Goal: Task Accomplishment & Management: Complete application form

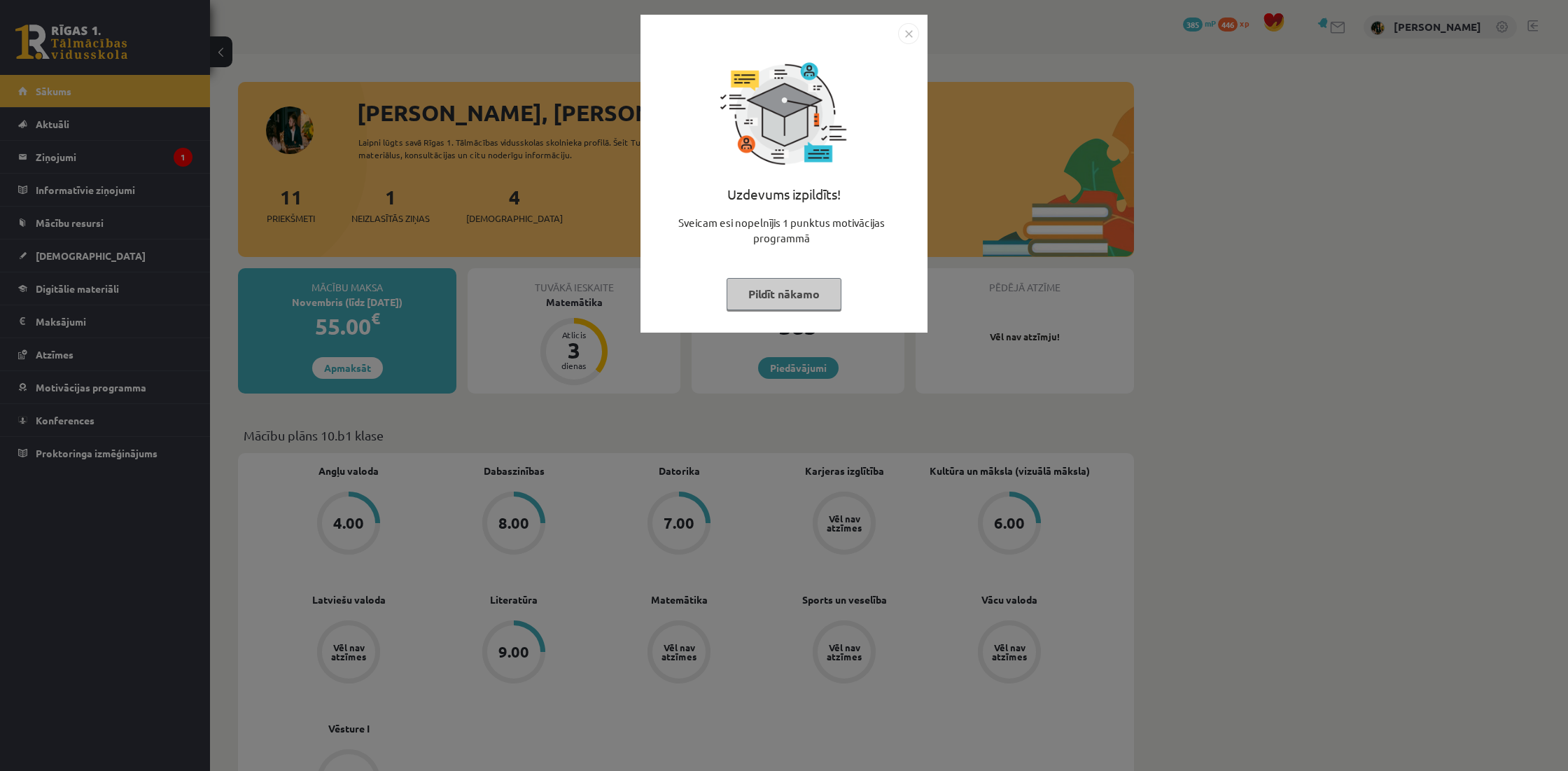
click at [772, 287] on button "Pildīt nākamo" at bounding box center [784, 293] width 115 height 32
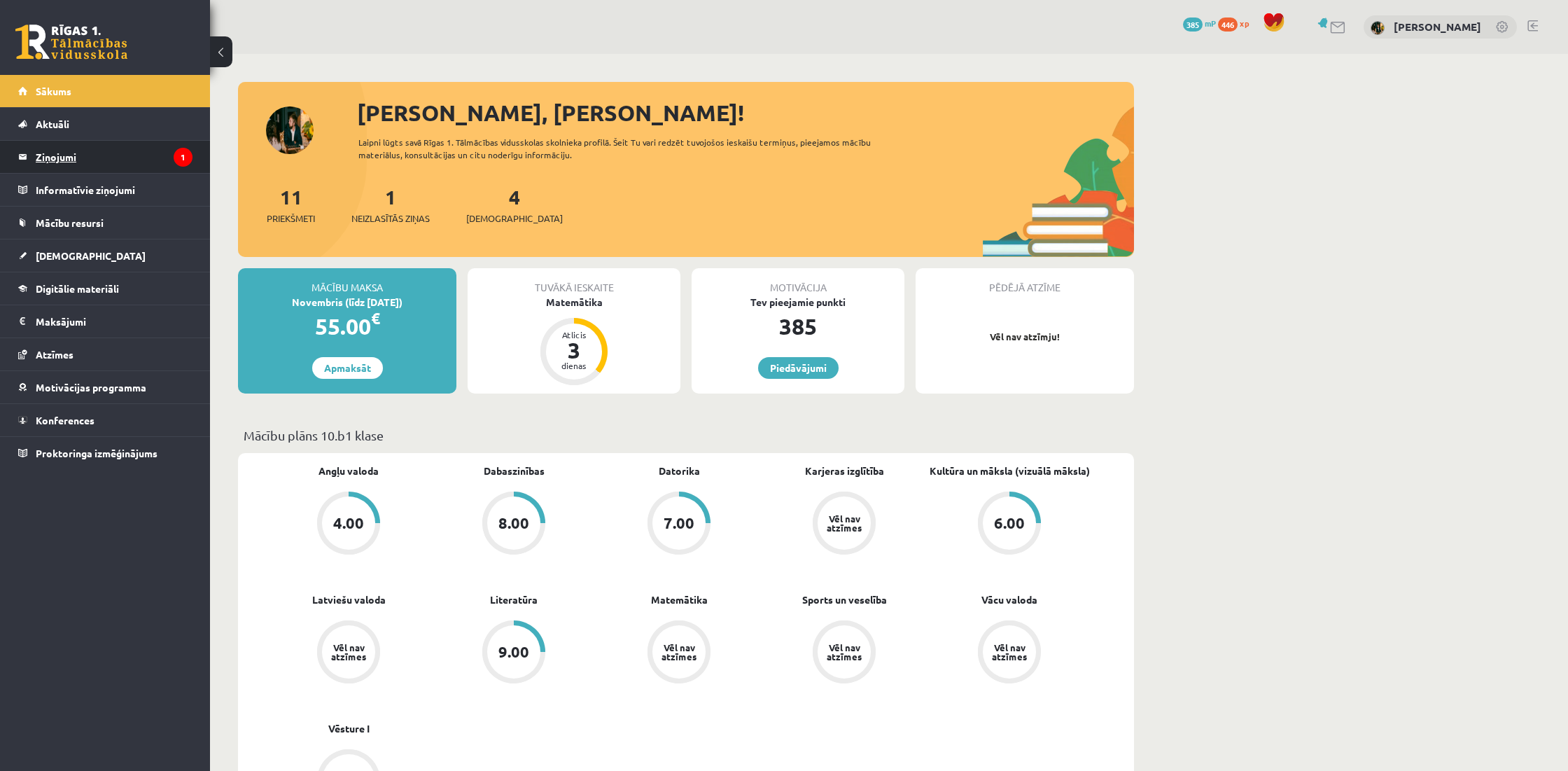
click at [121, 157] on legend "Ziņojumi 1" at bounding box center [114, 156] width 157 height 32
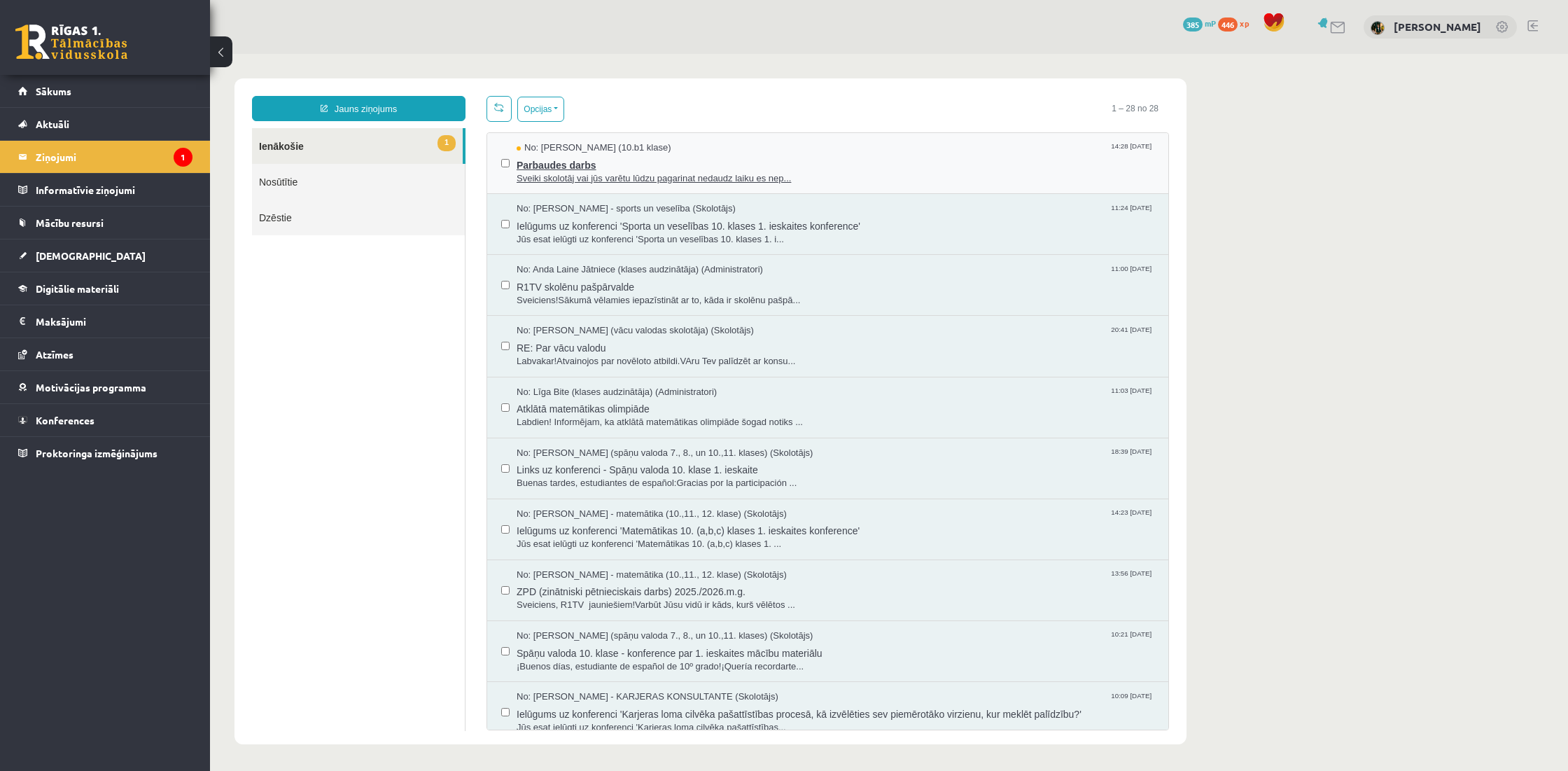
click at [569, 178] on span "Sveiki skolotāj vai jūs varētu lūdzu pagarinat nedaudz laiku es nep..." at bounding box center [835, 179] width 637 height 13
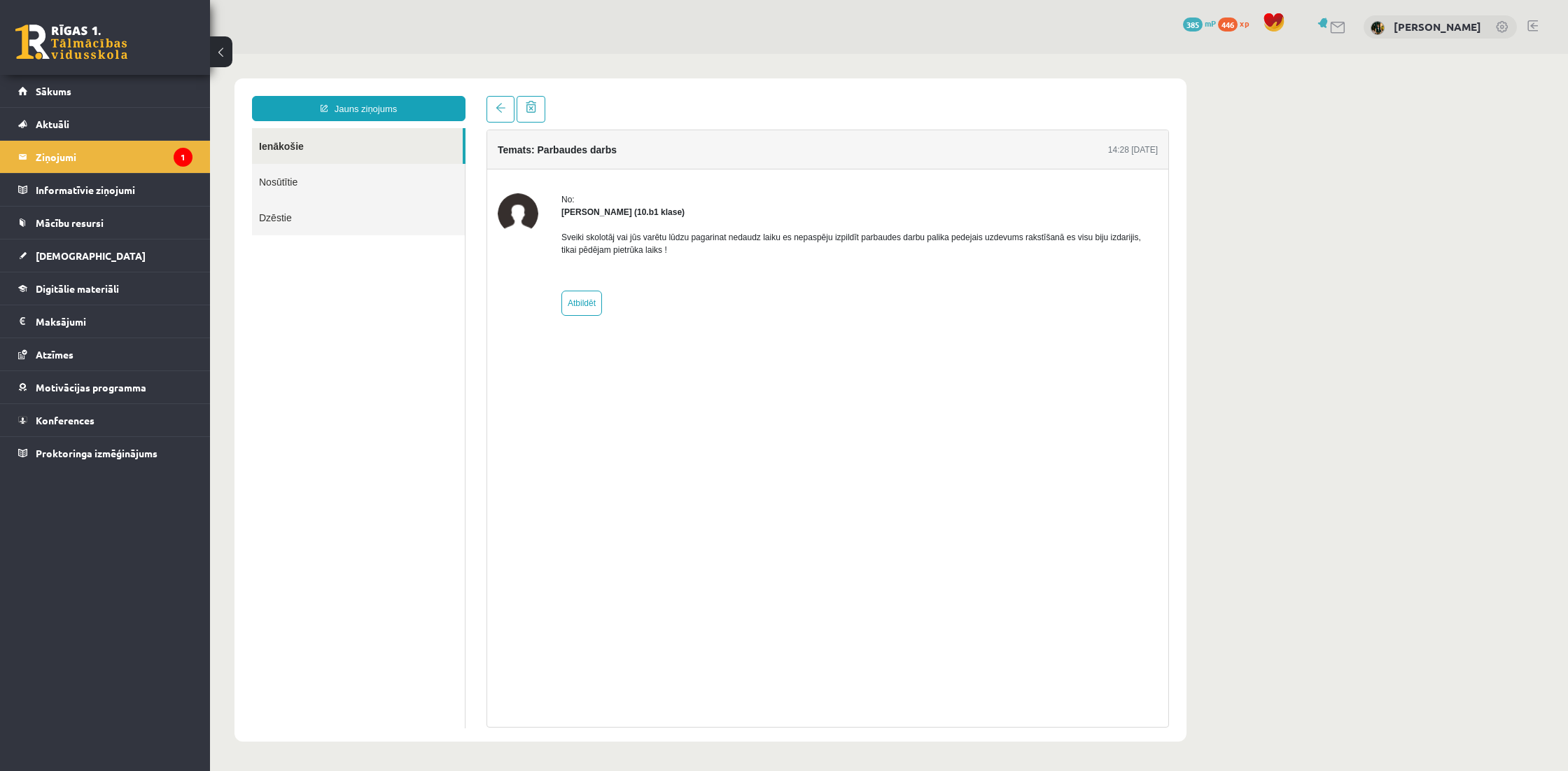
click at [355, 140] on link "Ienākošie" at bounding box center [357, 146] width 210 height 36
click at [502, 118] on link at bounding box center [501, 109] width 28 height 27
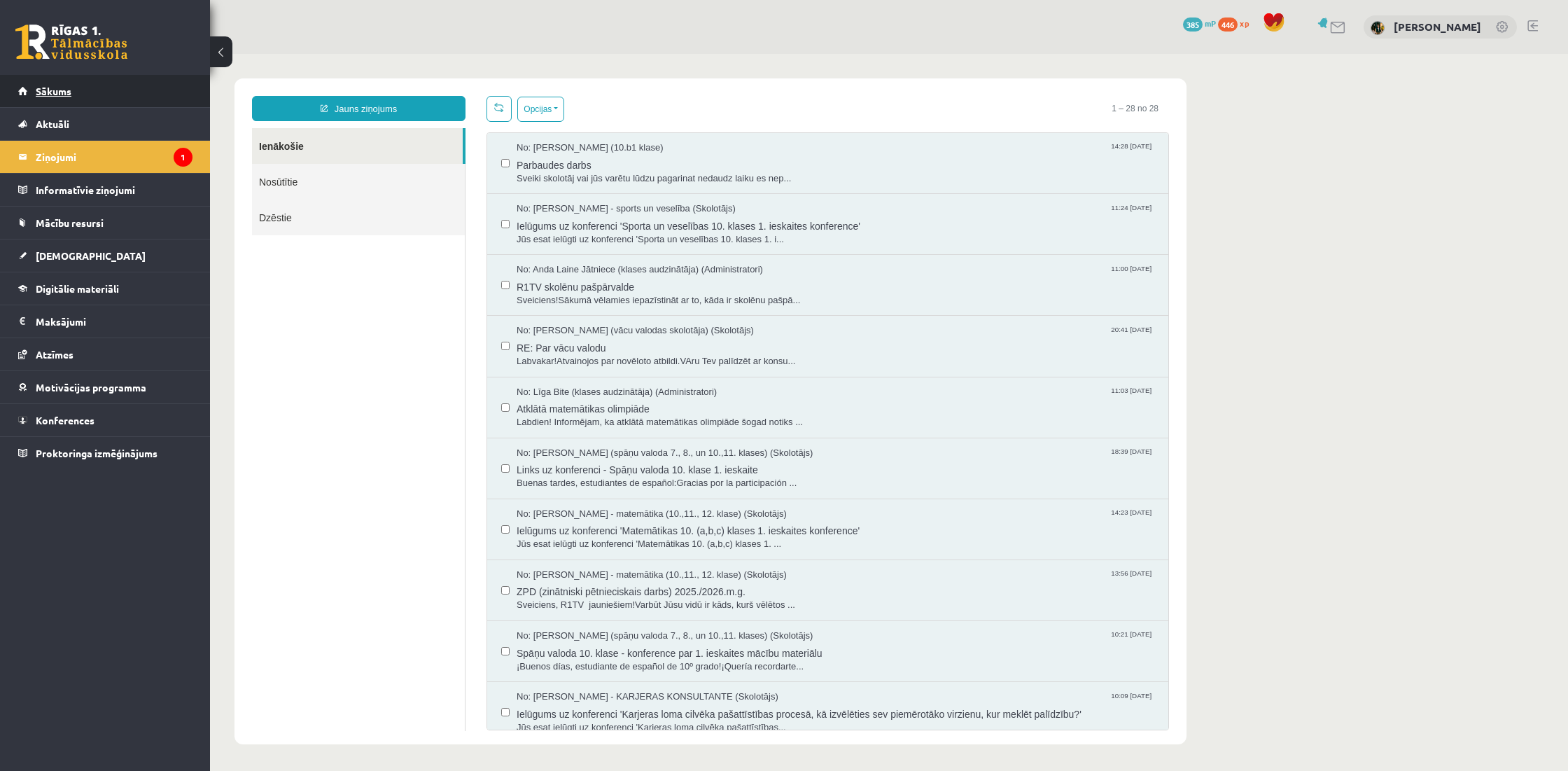
click at [66, 97] on link "Sākums" at bounding box center [105, 90] width 175 height 32
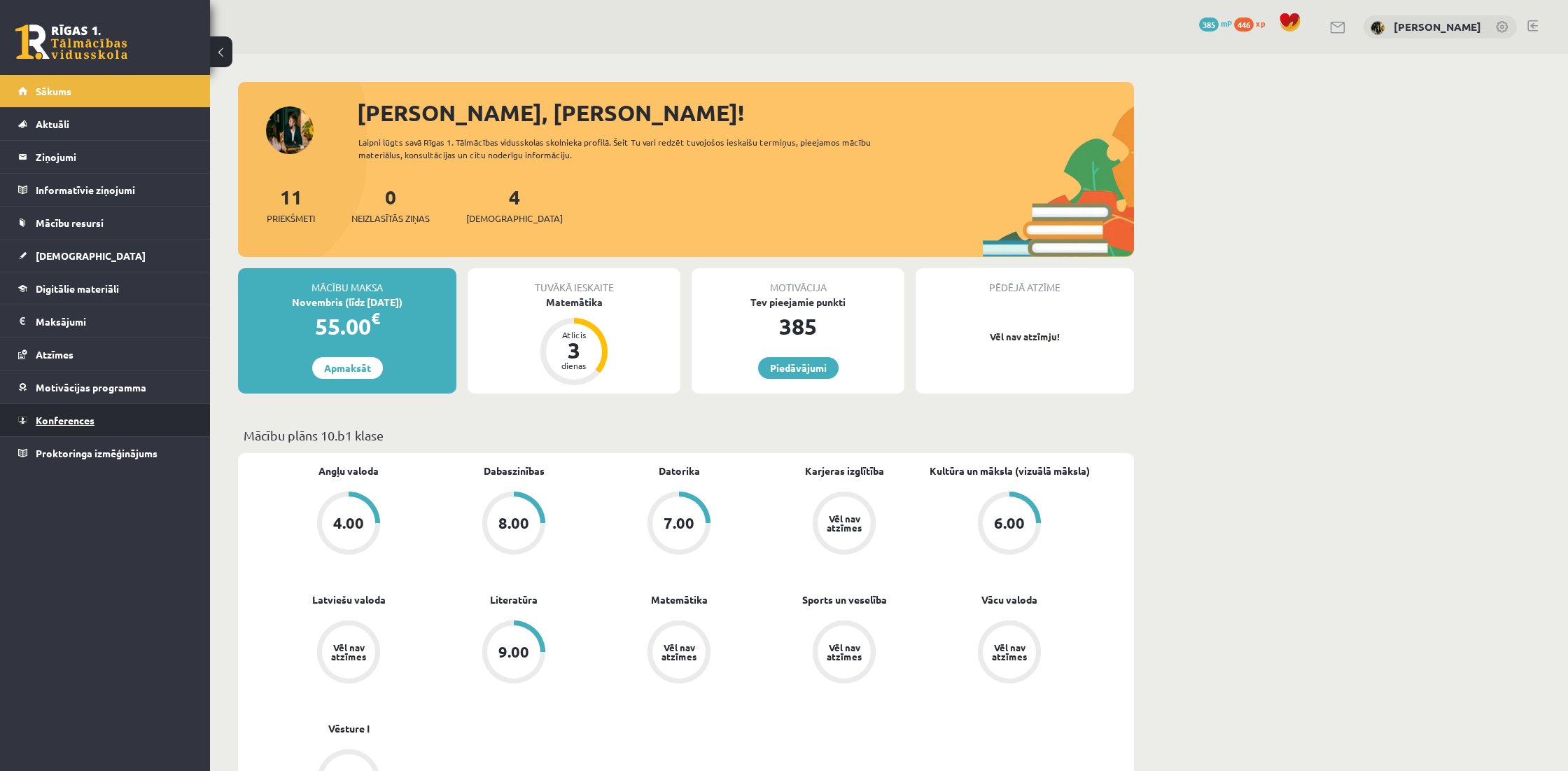
click at [162, 409] on link "Konferences" at bounding box center [105, 419] width 175 height 32
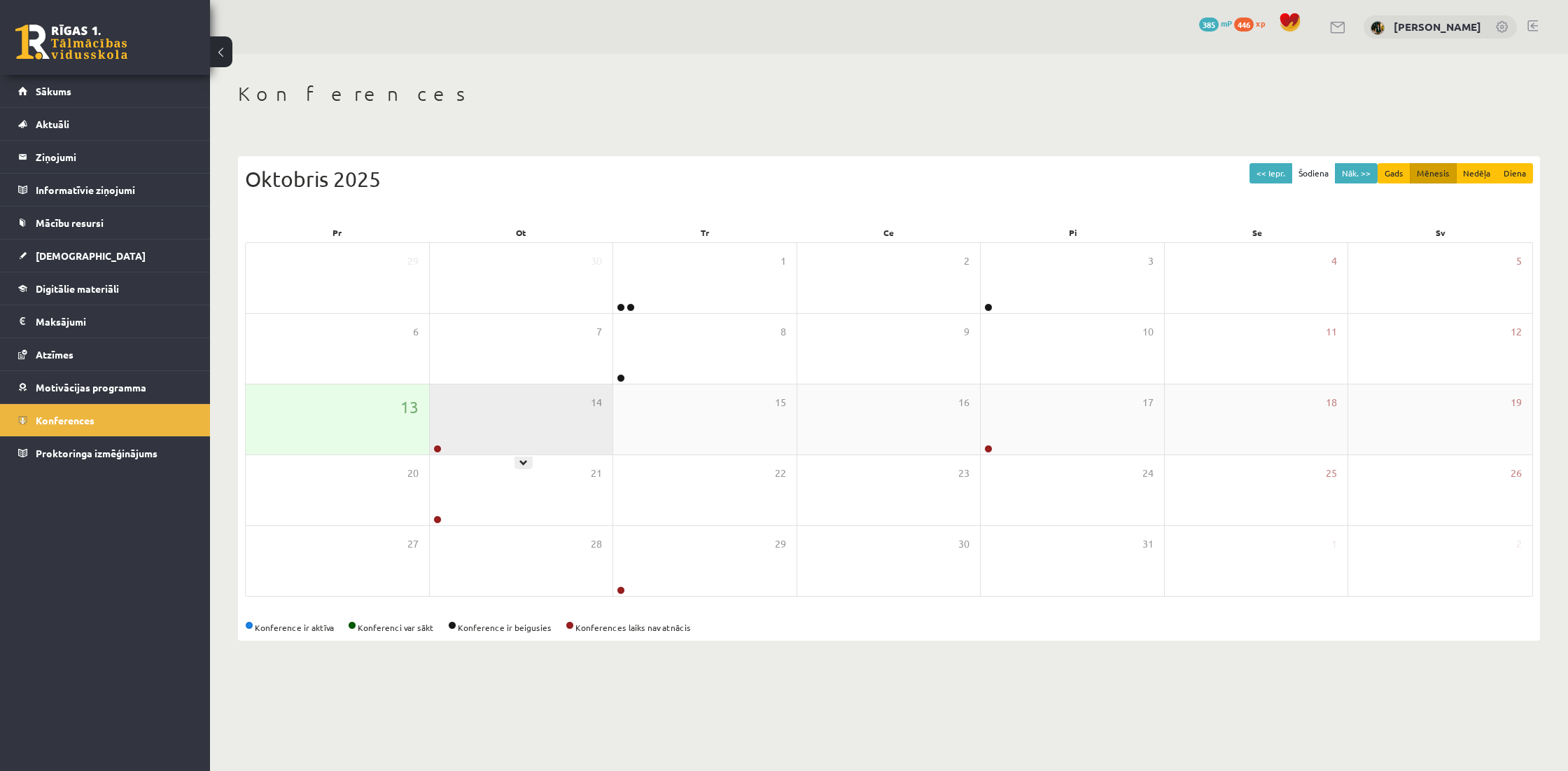
click at [501, 439] on div "14" at bounding box center [522, 419] width 184 height 70
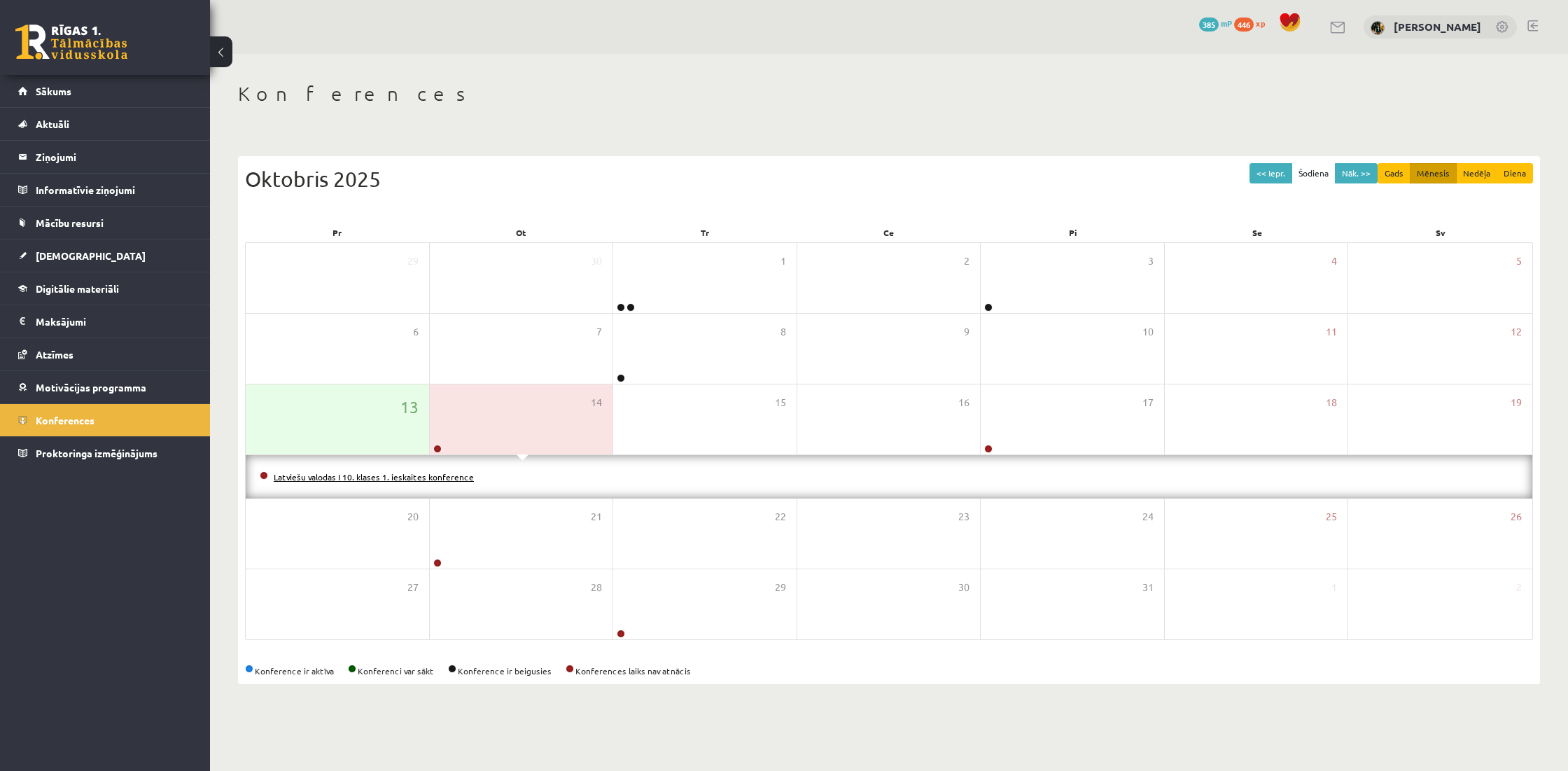
click at [453, 474] on link "Latviešu valodas I 10. klases 1. ieskaites konference" at bounding box center [374, 476] width 200 height 11
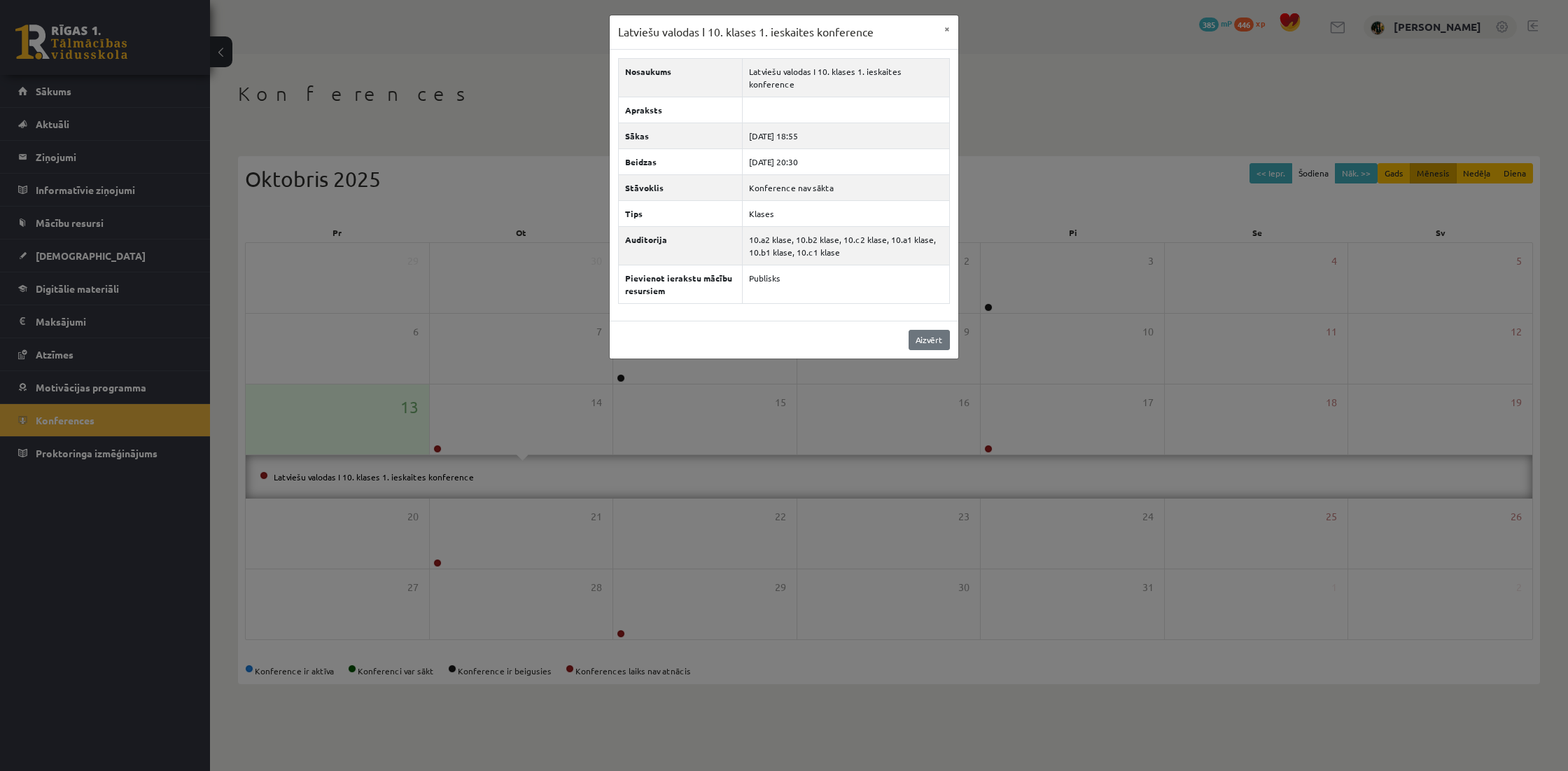
click at [916, 330] on link "Aizvērt" at bounding box center [928, 340] width 41 height 20
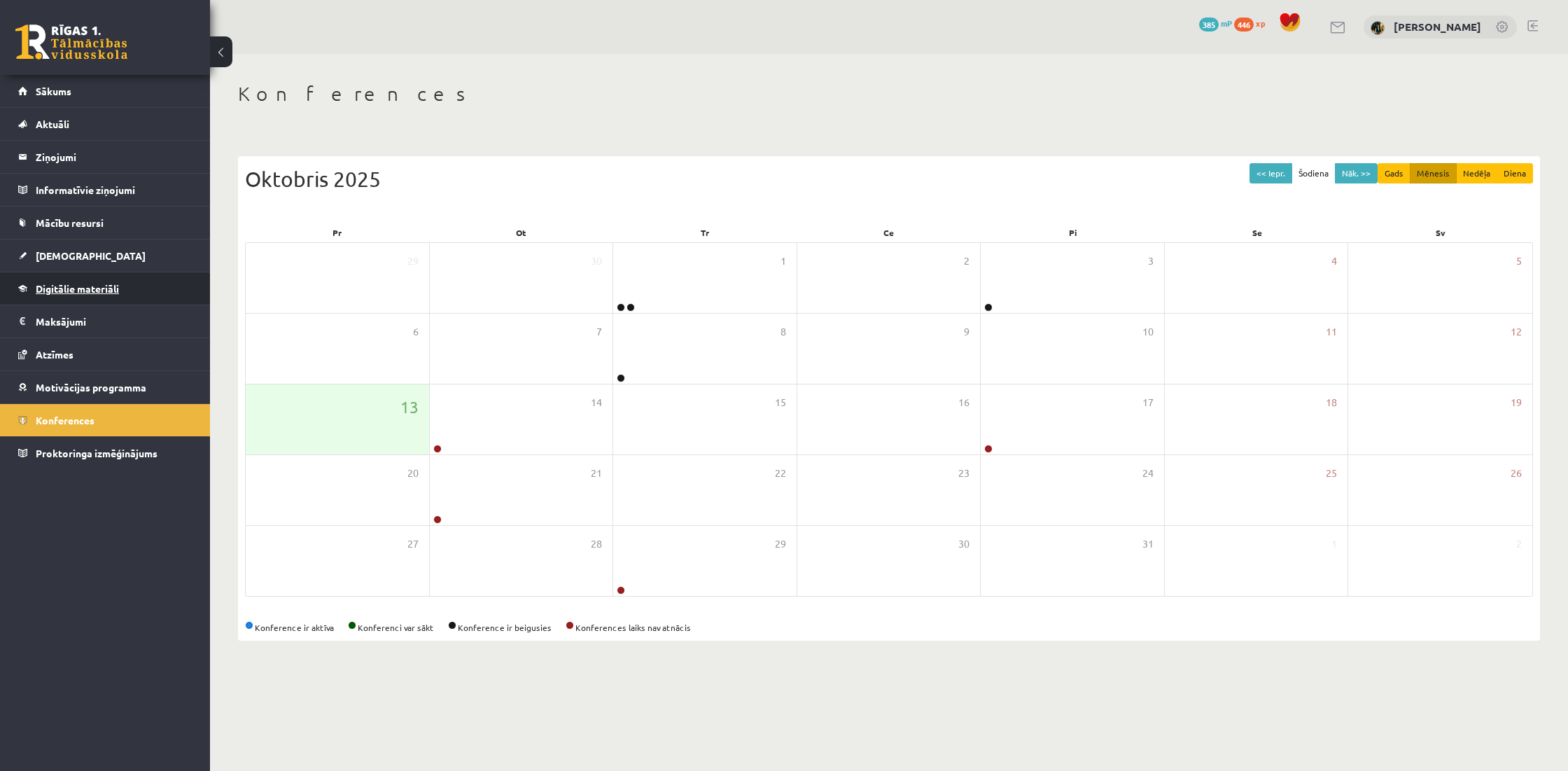
click at [90, 293] on span "Digitālie materiāli" at bounding box center [78, 288] width 84 height 13
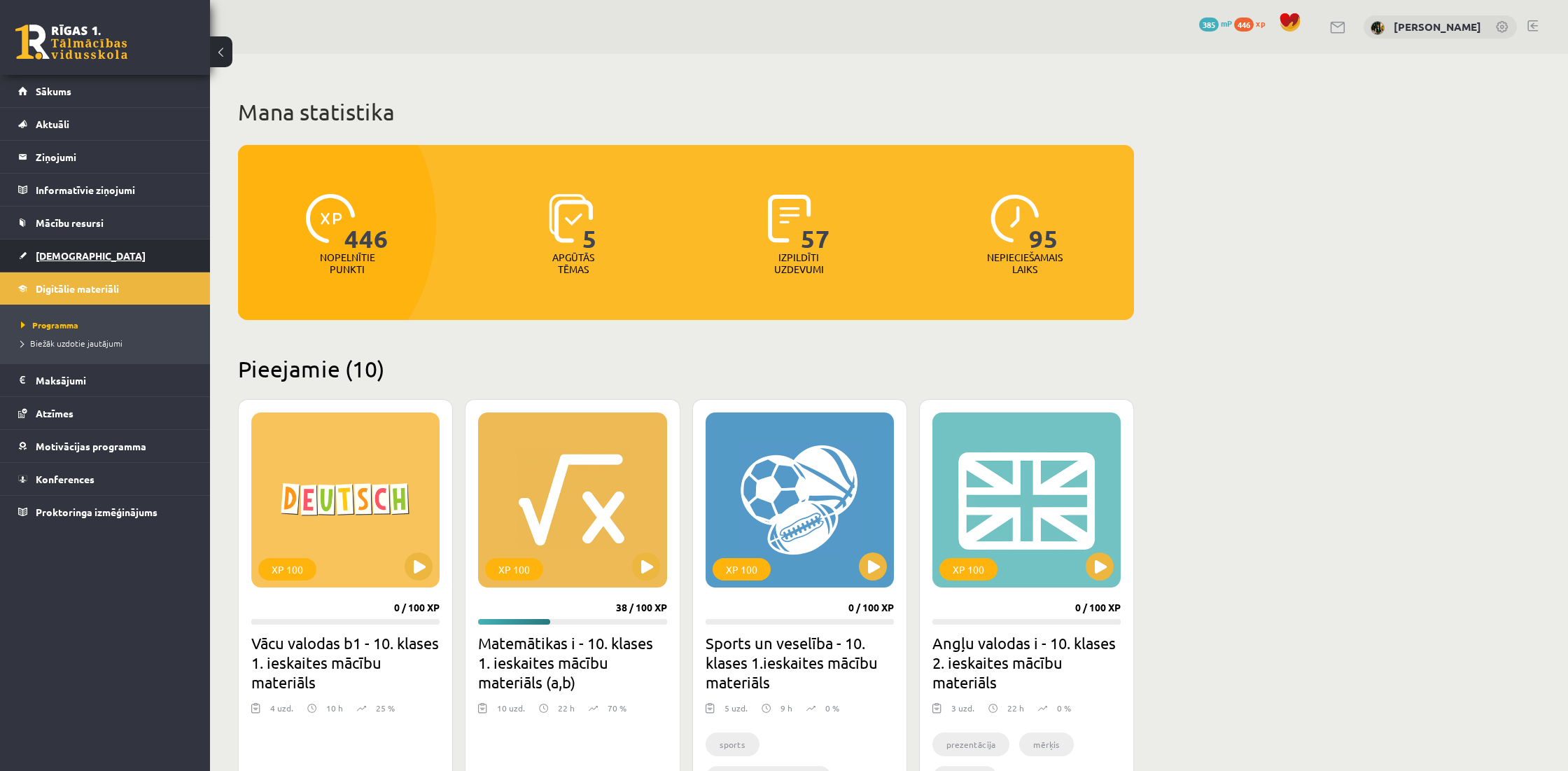
click at [73, 256] on span "[DEMOGRAPHIC_DATA]" at bounding box center [90, 255] width 110 height 13
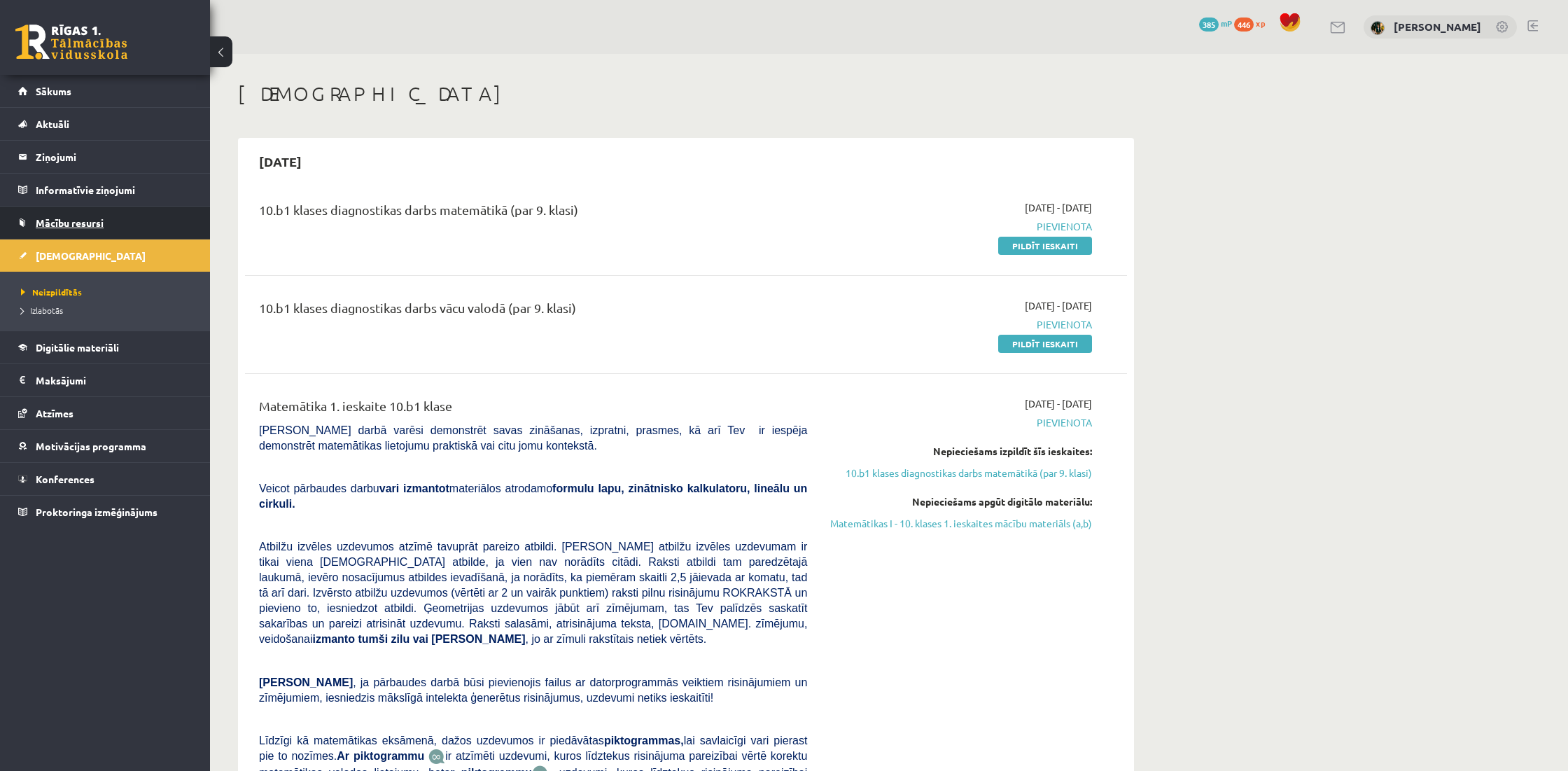
click at [125, 231] on link "Mācību resursi" at bounding box center [105, 222] width 175 height 32
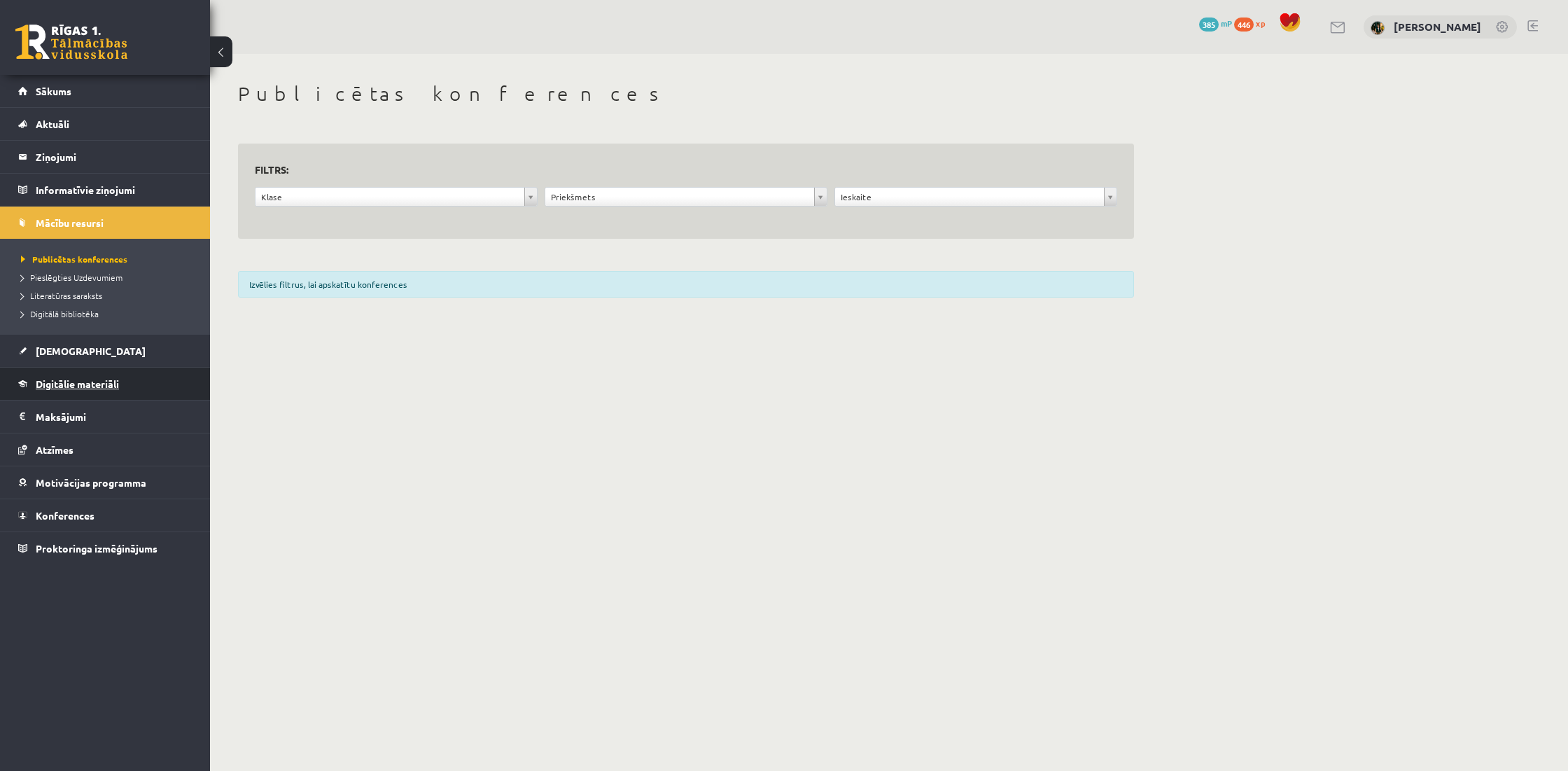
click at [101, 384] on span "Digitālie materiāli" at bounding box center [78, 383] width 84 height 13
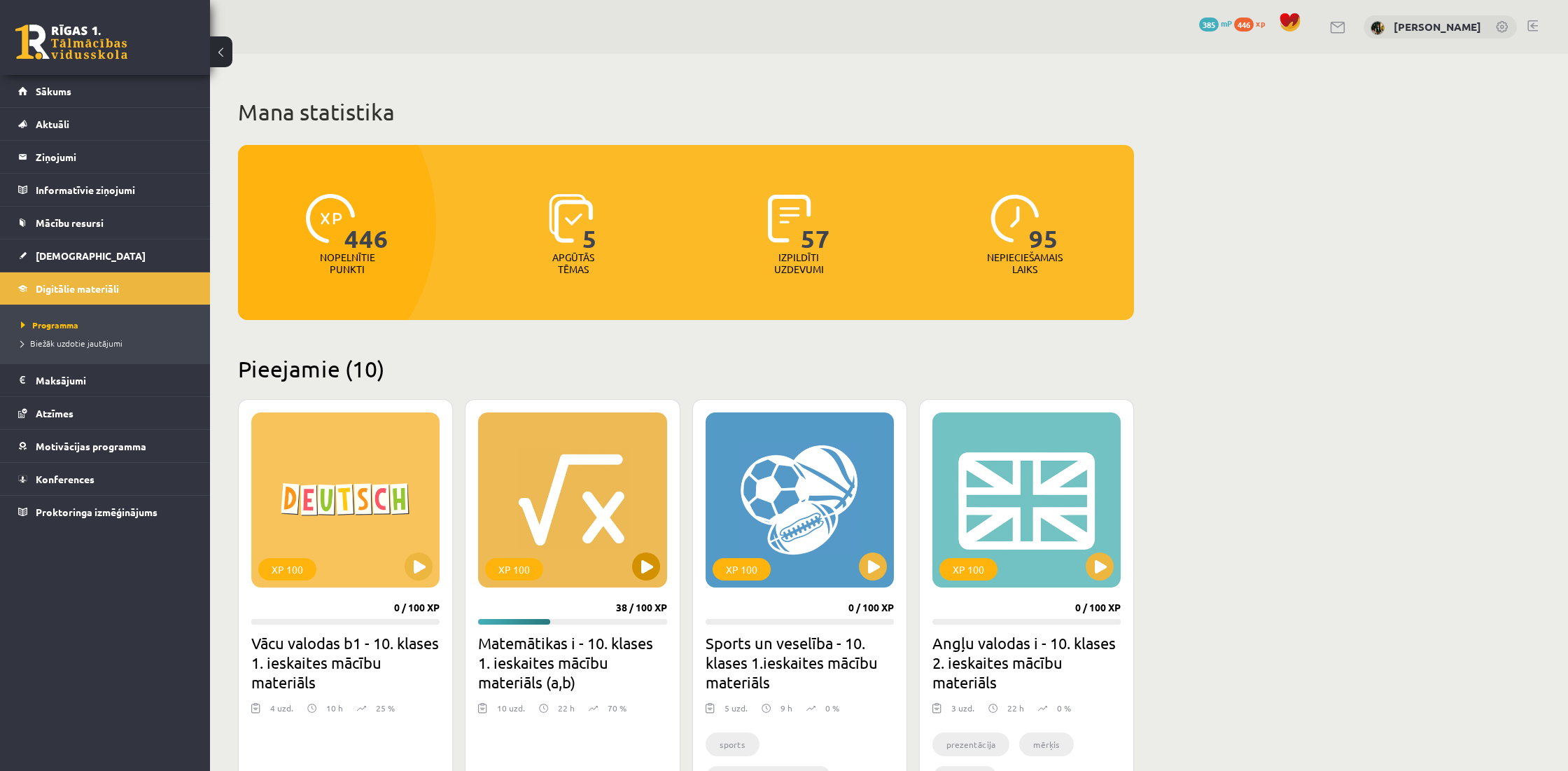
click at [528, 573] on div "XP 100" at bounding box center [514, 569] width 58 height 22
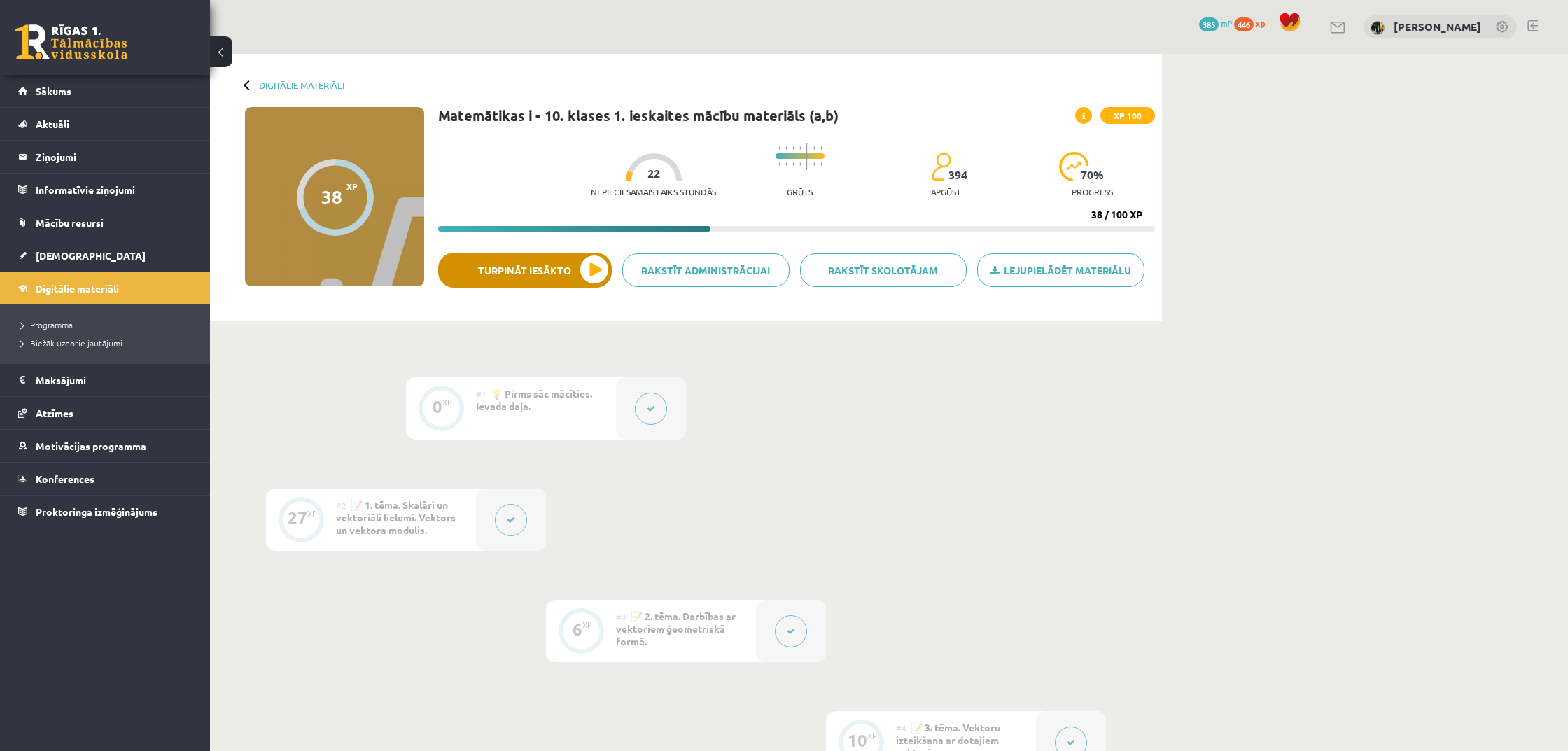
click at [557, 278] on button "Turpināt iesākto" at bounding box center [525, 270] width 174 height 35
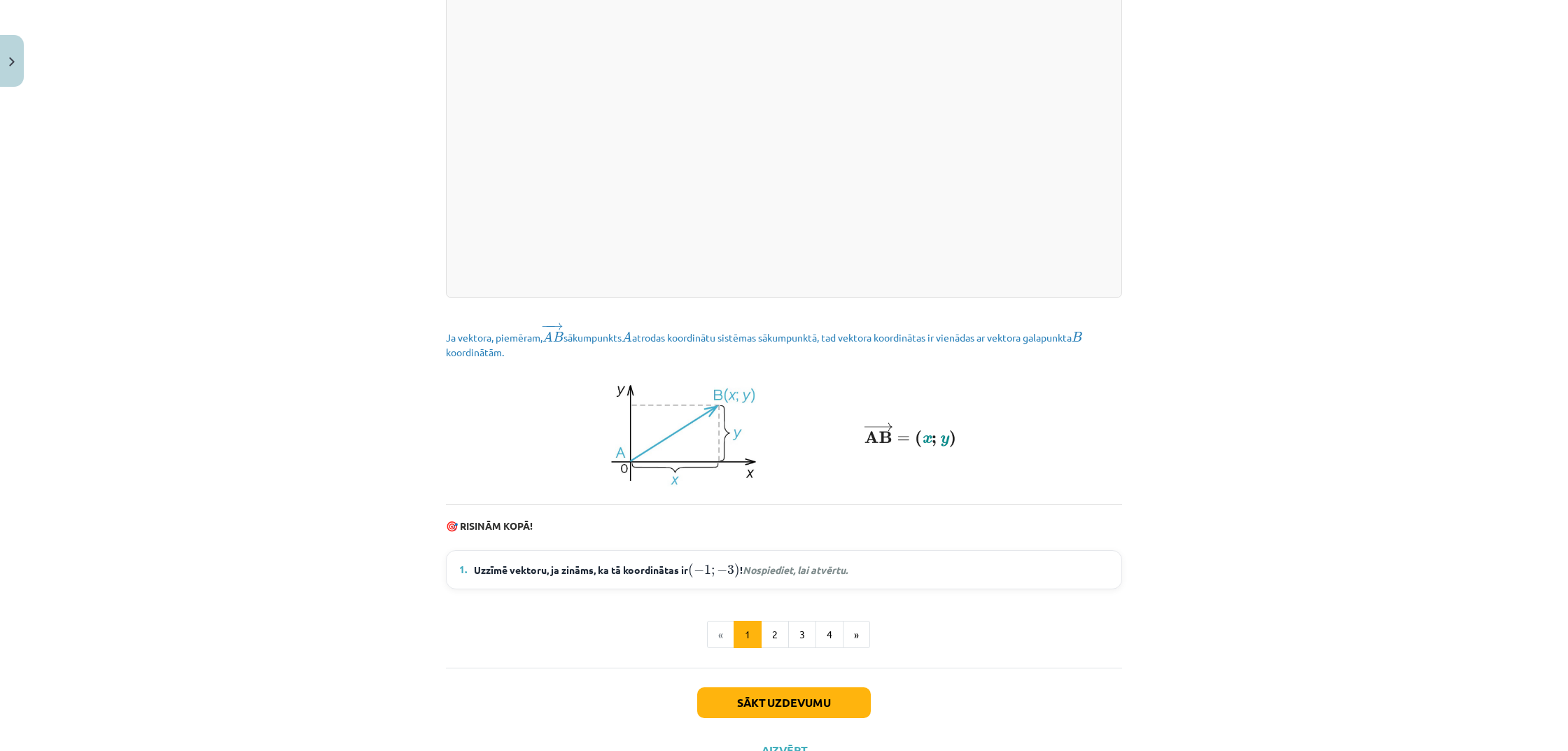
scroll to position [1639, 0]
click at [796, 577] on span "Uzzīmē vektoru, ja zināms, ka tā koordinātas ir ( − 1 ; − 3 ) ( − 1 ; − 3 ) ! N…" at bounding box center [660, 567] width 374 height 18
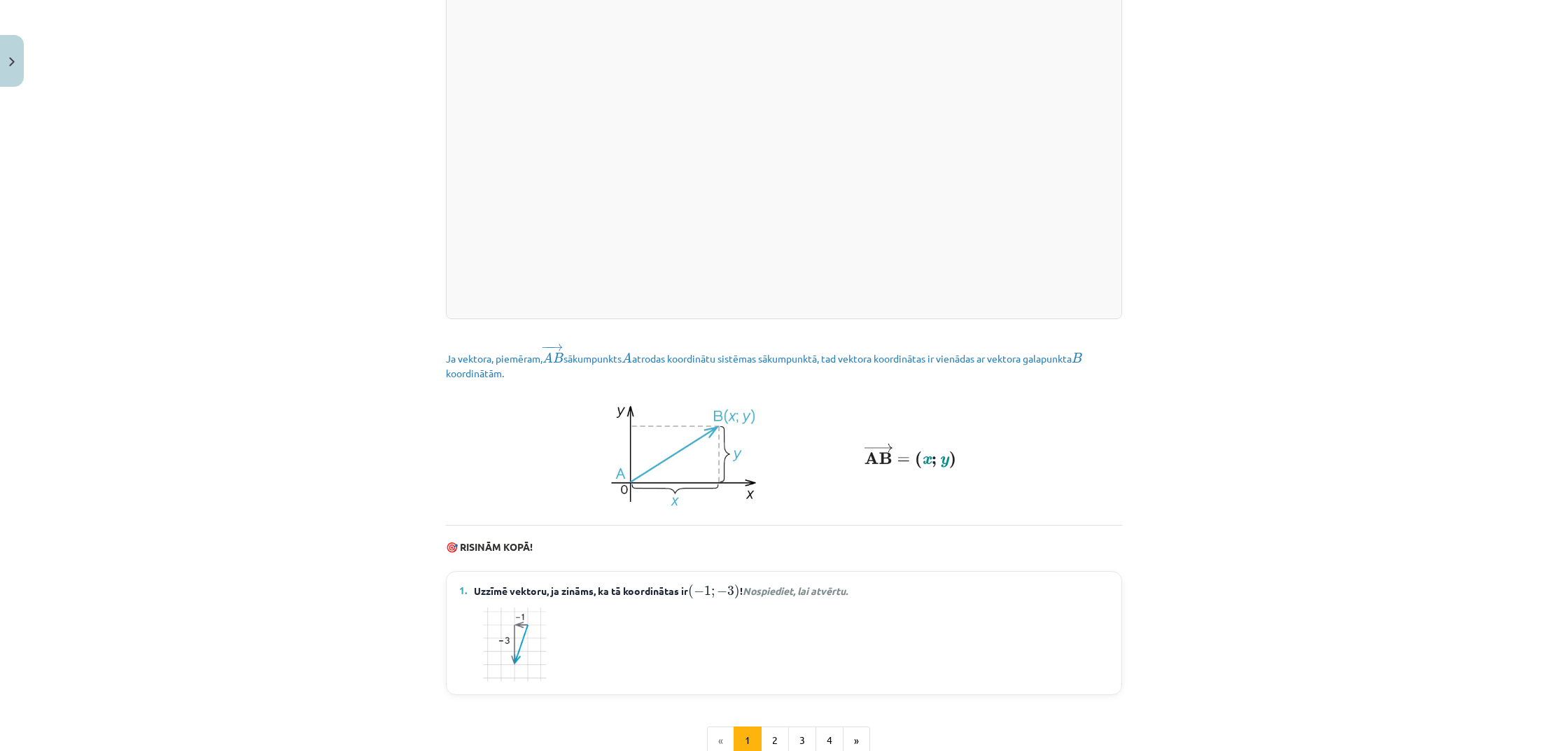
click at [805, 597] on em "Nospiediet, lai atvērtu." at bounding box center [795, 590] width 105 height 13
click at [805, 595] on em "Nospiediet, lai atvērtu." at bounding box center [795, 588] width 105 height 13
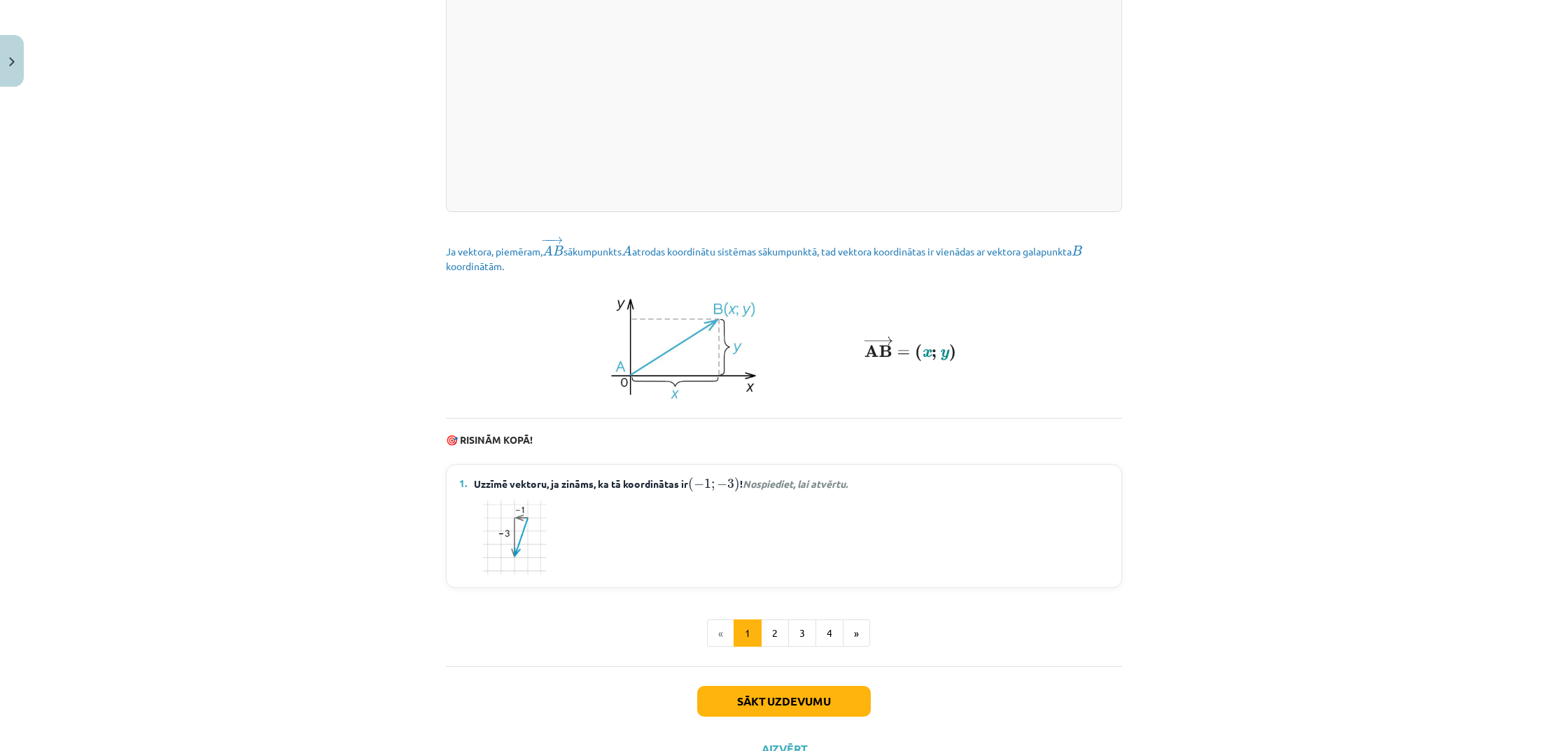
scroll to position [1728, 0]
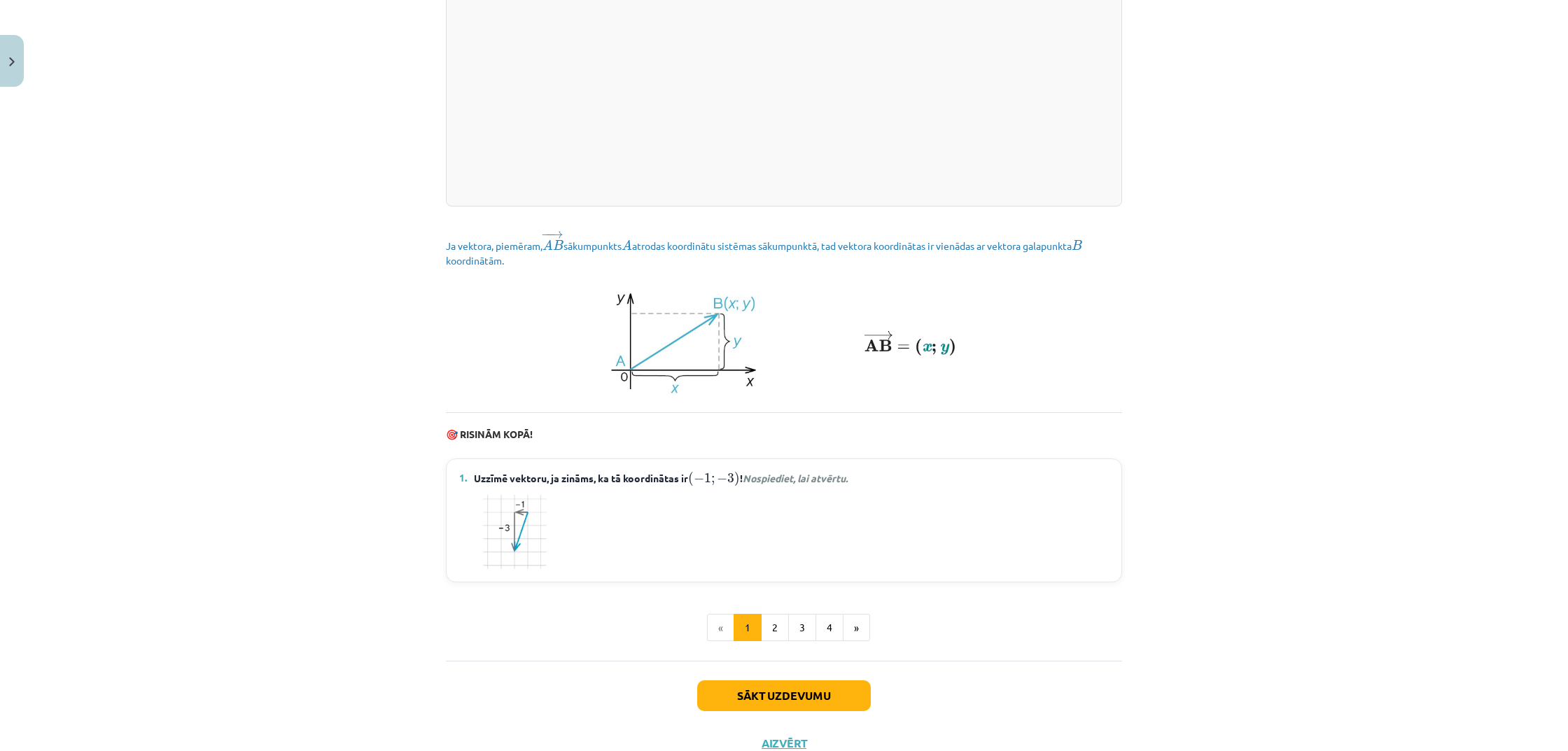
click at [512, 440] on b "RISINĀM KOPĀ!" at bounding box center [496, 434] width 73 height 13
click at [511, 440] on b "RISINĀM KOPĀ!" at bounding box center [496, 434] width 73 height 13
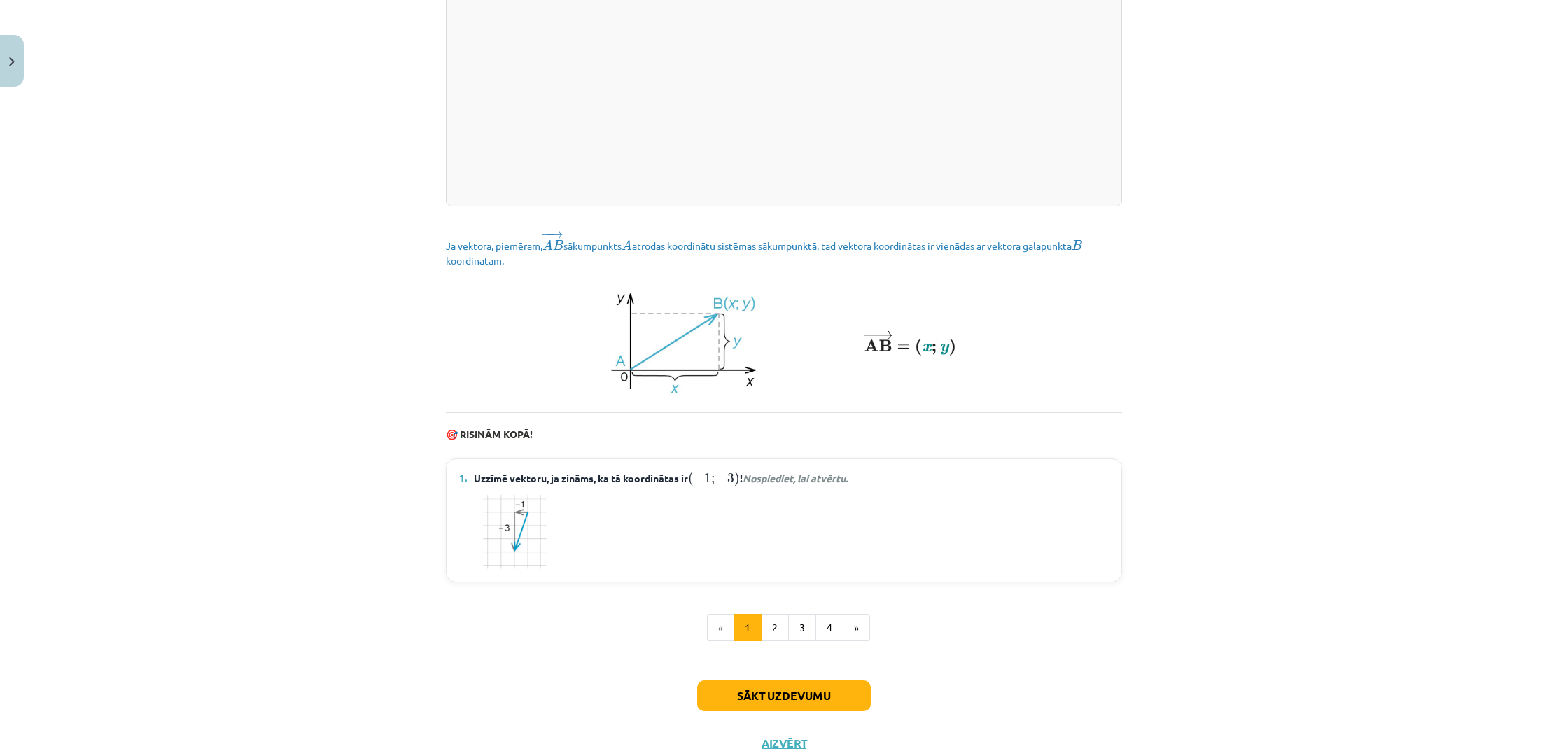
click at [272, 452] on div "Mācību tēma: Matemātikas i - 10. klases 1. ieskaites mācību materiāls (a,b) #8 …" at bounding box center [784, 376] width 1568 height 751
click at [777, 637] on button "2" at bounding box center [775, 628] width 28 height 28
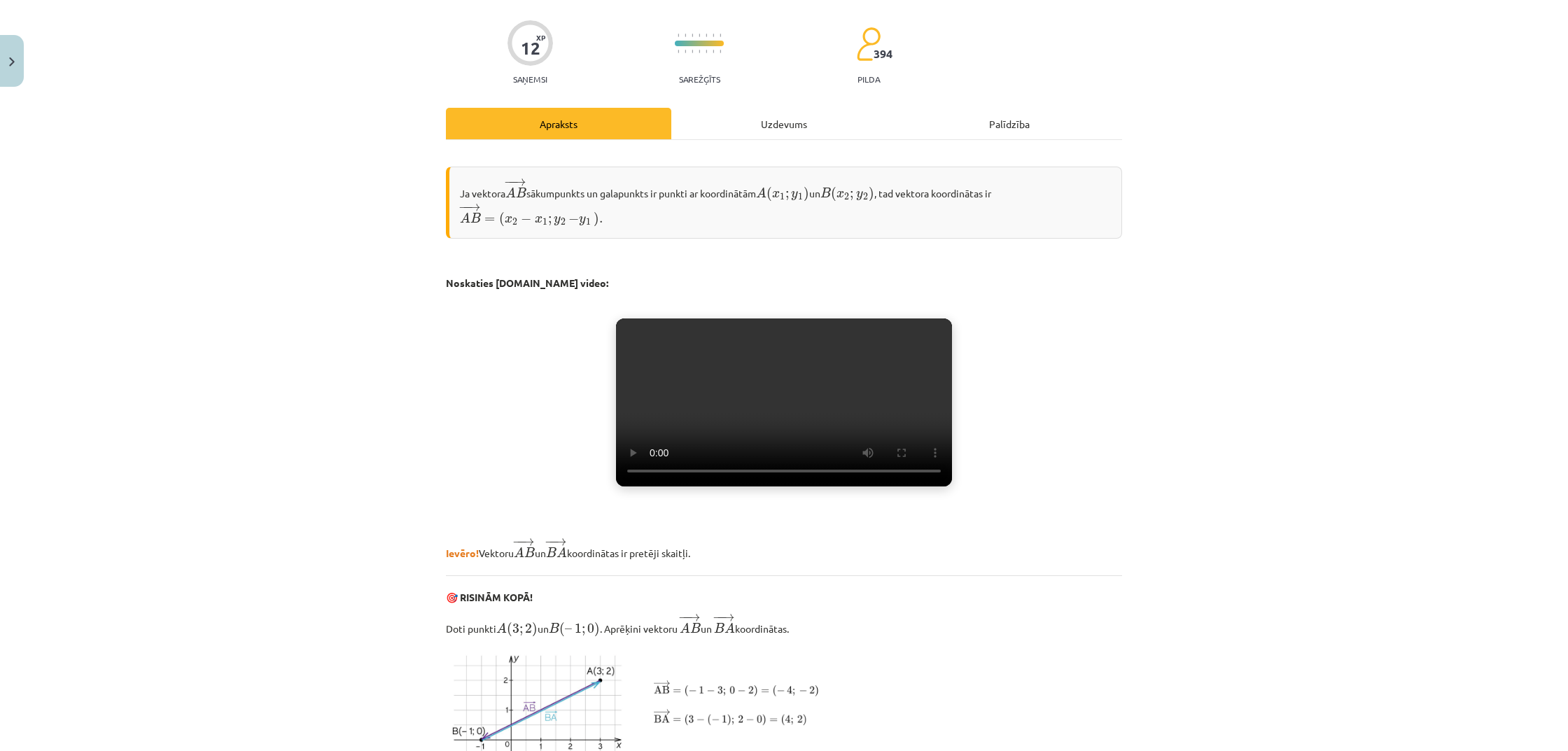
scroll to position [99, 0]
click at [771, 420] on video "Jūsu pārlūkprogramma neatbalsta video atskaņošanu." at bounding box center [784, 402] width 336 height 168
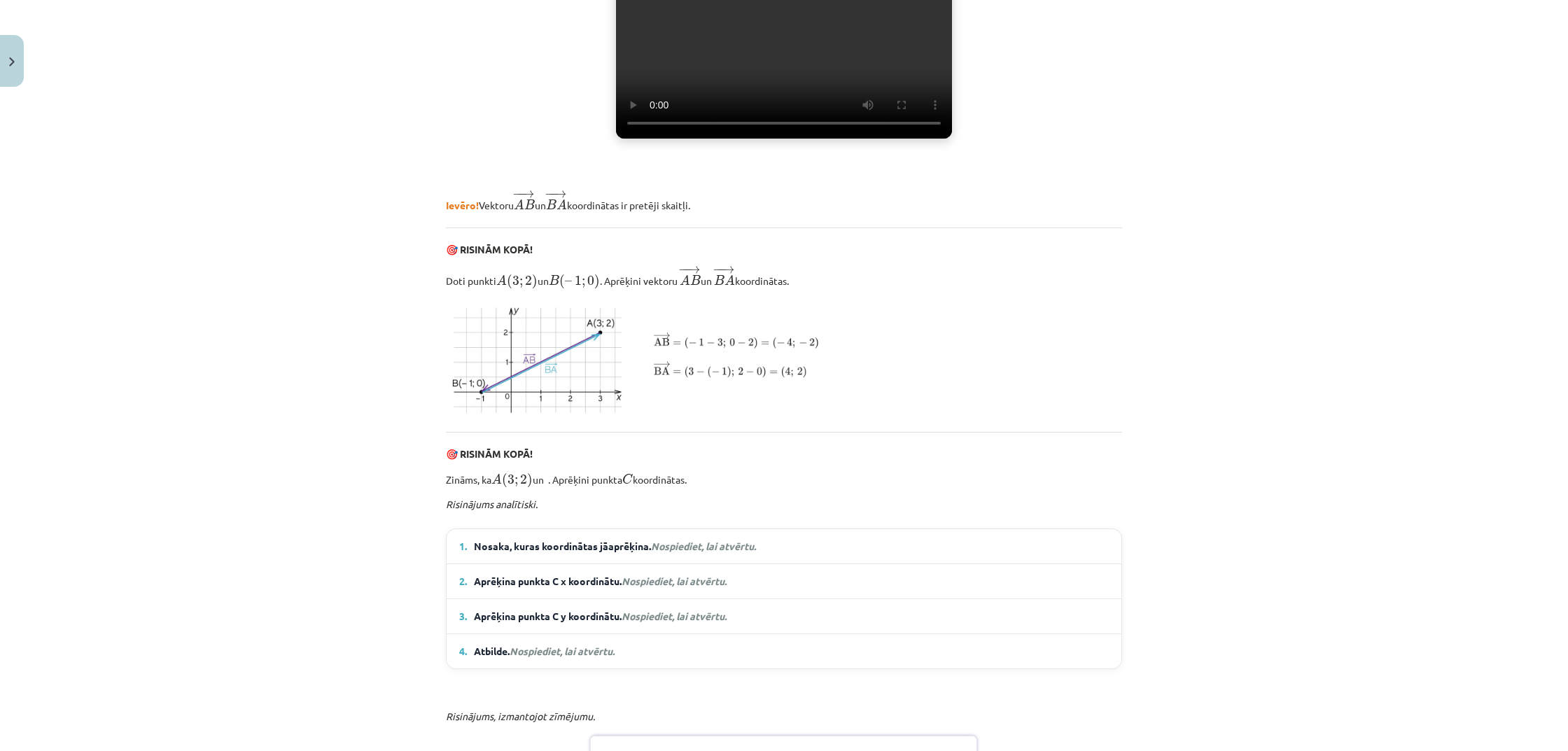
scroll to position [448, 0]
click at [710, 550] on em "Nospiediet, lai atvērtu." at bounding box center [703, 543] width 105 height 13
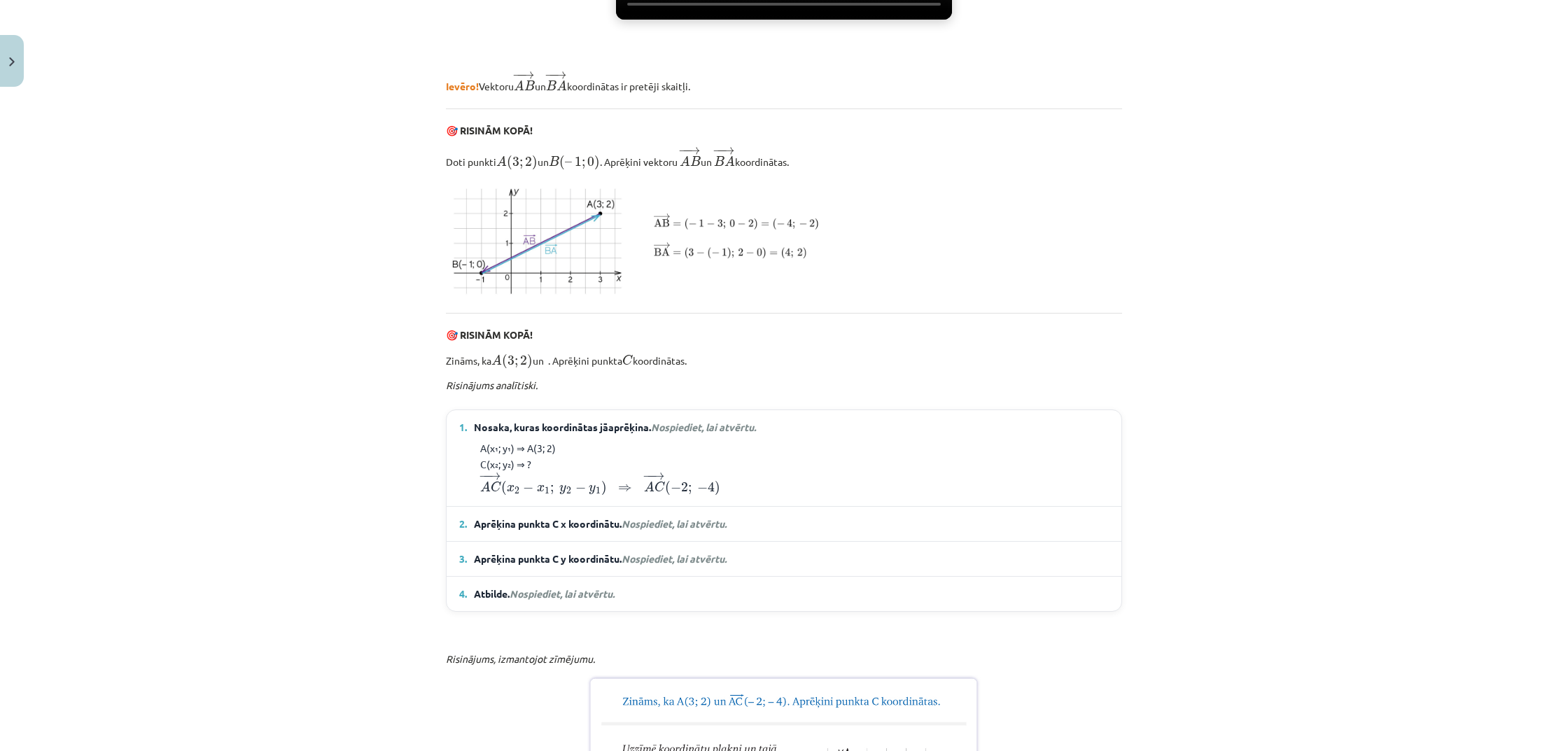
scroll to position [577, 0]
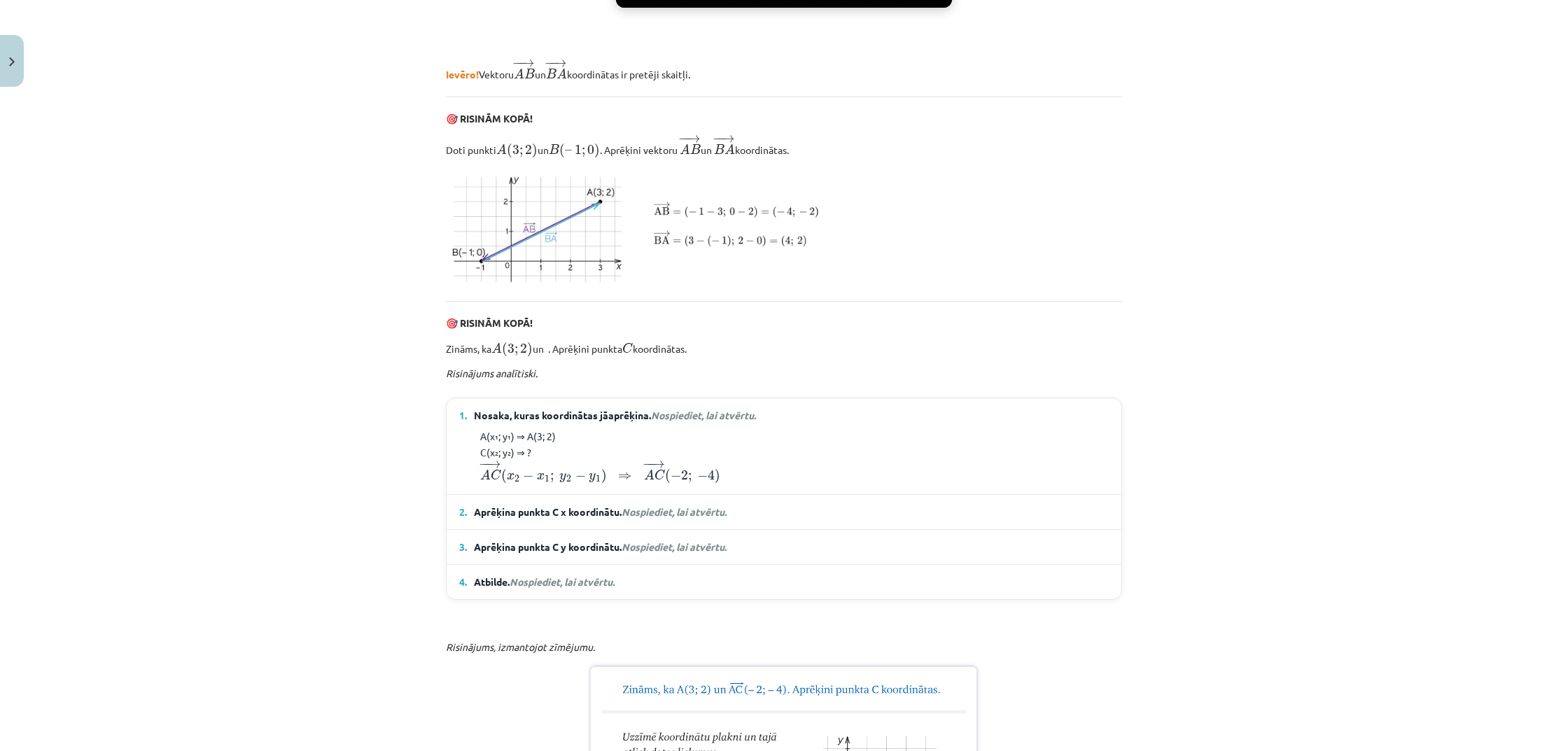
click at [648, 423] on span "Nosaka, kuras koordinātas jāaprēķina. Nospiediet, lai atvērtu." at bounding box center [615, 416] width 282 height 15
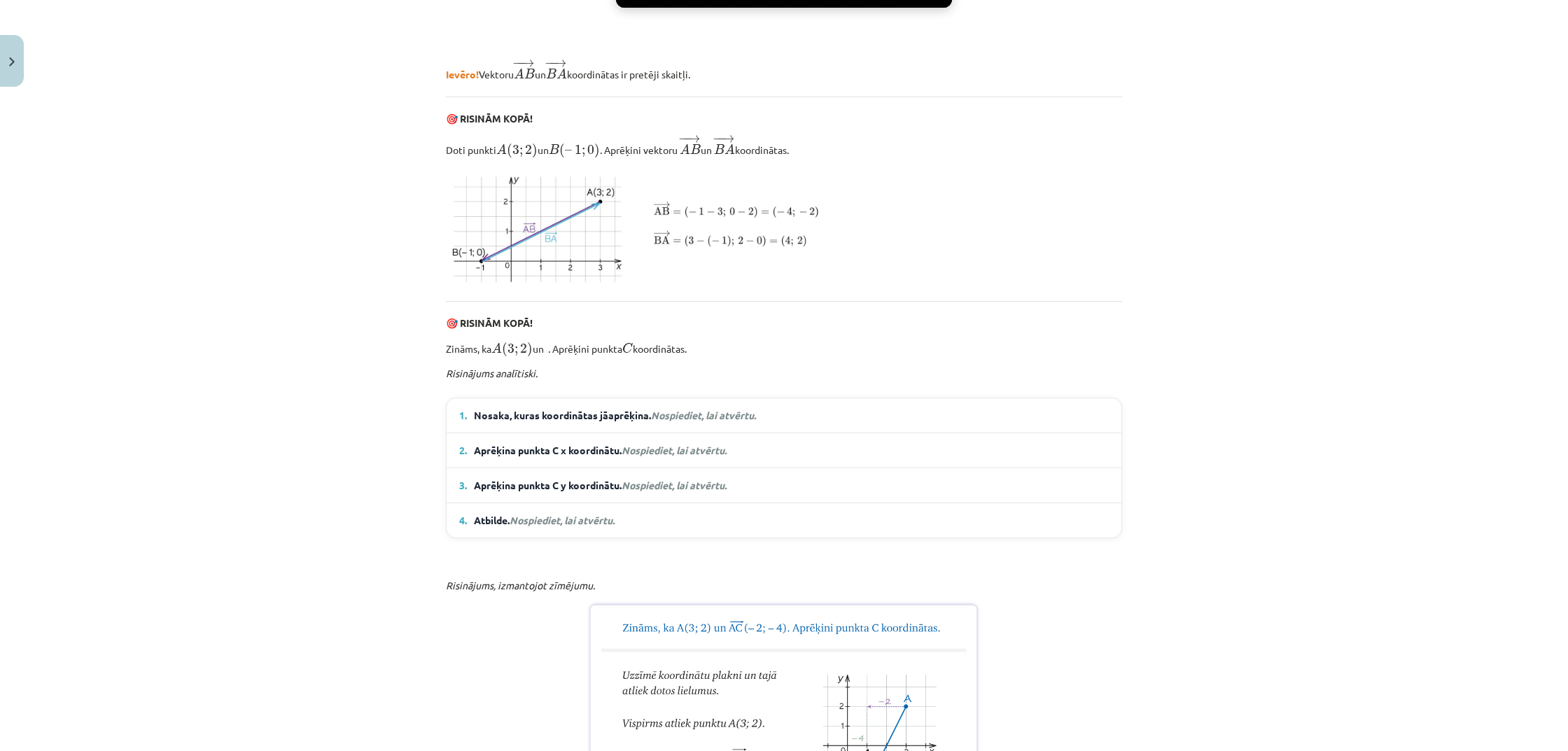
click at [649, 423] on span "Nosaka, kuras koordinātas jāaprēķina. Nospiediet, lai atvērtu." at bounding box center [615, 416] width 282 height 15
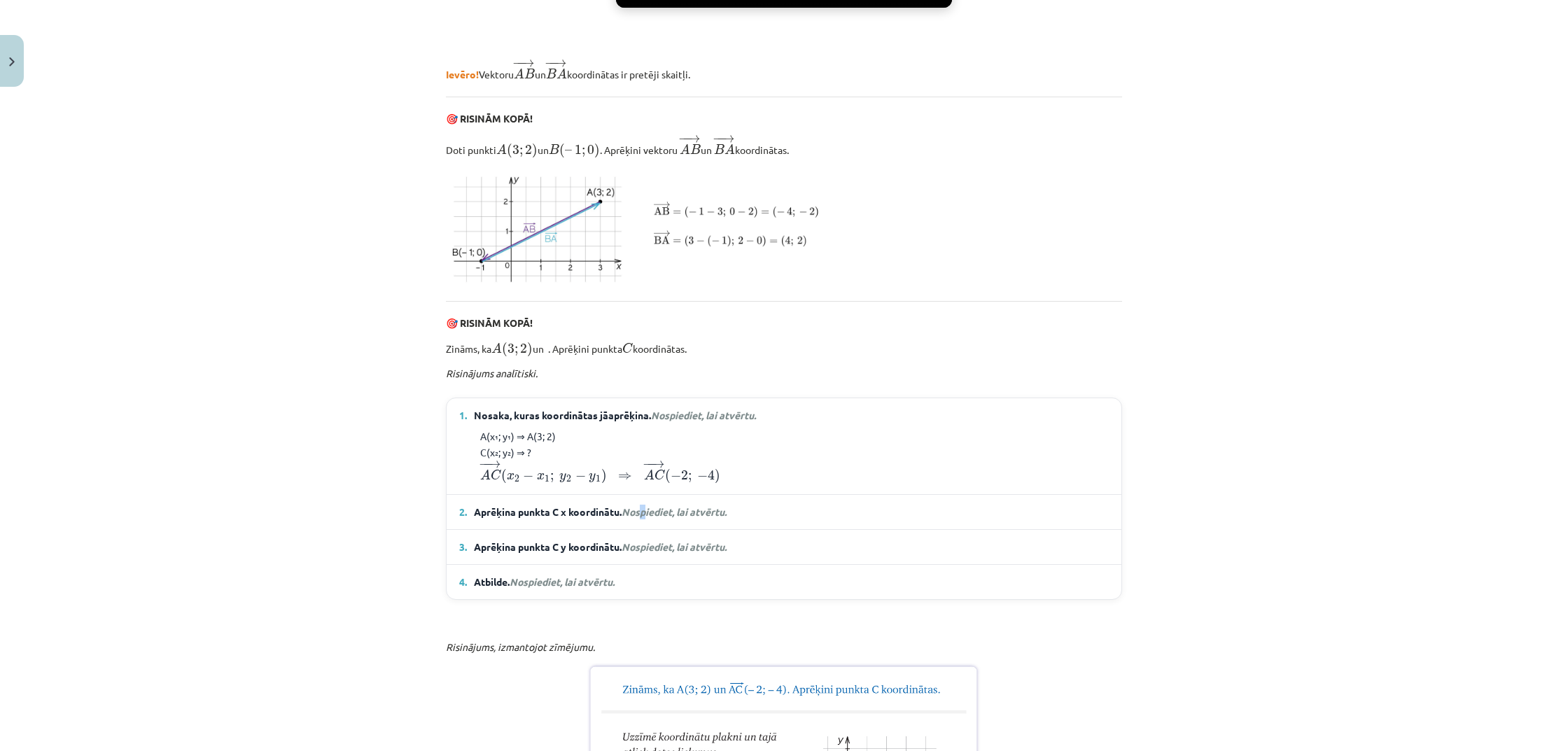
click at [647, 518] on em "Nospiediet, lai atvērtu." at bounding box center [674, 511] width 105 height 13
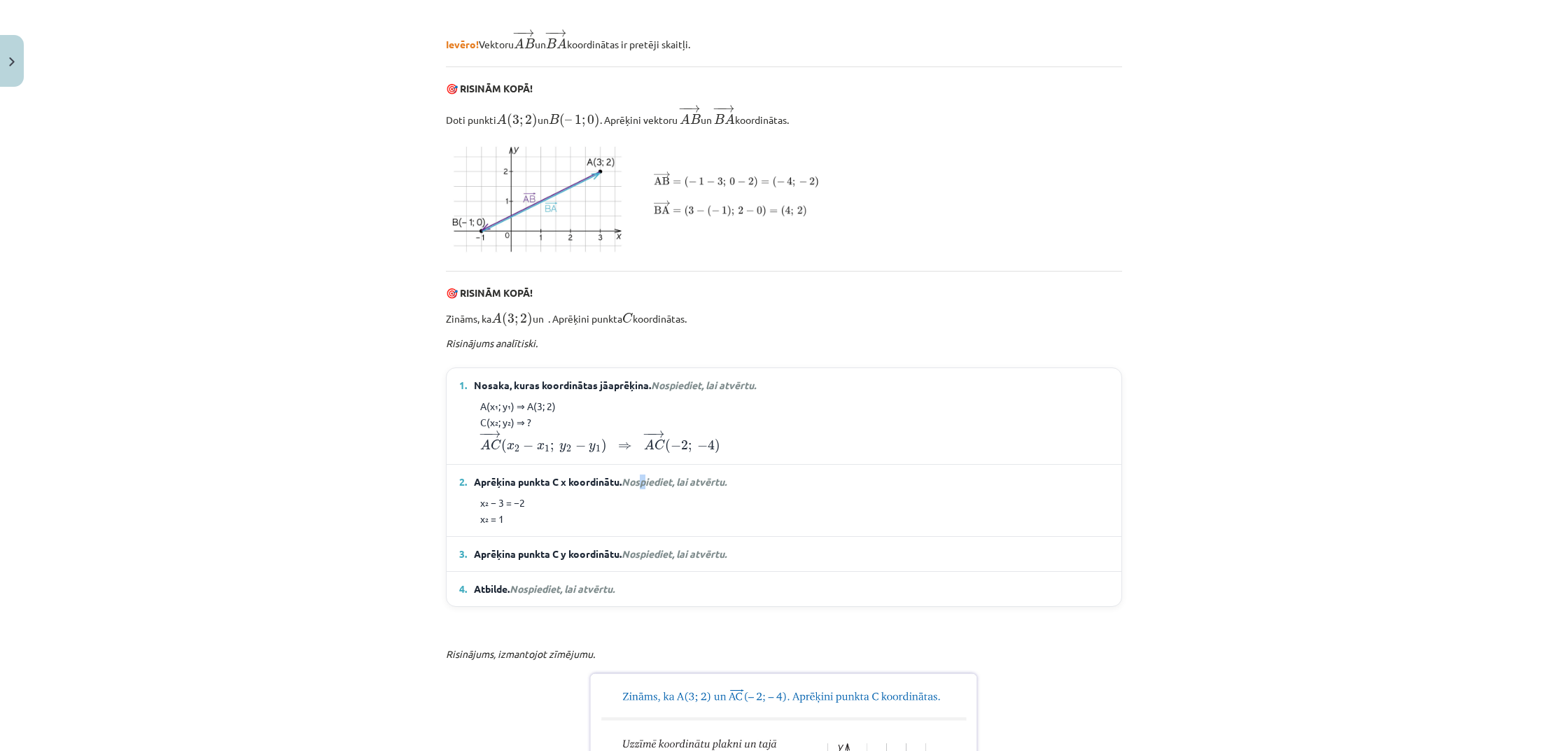
scroll to position [626, 0]
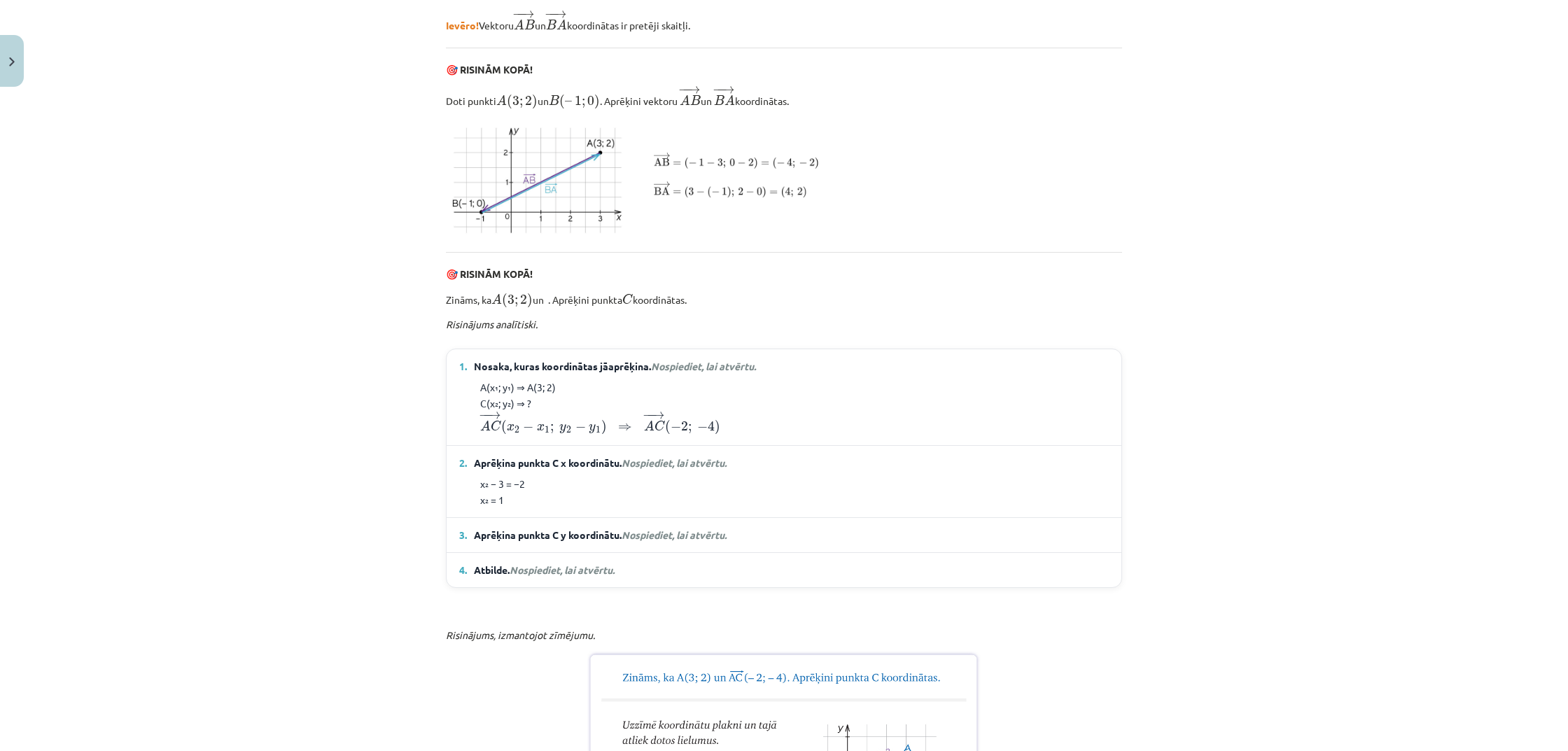
click at [543, 508] on div "x₂ − 3 = −2 x₂ = 1" at bounding box center [784, 492] width 649 height 31
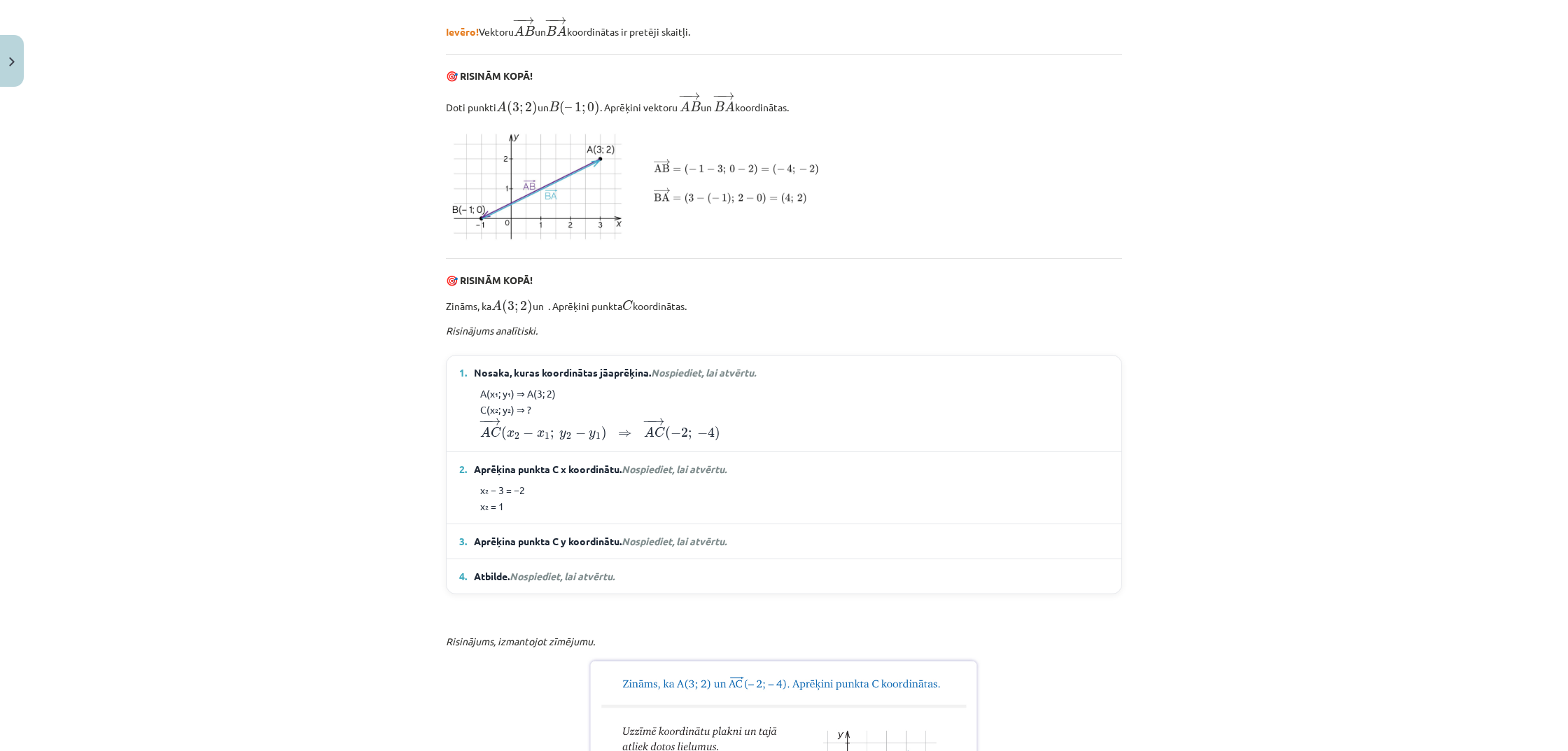
scroll to position [617, 0]
click at [554, 551] on span "Aprēķina punkta C y koordinātu. Nospiediet, lai atvērtu." at bounding box center [600, 543] width 253 height 15
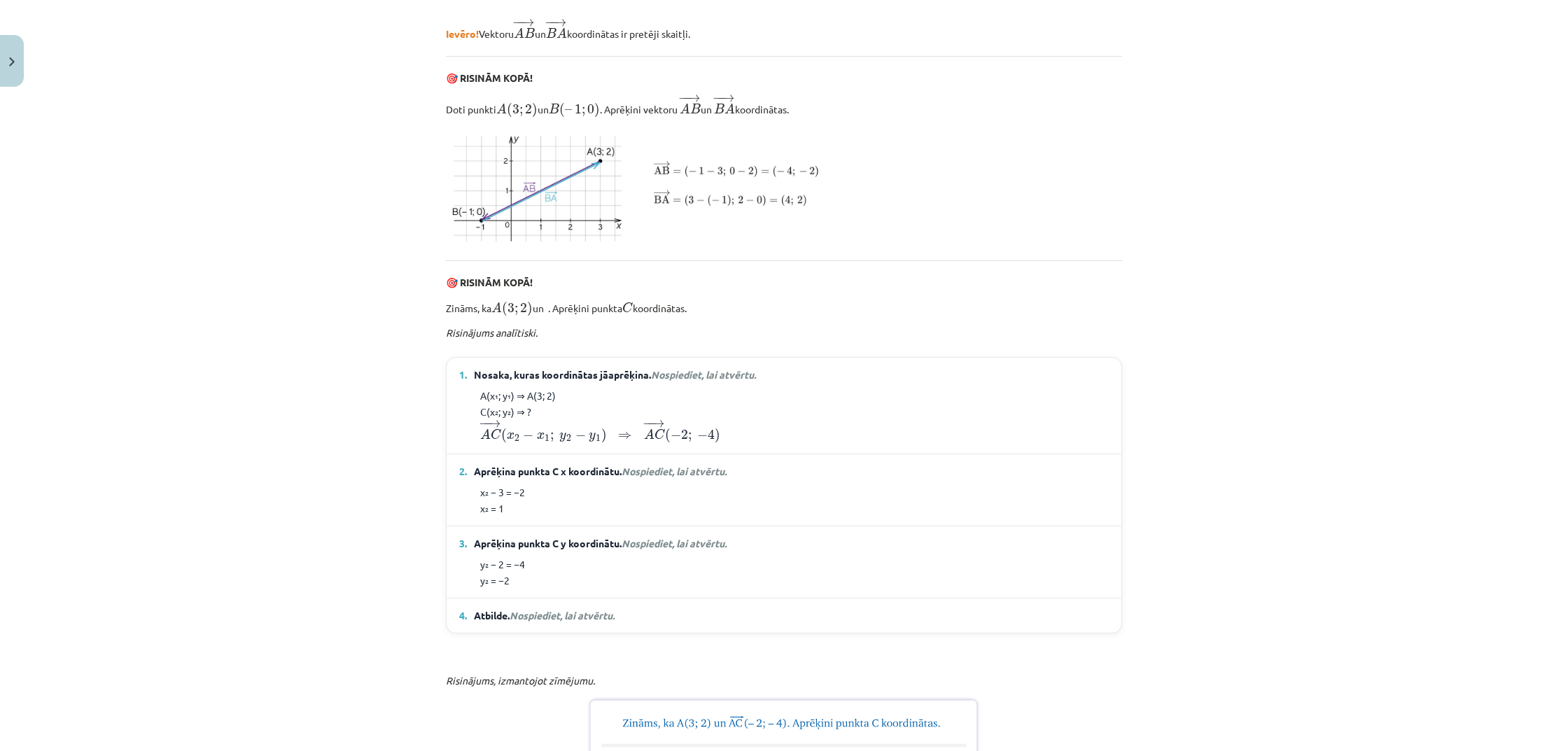
click at [558, 622] on span "Nospiediet, lai atvērtu." at bounding box center [562, 615] width 105 height 13
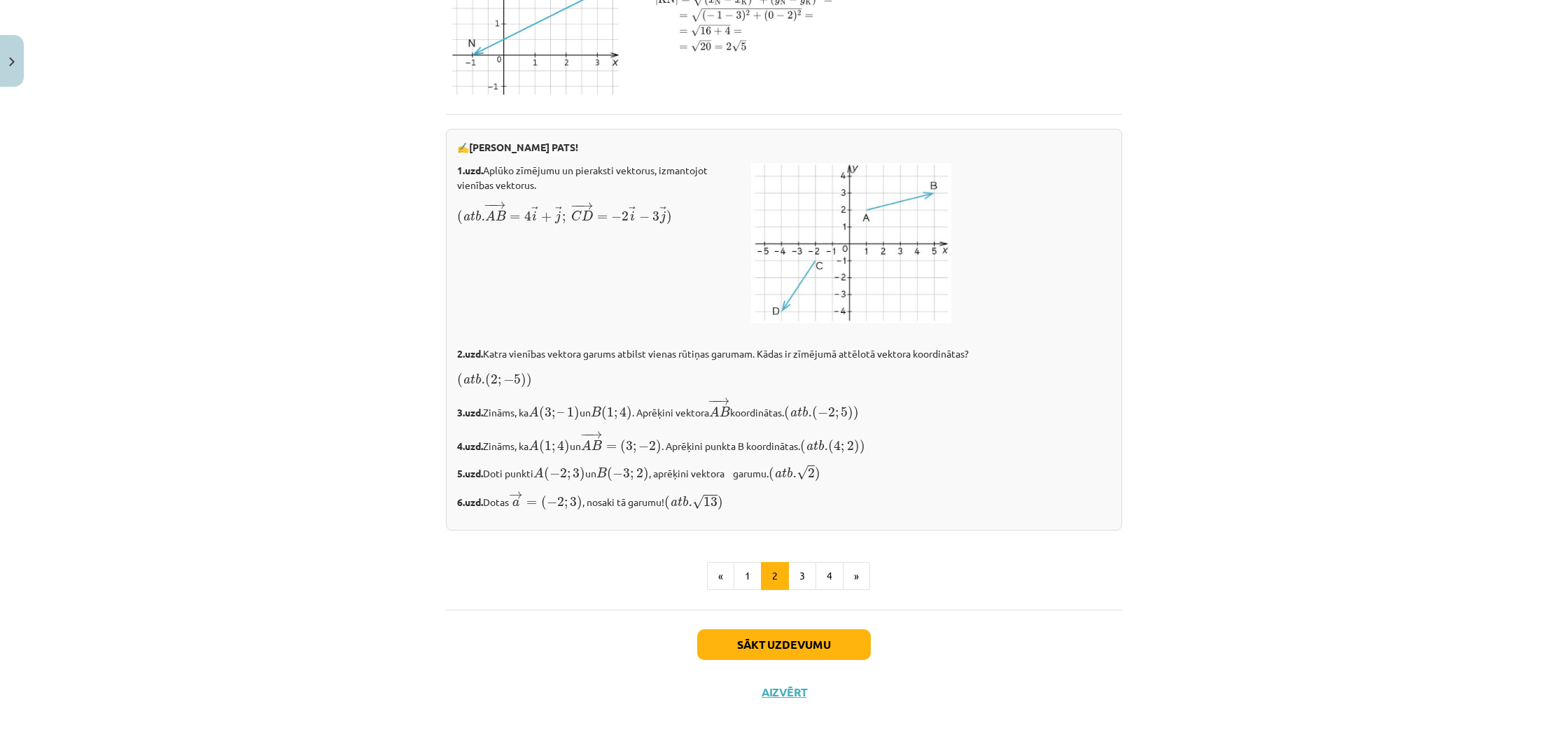
scroll to position [2335, 0]
click at [21, 78] on button "Close" at bounding box center [12, 60] width 24 height 52
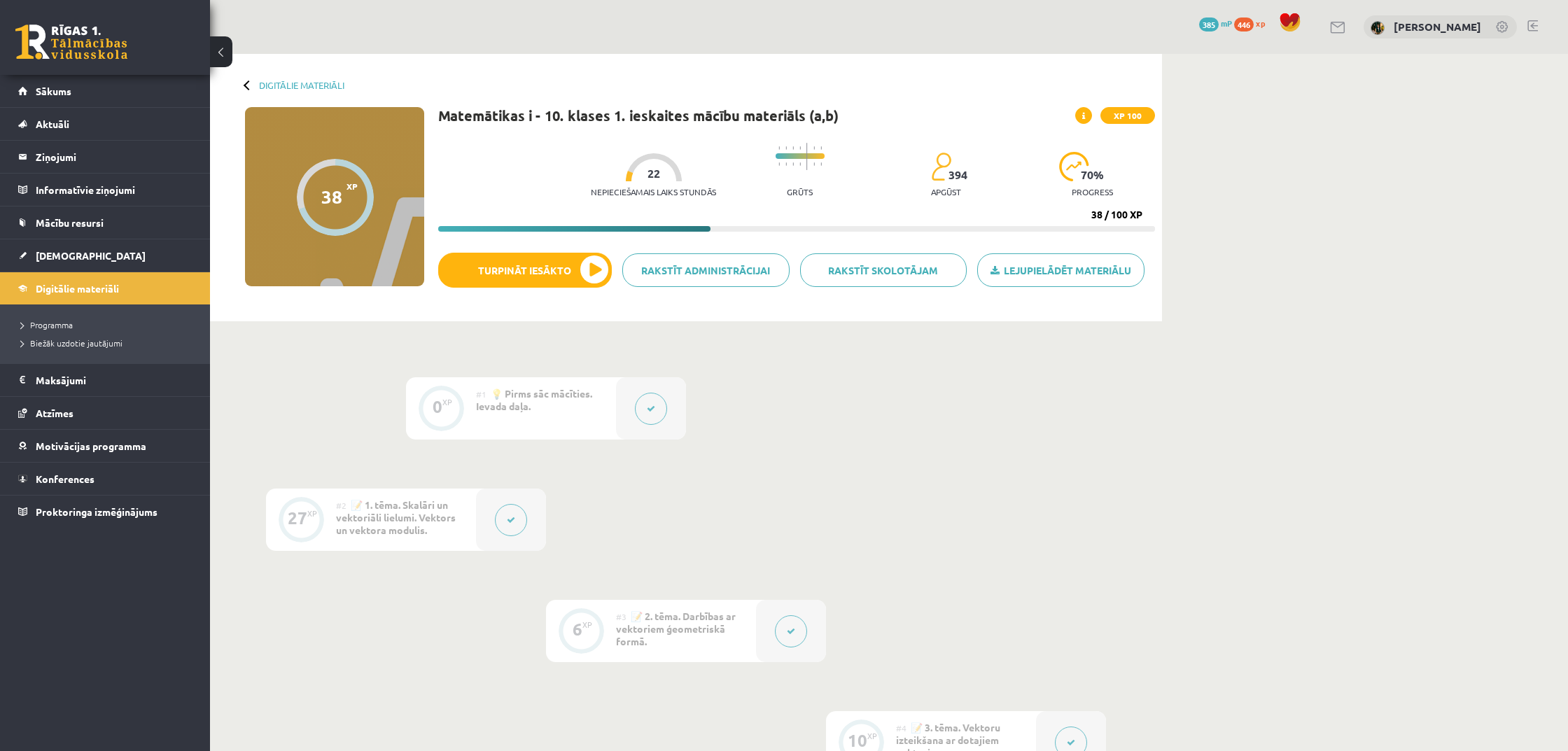
click at [1131, 119] on span "XP 100" at bounding box center [1127, 115] width 54 height 17
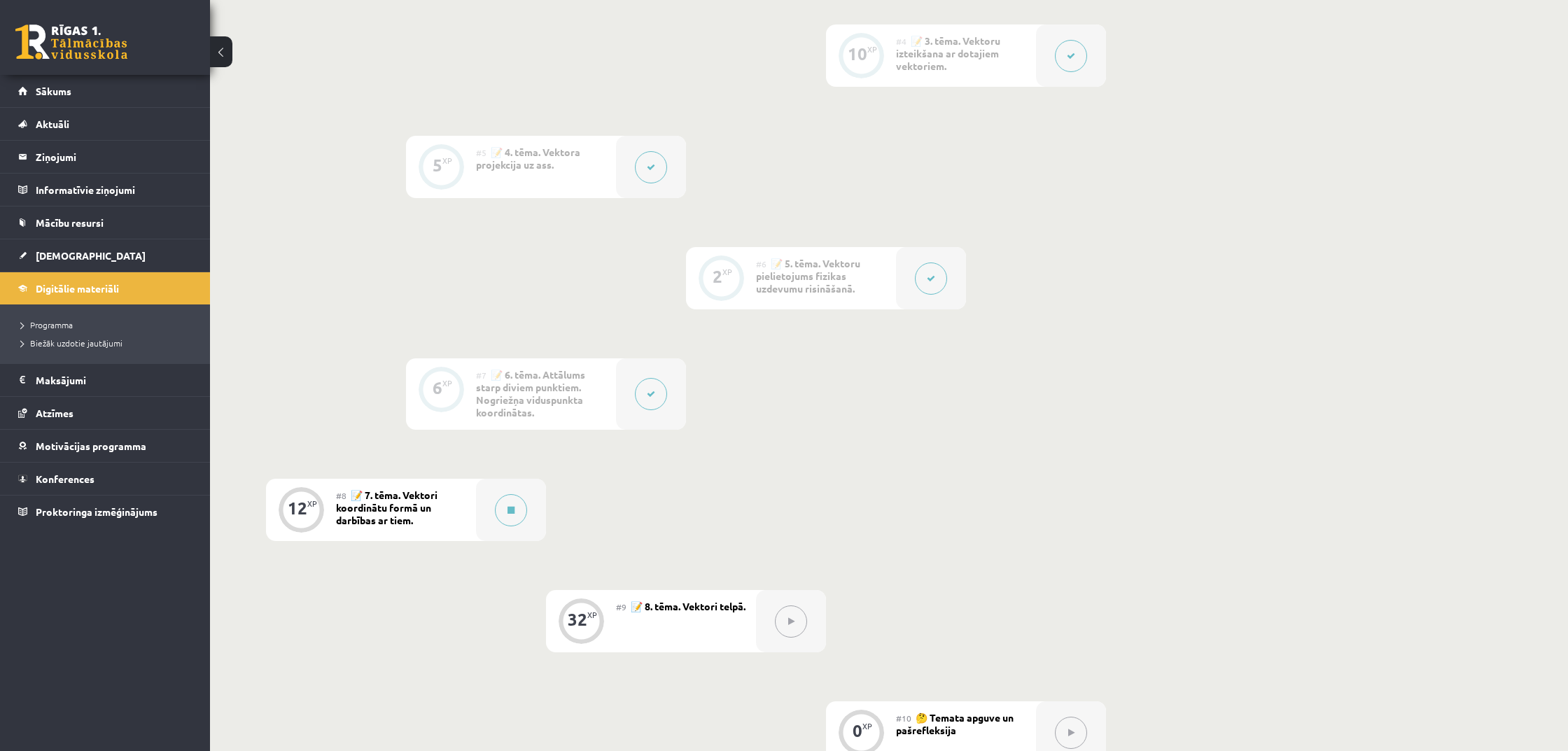
scroll to position [688, 0]
click at [474, 147] on div "5 XP" at bounding box center [441, 166] width 70 height 62
drag, startPoint x: 585, startPoint y: 166, endPoint x: 613, endPoint y: 166, distance: 28.0
click at [601, 166] on div "#5 📝 4. tēma. Vektora projekcija uz ass." at bounding box center [546, 166] width 140 height 62
click at [629, 167] on div at bounding box center [651, 166] width 70 height 62
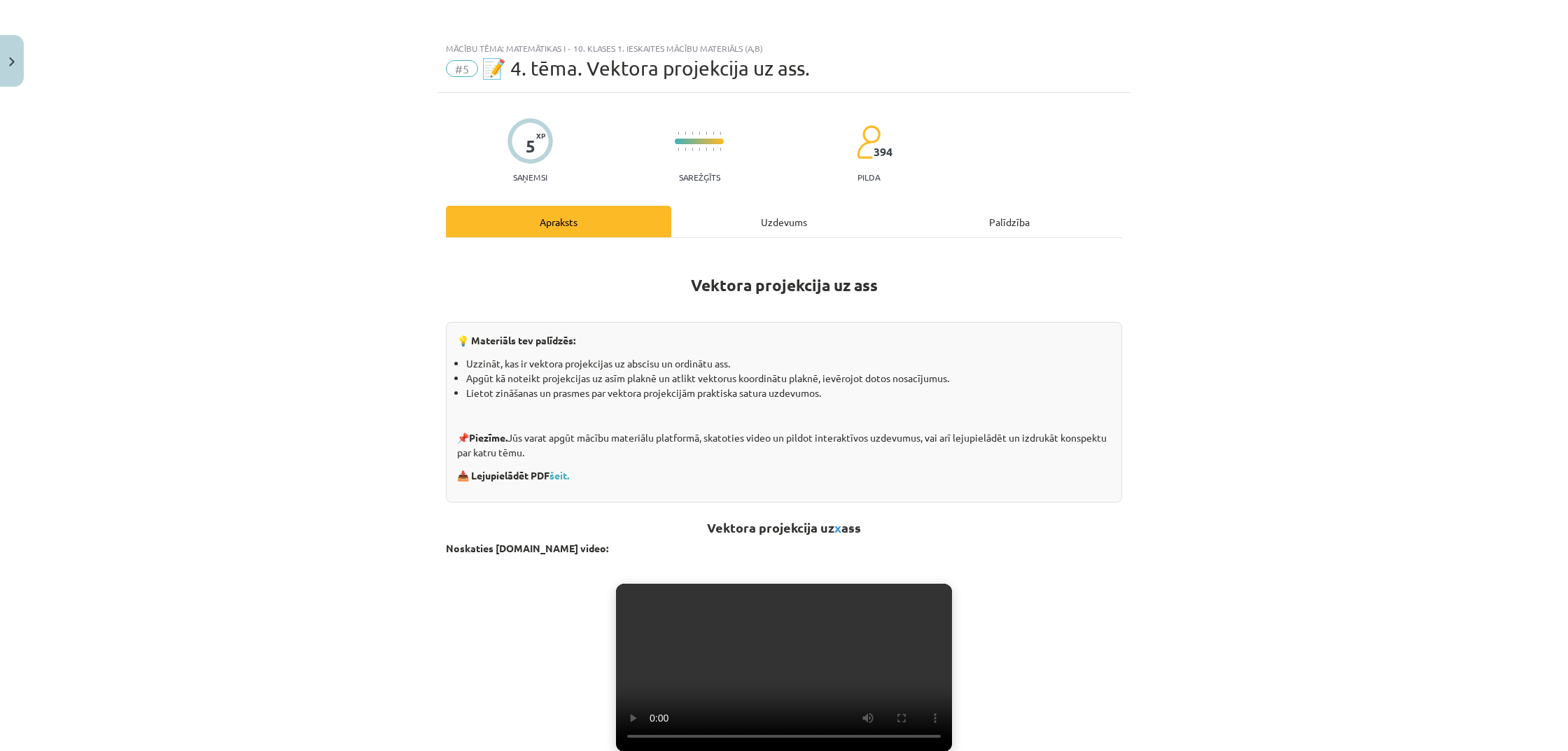
click at [636, 168] on div "Mācību tēma: Matemātikas i - 10. klases 1. ieskaites mācību materiāls (a,b) #5 …" at bounding box center [784, 376] width 1568 height 751
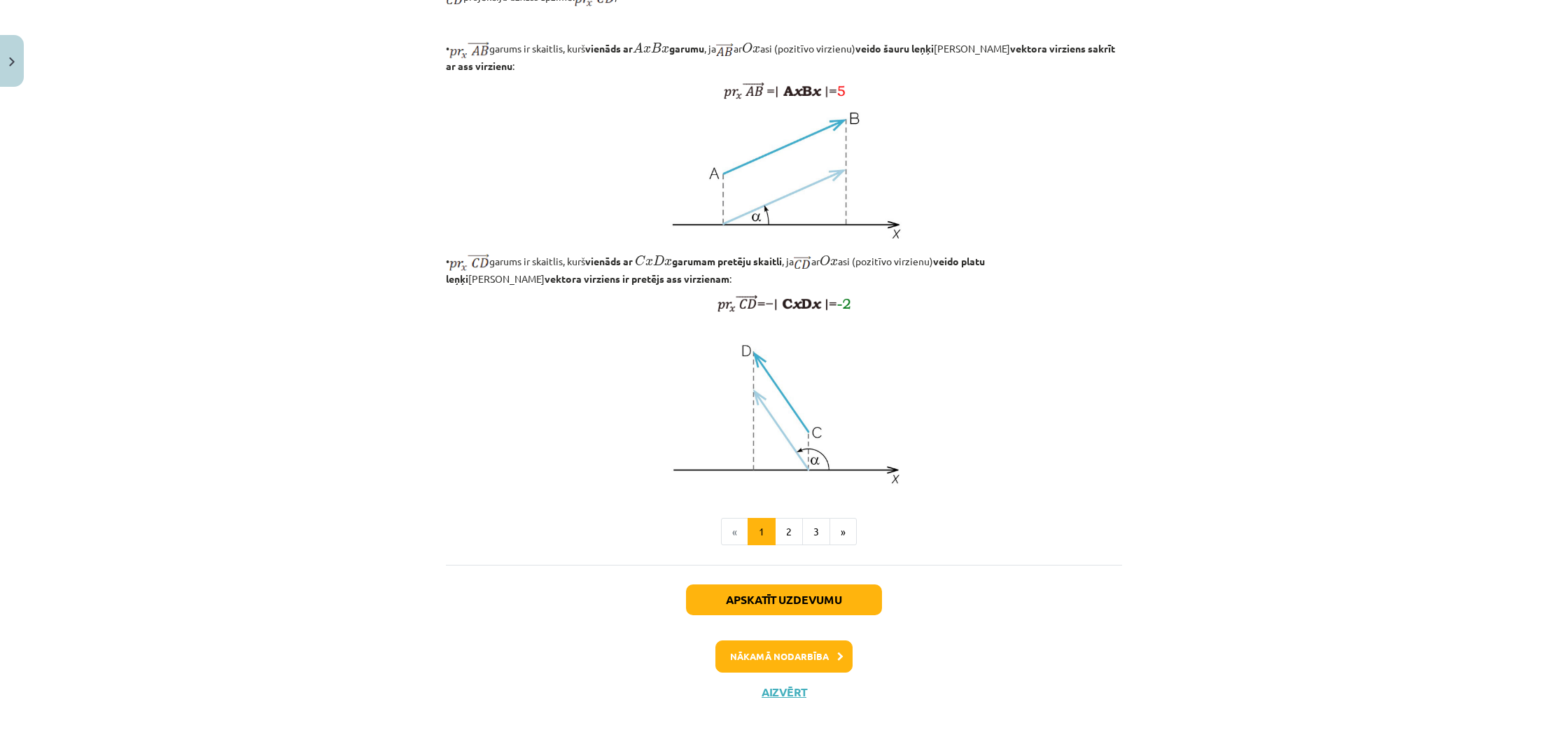
scroll to position [957, 0]
click at [831, 608] on button "Apskatīt uzdevumu" at bounding box center [784, 599] width 196 height 31
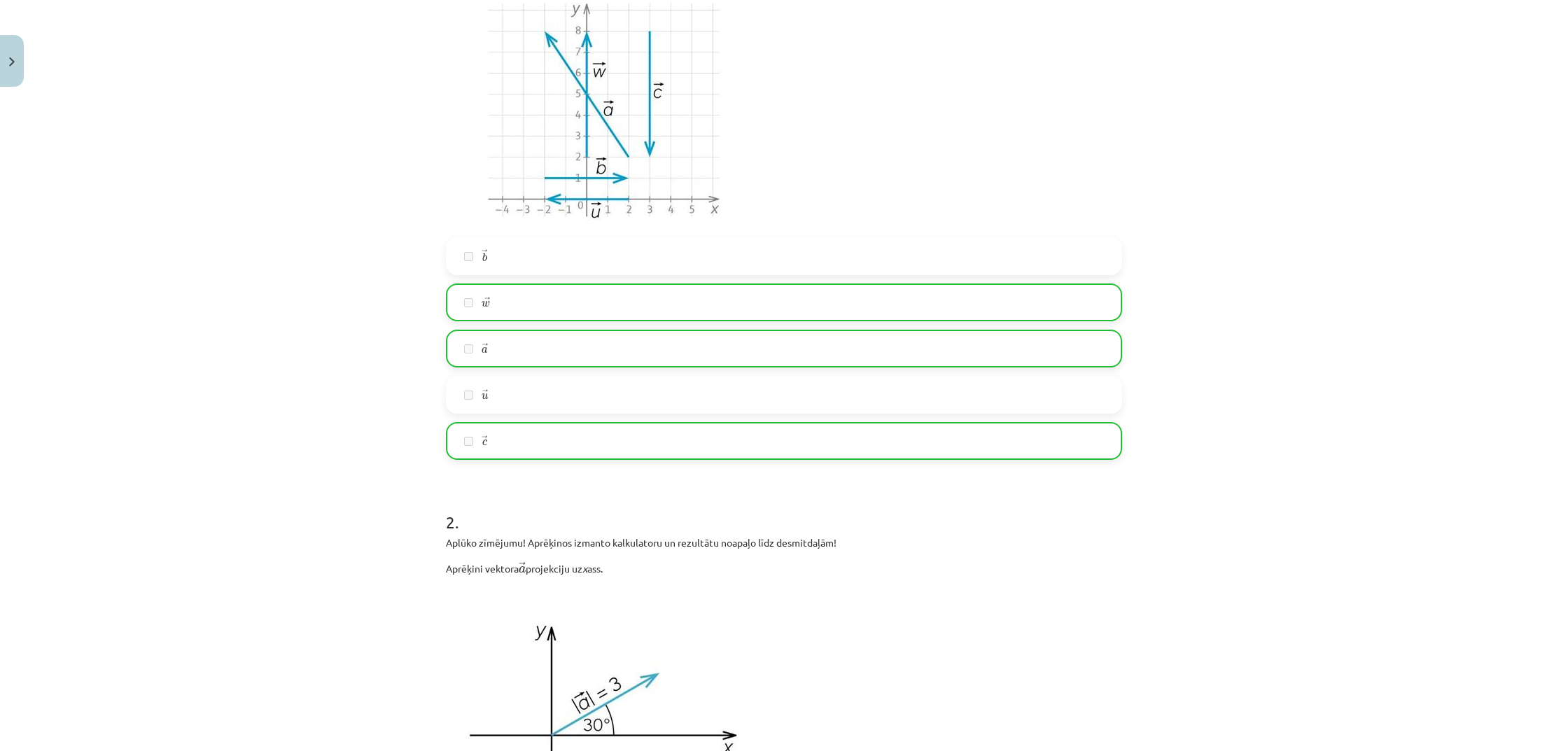
scroll to position [359, 0]
click at [676, 404] on label "→ u u →" at bounding box center [784, 394] width 673 height 35
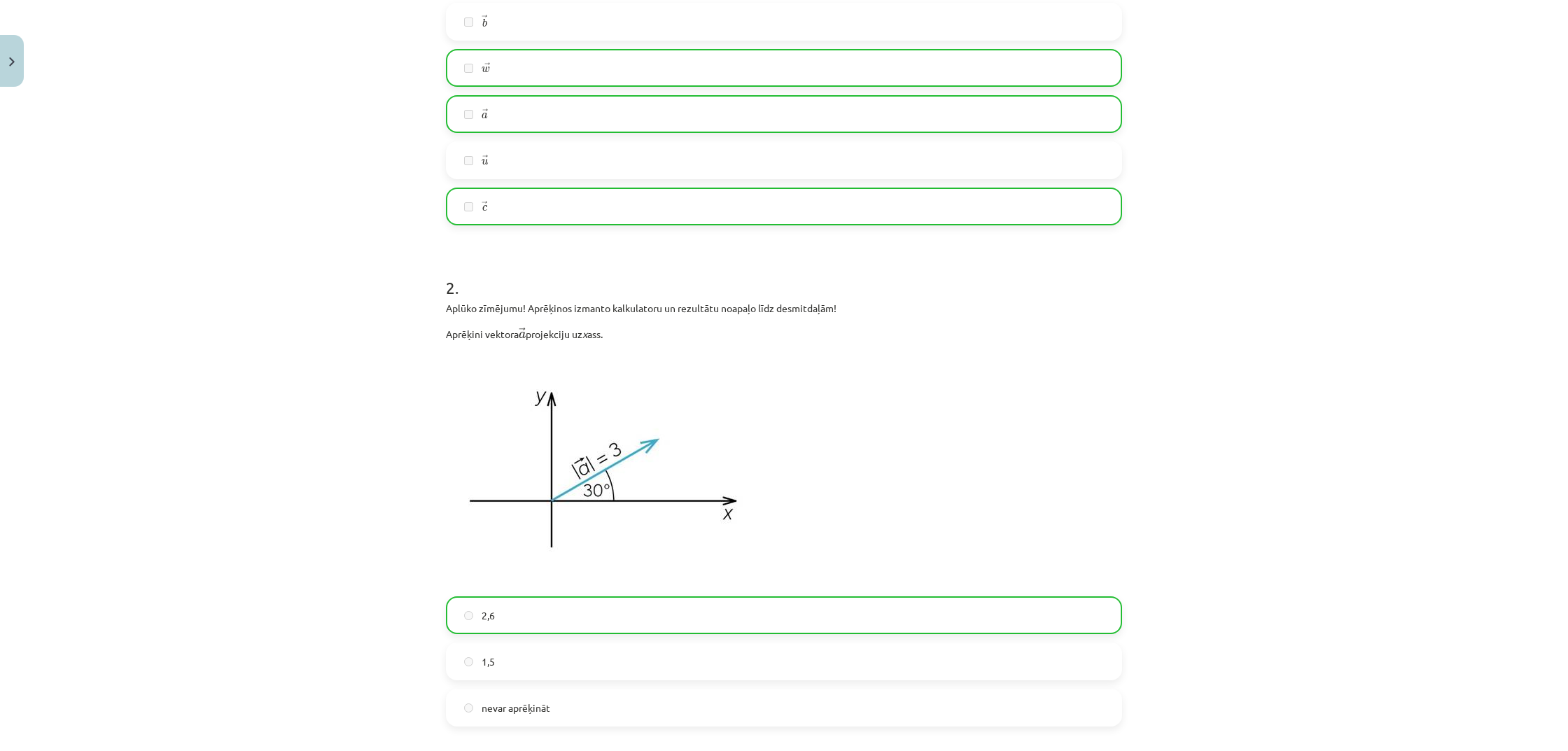
drag, startPoint x: 905, startPoint y: 492, endPoint x: 893, endPoint y: 503, distance: 16.3
click at [905, 493] on p at bounding box center [784, 469] width 676 height 238
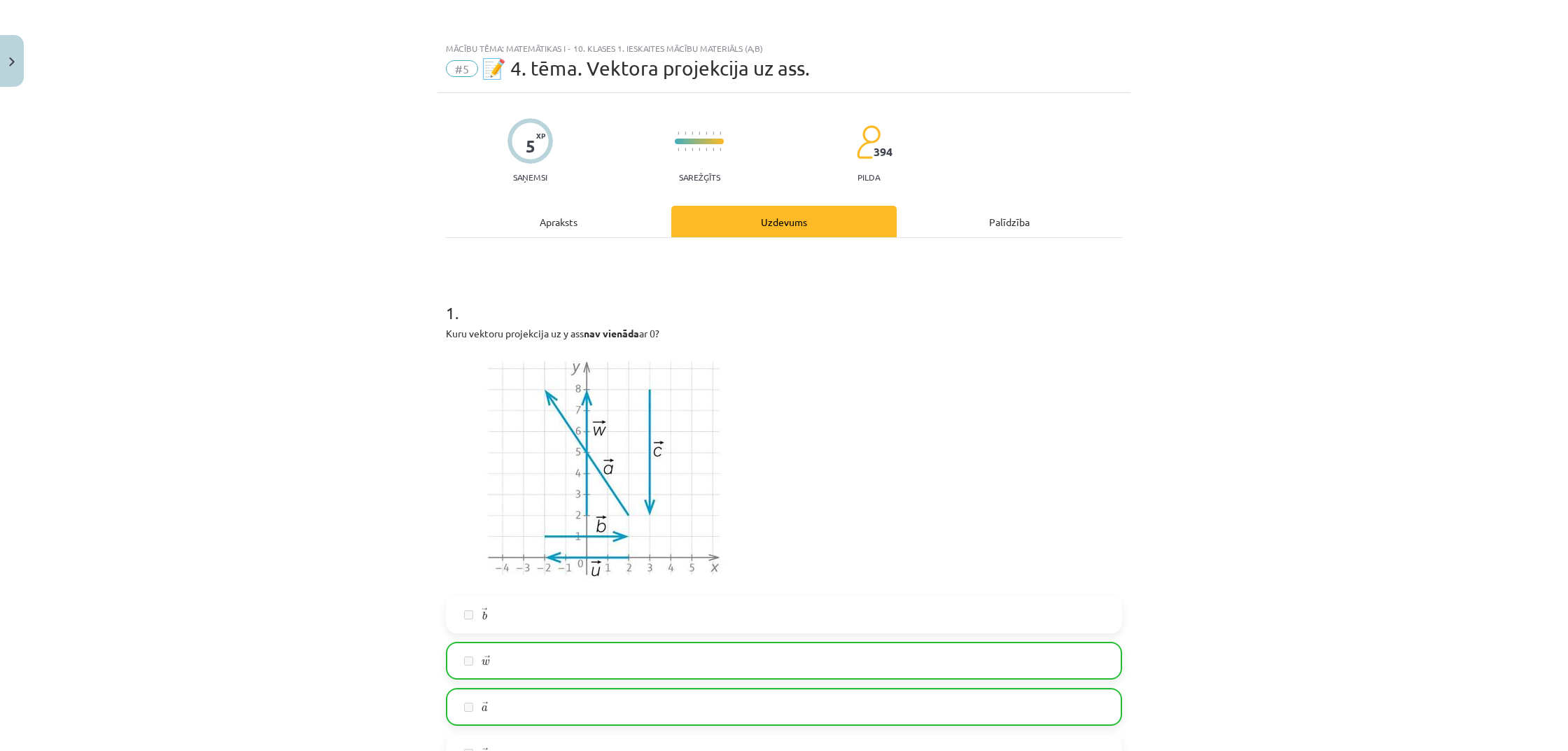
scroll to position [0, 0]
click at [581, 219] on div "Apraksts" at bounding box center [558, 222] width 225 height 31
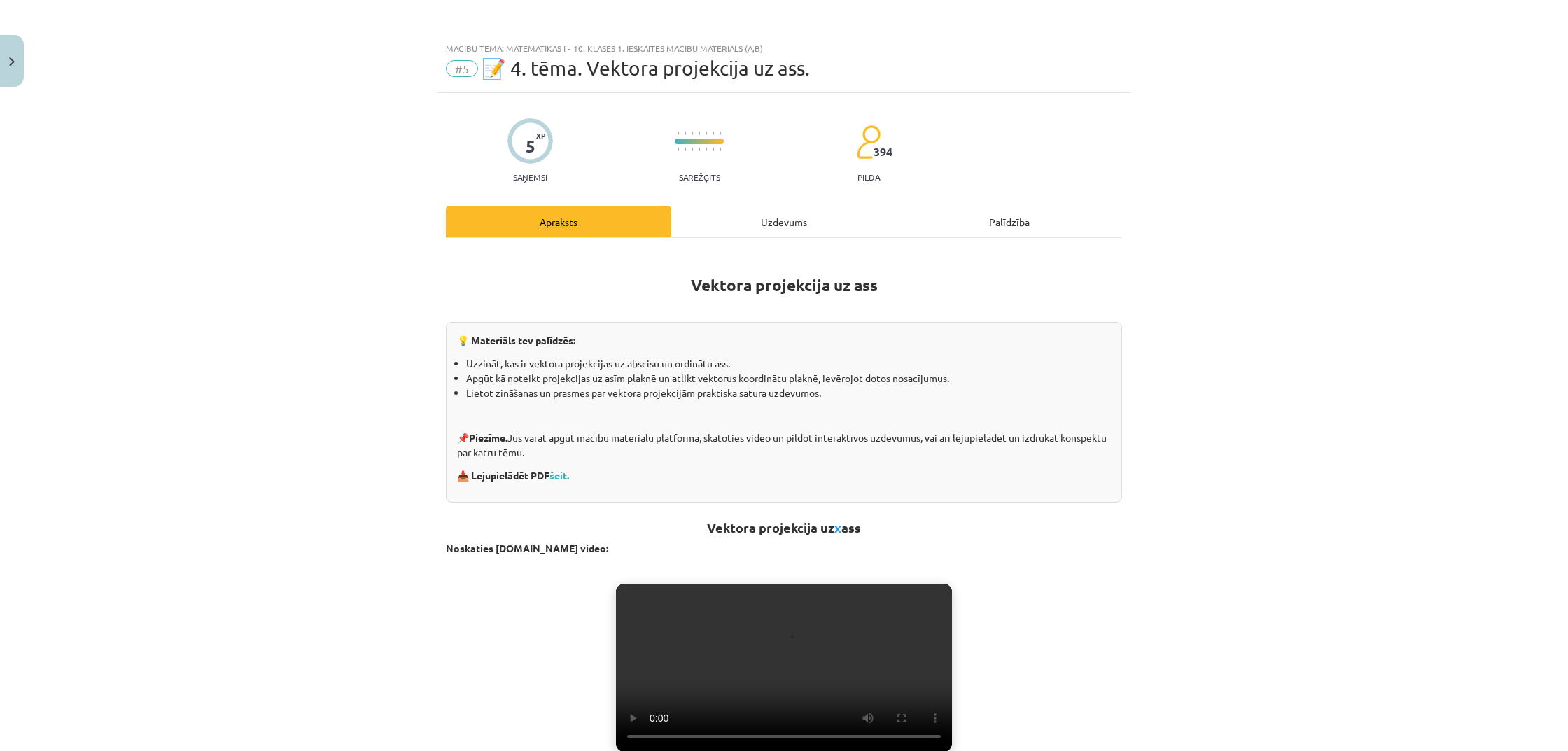
scroll to position [35, 0]
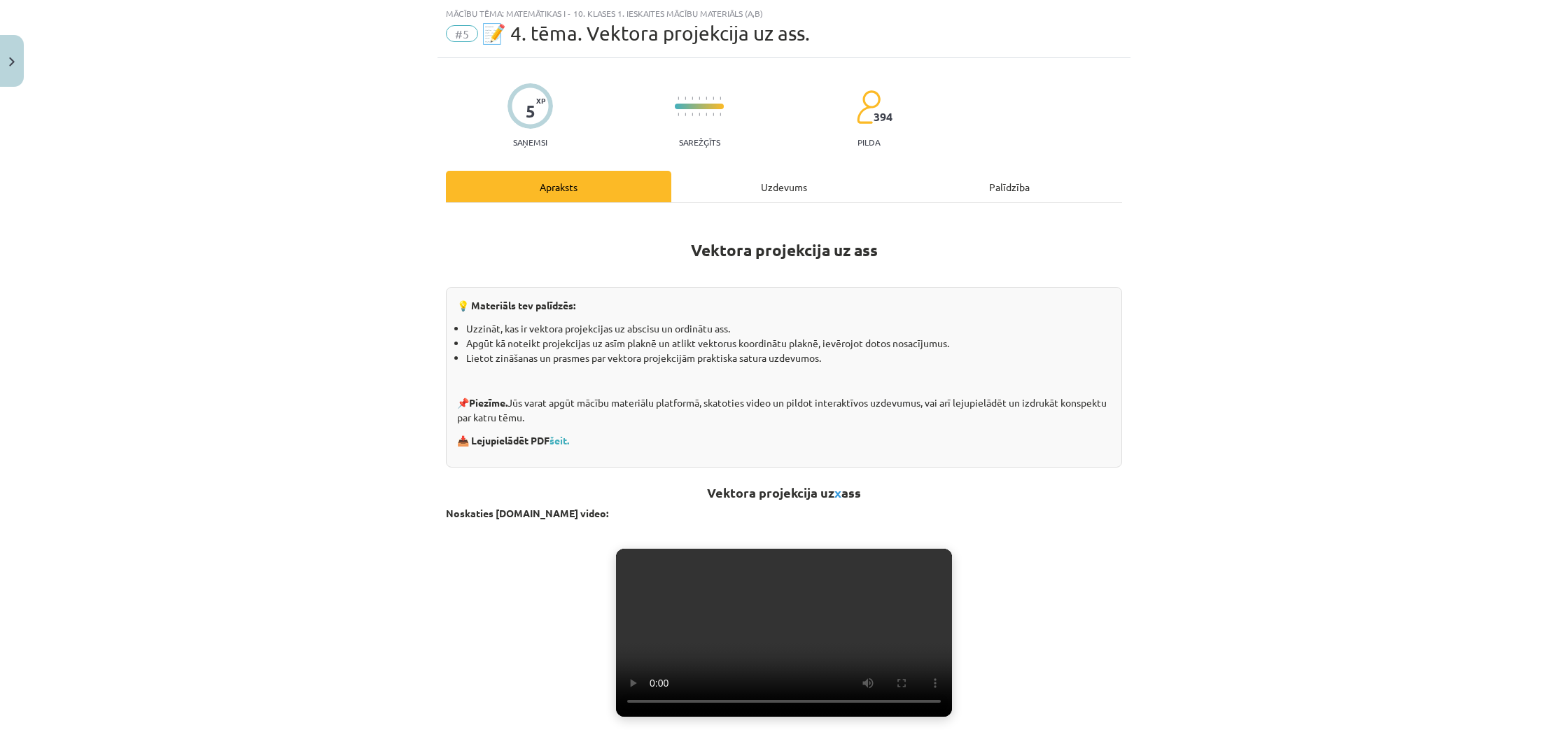
click at [10, 57] on img "Close" at bounding box center [12, 62] width 6 height 9
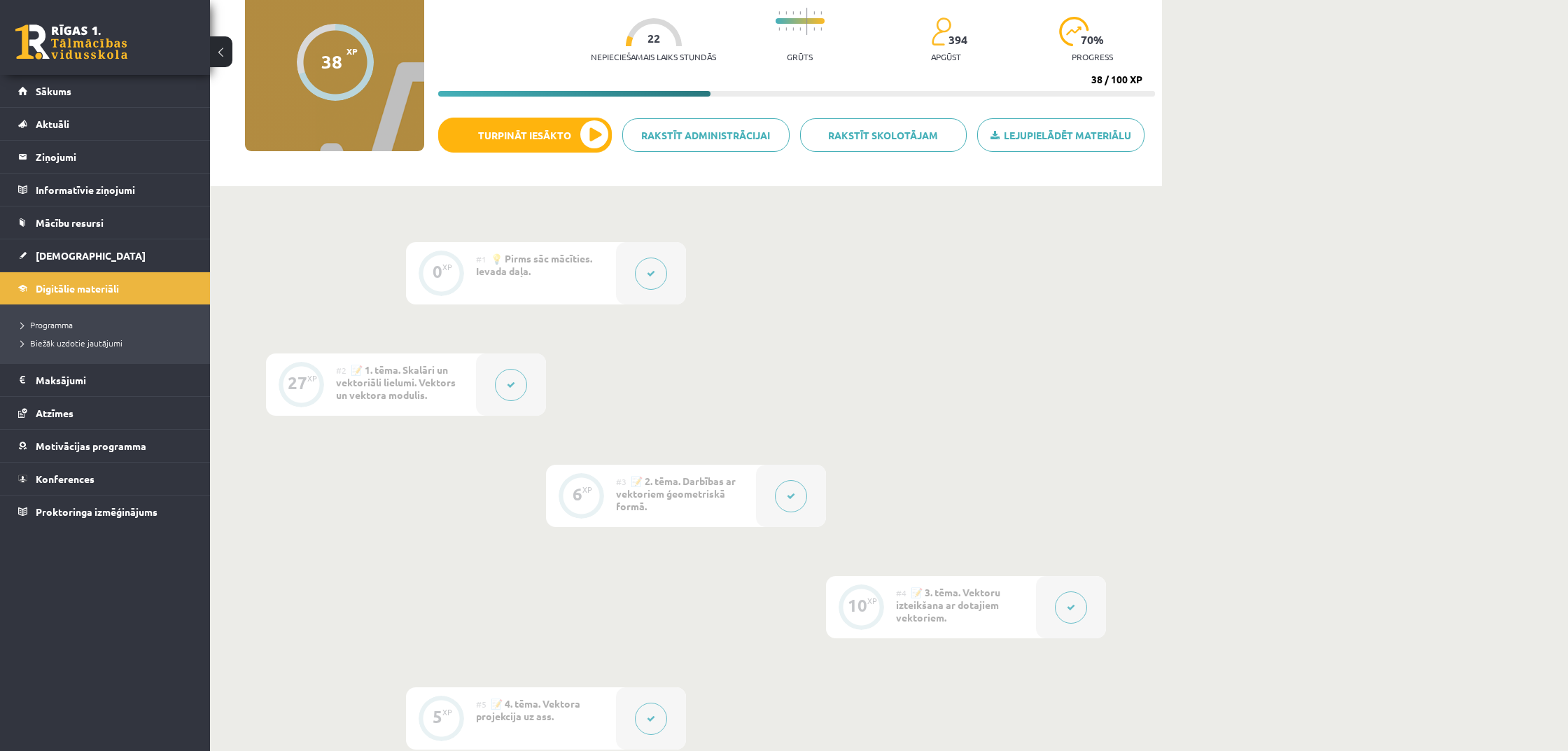
scroll to position [134, 0]
click at [513, 385] on icon at bounding box center [510, 385] width 8 height 8
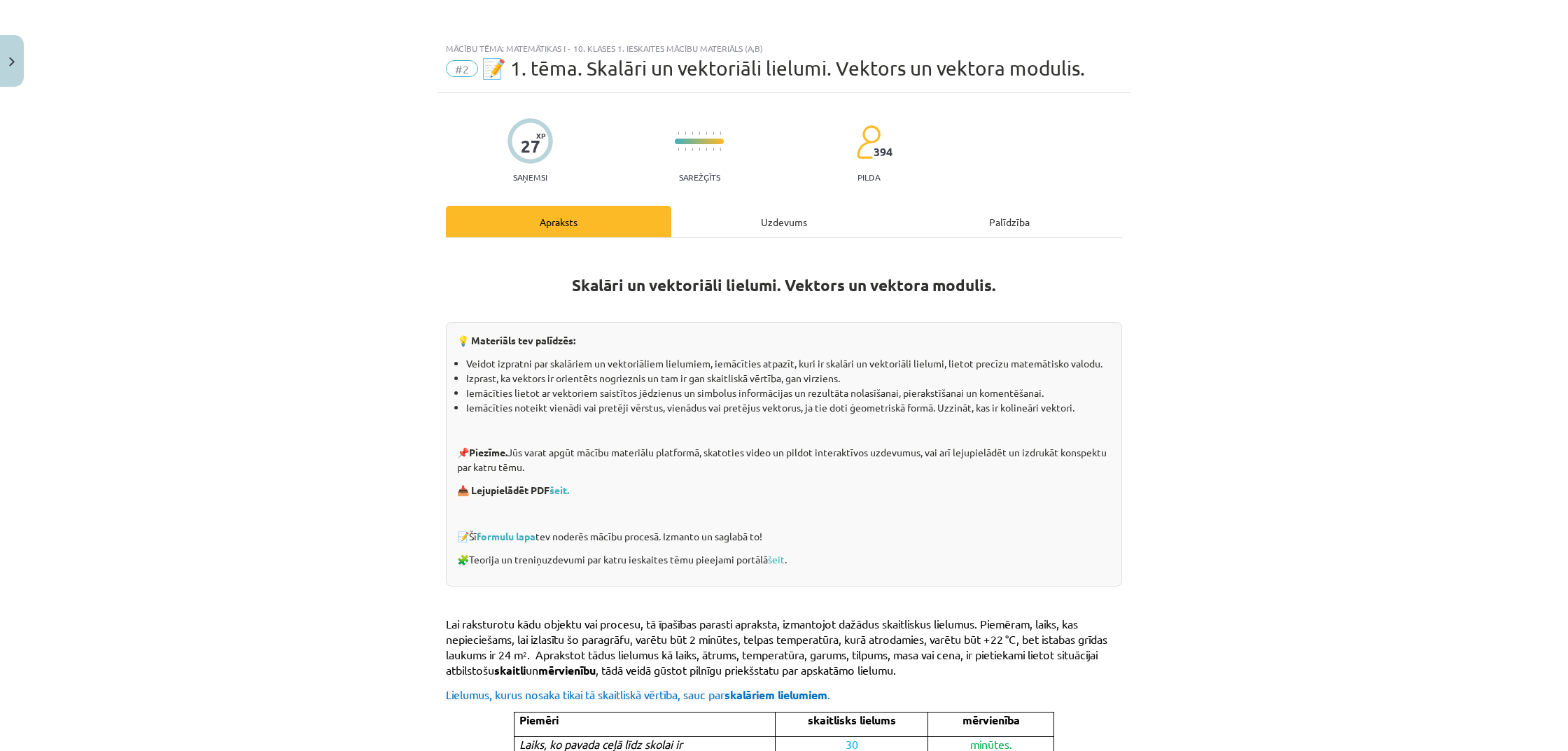
scroll to position [0, 0]
click at [782, 219] on div "Uzdevums" at bounding box center [784, 222] width 225 height 31
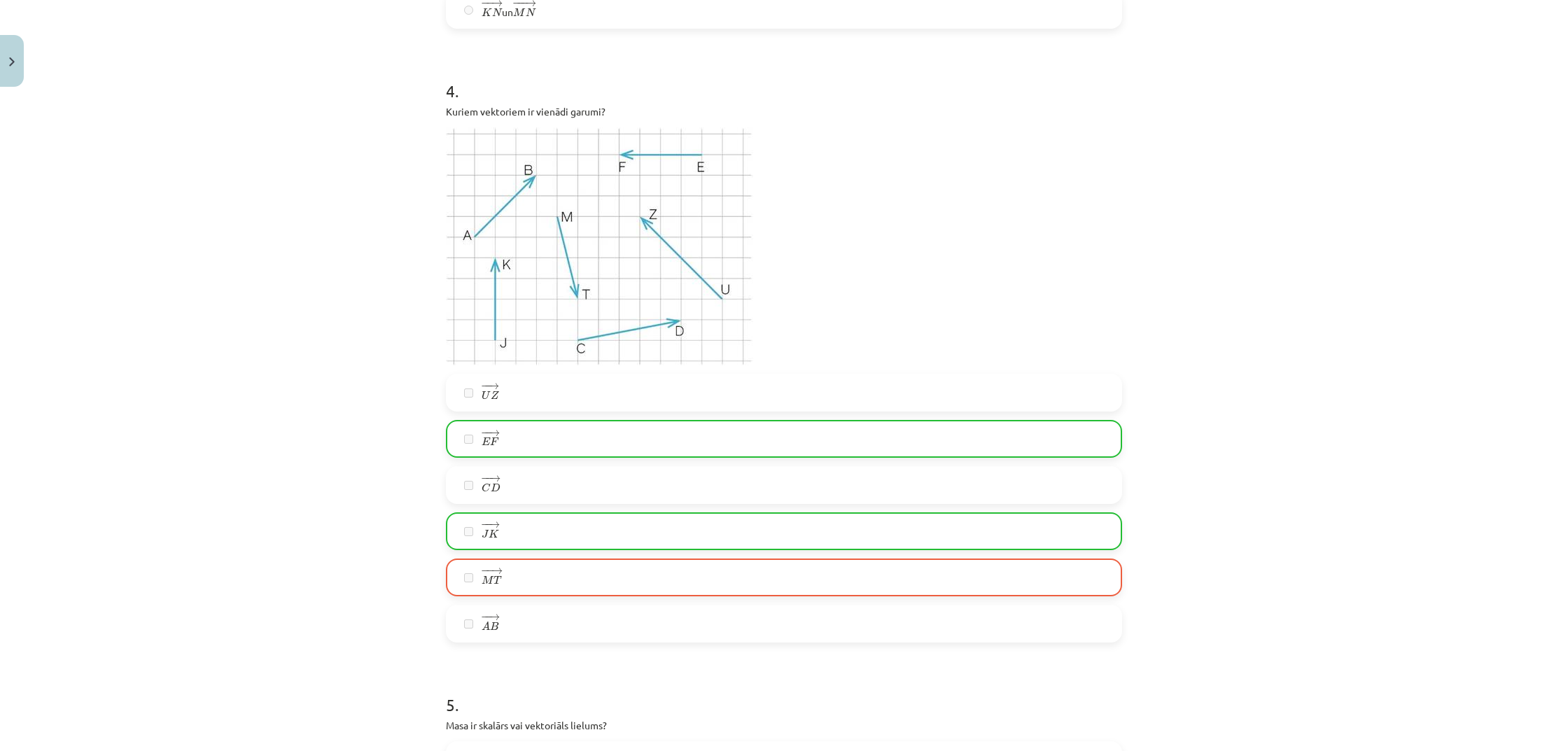
scroll to position [1503, 0]
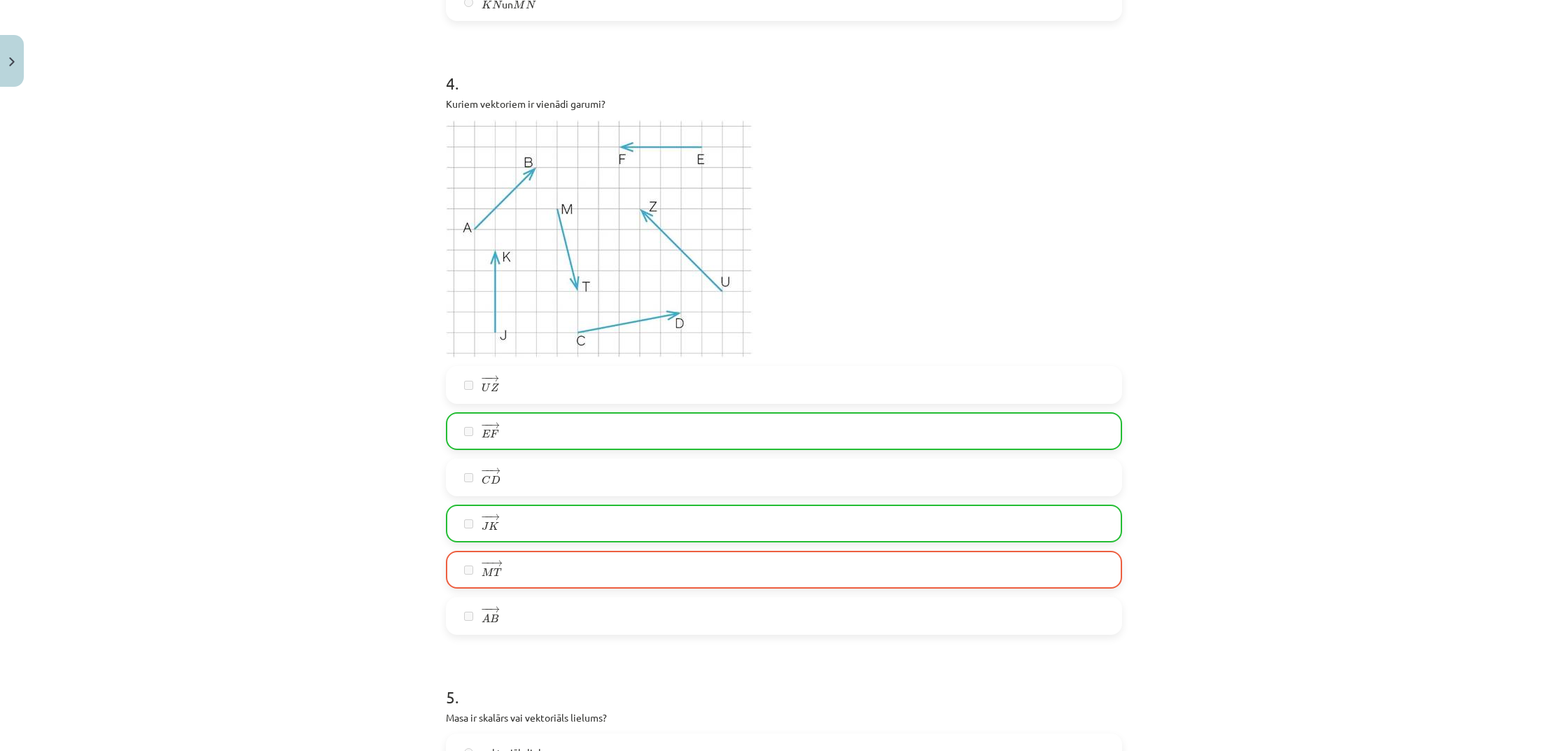
click at [521, 528] on label "− − → J K J K →" at bounding box center [784, 523] width 673 height 35
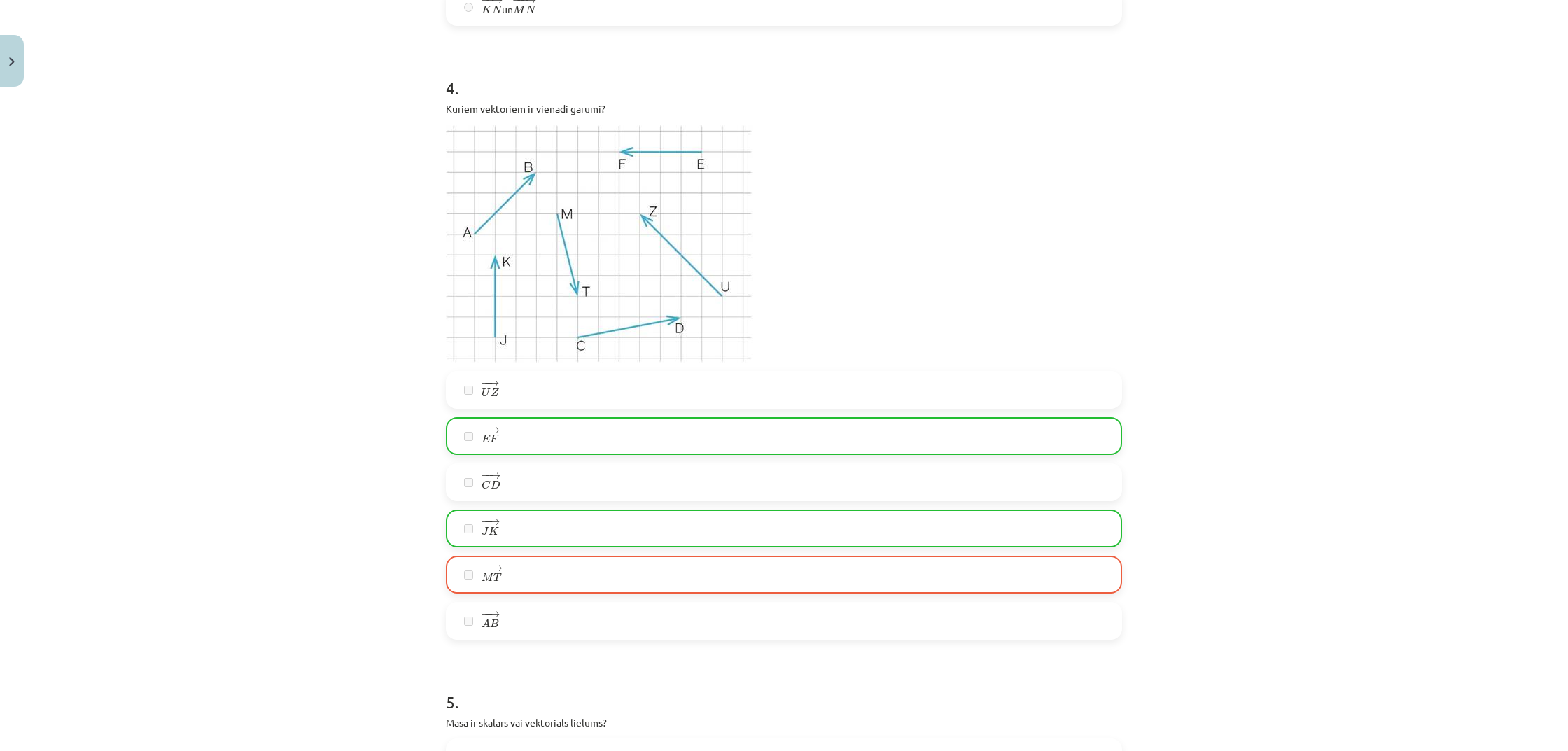
click at [528, 500] on div "− − → U Z U Z → − − → E F E F → − − → C D C D → − − → J K J K → − − → M T M T →…" at bounding box center [784, 505] width 676 height 269
click at [529, 499] on div "− − → C D C D →" at bounding box center [784, 483] width 676 height 38
click at [519, 530] on label "− − → J K J K →" at bounding box center [784, 533] width 673 height 35
drag, startPoint x: 519, startPoint y: 530, endPoint x: 496, endPoint y: 537, distance: 24.0
click at [511, 535] on label "− − → J K J K →" at bounding box center [784, 532] width 673 height 35
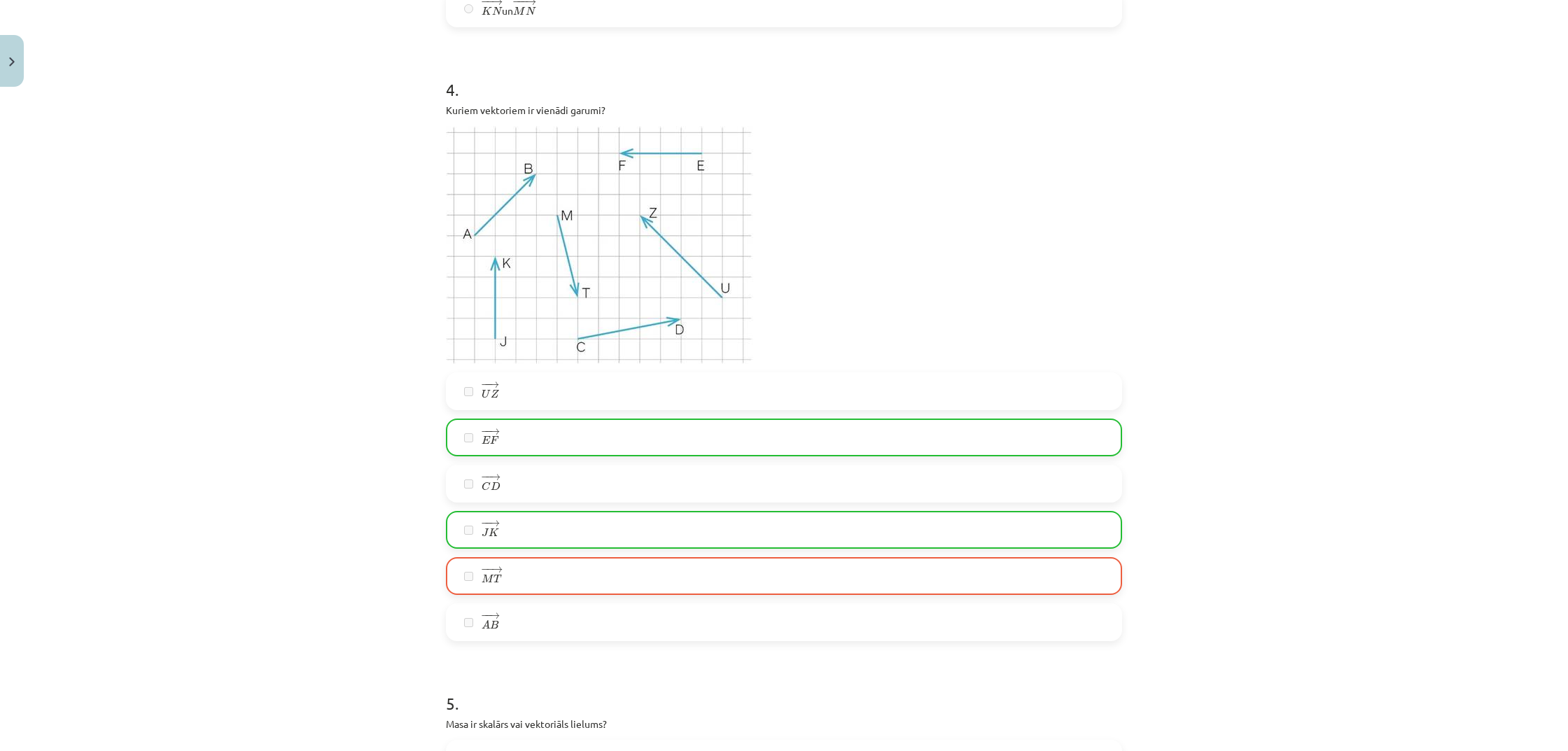
click at [263, 556] on div "Mācību tēma: Matemātikas i - 10. klases 1. ieskaites mācību materiāls (a,b) #2 …" at bounding box center [784, 376] width 1568 height 751
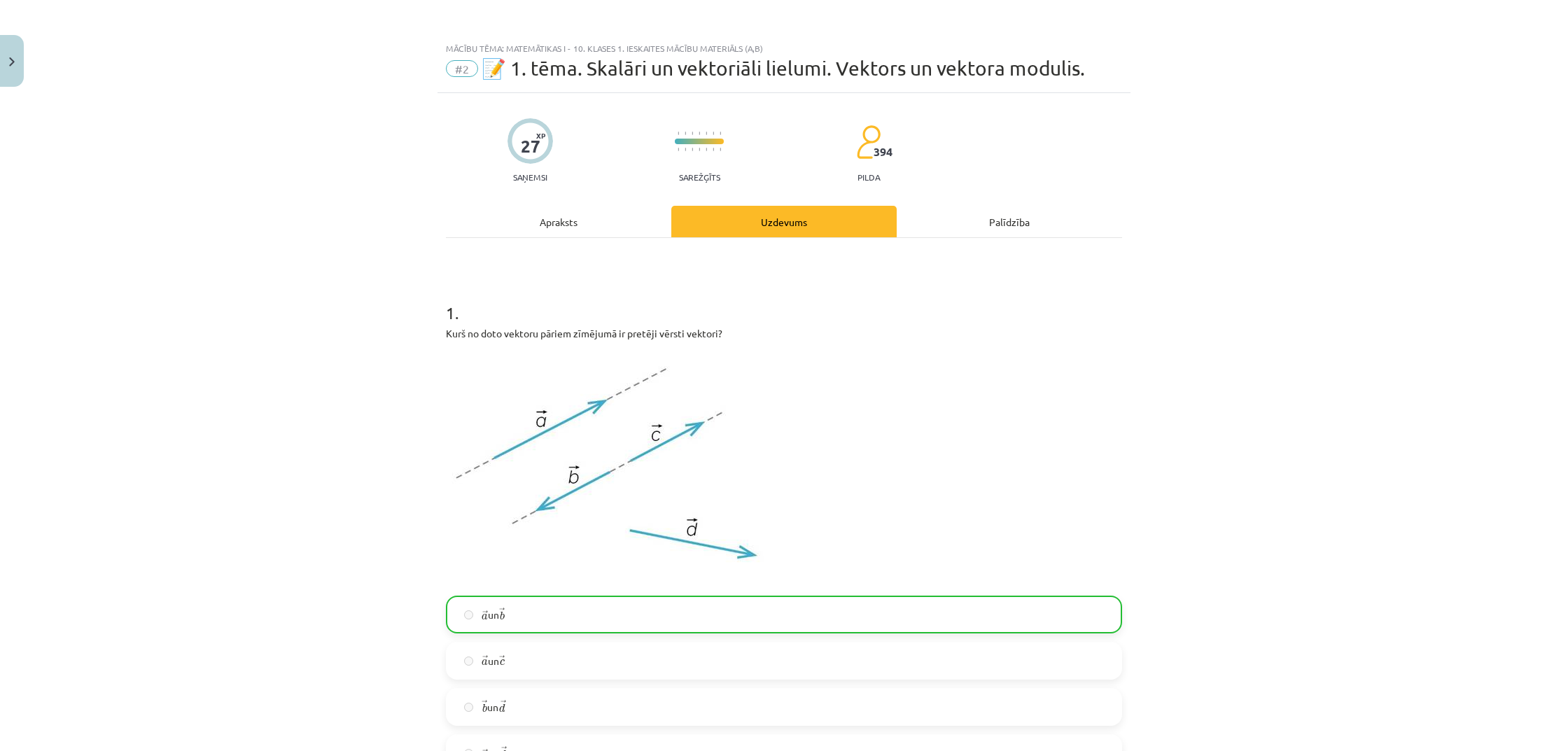
scroll to position [0, 0]
click at [13, 82] on button "Close" at bounding box center [12, 60] width 24 height 52
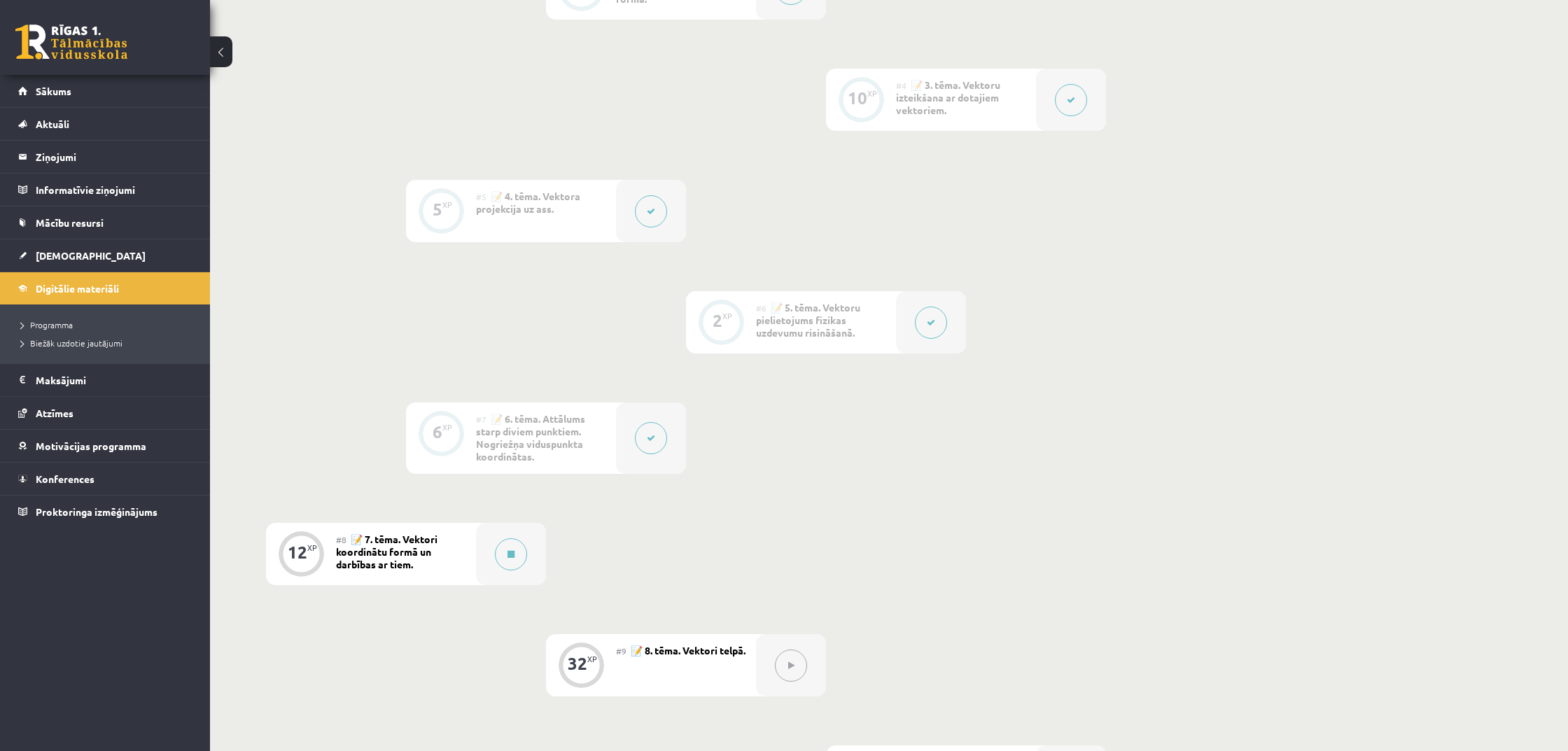
scroll to position [644, 0]
click at [509, 546] on button at bounding box center [510, 552] width 32 height 32
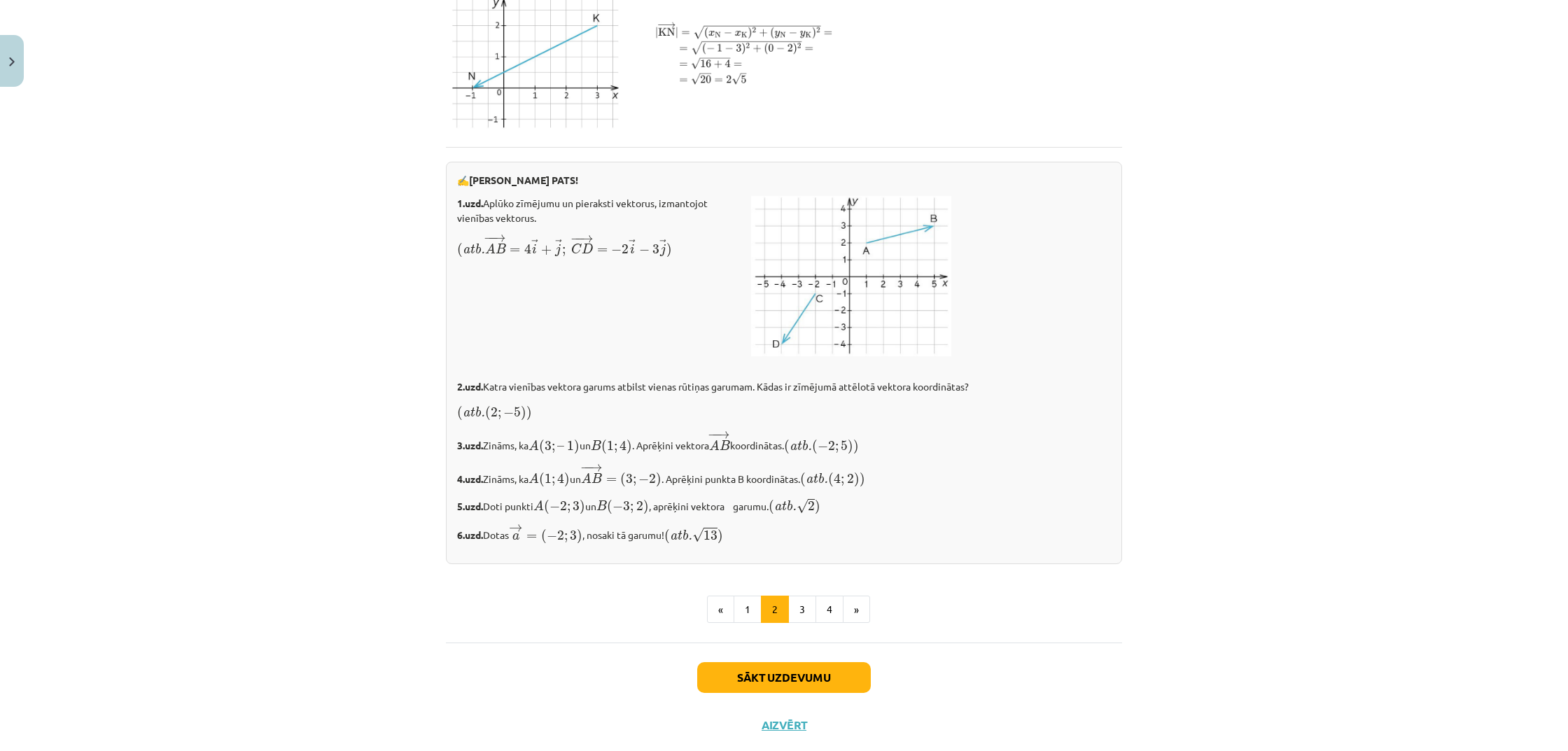
scroll to position [2110, 0]
click at [825, 331] on img at bounding box center [851, 272] width 200 height 161
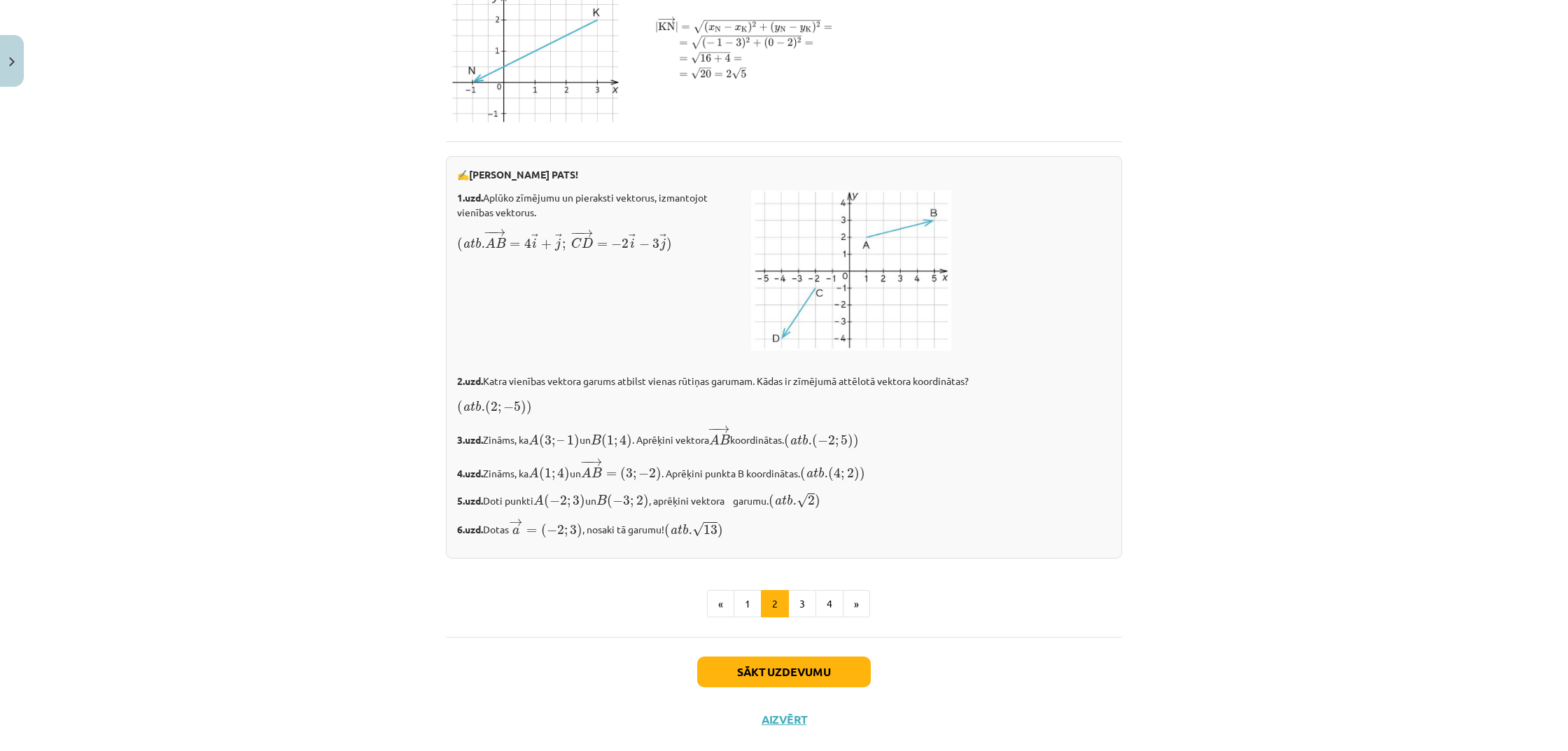
click at [835, 334] on img at bounding box center [851, 270] width 200 height 161
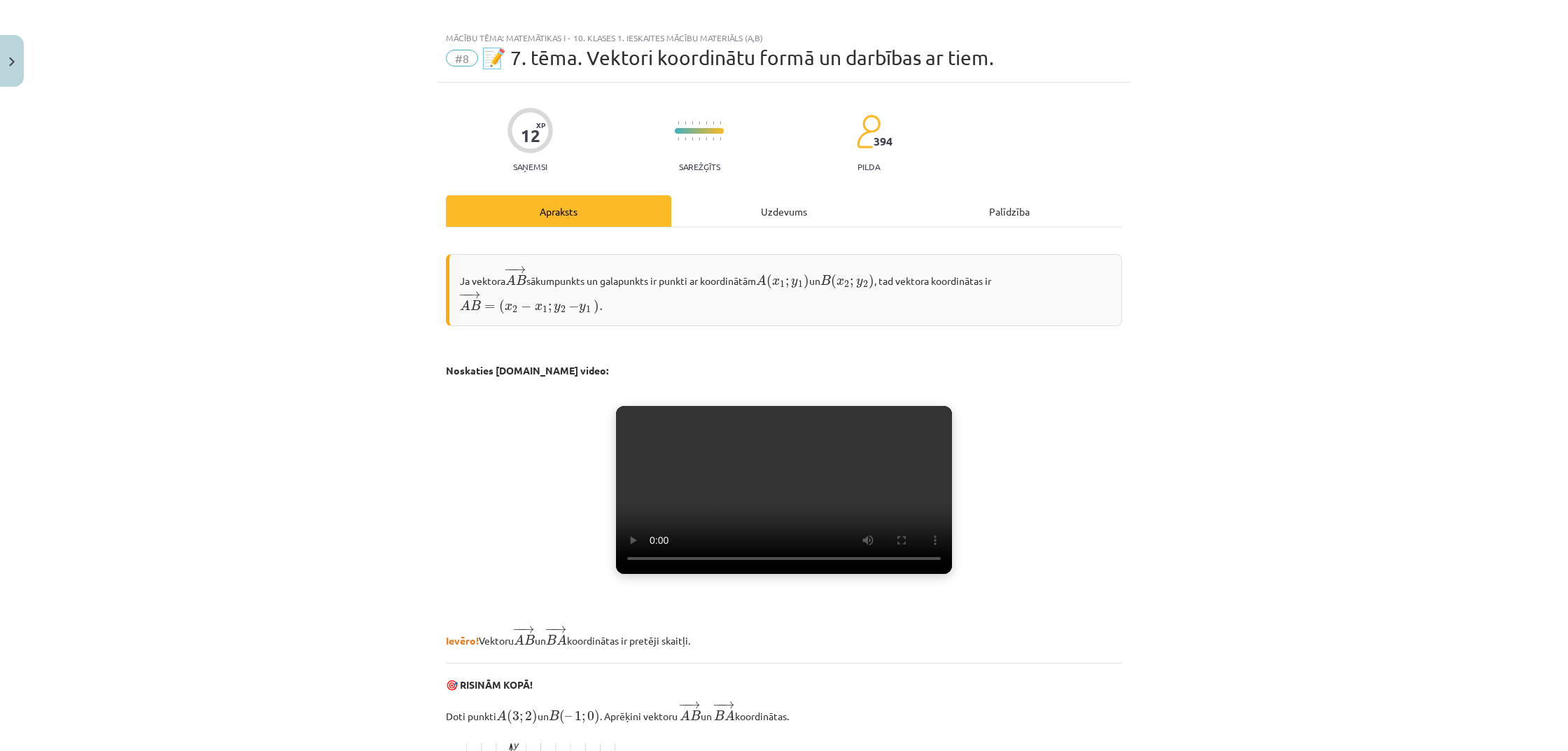
scroll to position [13, 0]
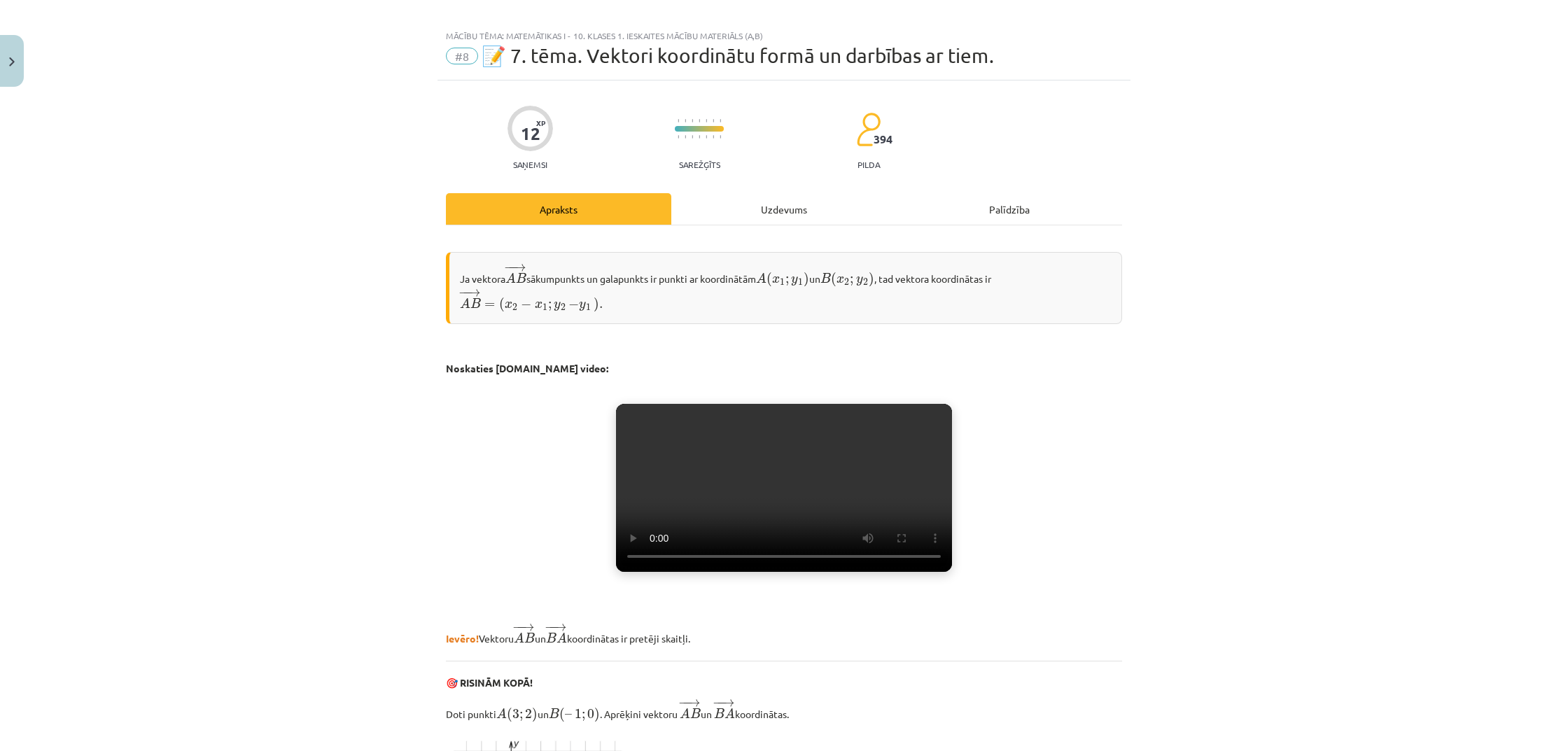
drag, startPoint x: 835, startPoint y: 334, endPoint x: 1518, endPoint y: -37, distance: 777.3
click at [20, 72] on button "Close" at bounding box center [12, 60] width 24 height 52
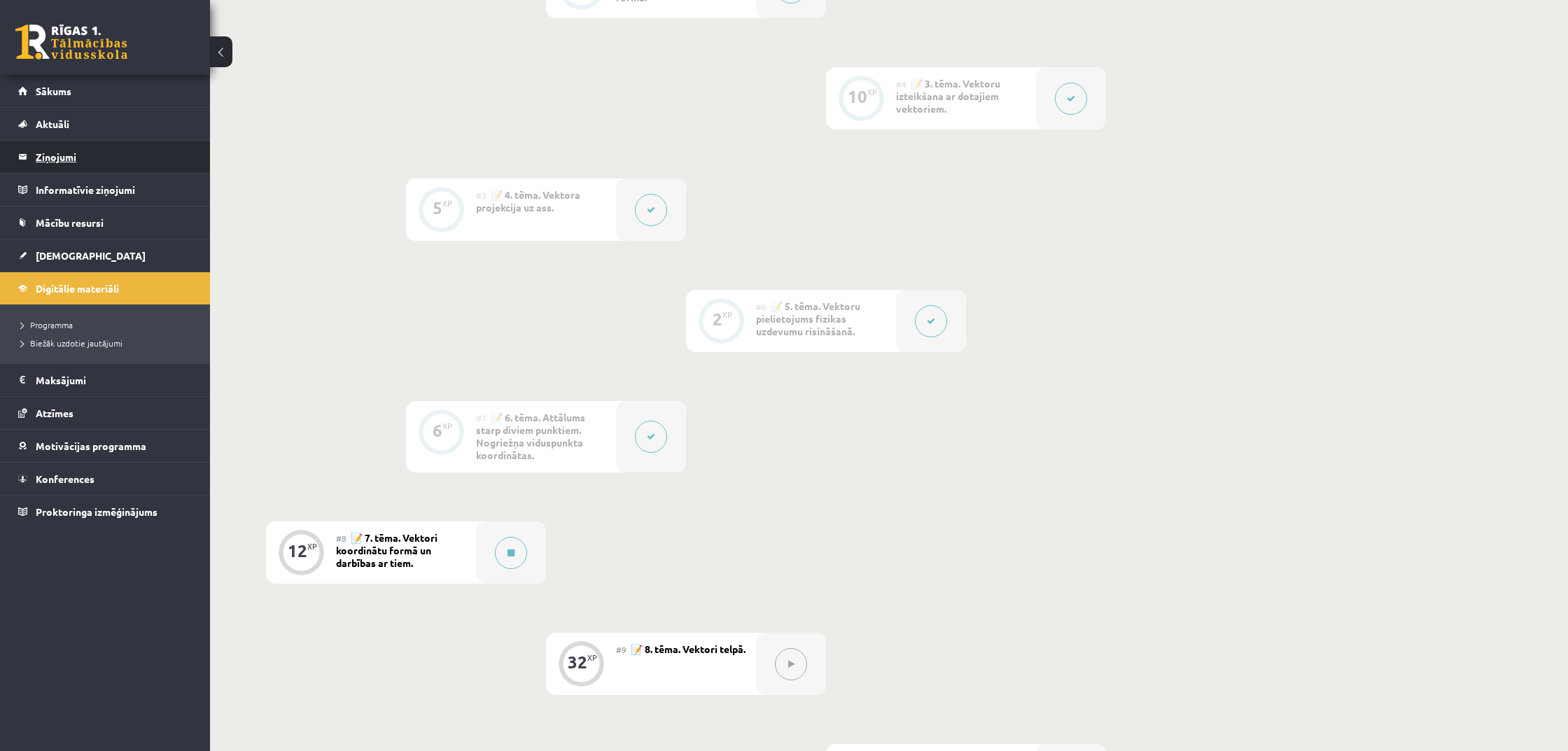
click at [88, 163] on legend "Ziņojumi 0" at bounding box center [114, 156] width 157 height 32
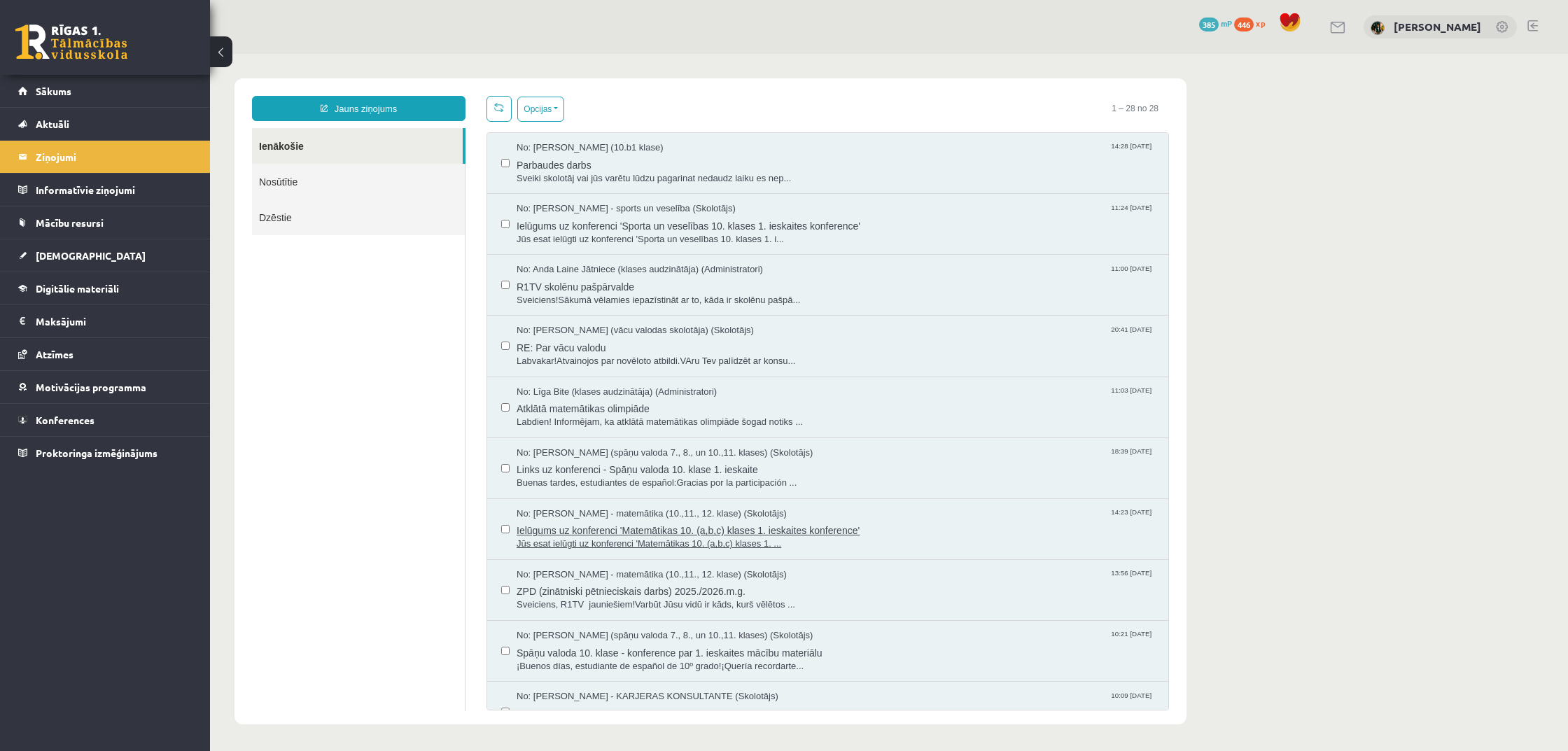
click at [896, 531] on span "Ielūgums uz konferenci 'Matemātikas 10. (a,b,c) klases 1. ieskaites konference'" at bounding box center [835, 529] width 637 height 17
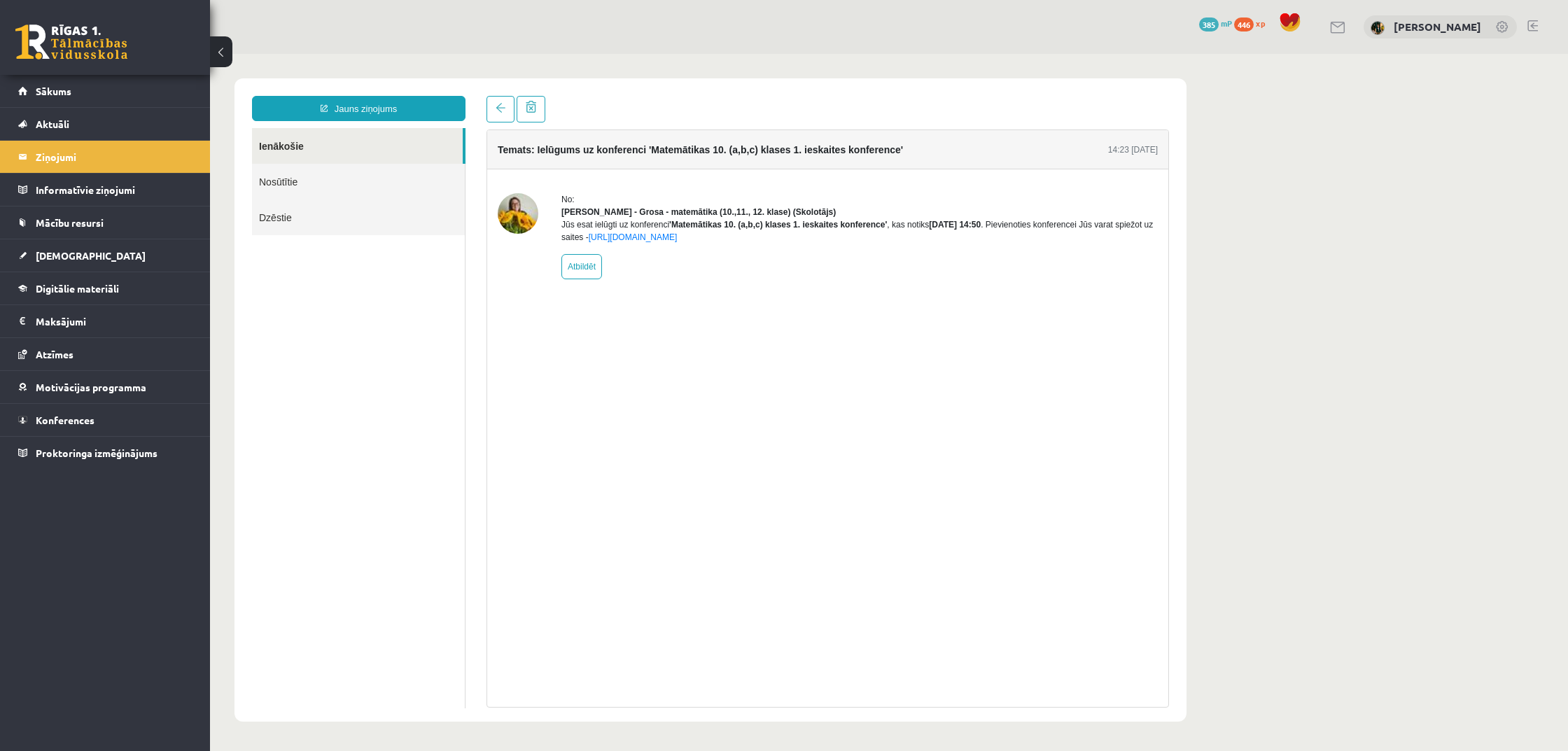
click at [607, 214] on strong "Laima Tukāne - Grosa - matemātika (10.,11., 12. klase) (Skolotājs)" at bounding box center [699, 212] width 275 height 10
click at [679, 343] on div "Temats: Ielūgums uz konferenci 'Matemātikas 10. (a,b,c) klases 1. ieskaites kon…" at bounding box center [828, 418] width 682 height 579
click at [334, 181] on link "Nosūtītie" at bounding box center [358, 181] width 213 height 36
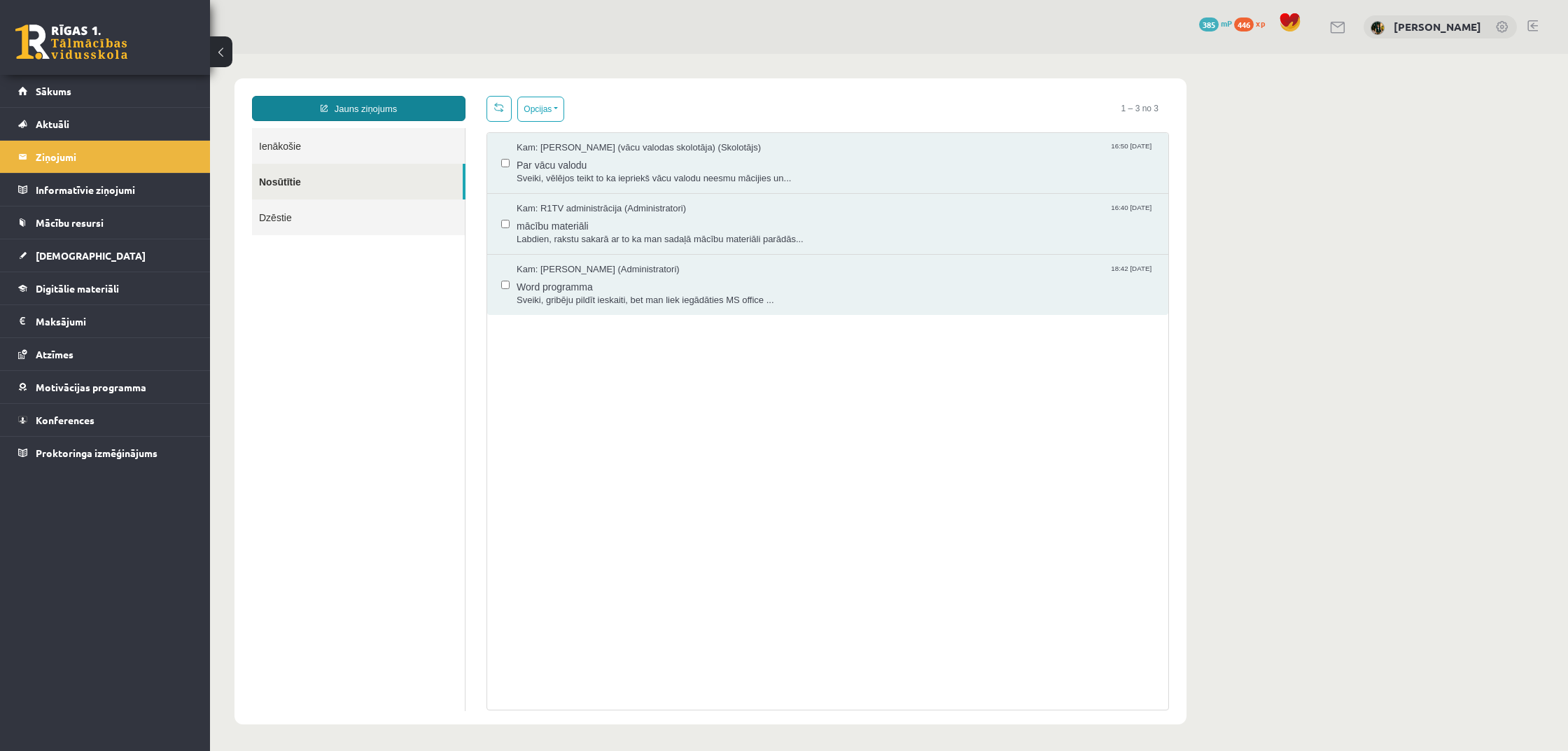
click at [350, 117] on link "Jauns ziņojums" at bounding box center [359, 108] width 213 height 25
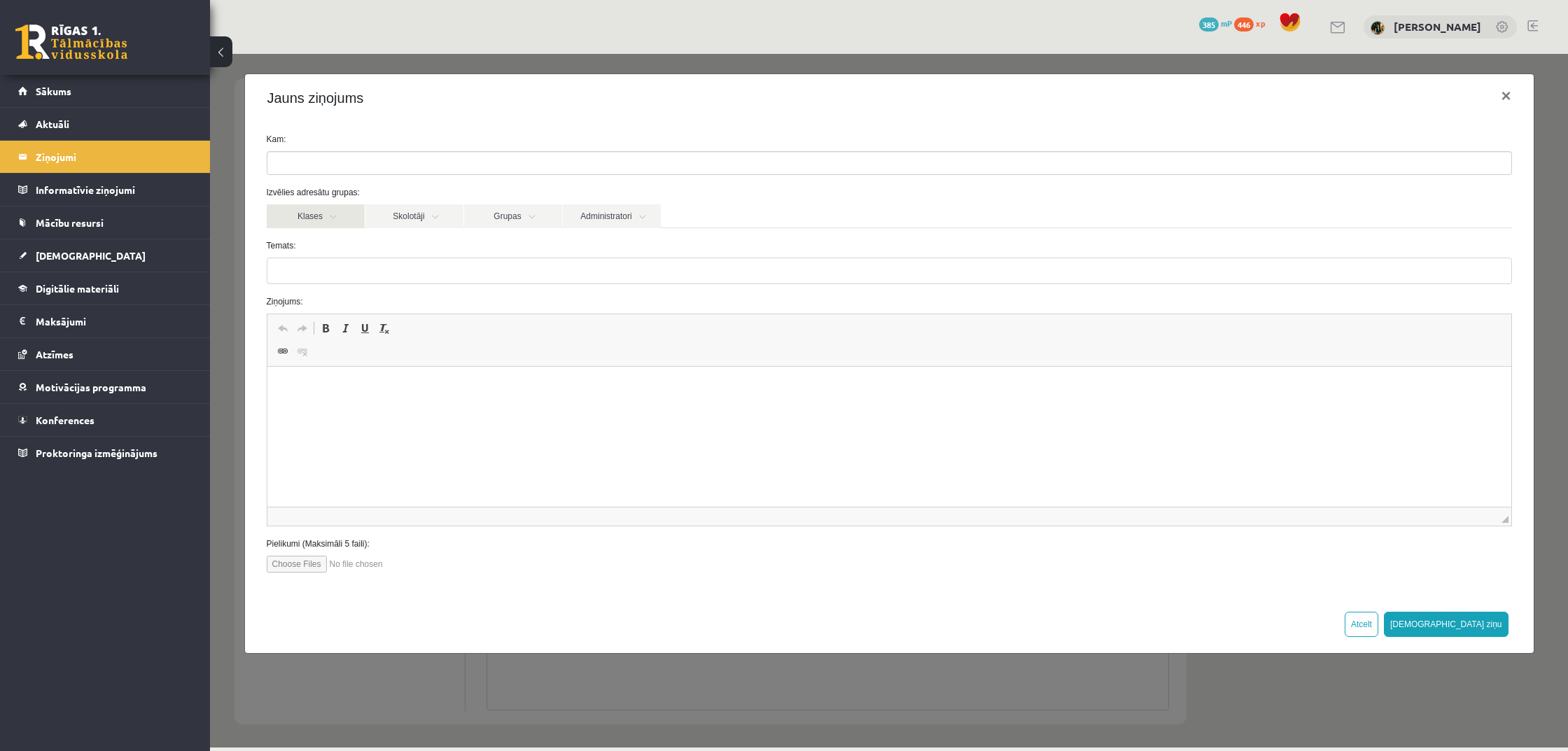
click at [344, 223] on link "Klases" at bounding box center [315, 216] width 98 height 24
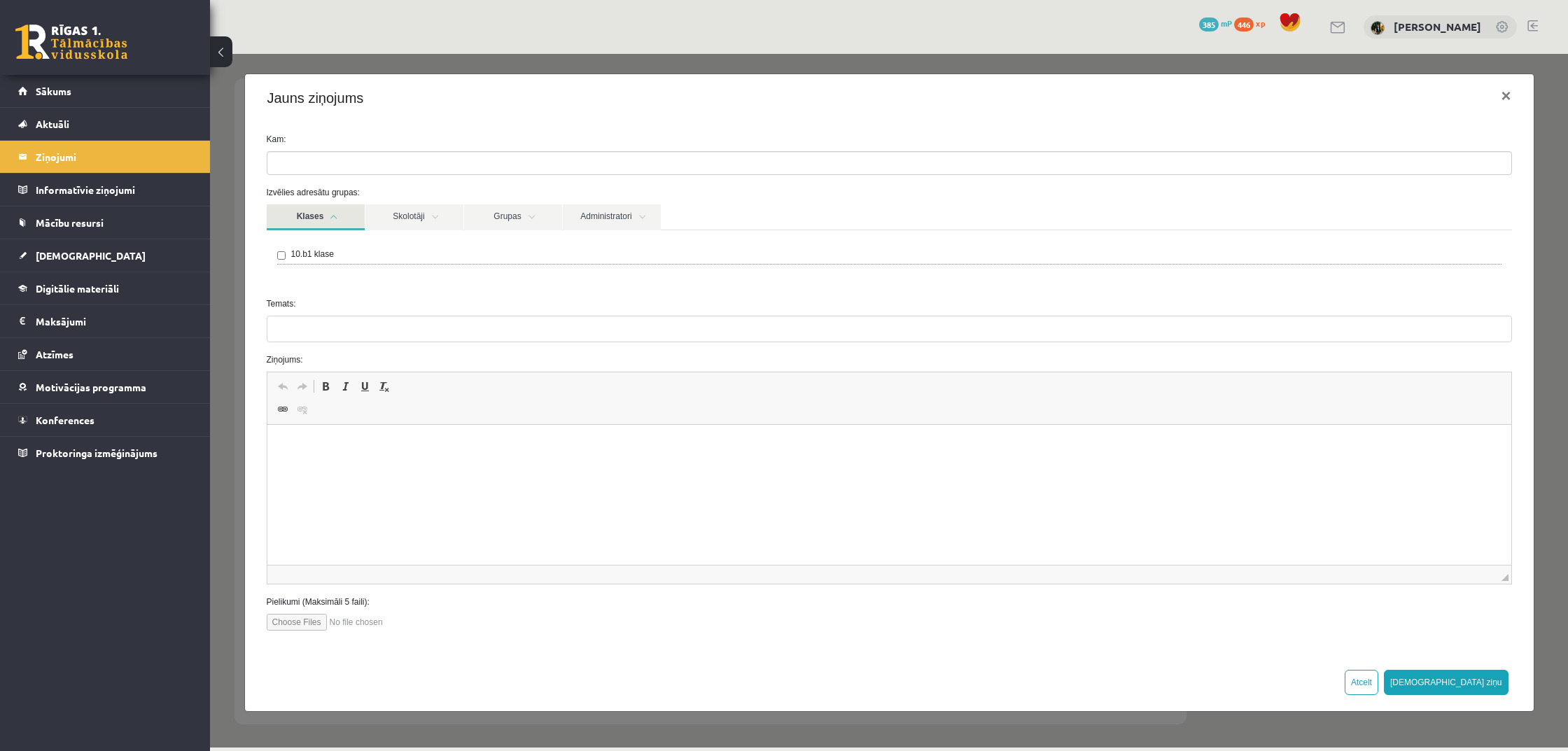
click at [344, 223] on link "Klases" at bounding box center [315, 217] width 98 height 26
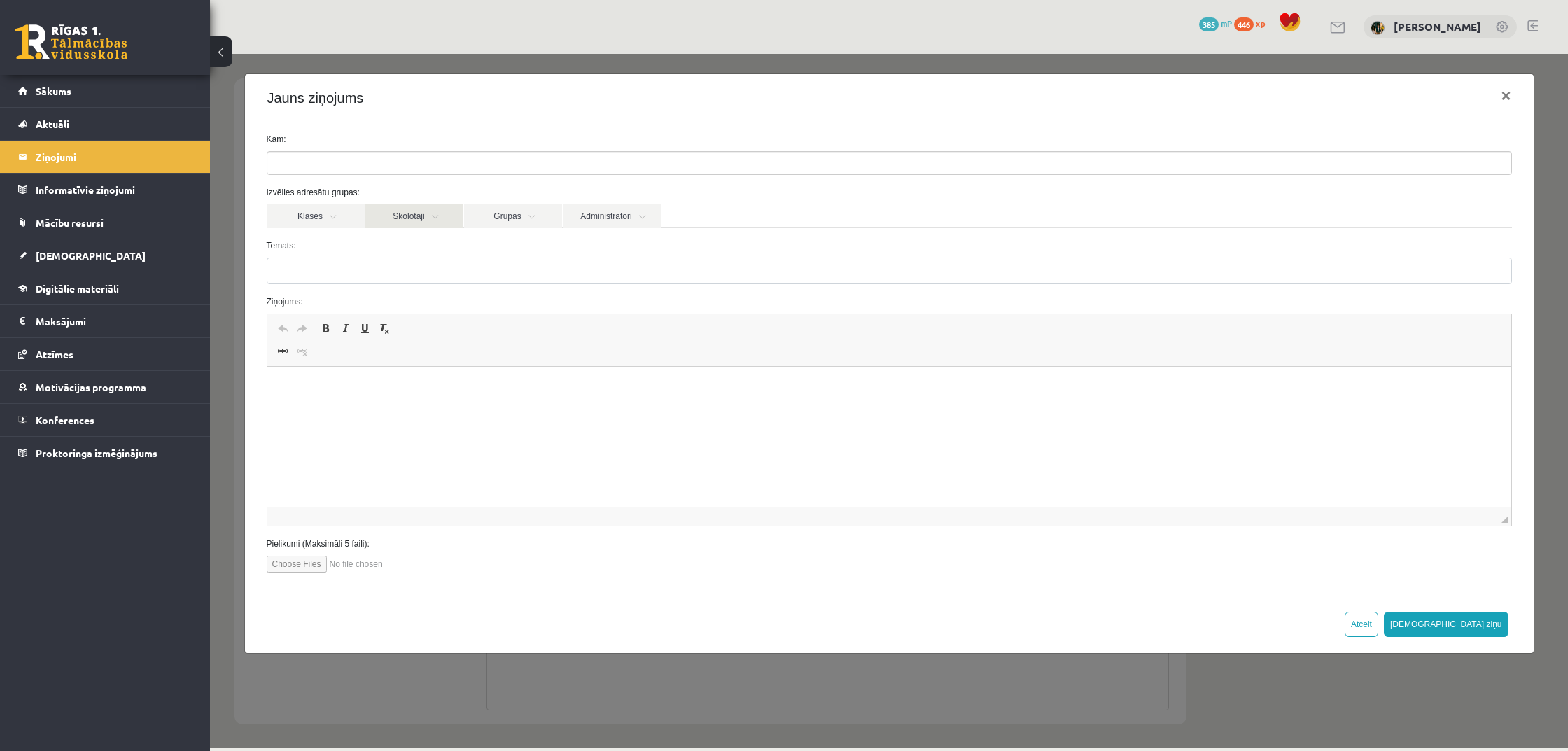
click at [413, 223] on link "Skolotāji" at bounding box center [414, 216] width 98 height 24
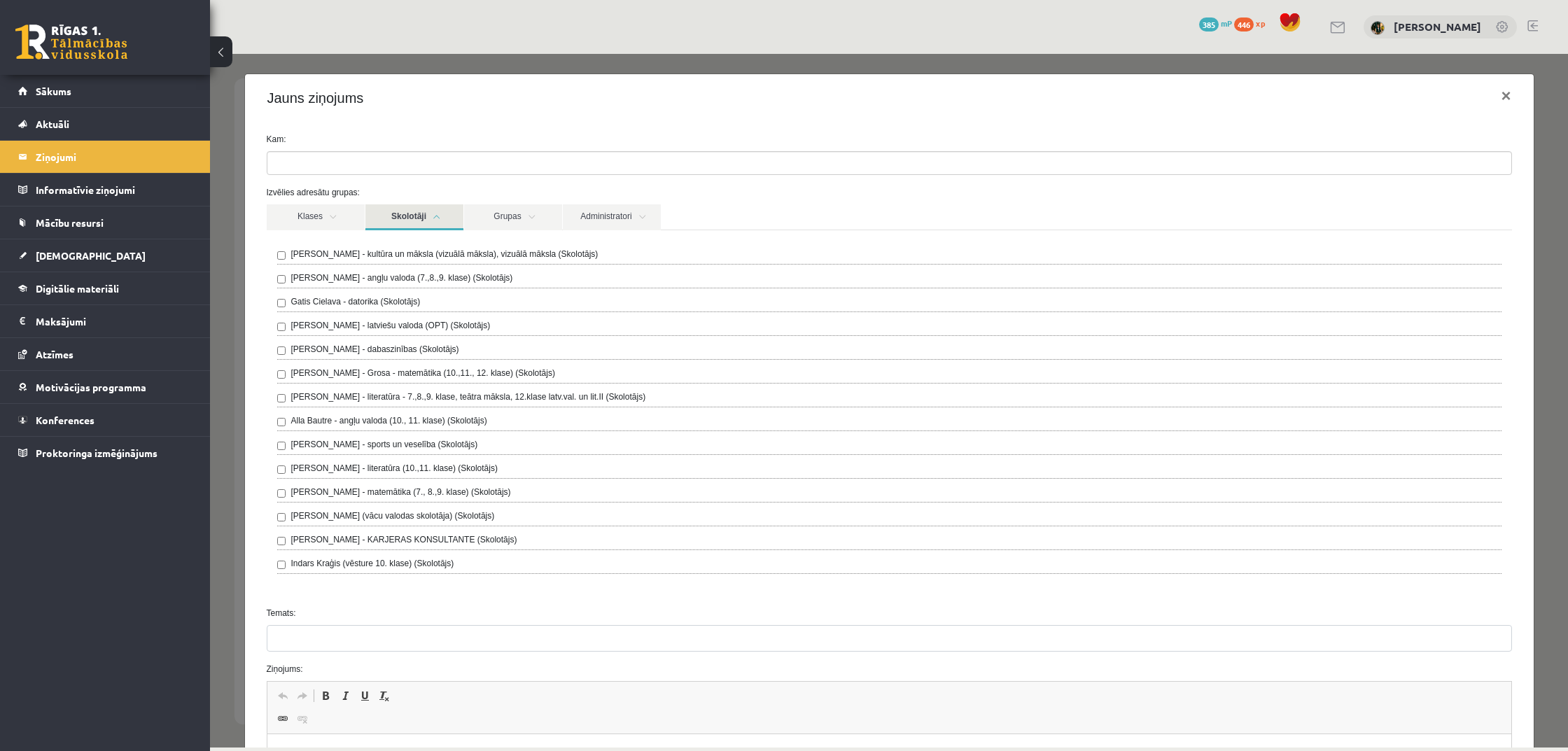
click at [450, 376] on label "Laima Tukāne - Grosa - matemātika (10.,11., 12. klase) (Skolotājs)" at bounding box center [423, 373] width 264 height 13
click at [418, 214] on link "Skolotāji" at bounding box center [414, 217] width 98 height 26
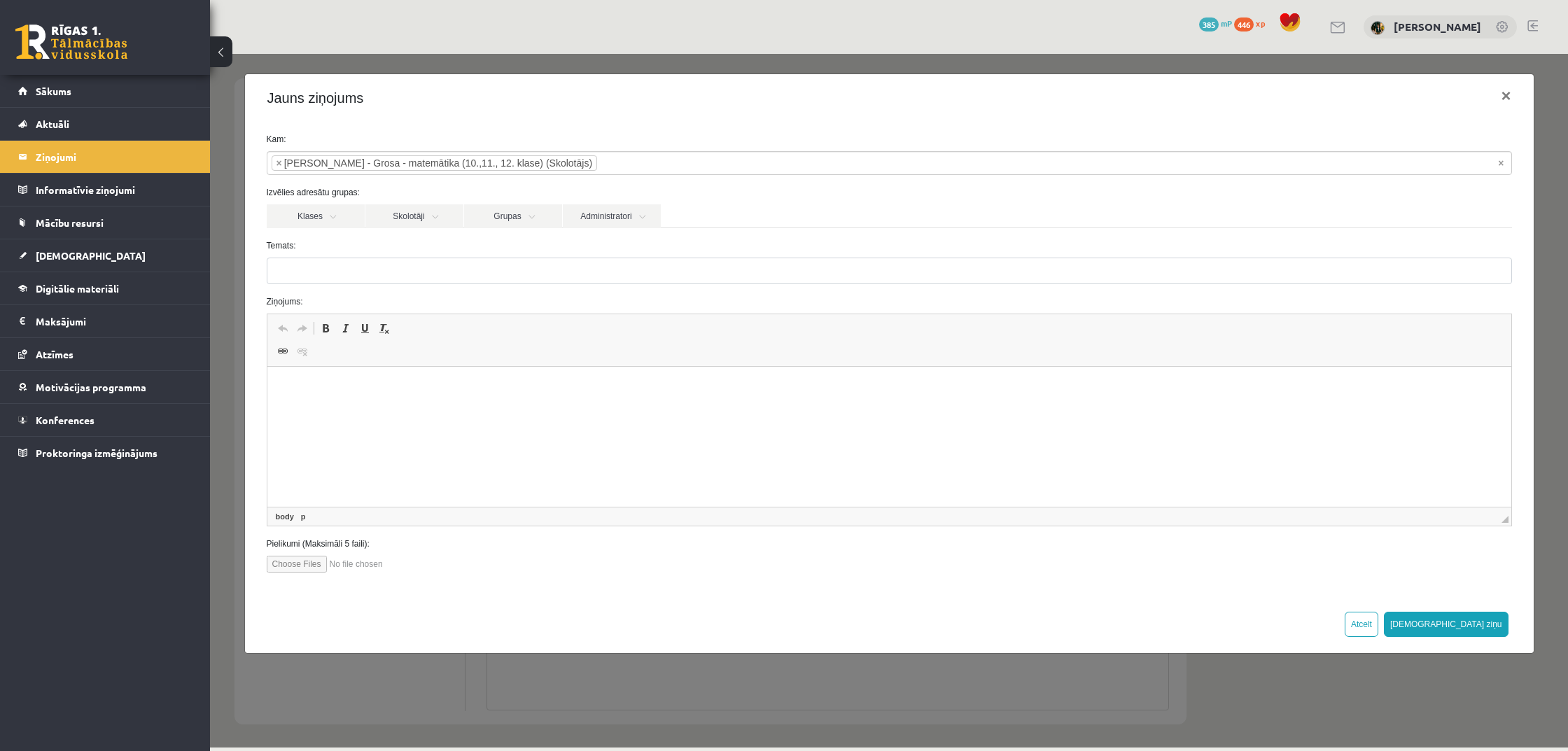
click at [438, 405] on html at bounding box center [888, 387] width 1243 height 43
click at [420, 408] on span "Ielīmēt" at bounding box center [413, 405] width 49 height 20
click at [1300, 408] on html at bounding box center [888, 387] width 1243 height 42
click at [274, 561] on input "file" at bounding box center [346, 564] width 159 height 17
click at [93, 228] on link "Mācību resursi" at bounding box center [105, 222] width 175 height 32
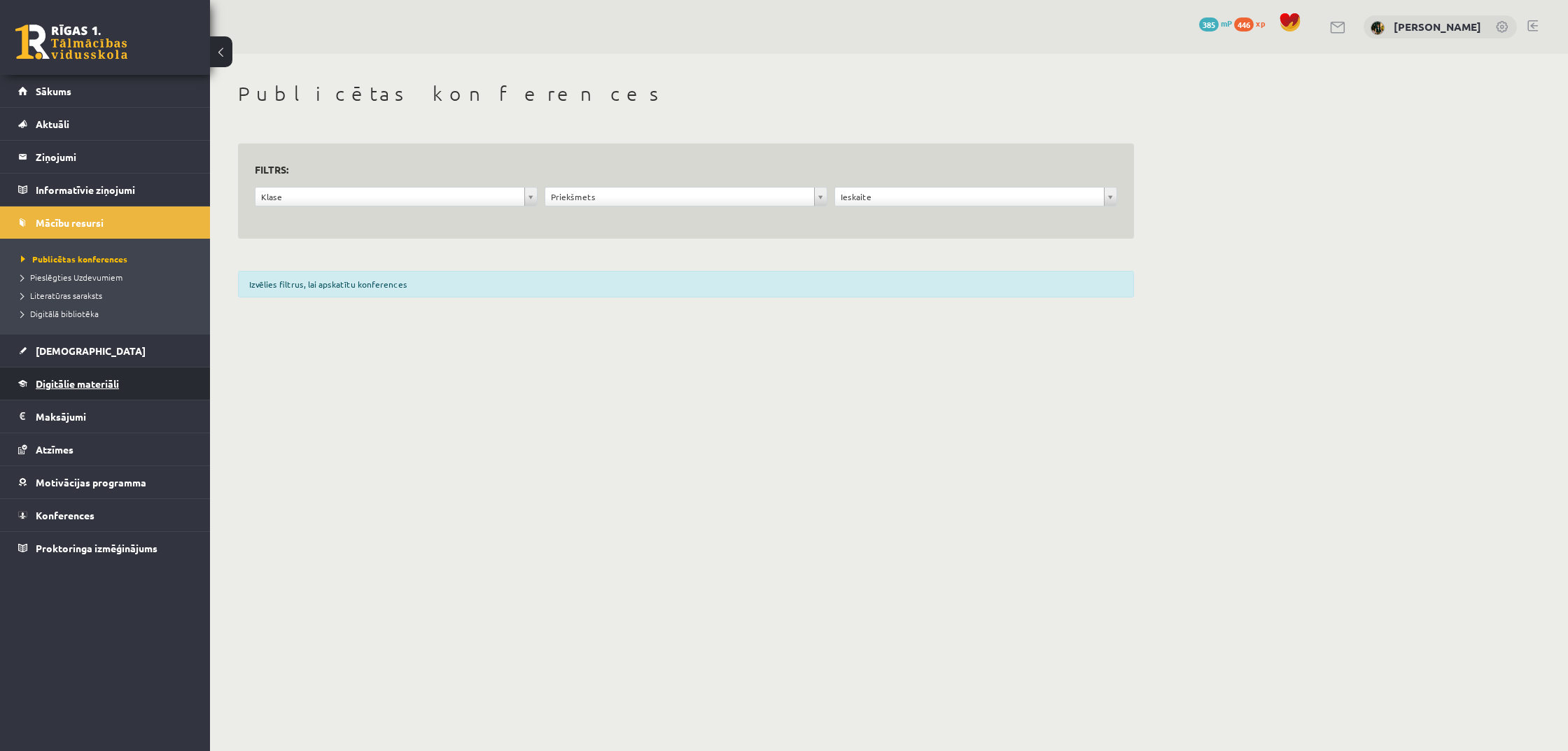
click at [62, 373] on link "Digitālie materiāli" at bounding box center [105, 383] width 175 height 32
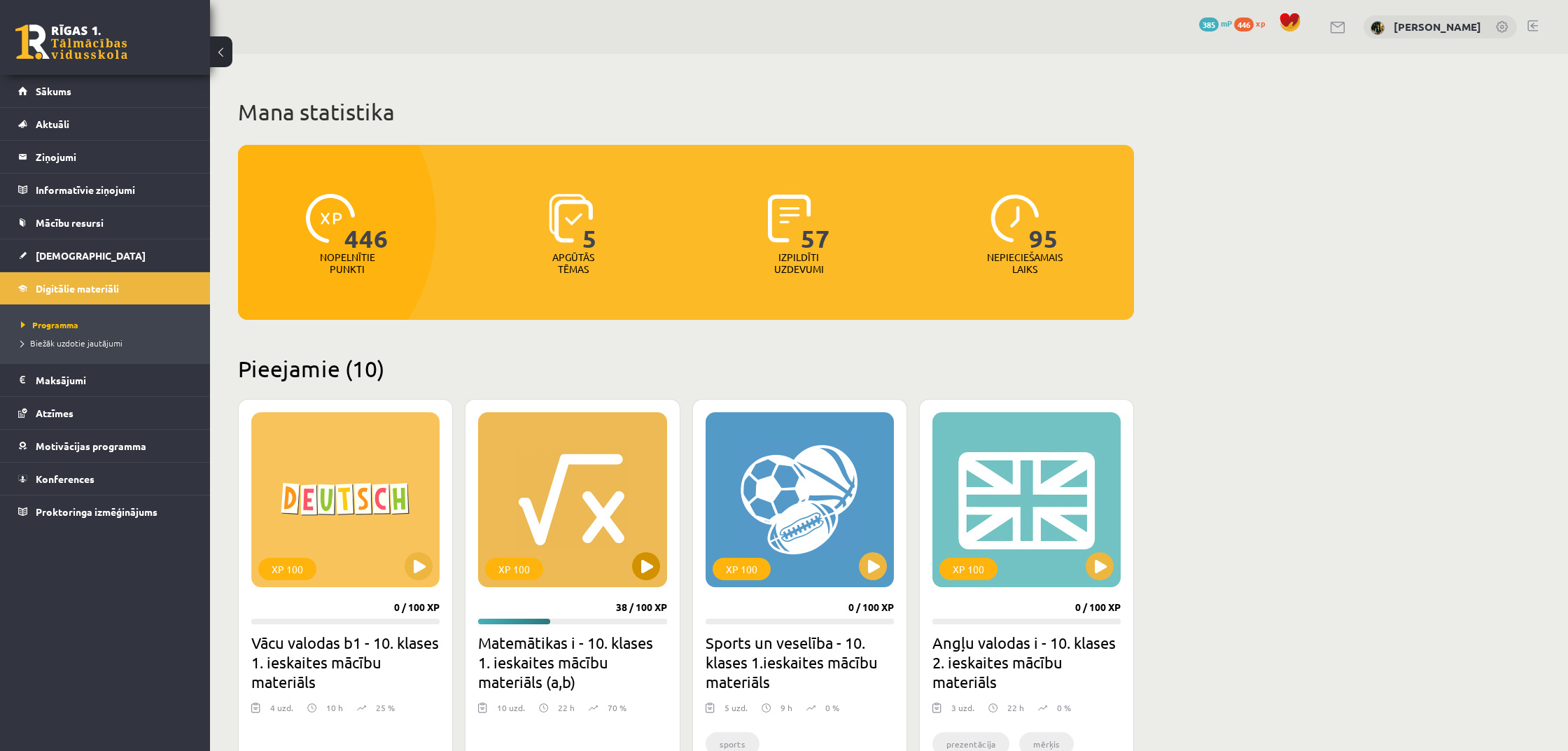
click at [587, 522] on div "XP 100" at bounding box center [572, 499] width 188 height 175
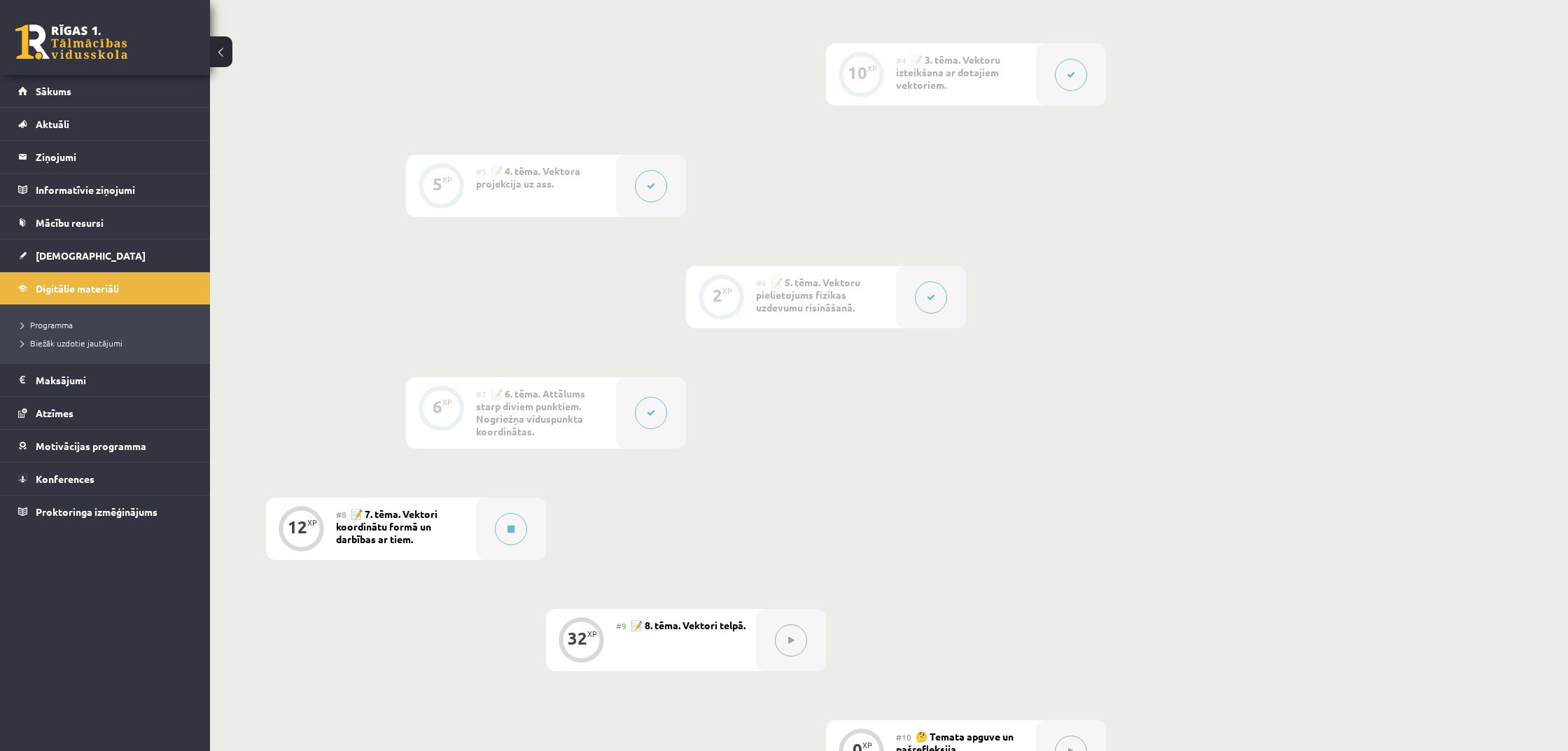
scroll to position [705, 0]
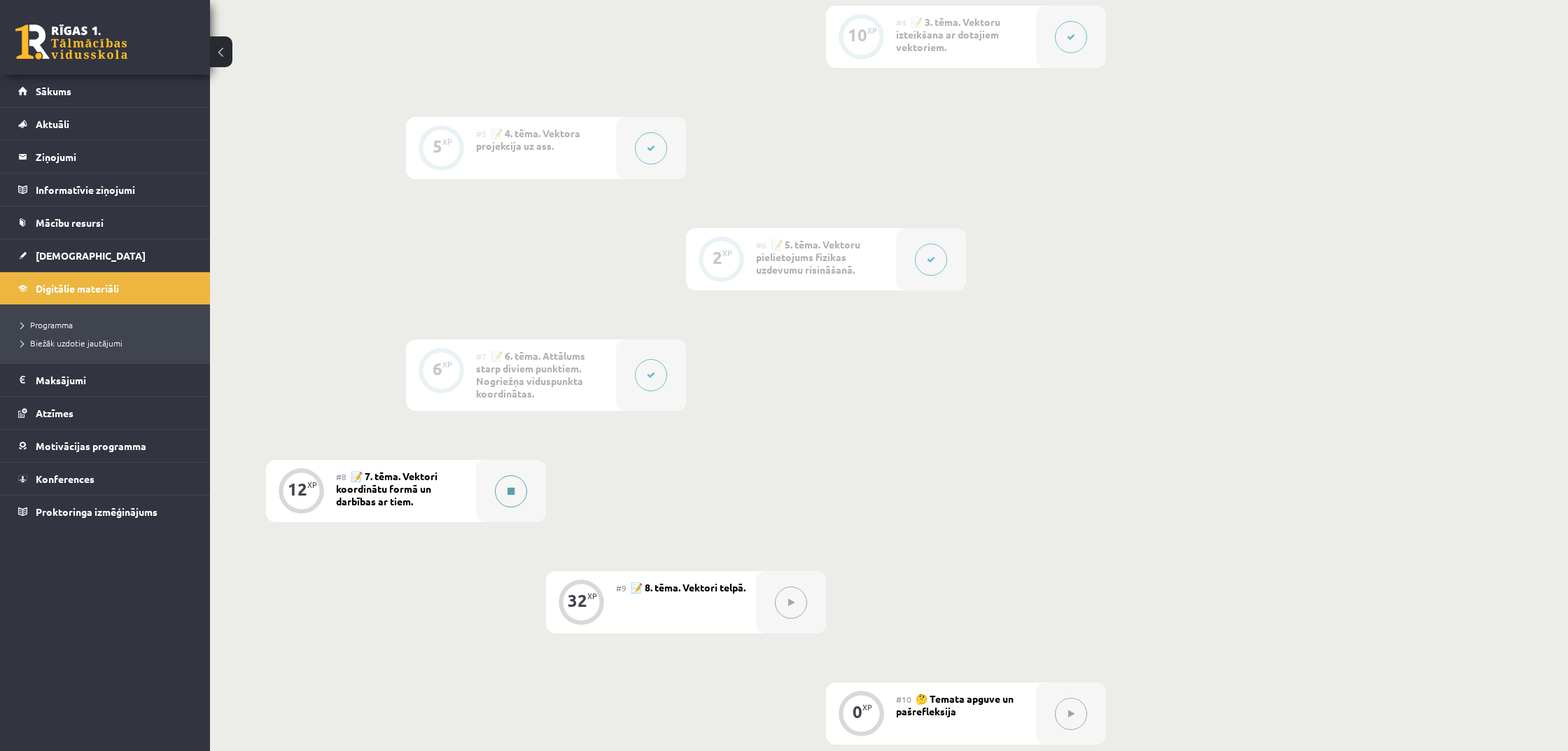
click at [520, 479] on button at bounding box center [510, 491] width 32 height 32
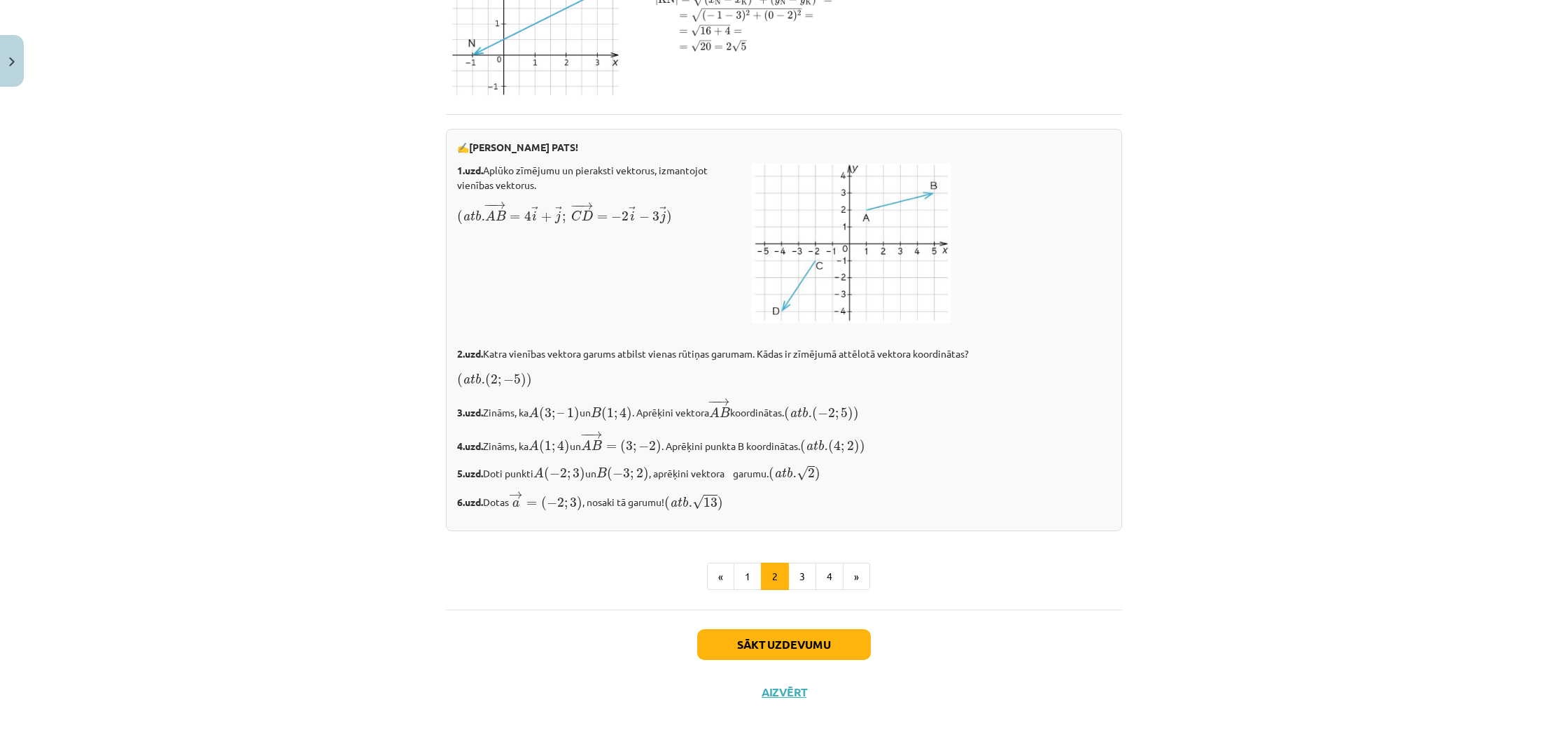
scroll to position [2150, 0]
drag, startPoint x: 463, startPoint y: 202, endPoint x: 683, endPoint y: 242, distance: 223.6
click at [683, 234] on div "1.uzd. Aplūko zīmējumu un pieraksti vektorus, izmantojot vienības vektorus. ( a…" at bounding box center [596, 199] width 280 height 71
drag, startPoint x: 490, startPoint y: 246, endPoint x: 666, endPoint y: 249, distance: 176.0
click at [666, 225] on span "( atb. − − → A B = 4 → i + → j ; − − → C D = − 2 → i − 3 → j )" at bounding box center [564, 213] width 215 height 23
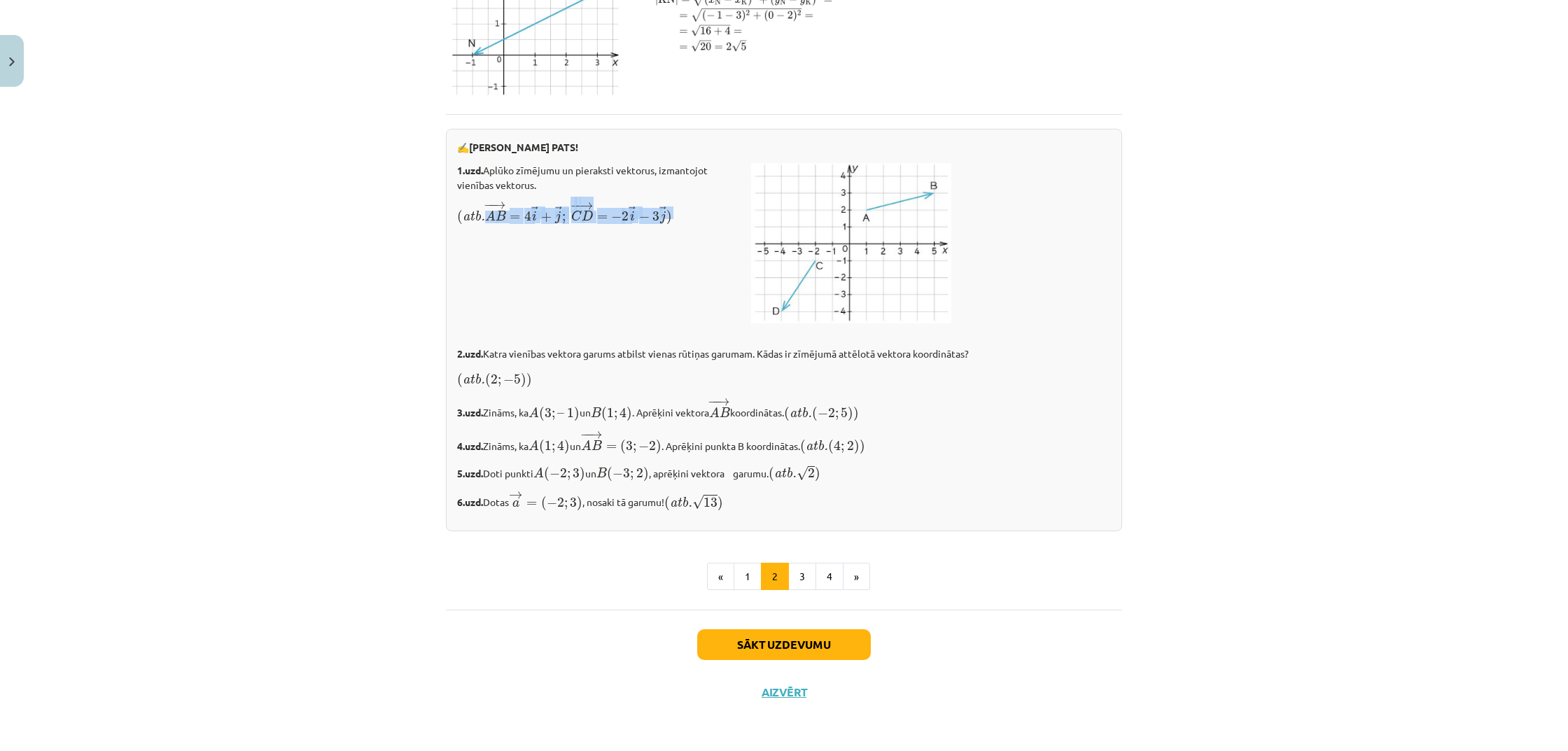
click at [649, 222] on span "−" at bounding box center [644, 216] width 10 height 10
drag, startPoint x: 513, startPoint y: 248, endPoint x: 672, endPoint y: 247, distance: 159.0
click at [672, 225] on span "( atb. − − → A B = 4 → i + → j ; − − → C D = − 2 → i − 3 → j )" at bounding box center [564, 213] width 215 height 23
click at [613, 267] on div "1.uzd. Aplūko zīmējumu un pieraksti vektorus, izmantojot vienības vektorus. ( a…" at bounding box center [784, 243] width 654 height 161
drag, startPoint x: 463, startPoint y: 247, endPoint x: 680, endPoint y: 246, distance: 217.0
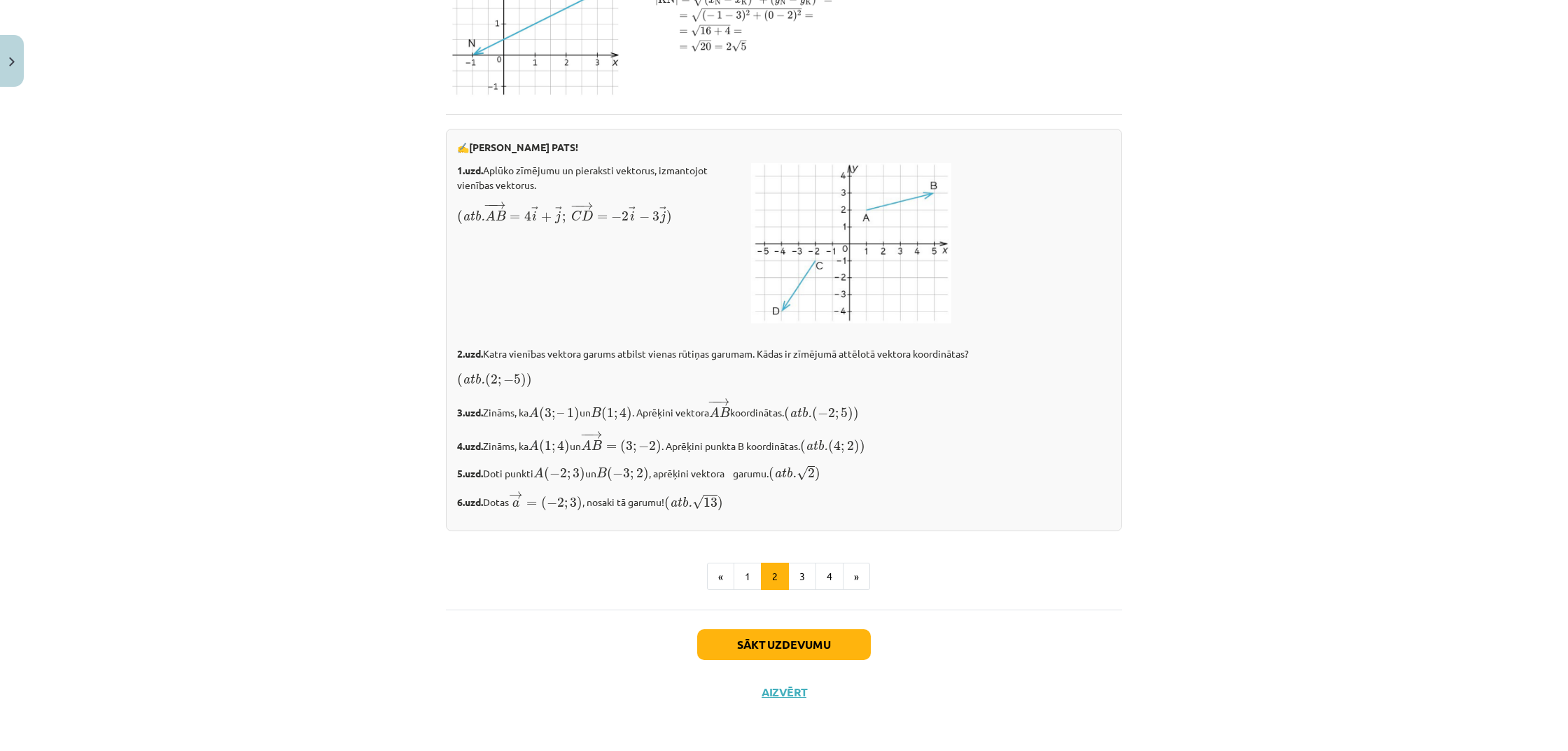
click at [680, 225] on p "( atb. − − → A B = 4 → i + → j ; − − → C D = − 2 → i − 3 → j ) ( atb. A B → = 4…" at bounding box center [596, 213] width 280 height 25
copy span
click at [7, 54] on button "Close" at bounding box center [12, 60] width 24 height 52
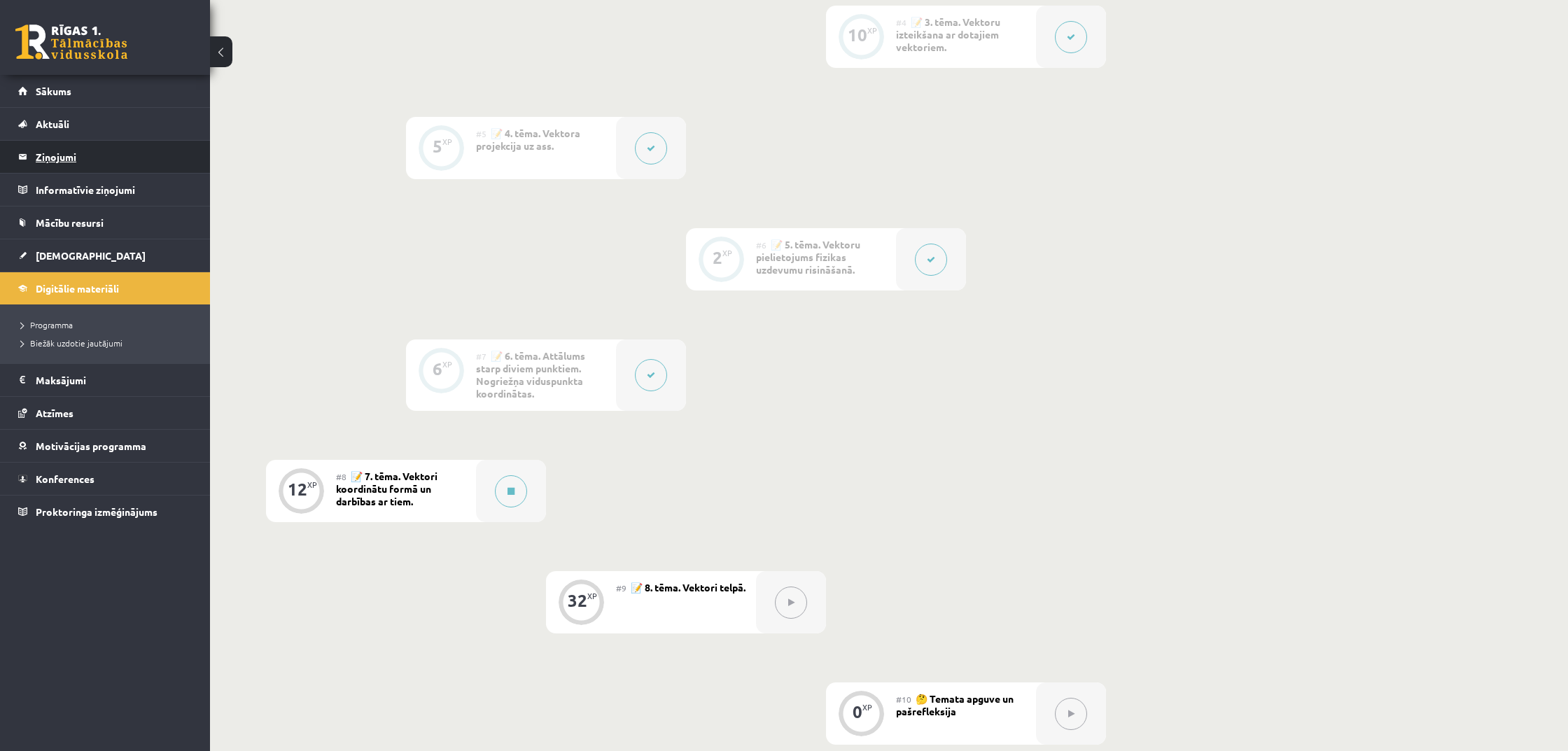
click at [79, 159] on legend "Ziņojumi 0" at bounding box center [114, 156] width 157 height 32
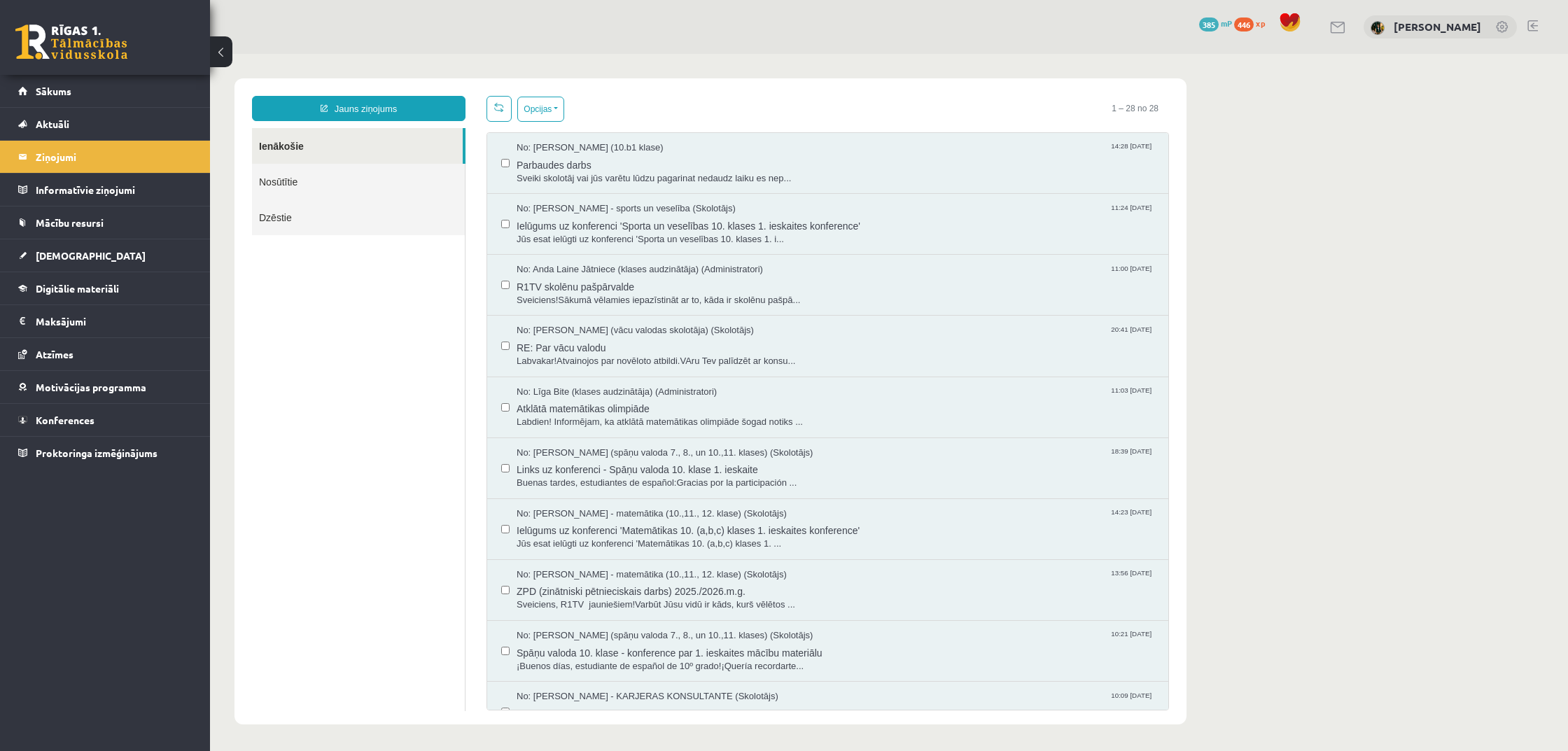
click at [344, 185] on link "Nosūtītie" at bounding box center [358, 181] width 213 height 36
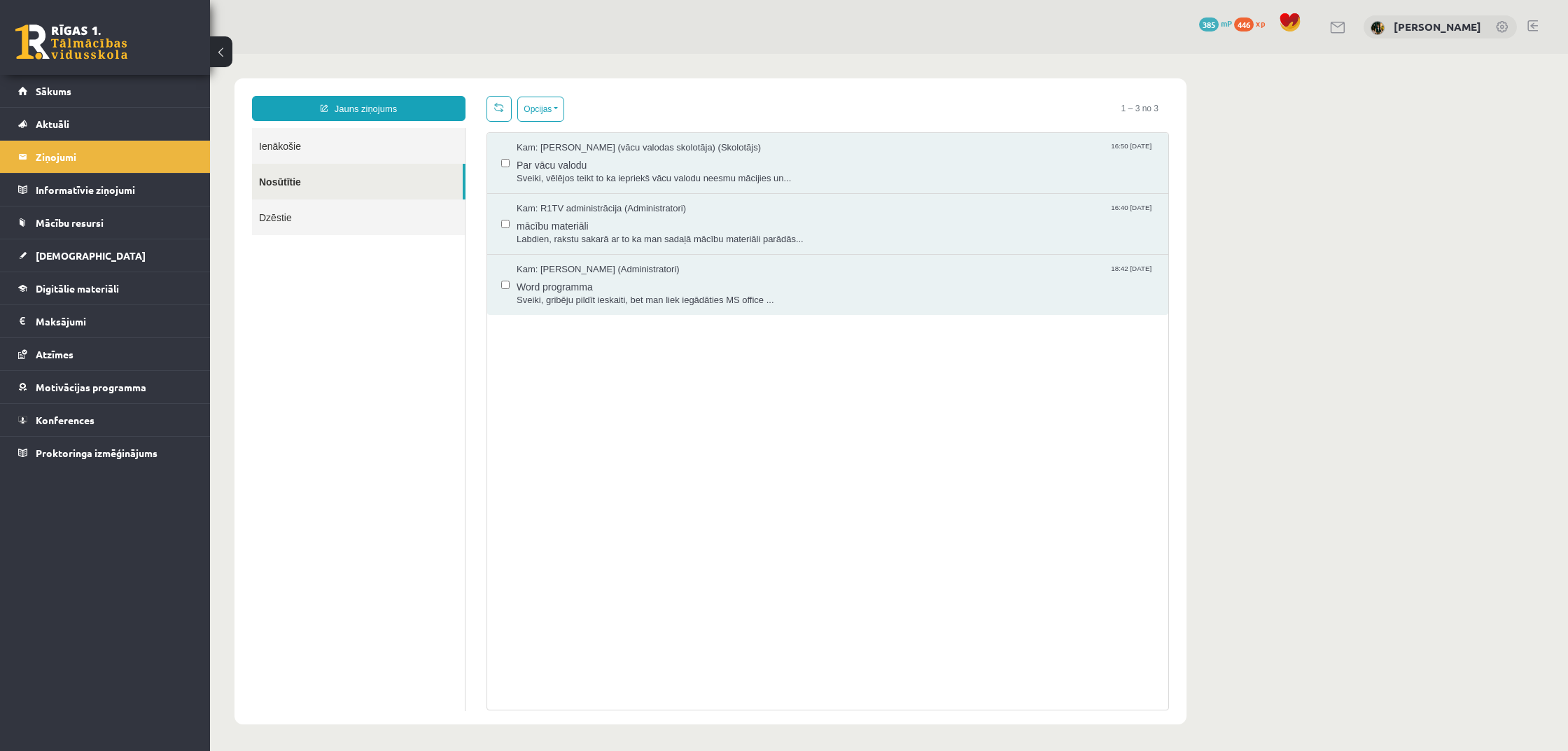
click at [313, 144] on link "Ienākošie" at bounding box center [358, 146] width 213 height 36
click at [350, 111] on link "Jauns ziņojums" at bounding box center [359, 108] width 213 height 25
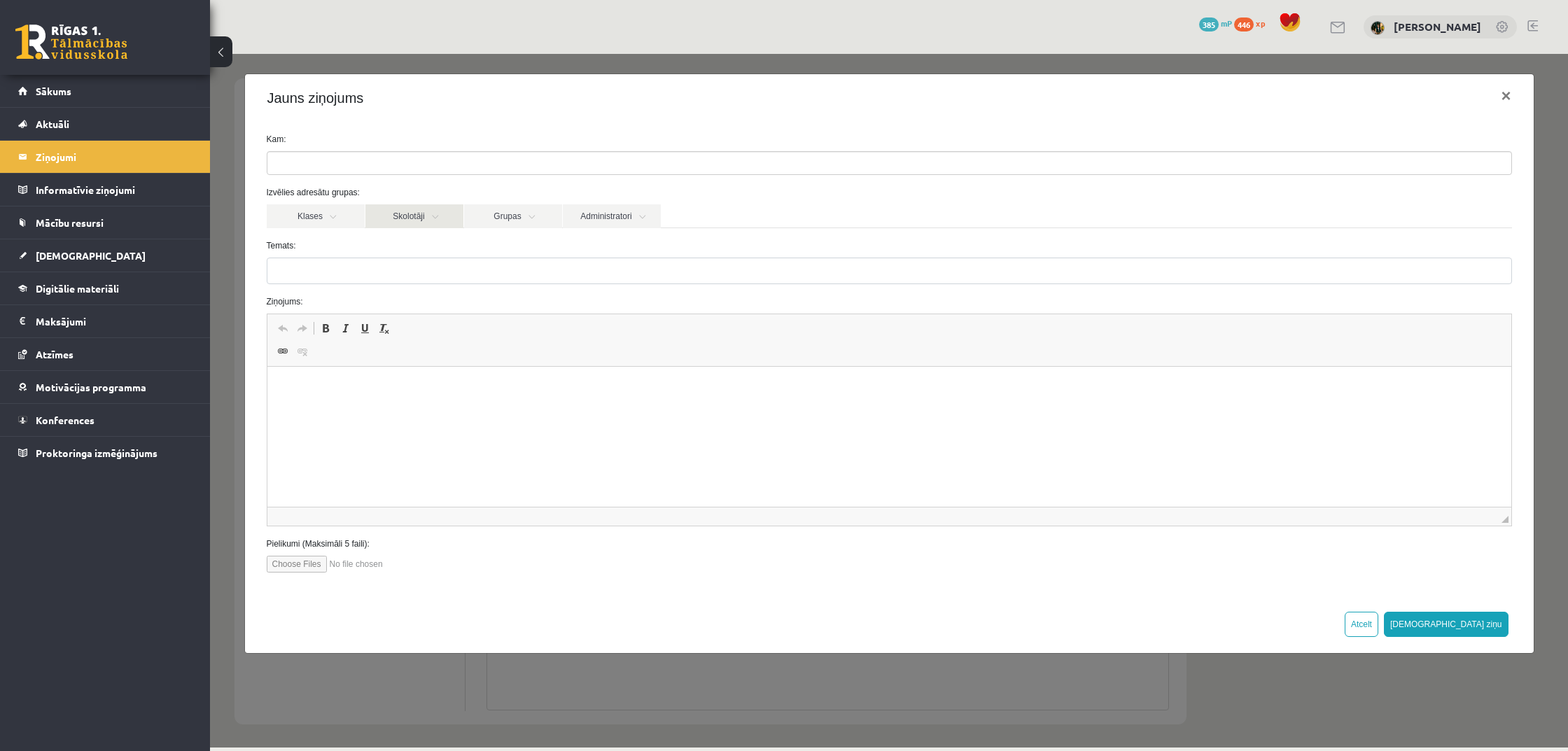
click at [417, 214] on link "Skolotāji" at bounding box center [414, 216] width 98 height 24
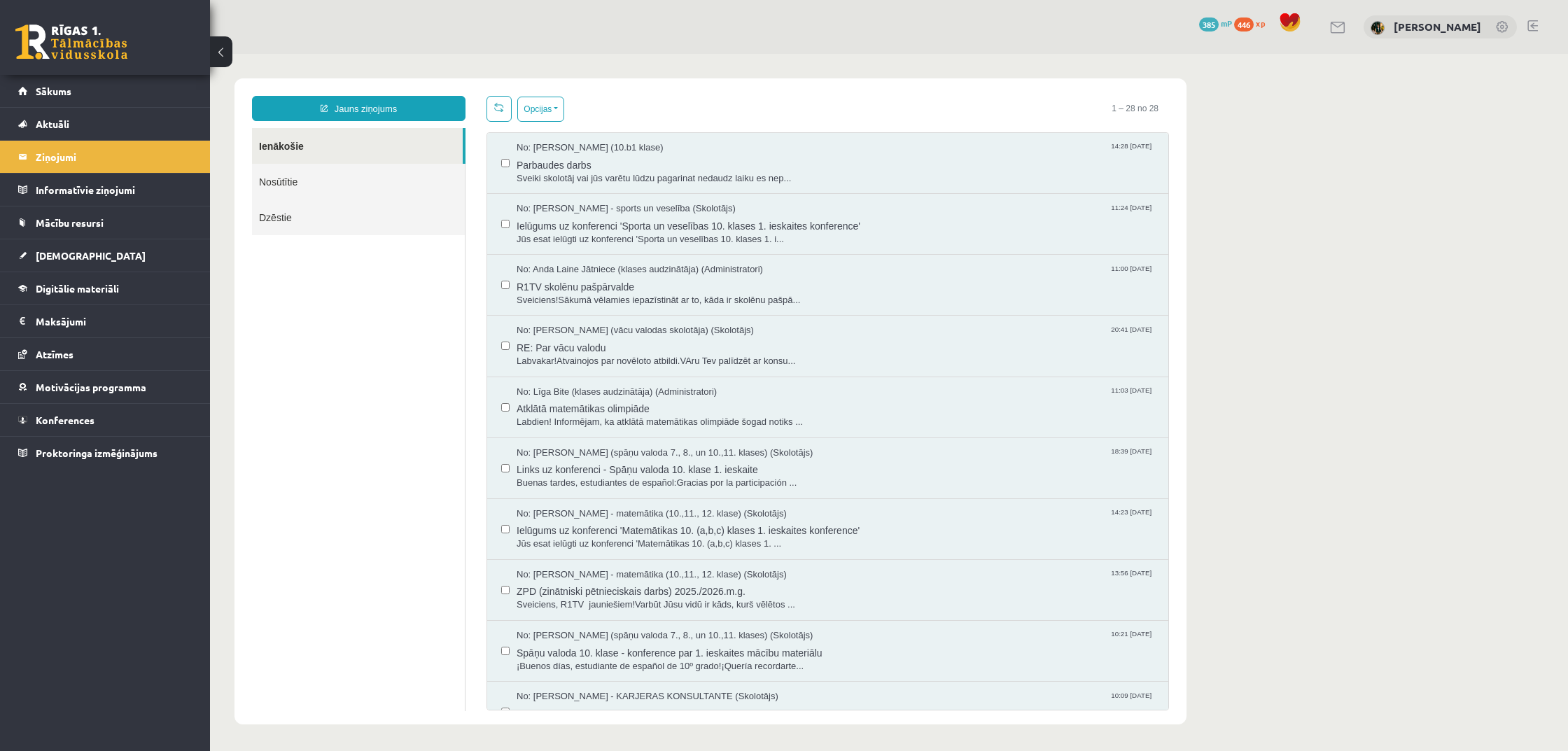
click at [398, 99] on link "Jauns ziņojums" at bounding box center [359, 108] width 213 height 25
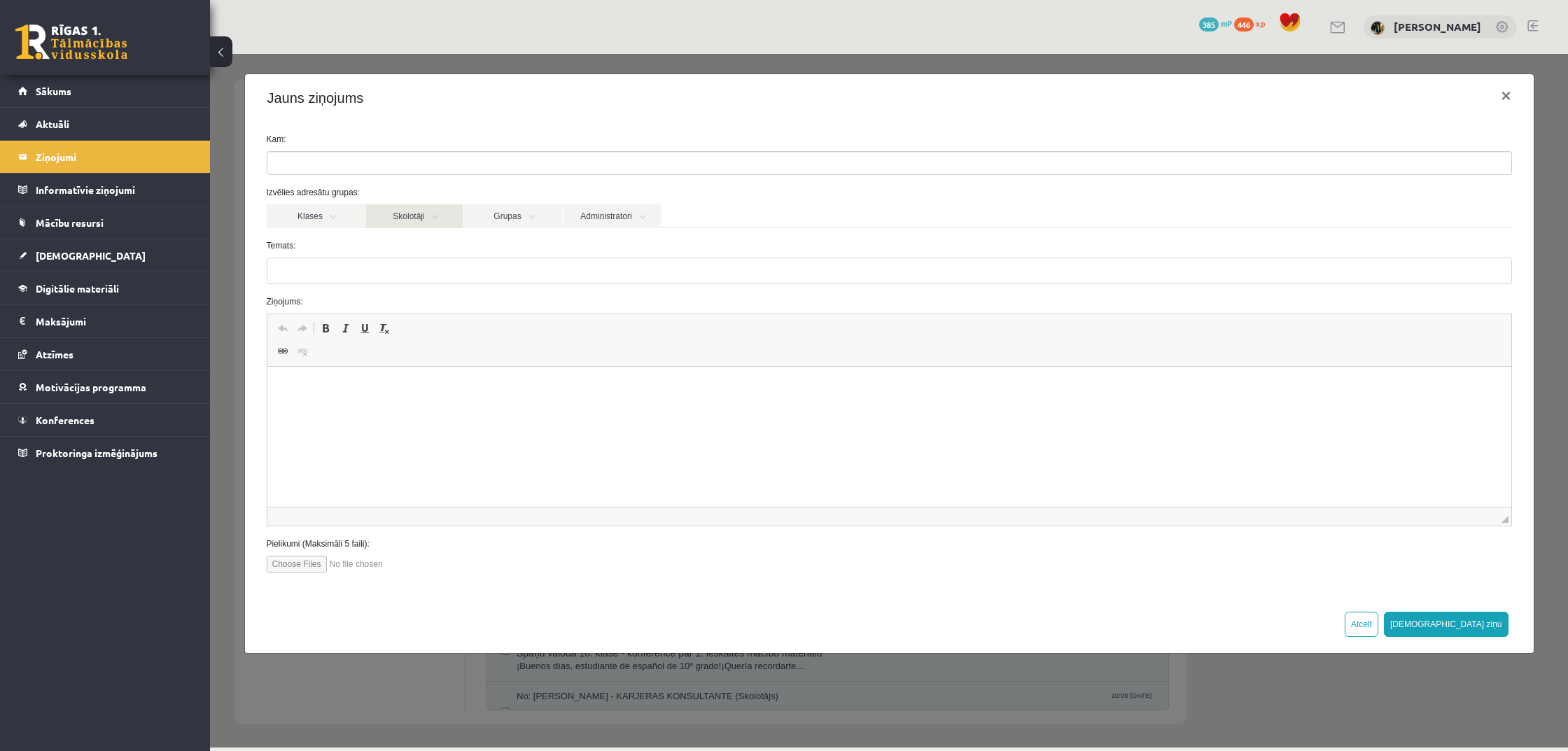
click at [434, 225] on link "Skolotāji" at bounding box center [414, 216] width 98 height 24
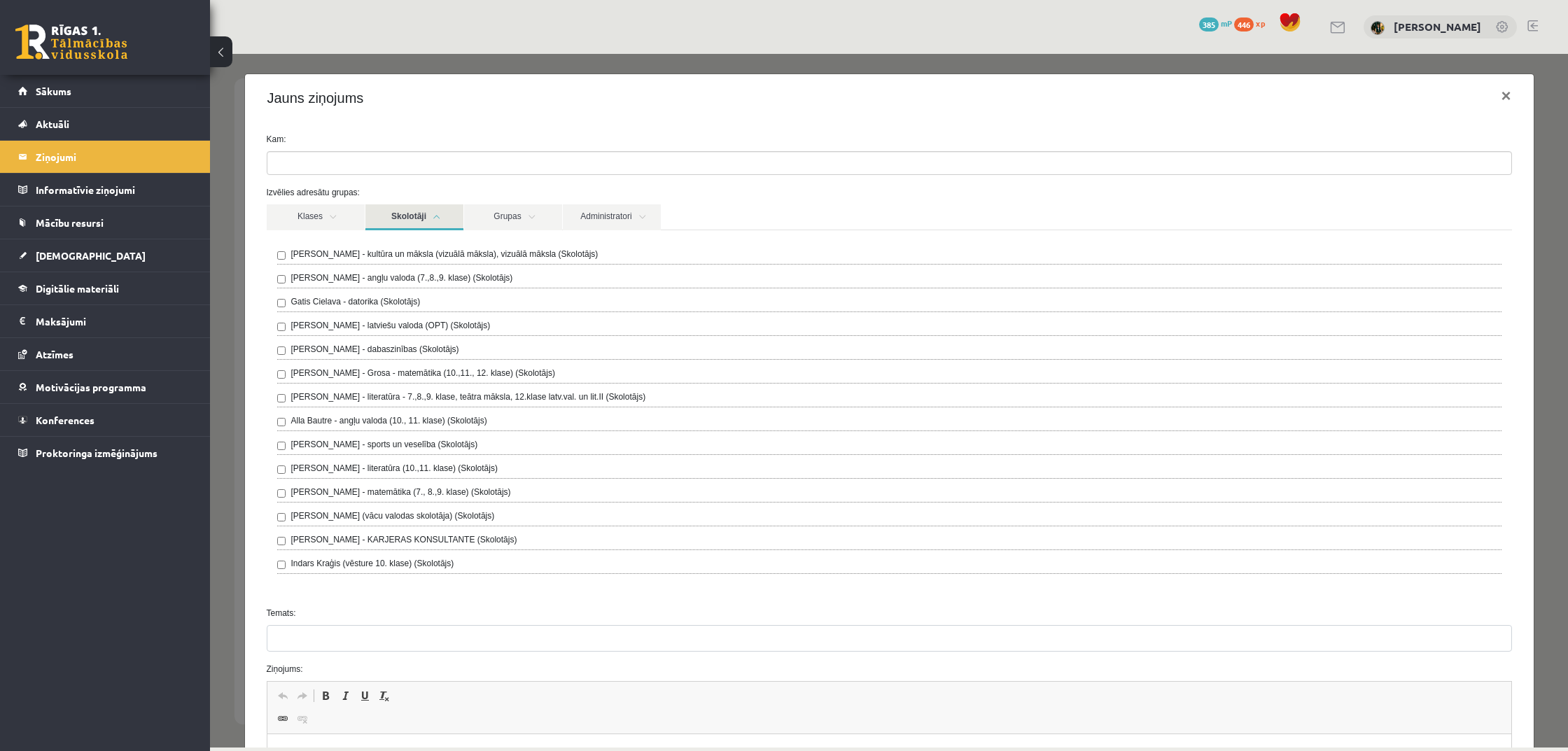
click at [433, 372] on label "Laima Tukāne - Grosa - matemātika (10.,11., 12. klase) (Skolotājs)" at bounding box center [423, 373] width 264 height 13
click at [415, 216] on link "Skolotāji" at bounding box center [414, 217] width 98 height 26
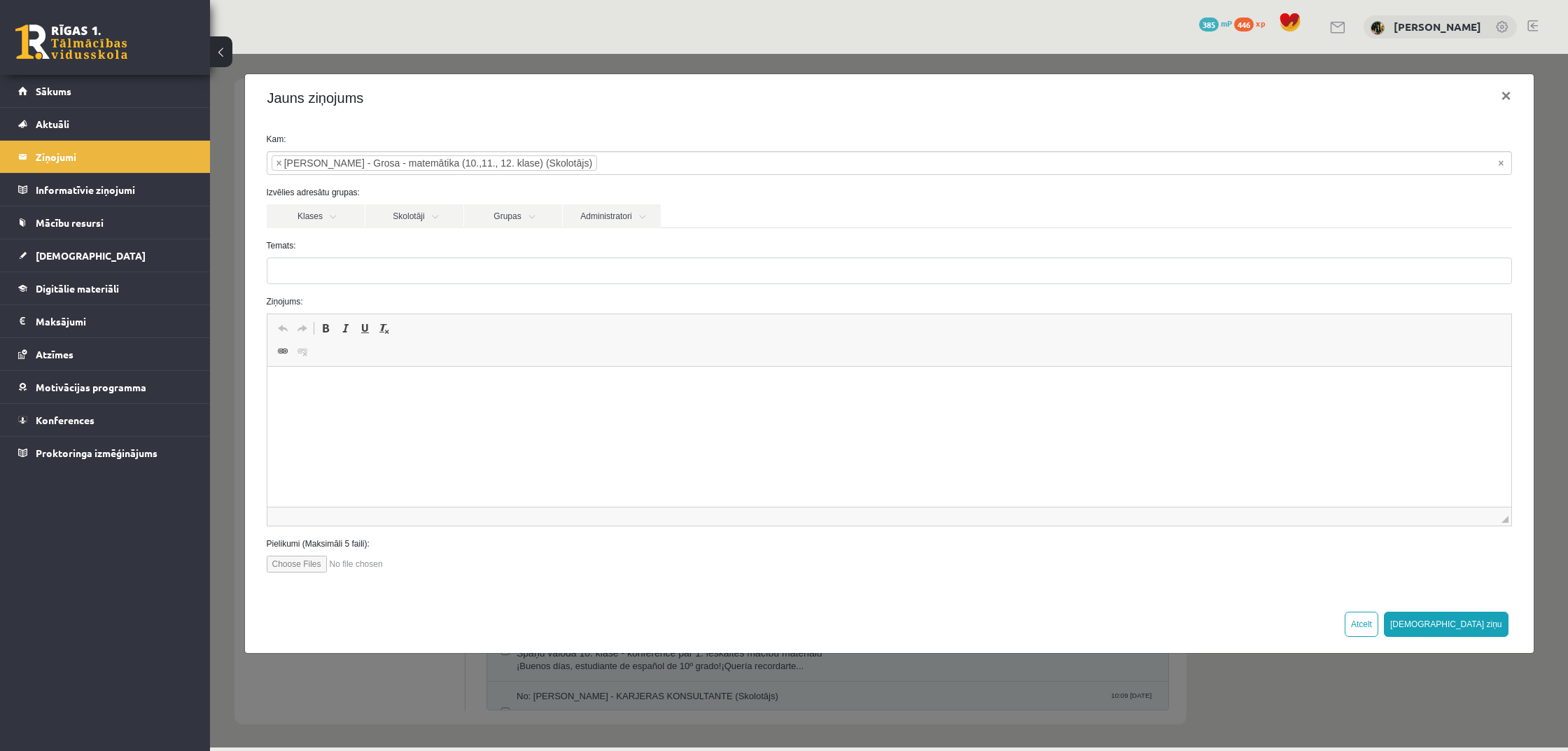
click at [432, 410] on html at bounding box center [888, 387] width 1243 height 43
click at [306, 565] on input "file" at bounding box center [346, 564] width 159 height 17
type input "**********"
click at [635, 409] on html "**********" at bounding box center [888, 387] width 1243 height 42
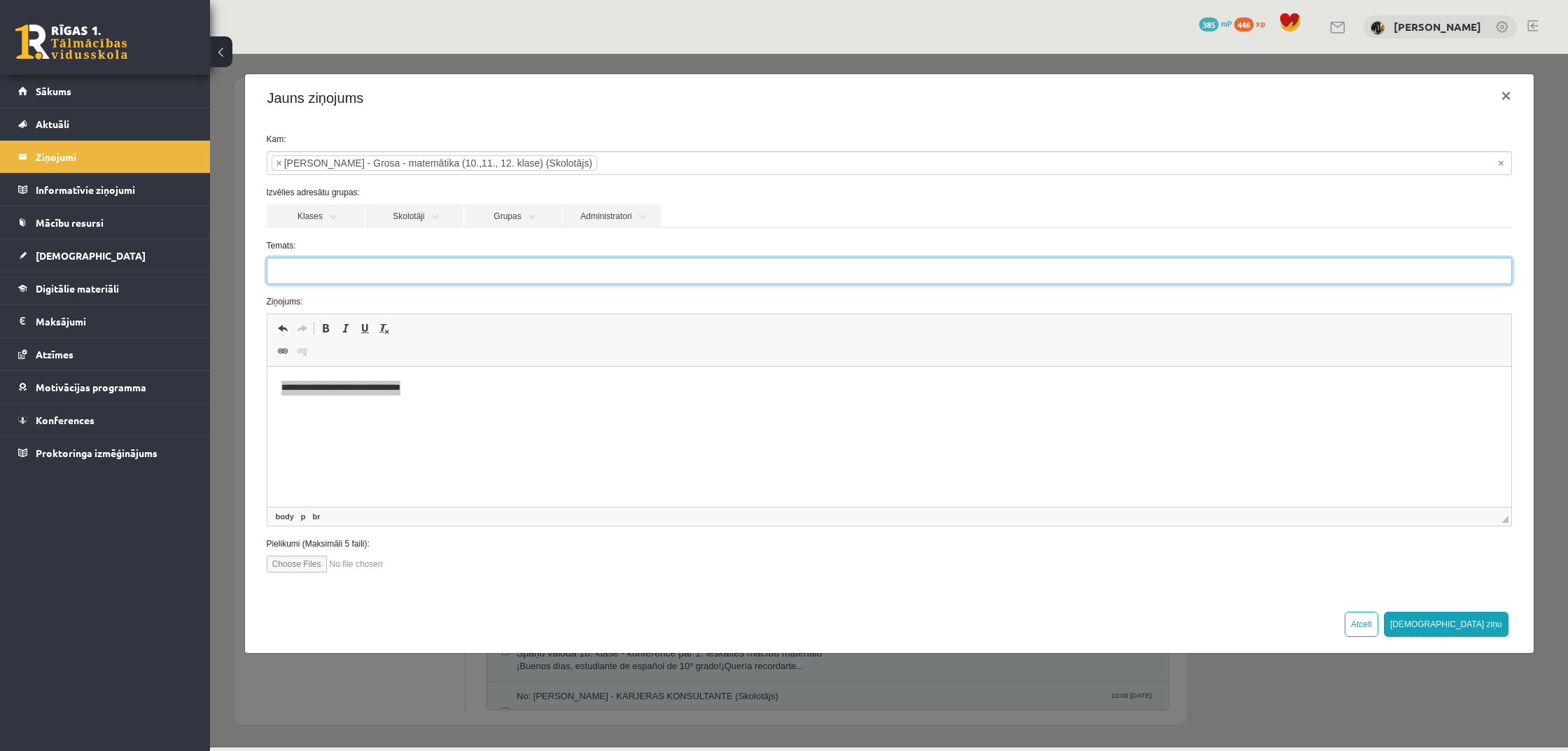
click at [462, 263] on input "Temats:" at bounding box center [889, 271] width 1245 height 27
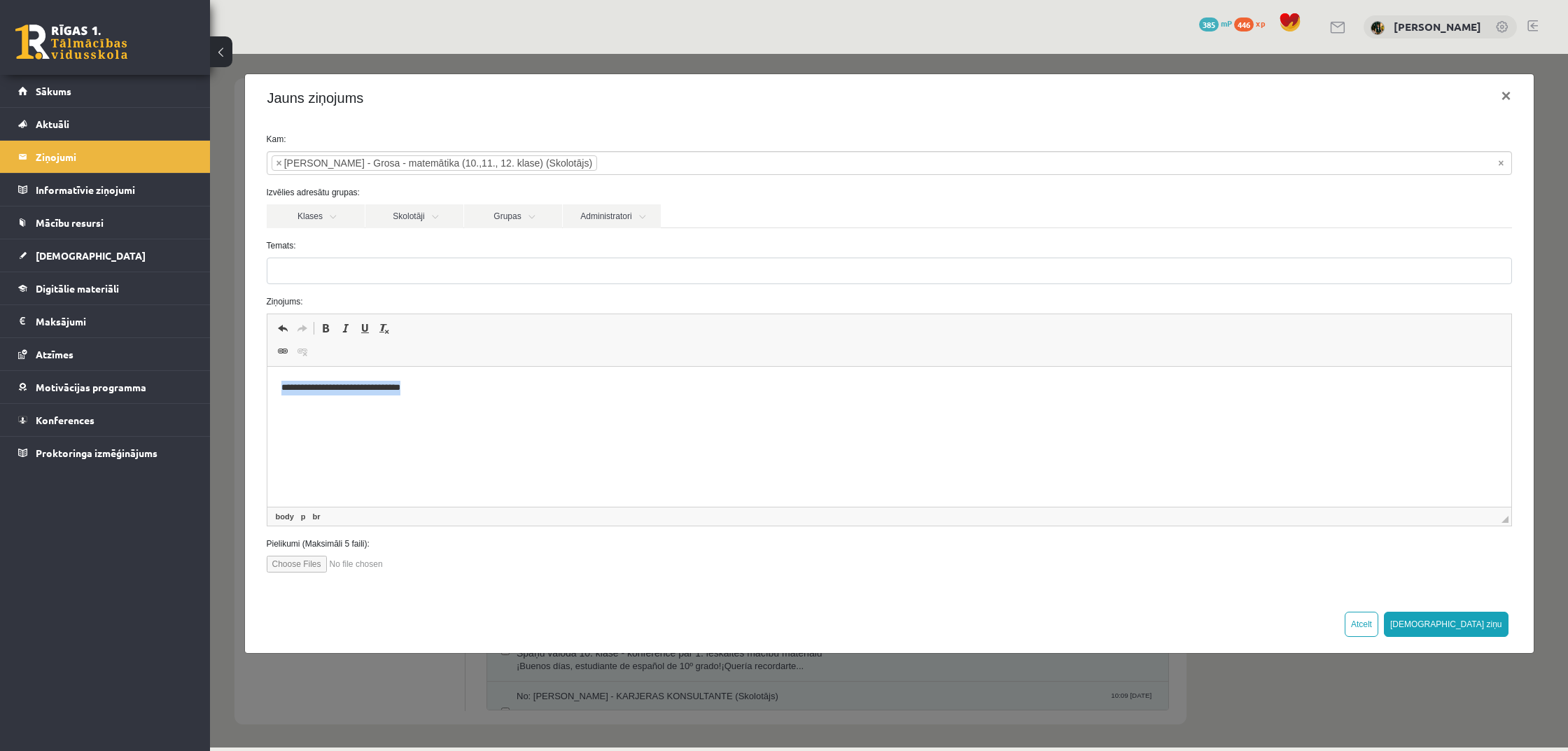
click at [477, 395] on html "**********" at bounding box center [888, 387] width 1243 height 42
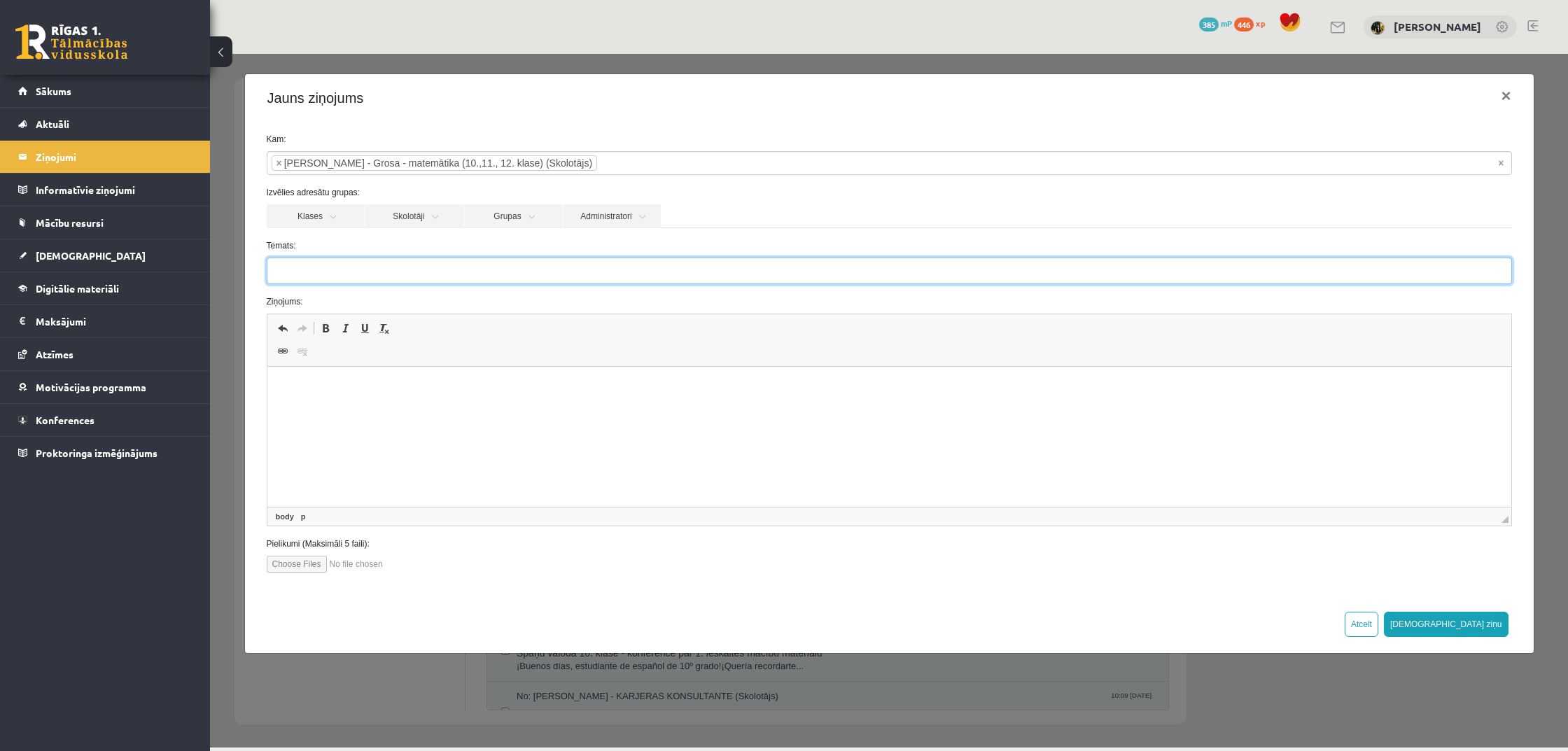
click at [409, 264] on input "Temats:" at bounding box center [889, 271] width 1245 height 27
type input "*"
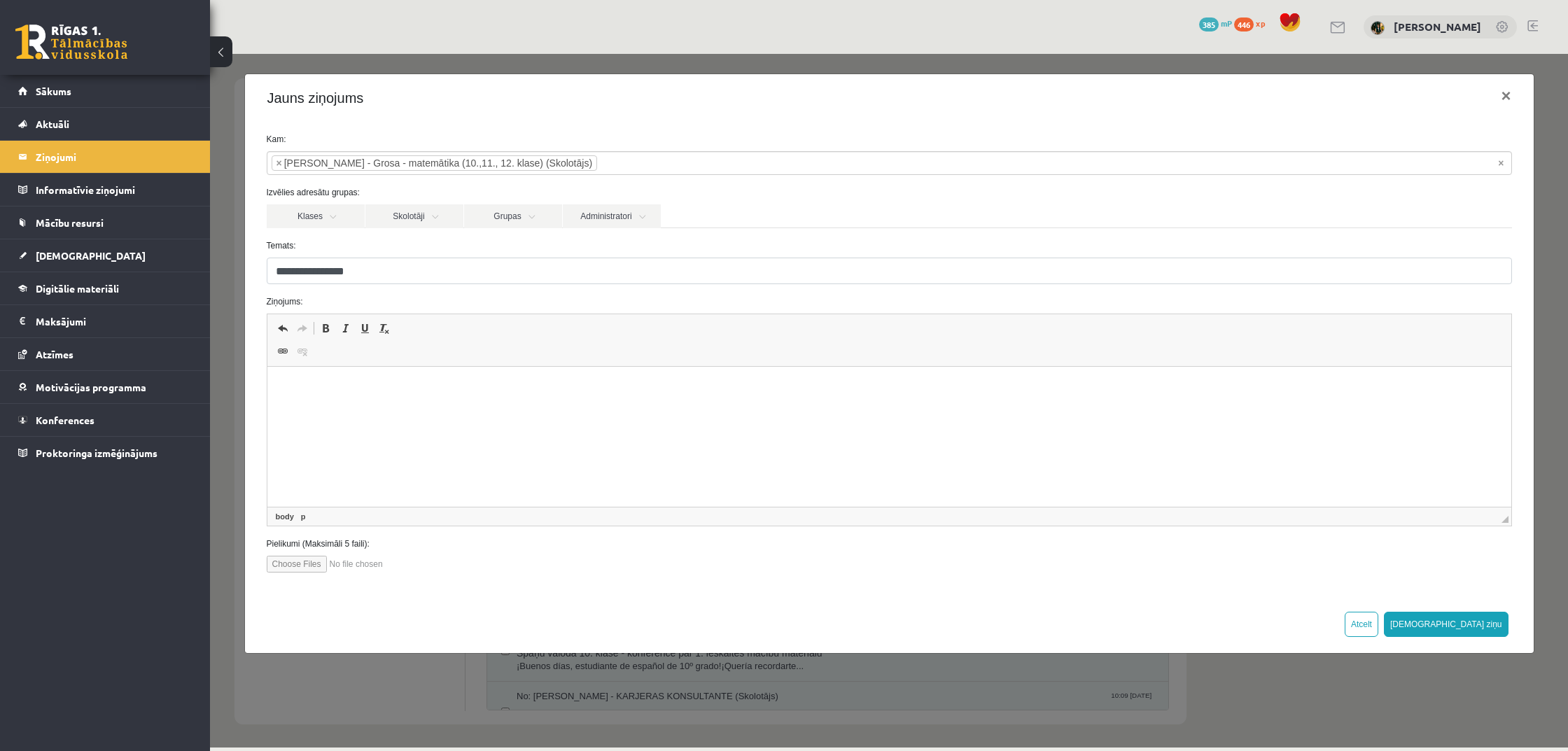
click at [404, 409] on html at bounding box center [888, 387] width 1243 height 42
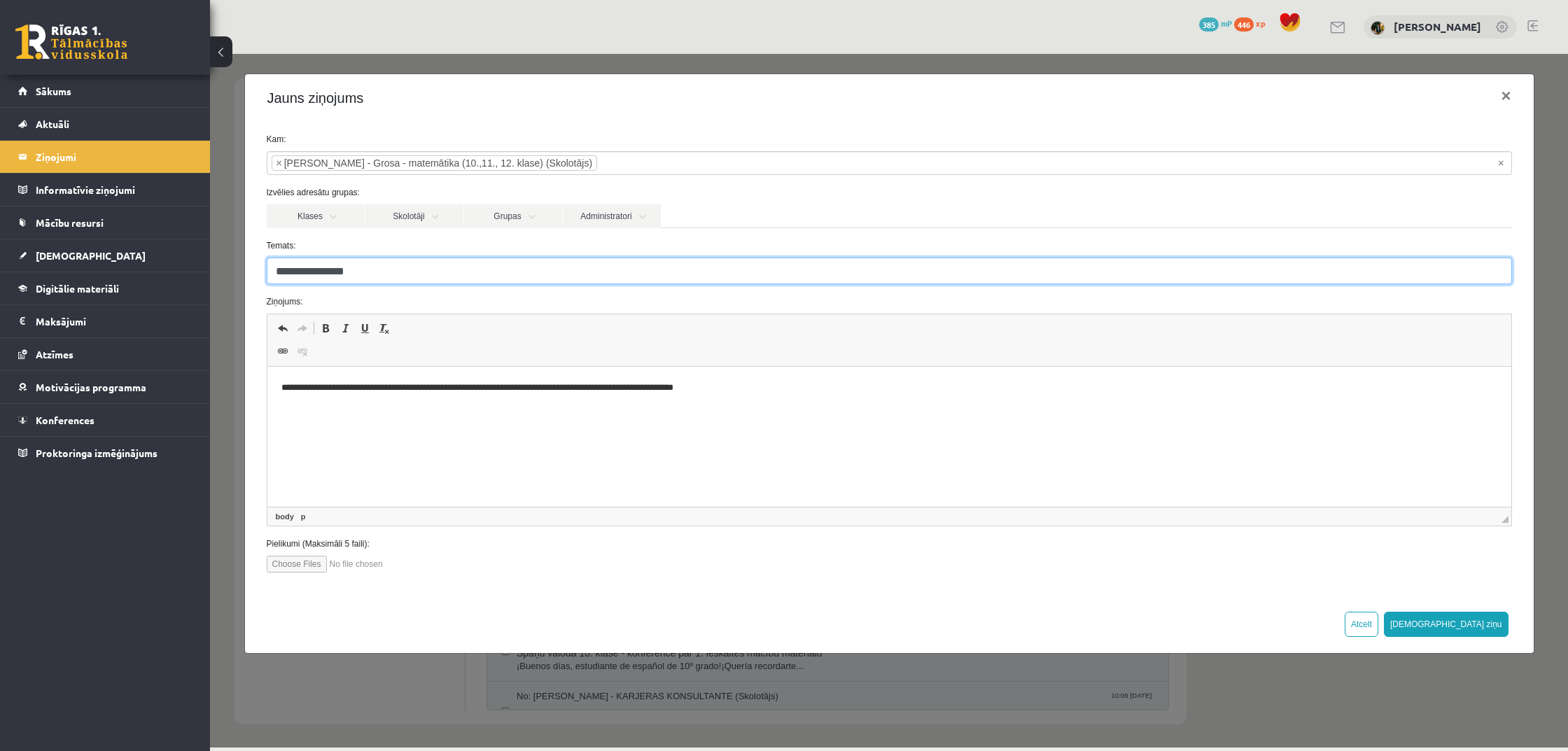
click at [305, 275] on input "**********" at bounding box center [889, 271] width 1245 height 27
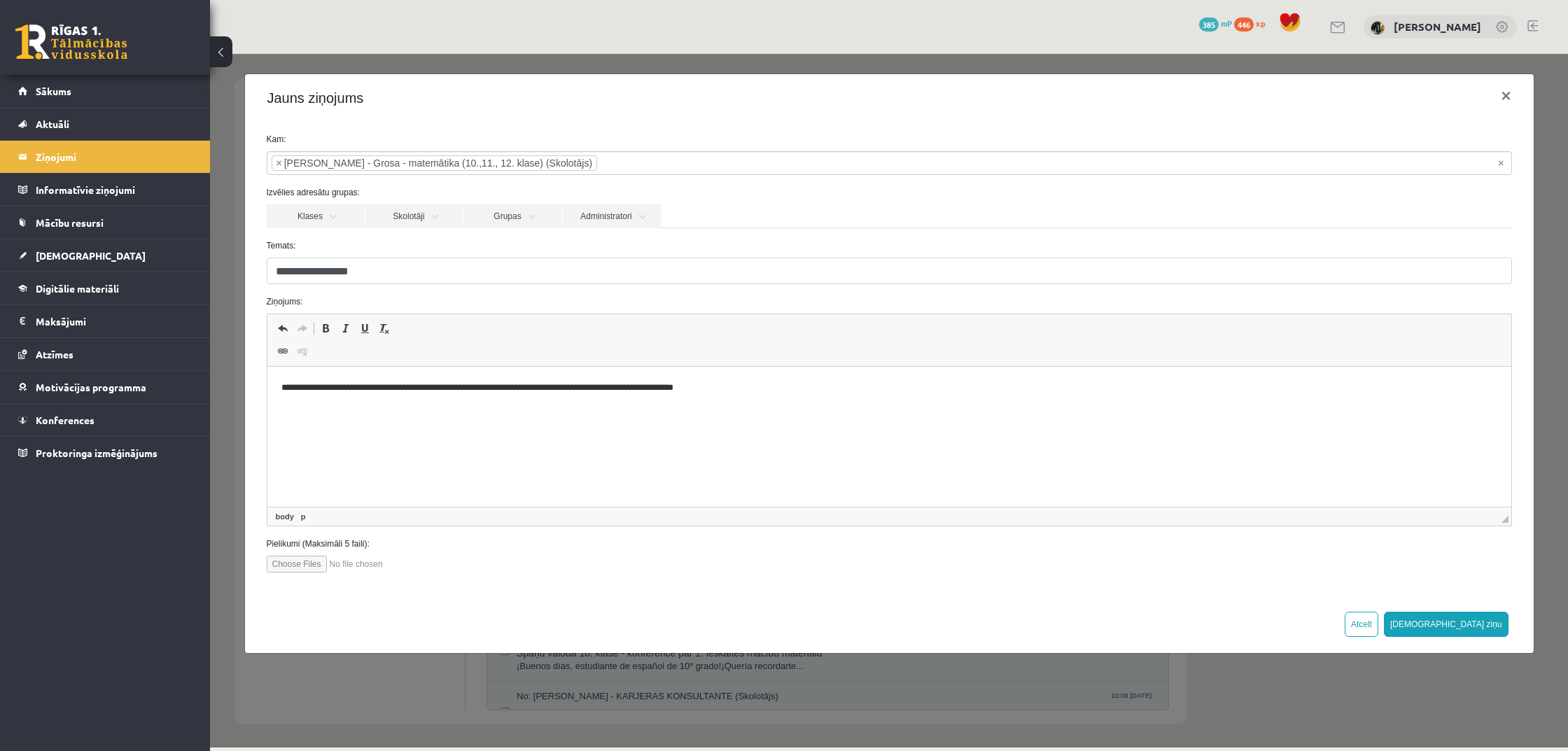
click at [755, 395] on html "**********" at bounding box center [888, 387] width 1243 height 42
click at [846, 390] on p "**********" at bounding box center [888, 387] width 1216 height 14
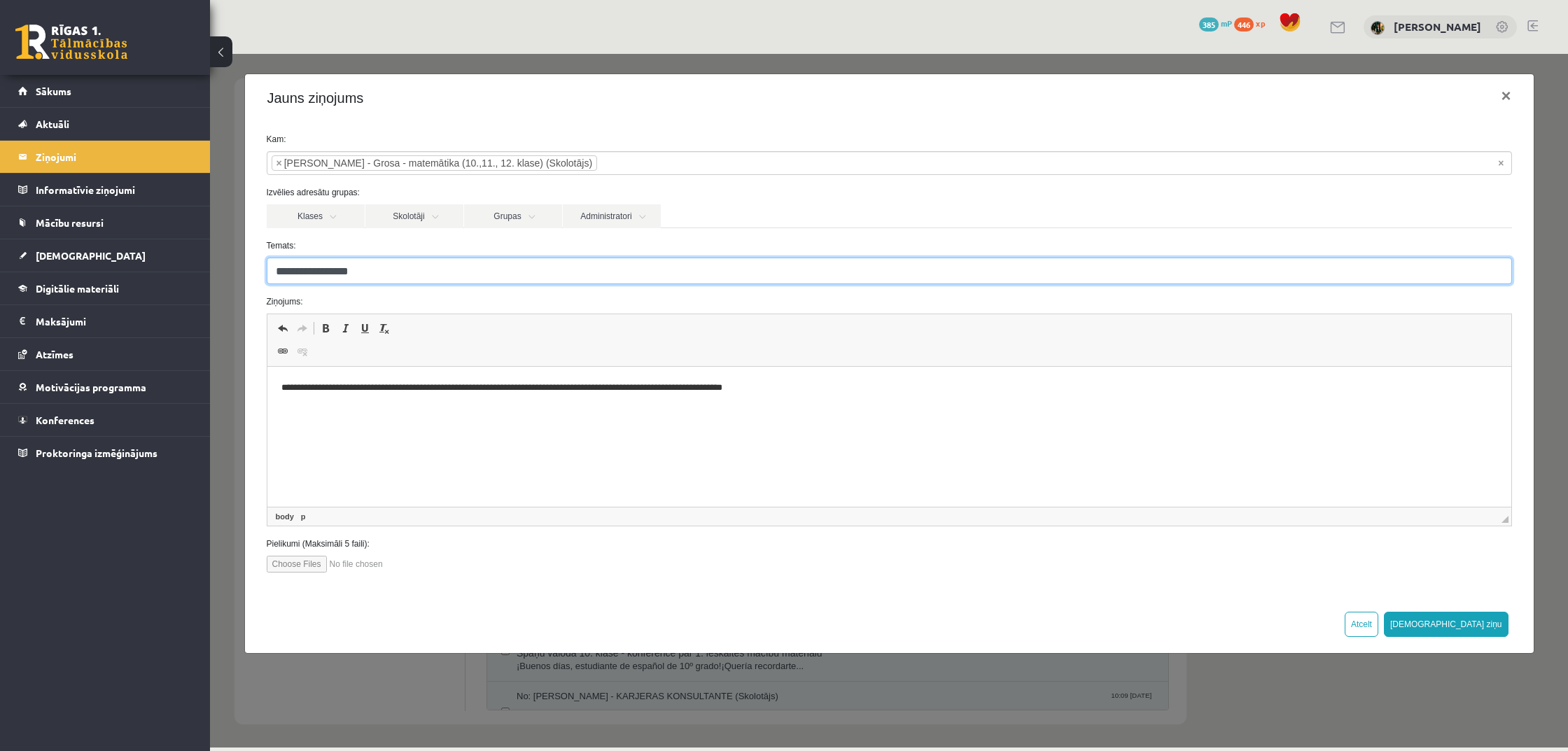
drag, startPoint x: 574, startPoint y: 325, endPoint x: 364, endPoint y: 271, distance: 216.8
click at [364, 271] on input "**********" at bounding box center [889, 271] width 1245 height 27
type input "**********"
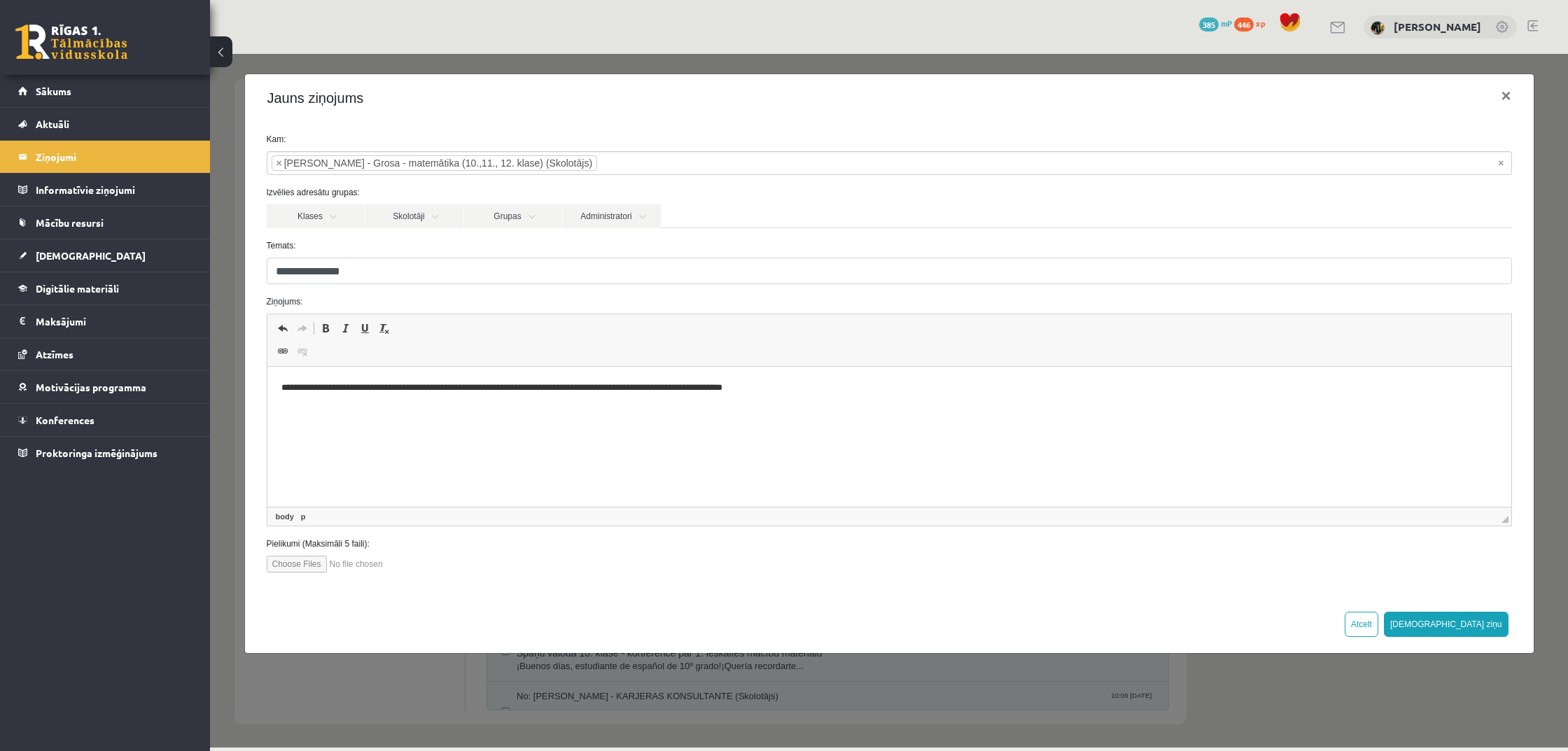
click at [557, 388] on p "**********" at bounding box center [888, 387] width 1216 height 14
drag, startPoint x: 584, startPoint y: 387, endPoint x: 557, endPoint y: 388, distance: 27.0
click at [557, 388] on p "**********" at bounding box center [888, 387] width 1216 height 14
click at [821, 394] on p "**********" at bounding box center [888, 387] width 1216 height 14
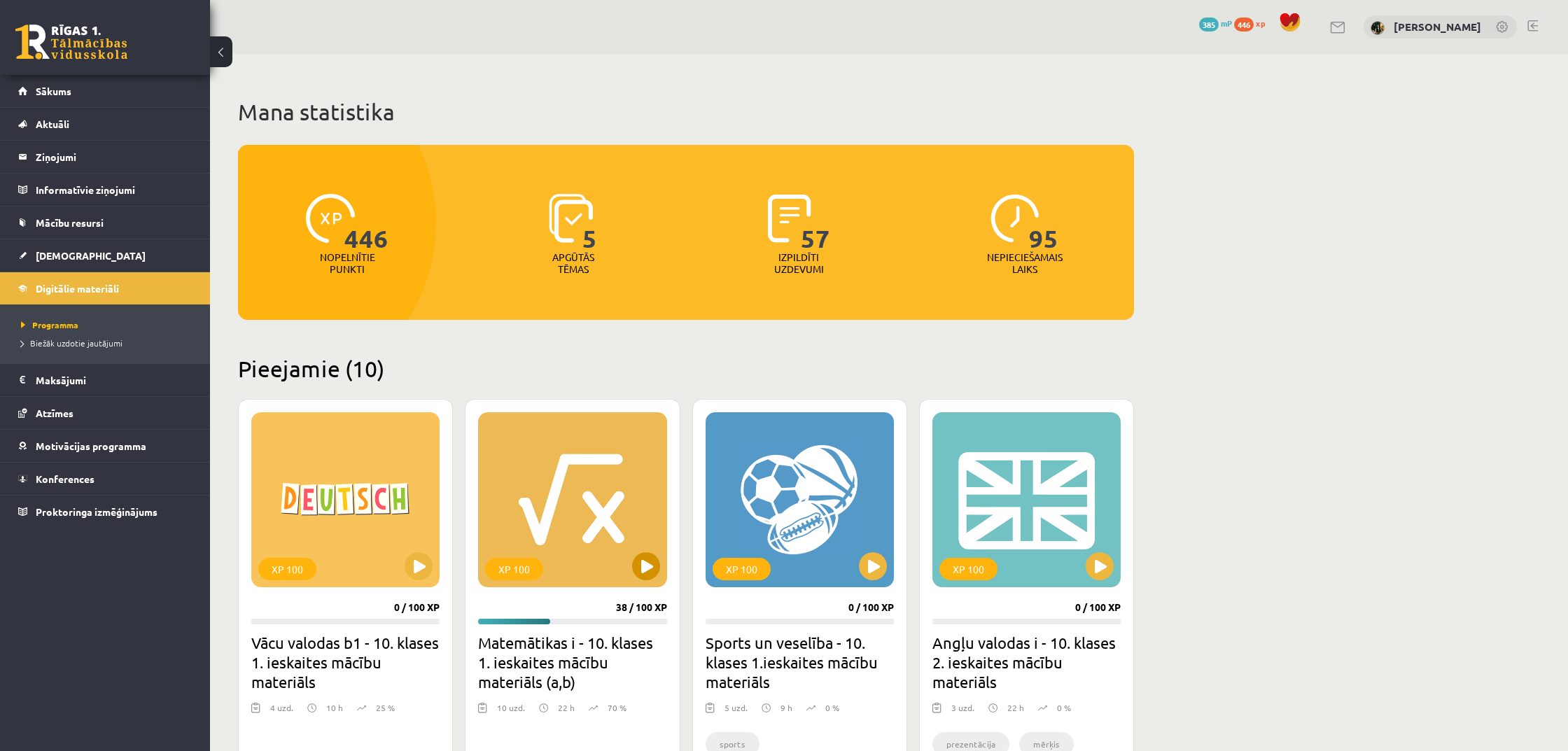
click at [589, 555] on div "XP 100" at bounding box center [572, 499] width 188 height 175
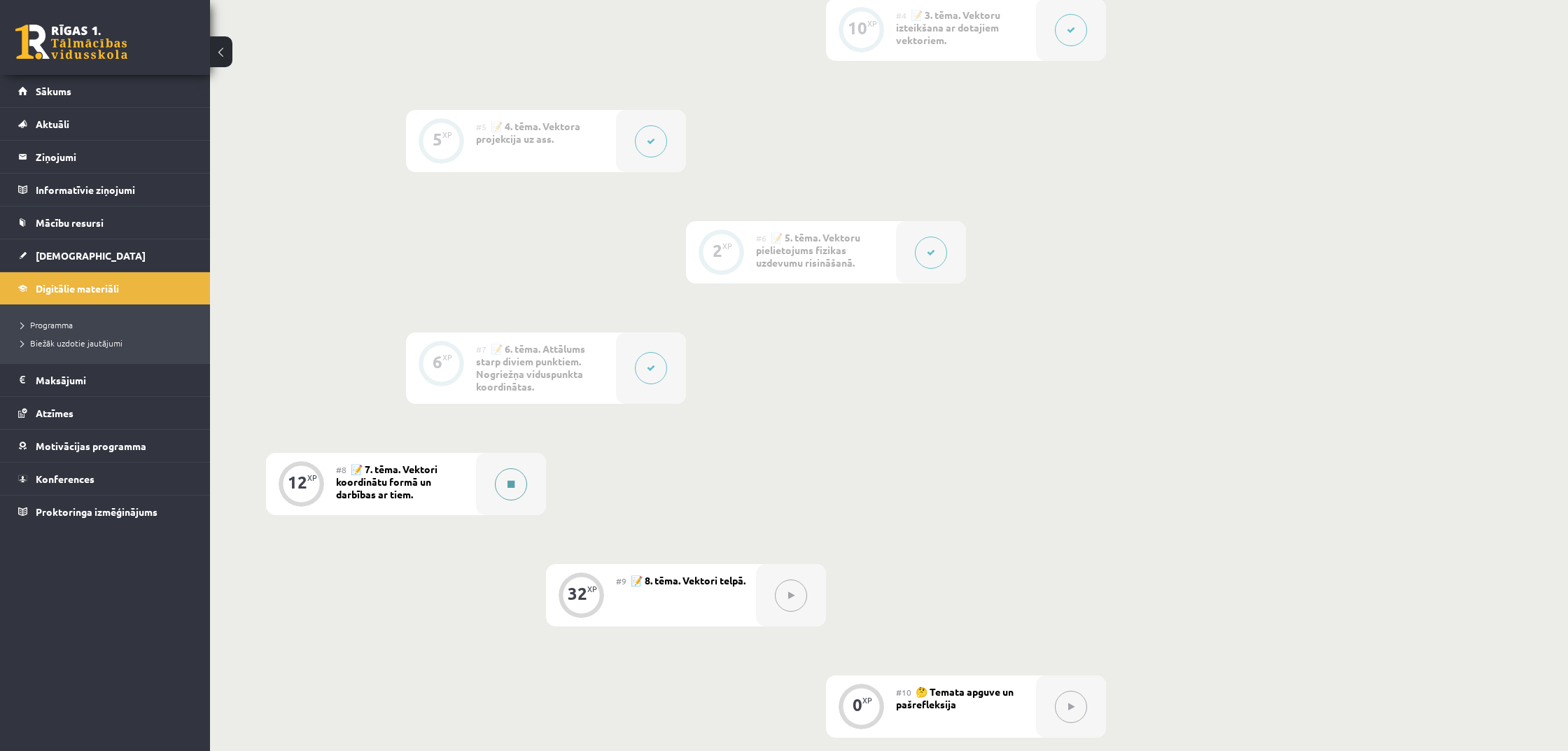
scroll to position [714, 0]
click at [522, 490] on button at bounding box center [510, 483] width 32 height 32
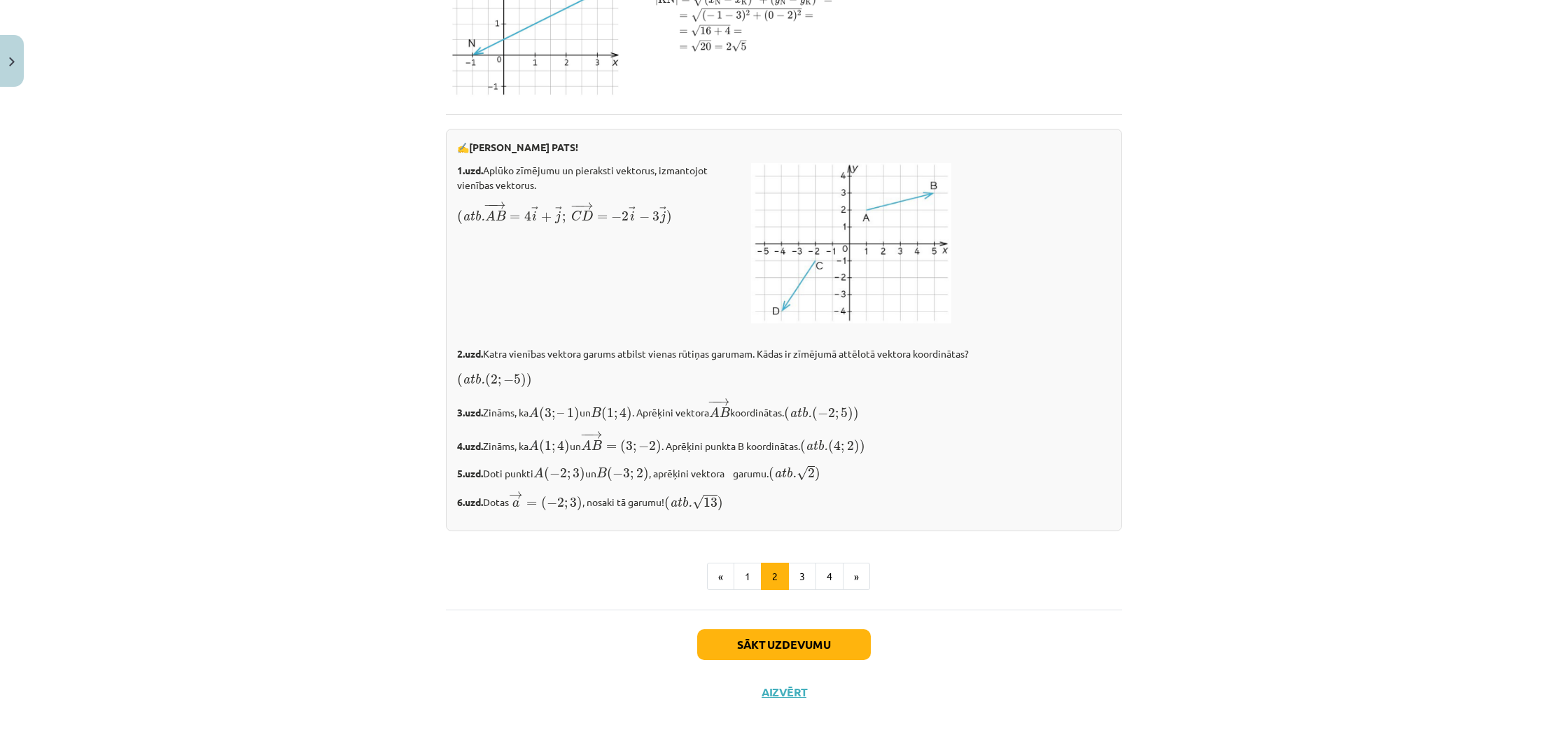
scroll to position [2143, 0]
click at [805, 591] on button "3" at bounding box center [802, 577] width 28 height 28
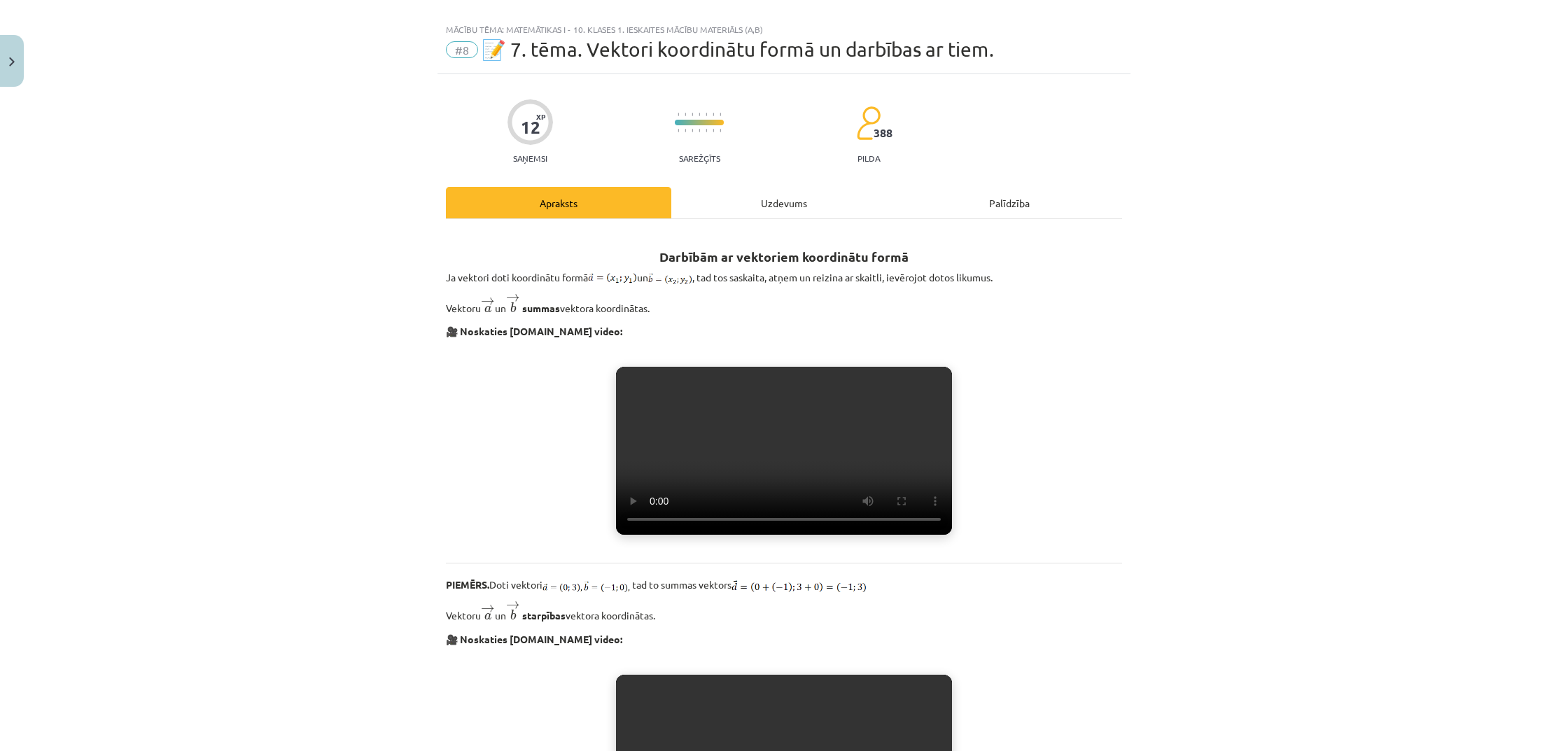
click at [771, 501] on video "Jūsu pārlūkprogramma neatbalsta video atskaņošanu." at bounding box center [784, 450] width 336 height 168
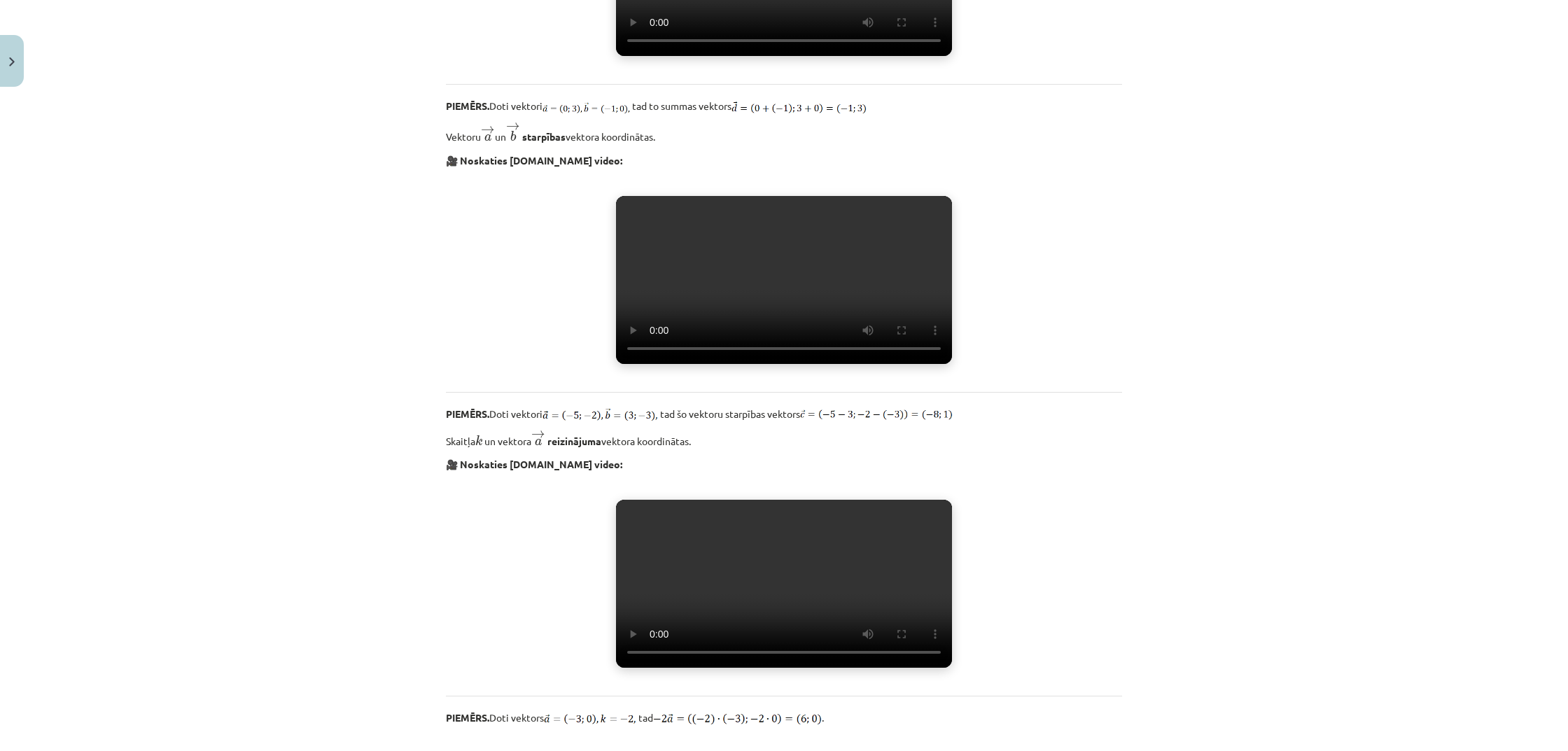
scroll to position [501, 0]
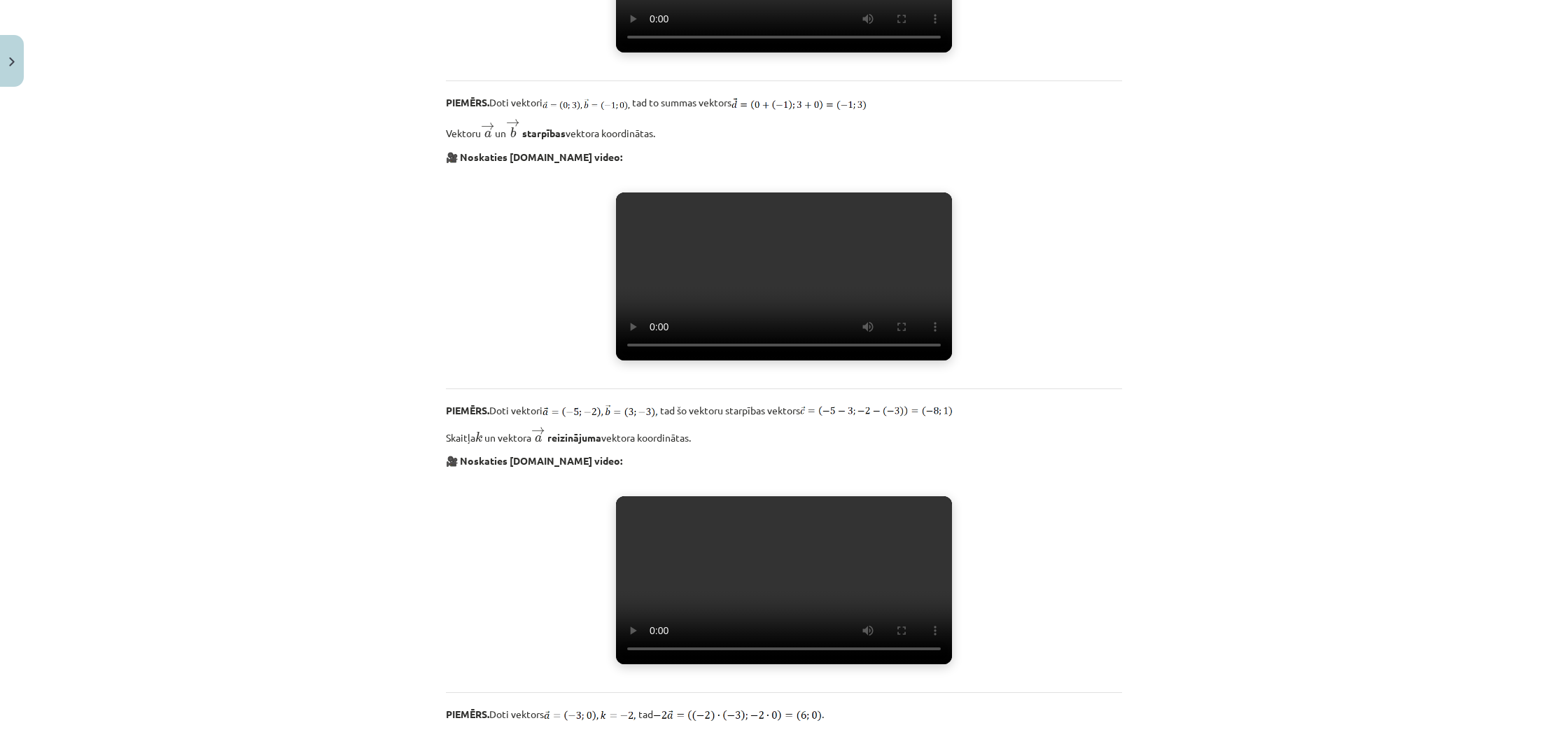
click at [799, 361] on video "Jūsu pārlūkprogramma neatbalsta video atskaņošanu." at bounding box center [784, 276] width 336 height 168
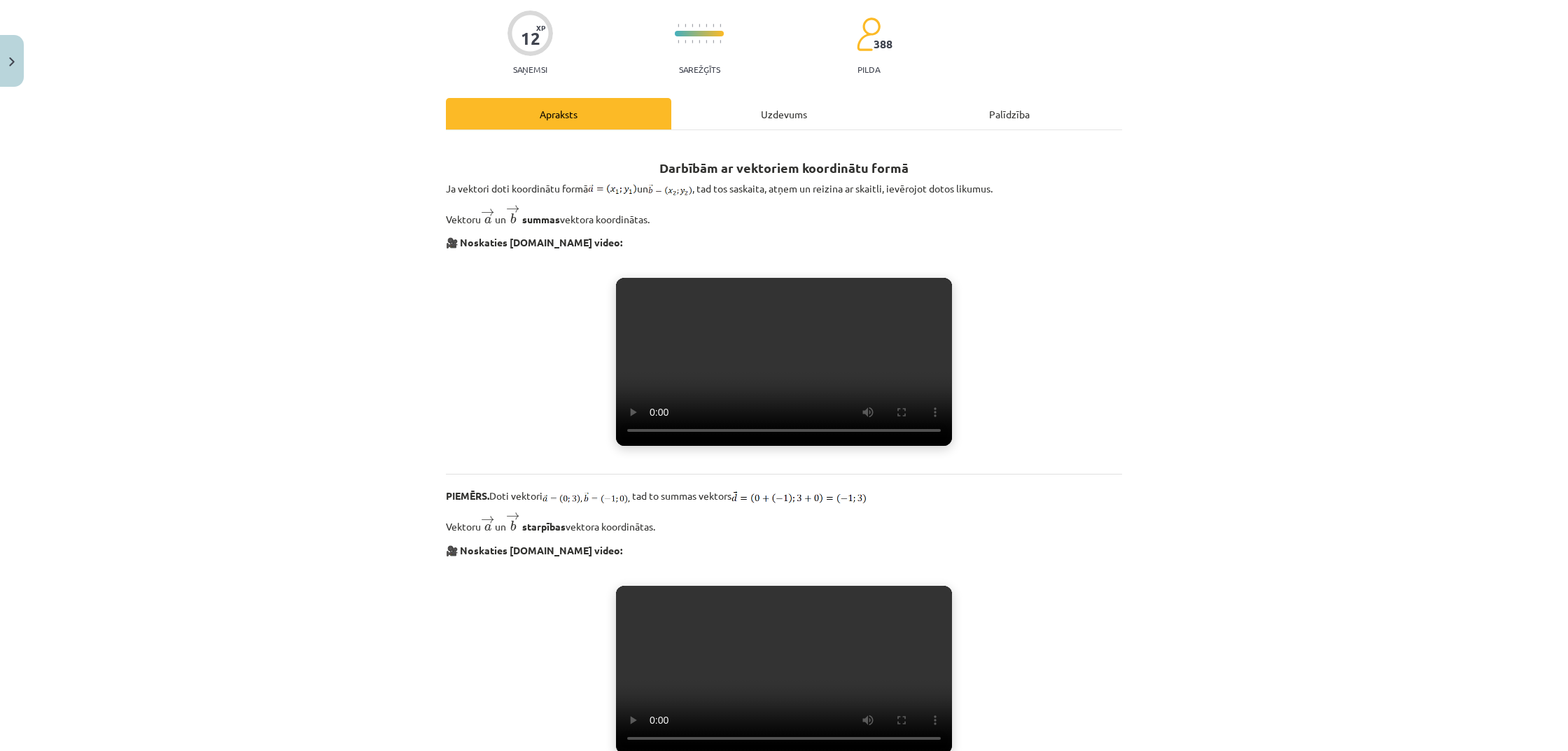
scroll to position [107, 0]
click at [650, 446] on video "Jūsu pārlūkprogramma neatbalsta video atskaņošanu." at bounding box center [784, 362] width 336 height 168
click at [656, 446] on video "Jūsu pārlūkprogramma neatbalsta video atskaņošanu." at bounding box center [784, 362] width 336 height 168
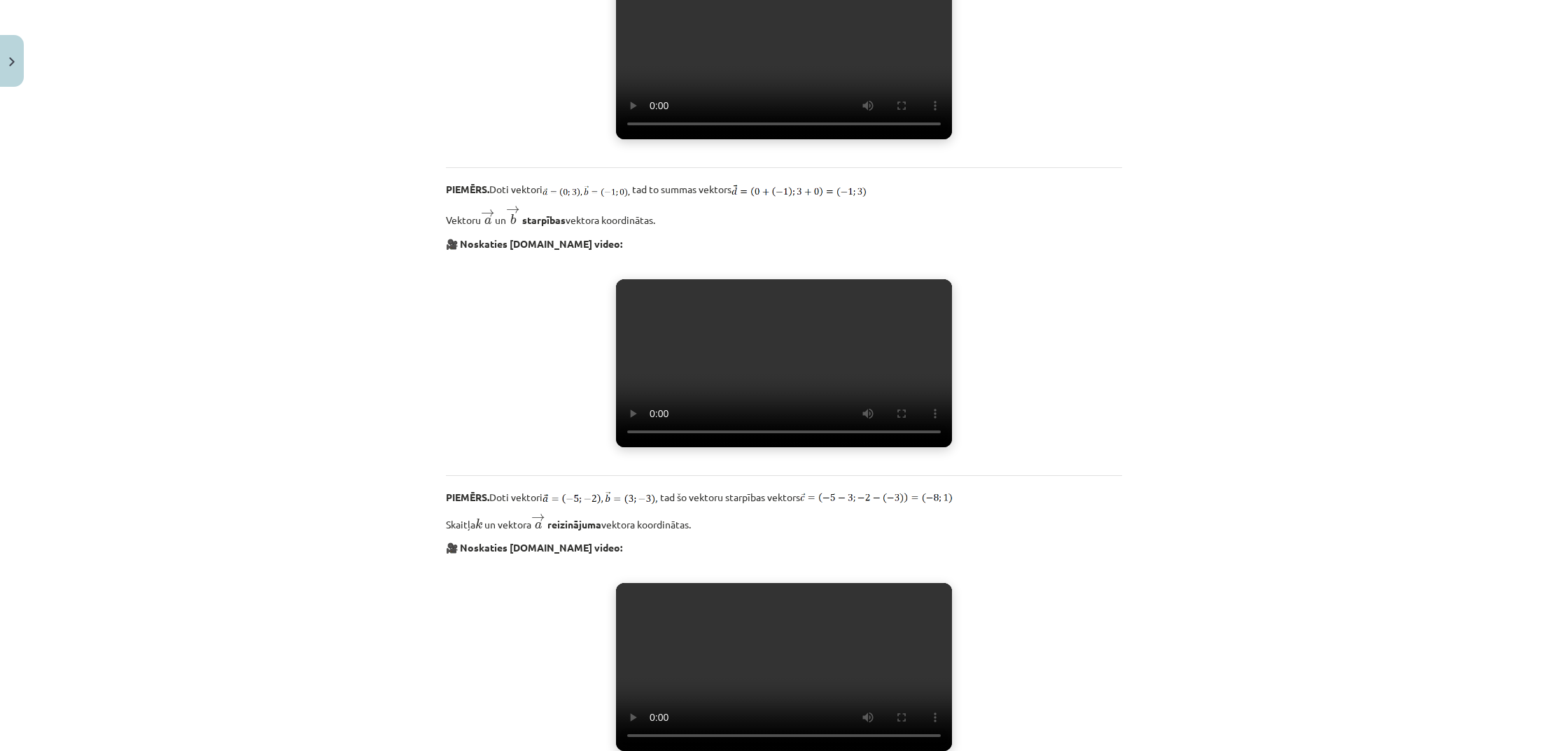
scroll to position [415, 0]
click at [655, 446] on video "Jūsu pārlūkprogramma neatbalsta video atskaņošanu." at bounding box center [784, 362] width 336 height 168
click at [911, 139] on video "Jūsu pārlūkprogramma neatbalsta video atskaņošanu." at bounding box center [784, 54] width 336 height 168
click at [655, 446] on video "Jūsu pārlūkprogramma neatbalsta video atskaņošanu." at bounding box center [784, 362] width 336 height 168
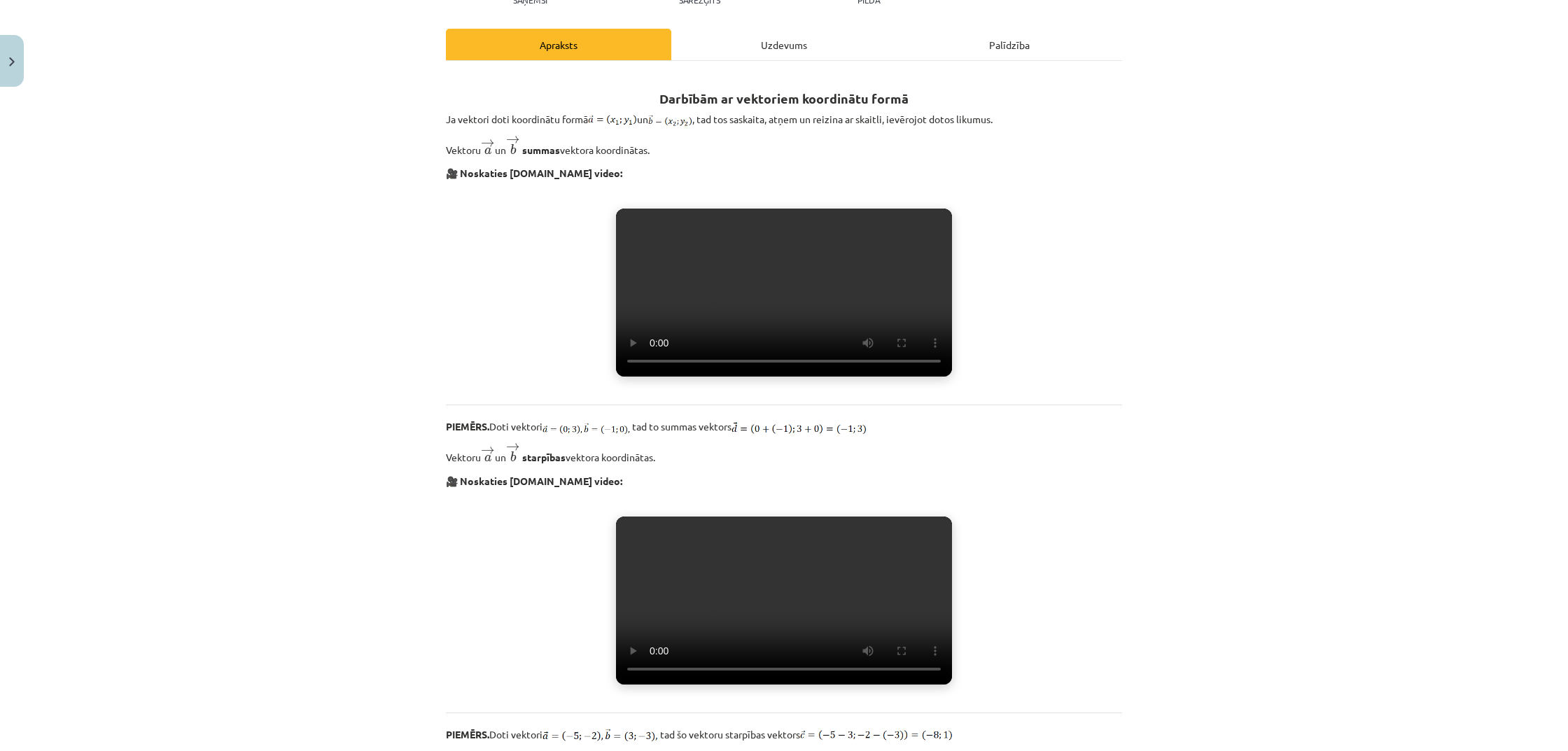
scroll to position [211, 0]
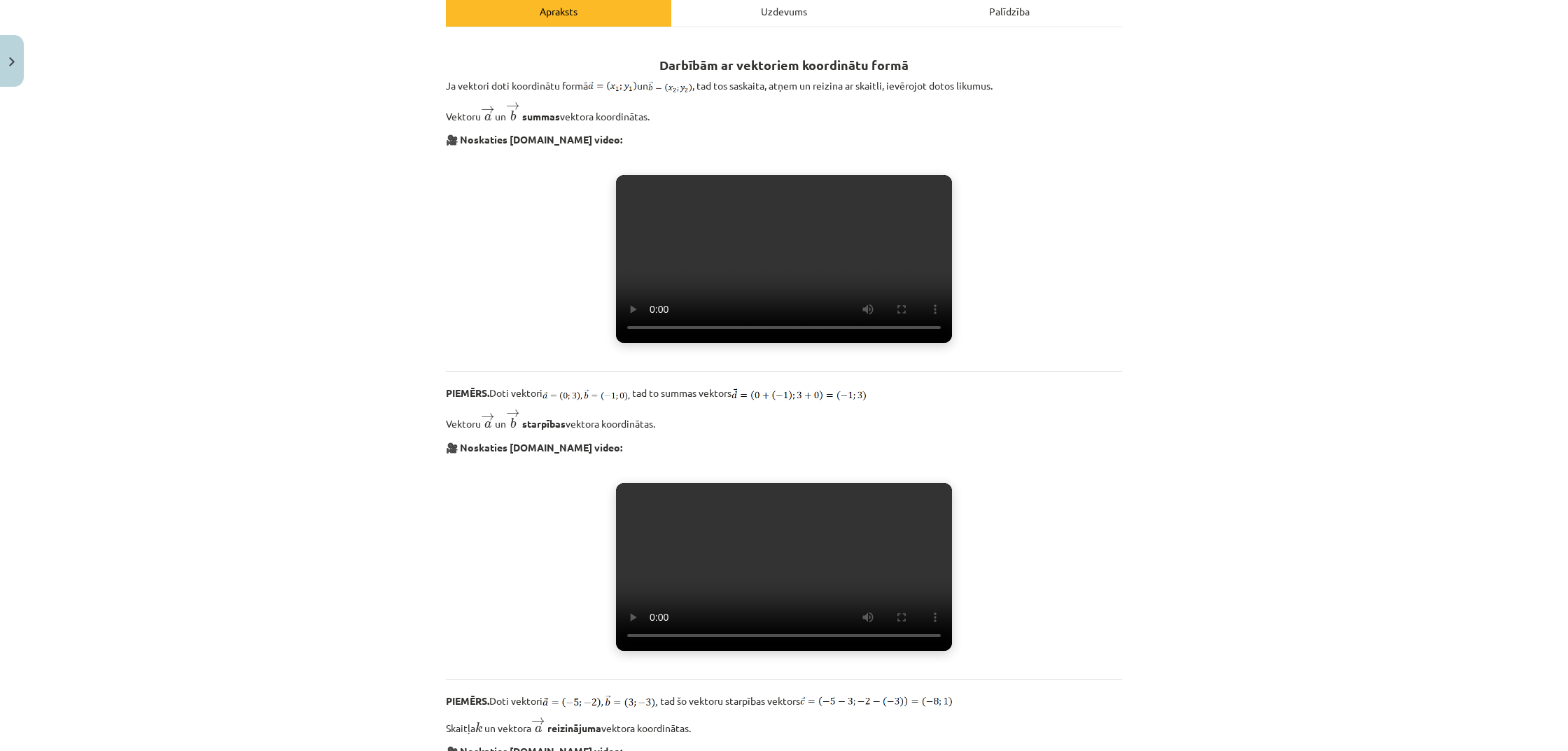
click at [636, 193] on video "Jūsu pārlūkprogramma neatbalsta video atskaņošanu." at bounding box center [784, 258] width 336 height 168
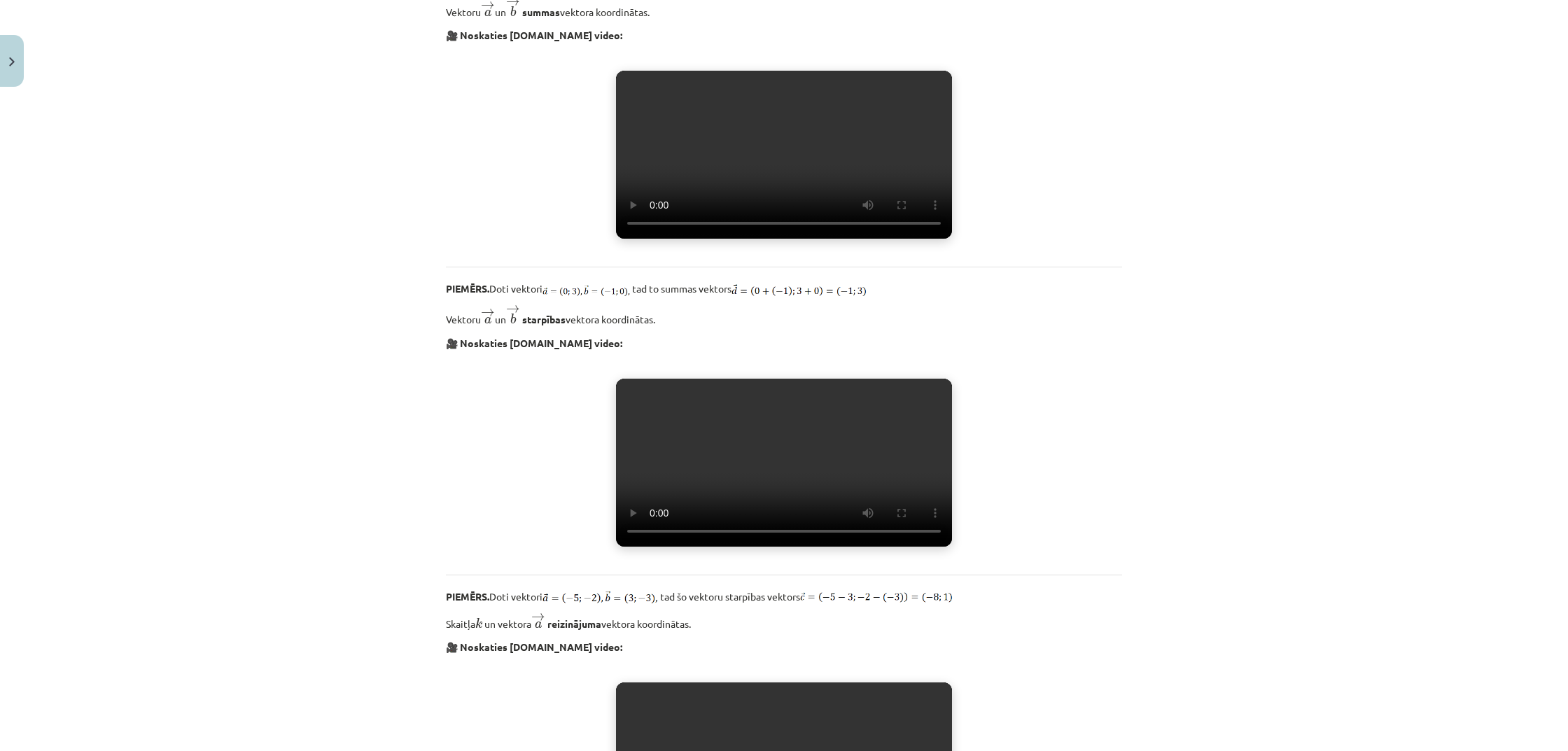
scroll to position [314, 0]
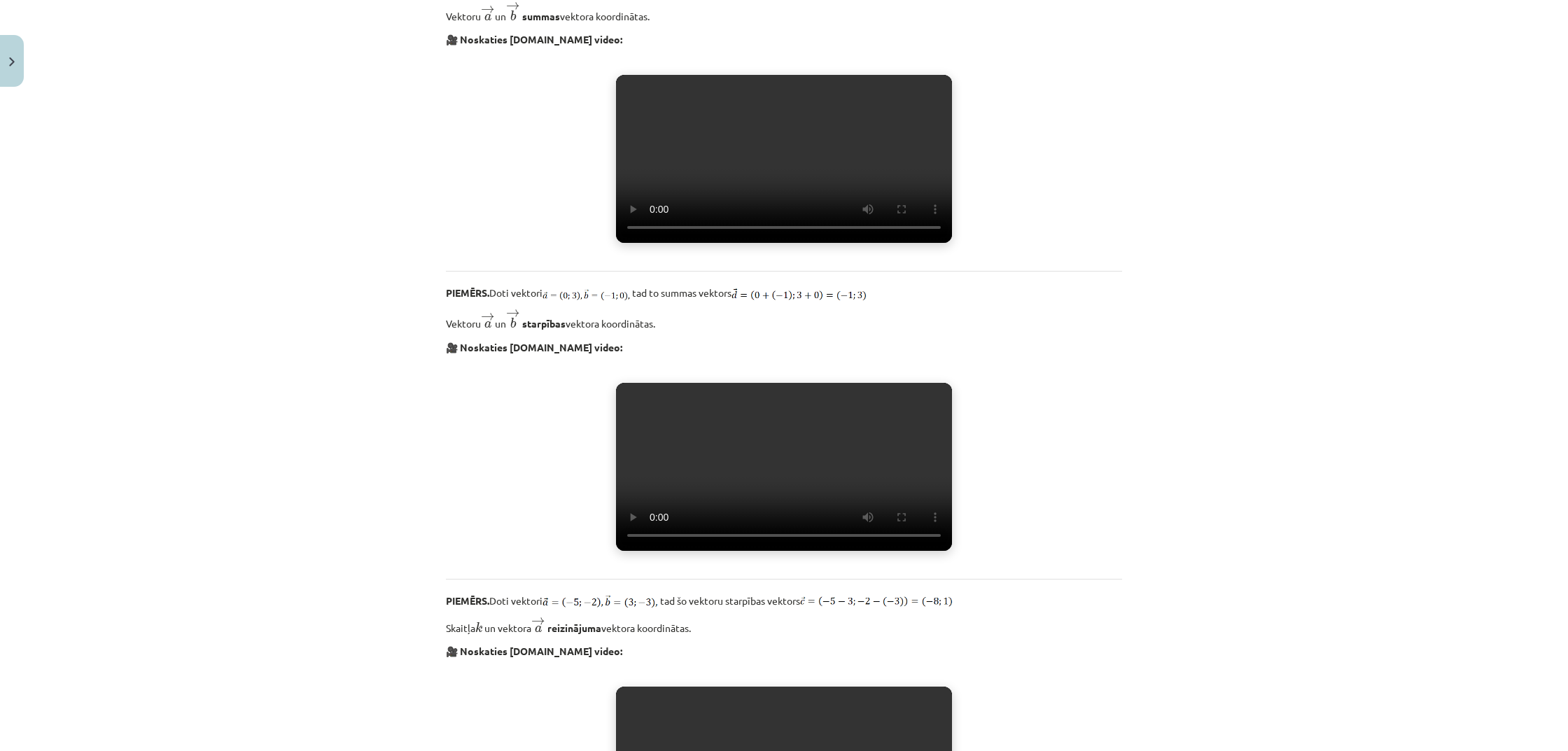
click at [634, 92] on video "Jūsu pārlūkprogramma neatbalsta video atskaņošanu." at bounding box center [784, 158] width 336 height 168
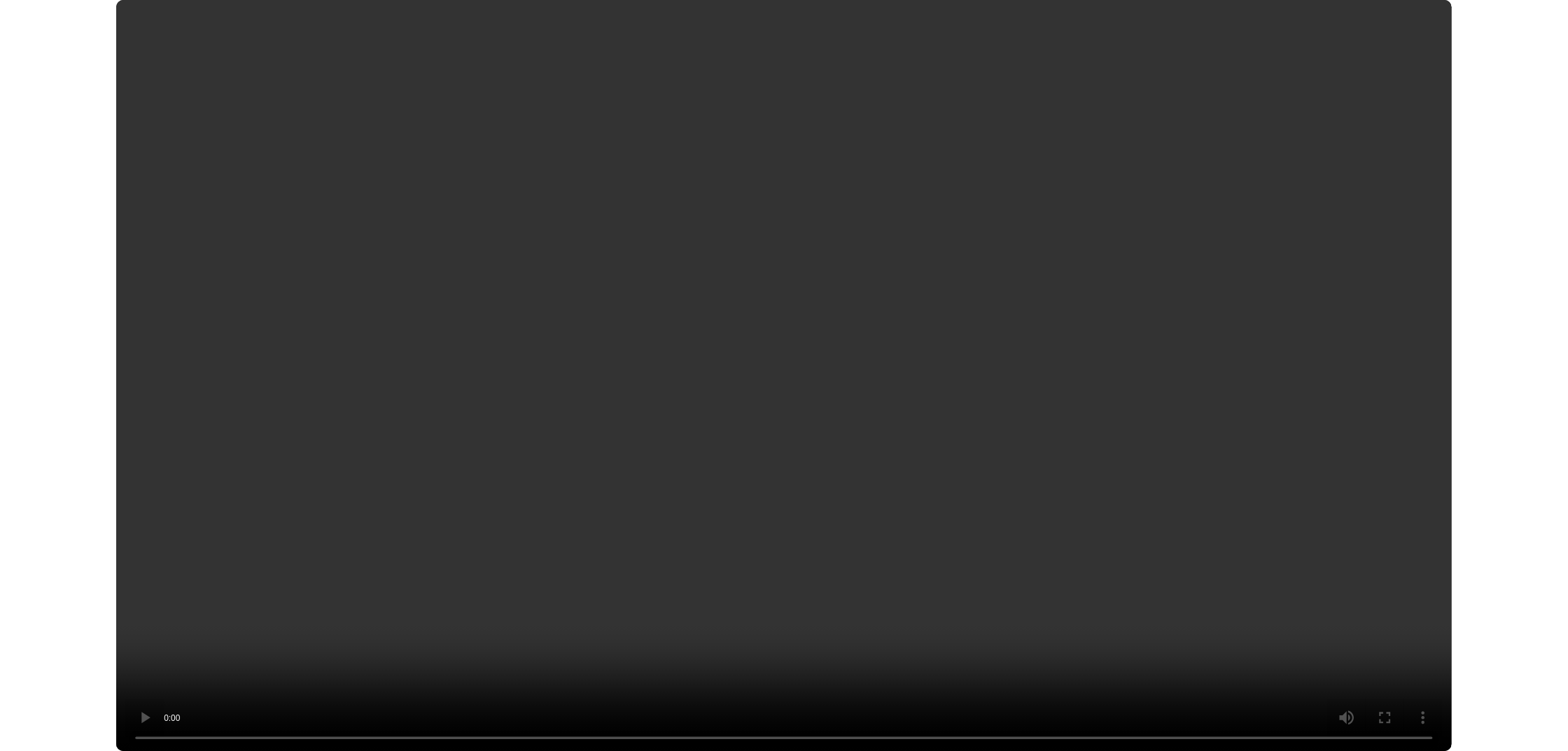
scroll to position [714, 0]
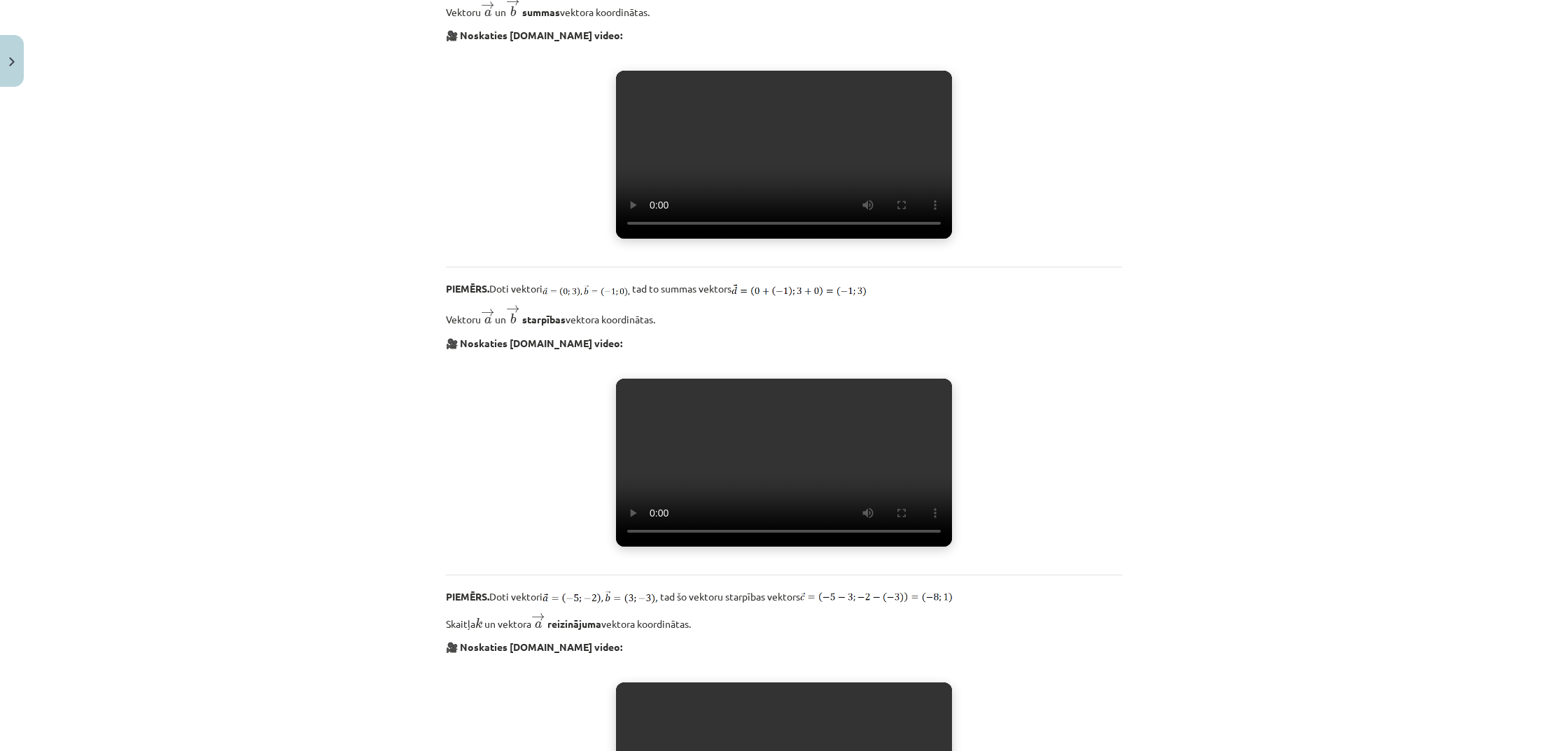
click at [631, 478] on video "Jūsu pārlūkprogramma neatbalsta video atskaņošanu." at bounding box center [784, 462] width 336 height 168
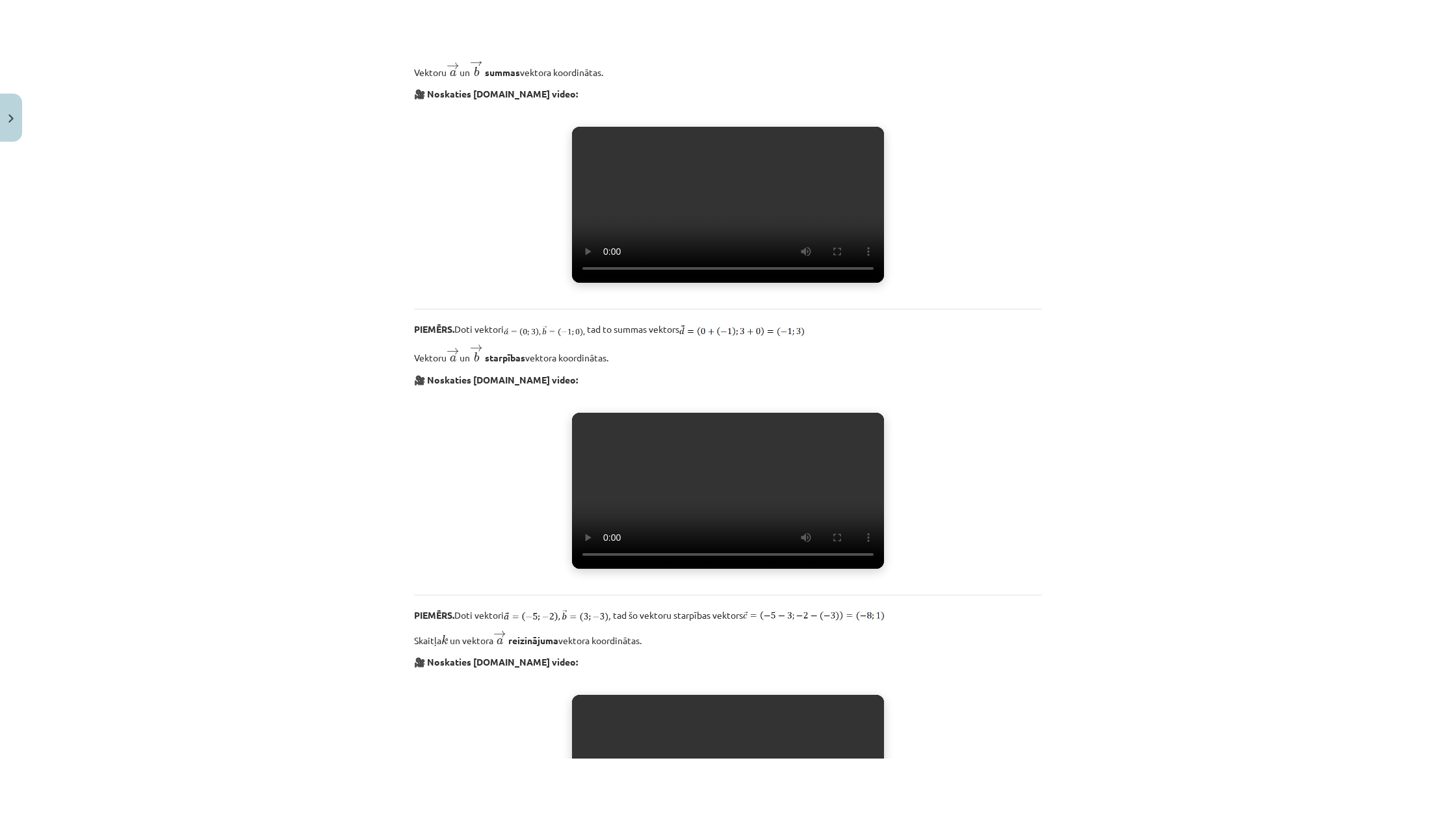
scroll to position [471, 0]
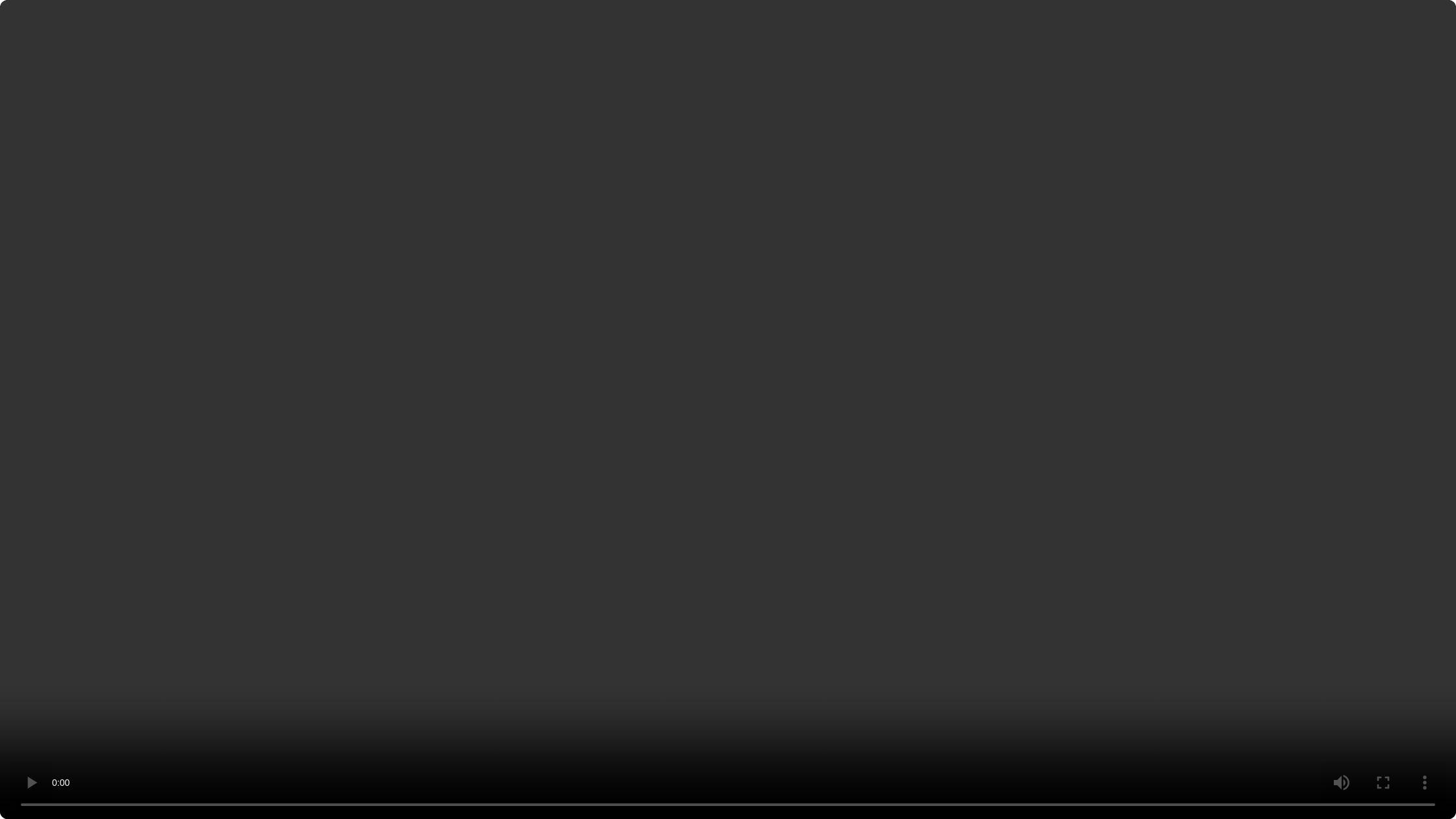
click at [726, 696] on video "Jūsu pārlūkprogramma neatbalsta video atskaņošanu." at bounding box center [728, 410] width 1456 height 819
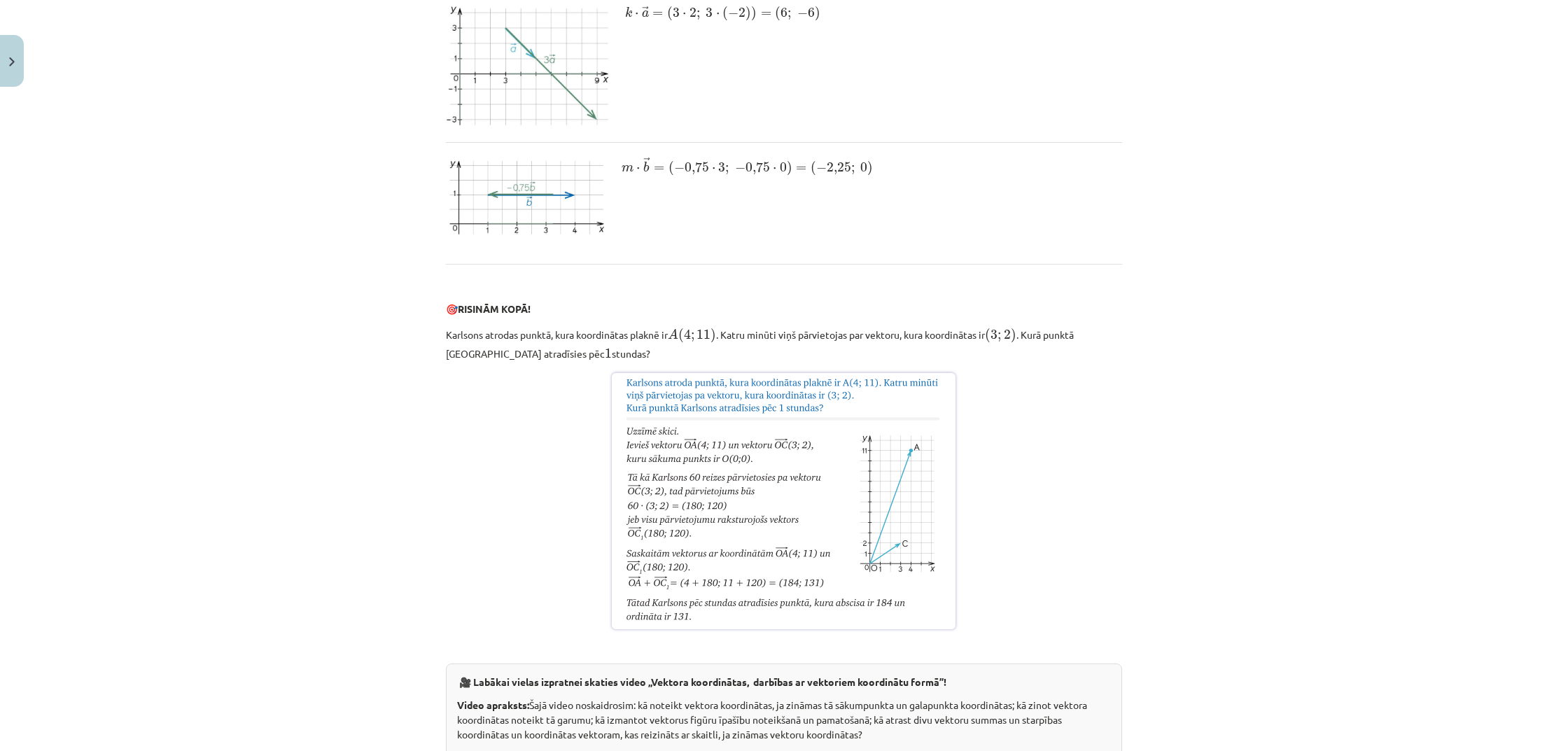
scroll to position [1829, 0]
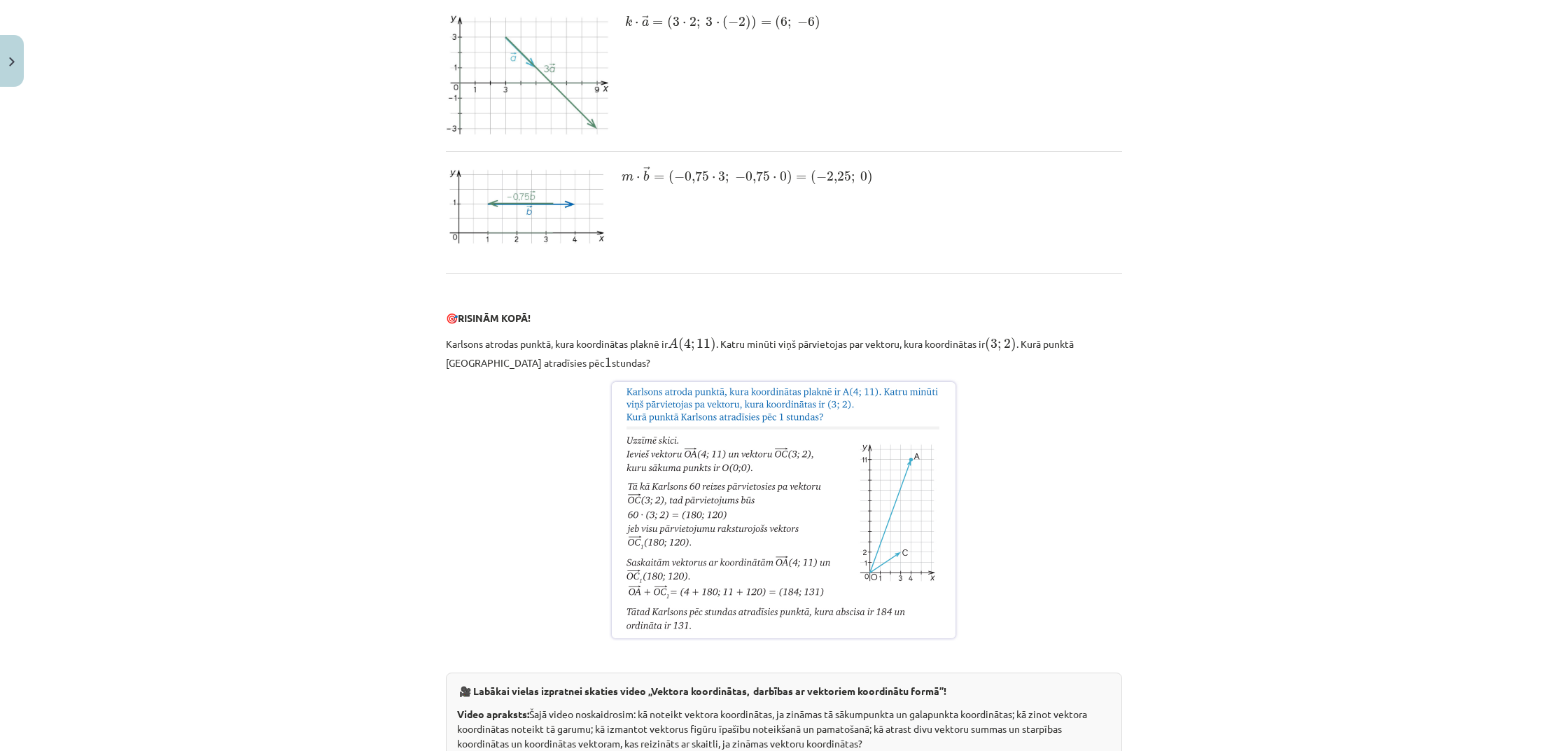
click at [488, 244] on img at bounding box center [526, 205] width 162 height 78
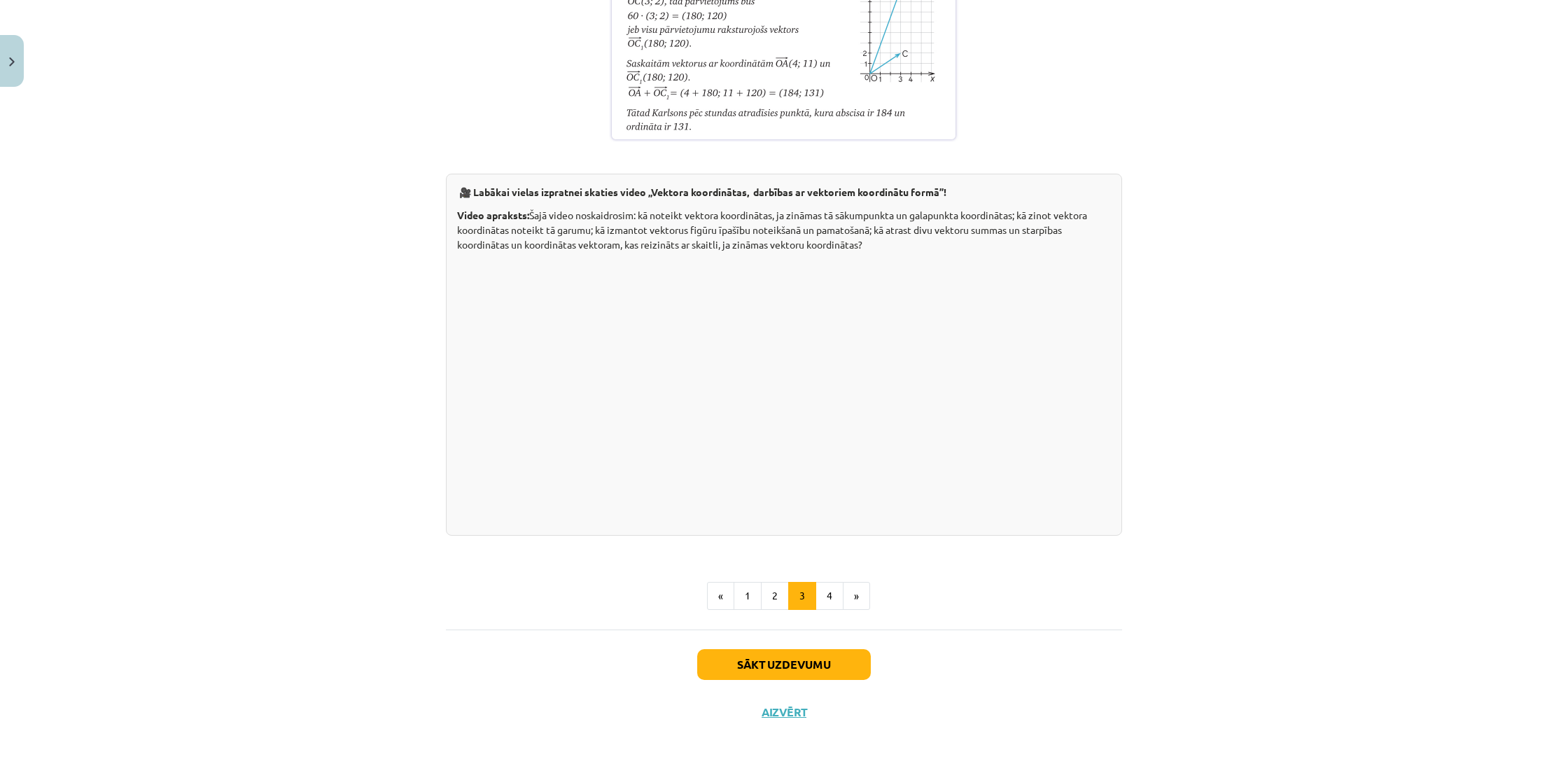
scroll to position [2593, 0]
click at [826, 581] on button "4" at bounding box center [830, 596] width 28 height 28
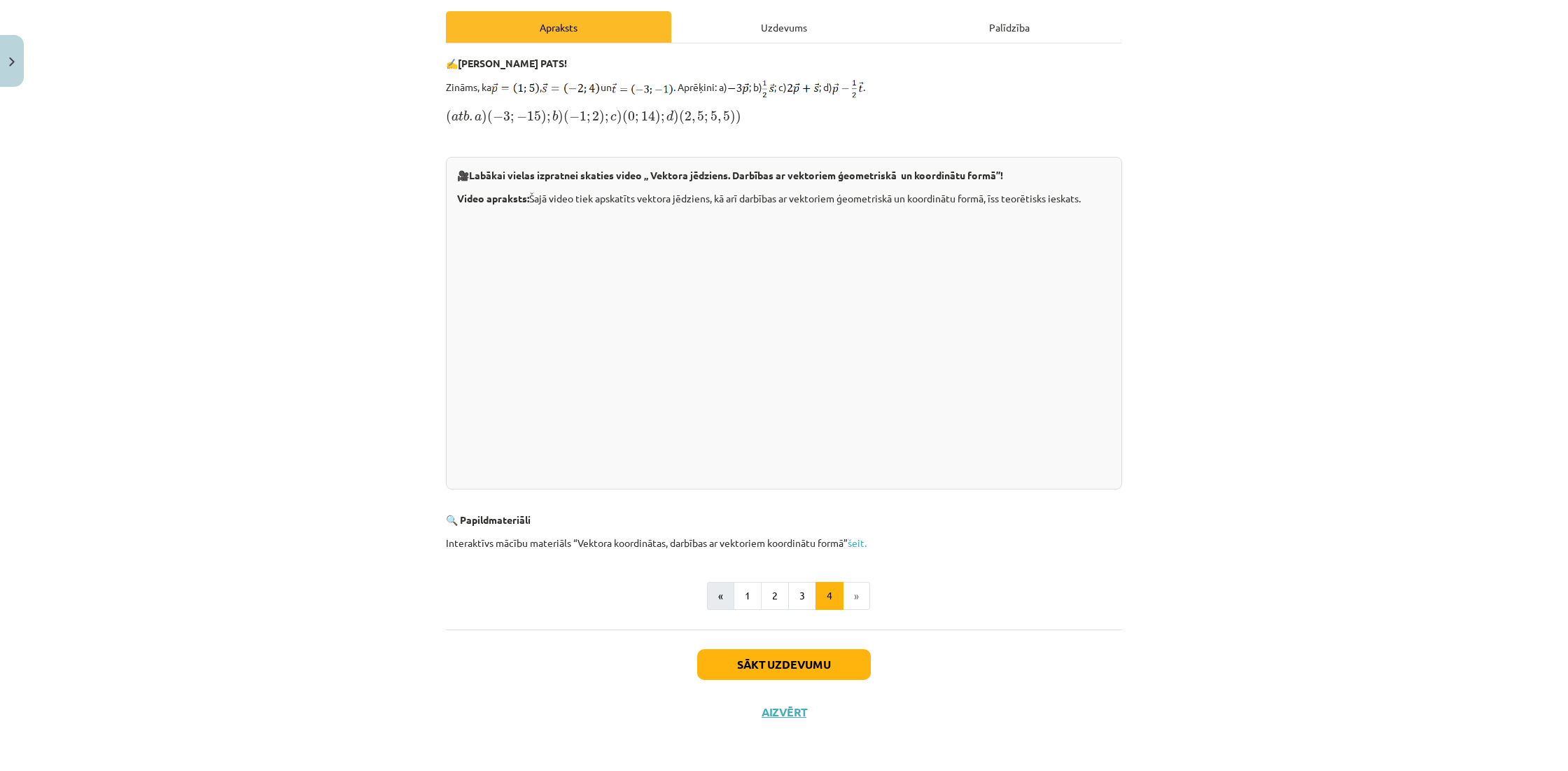
scroll to position [216, 0]
click at [838, 649] on button "Sākt uzdevumu" at bounding box center [784, 664] width 174 height 31
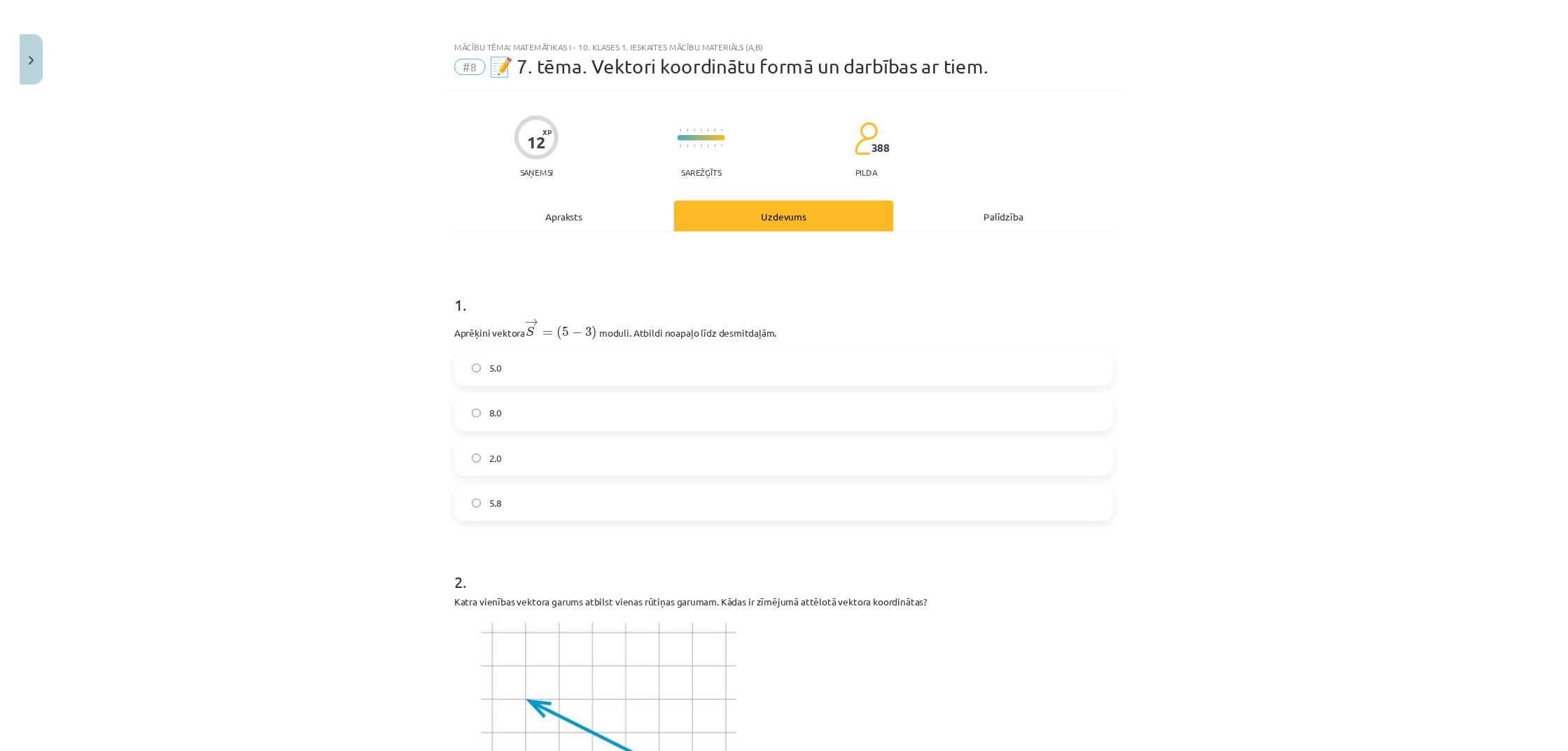
scroll to position [0, 0]
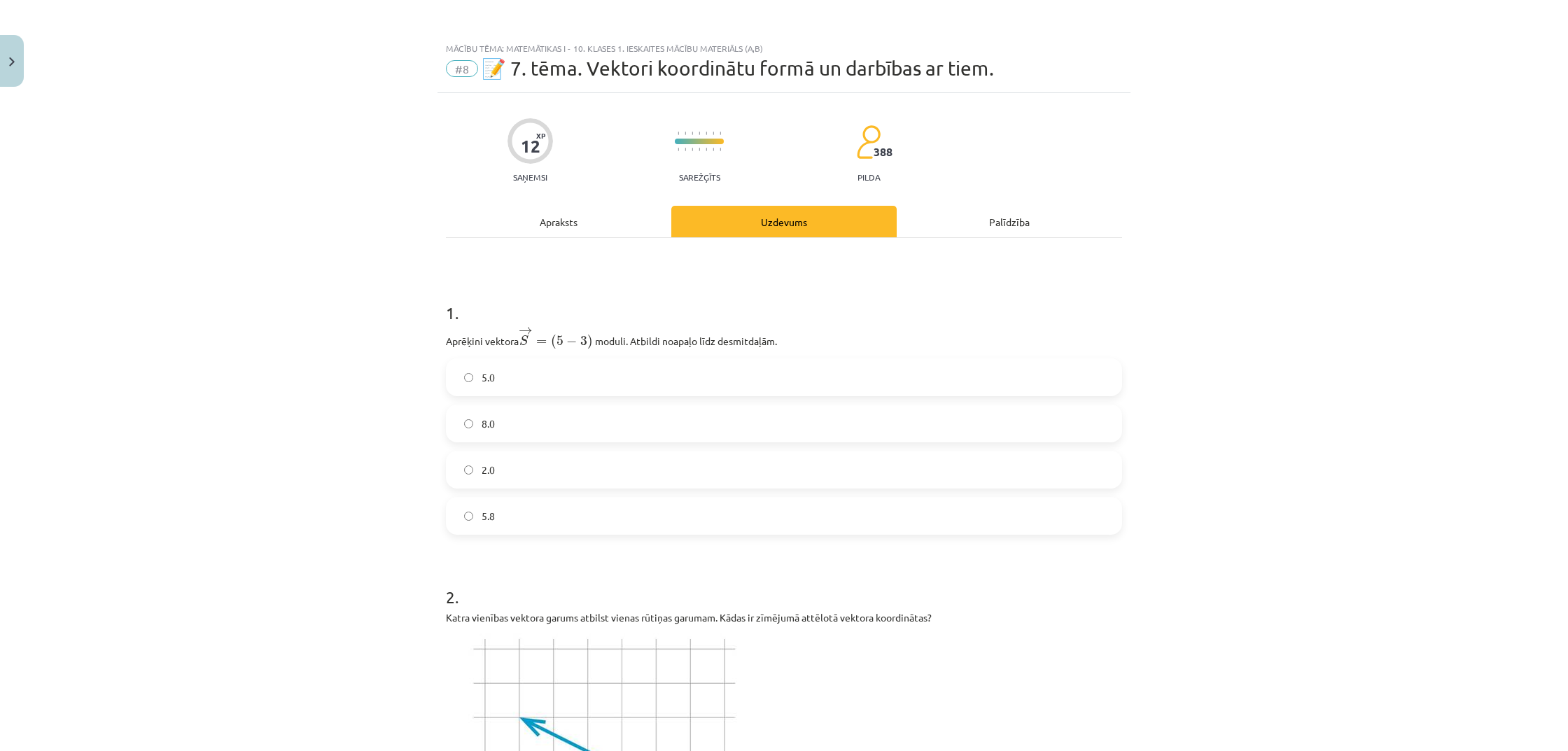
click at [559, 225] on div "Apraksts" at bounding box center [558, 222] width 225 height 31
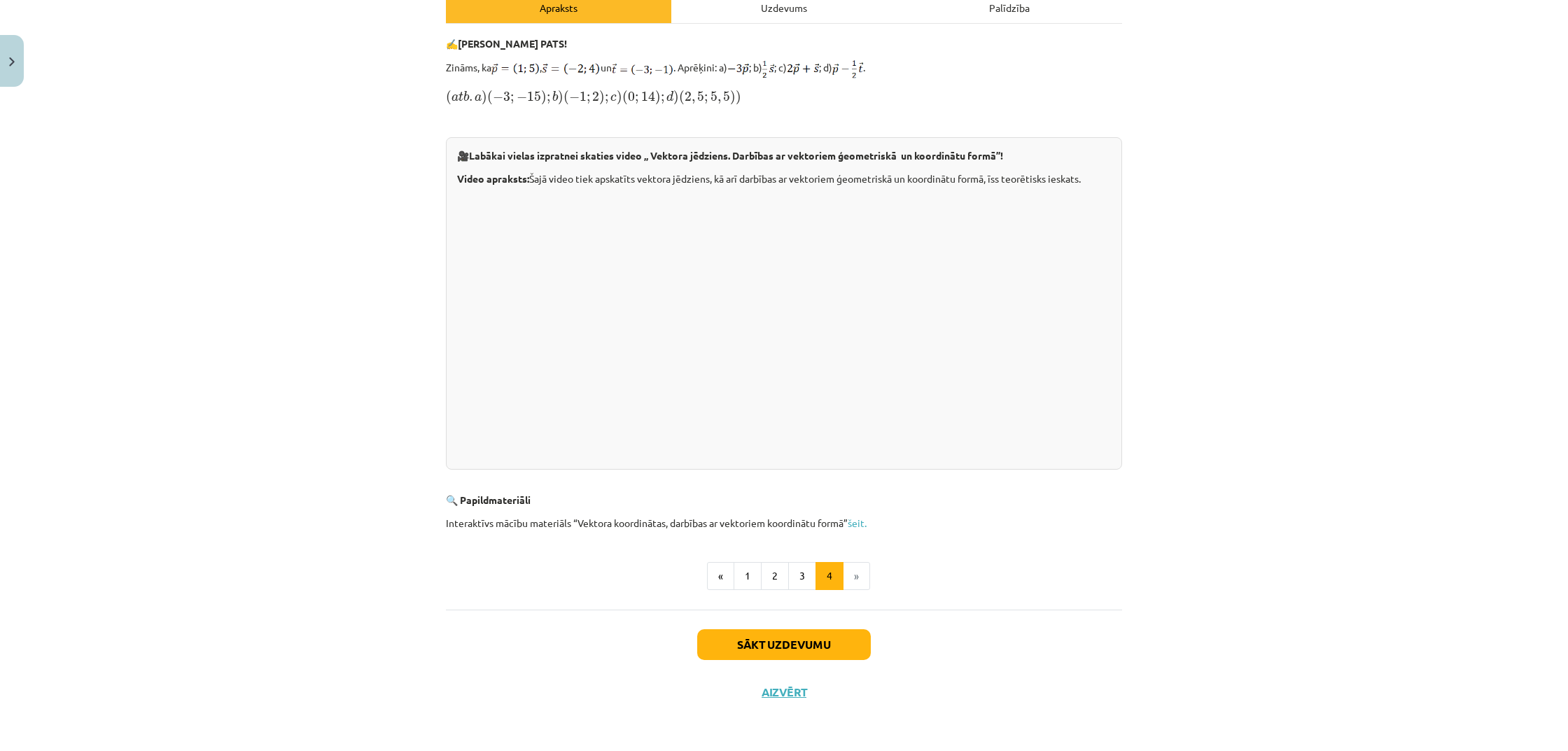
scroll to position [216, 0]
click at [749, 578] on button "1" at bounding box center [748, 576] width 28 height 28
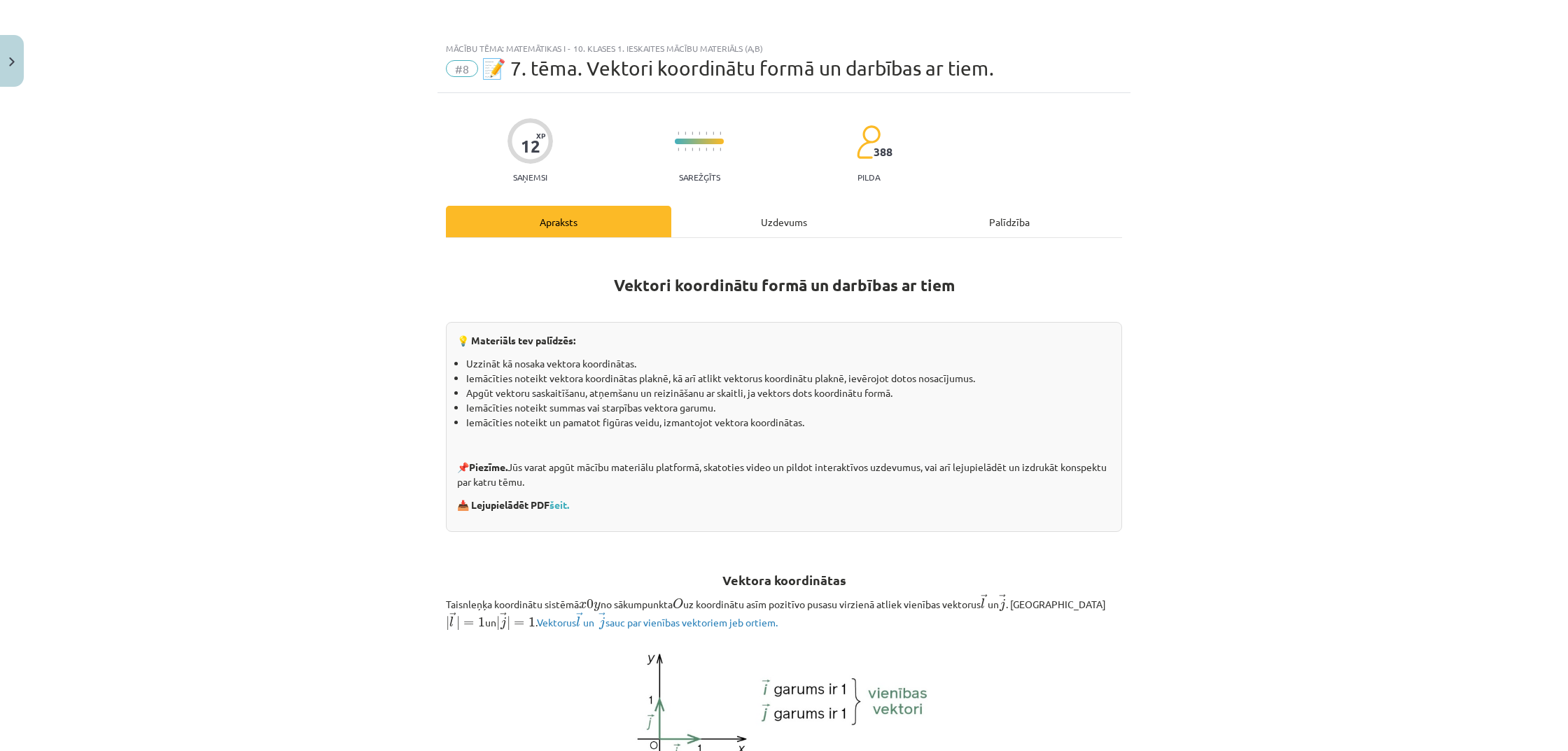
scroll to position [0, 0]
click at [790, 225] on div "Uzdevums" at bounding box center [784, 222] width 225 height 31
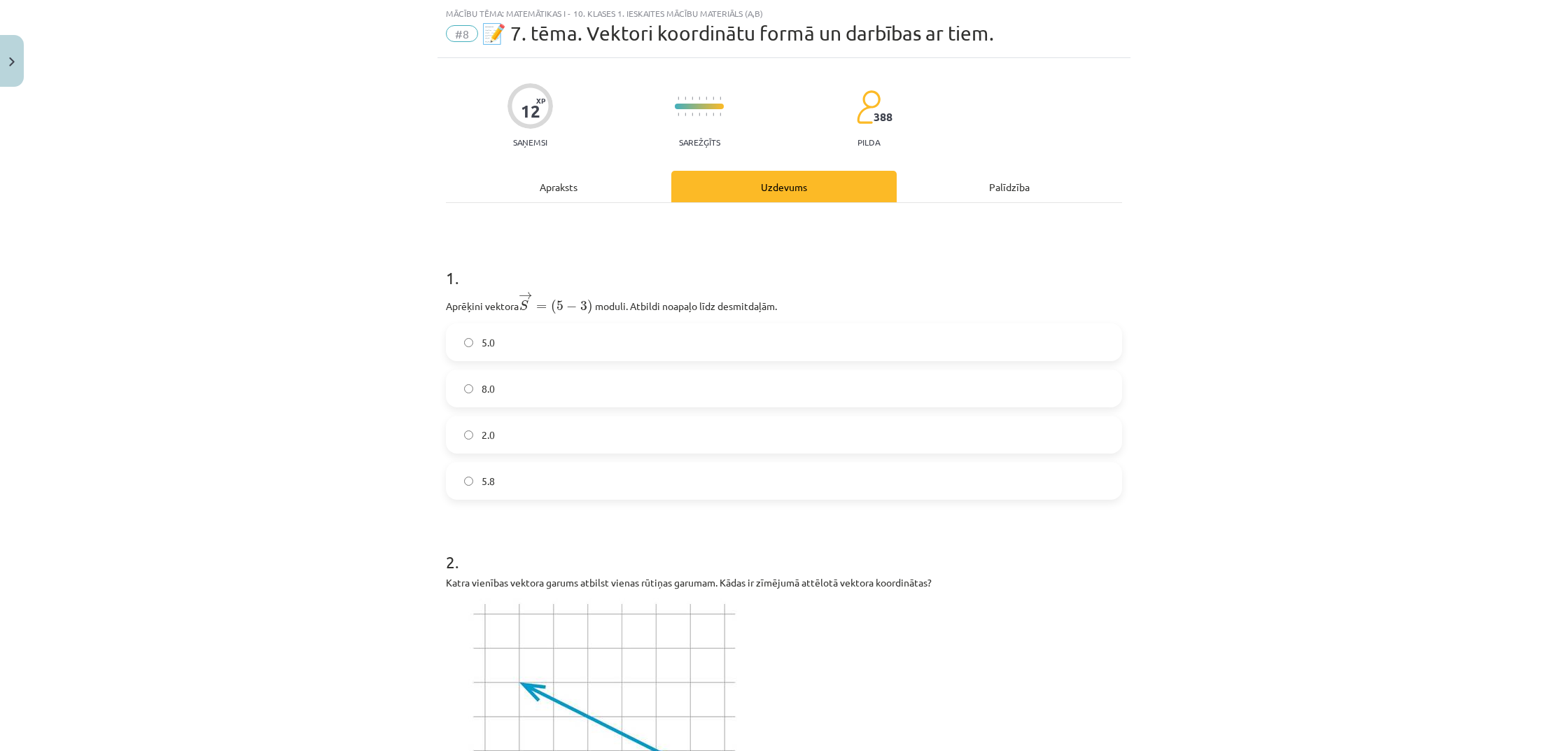
click at [628, 473] on label "5.8" at bounding box center [784, 481] width 673 height 35
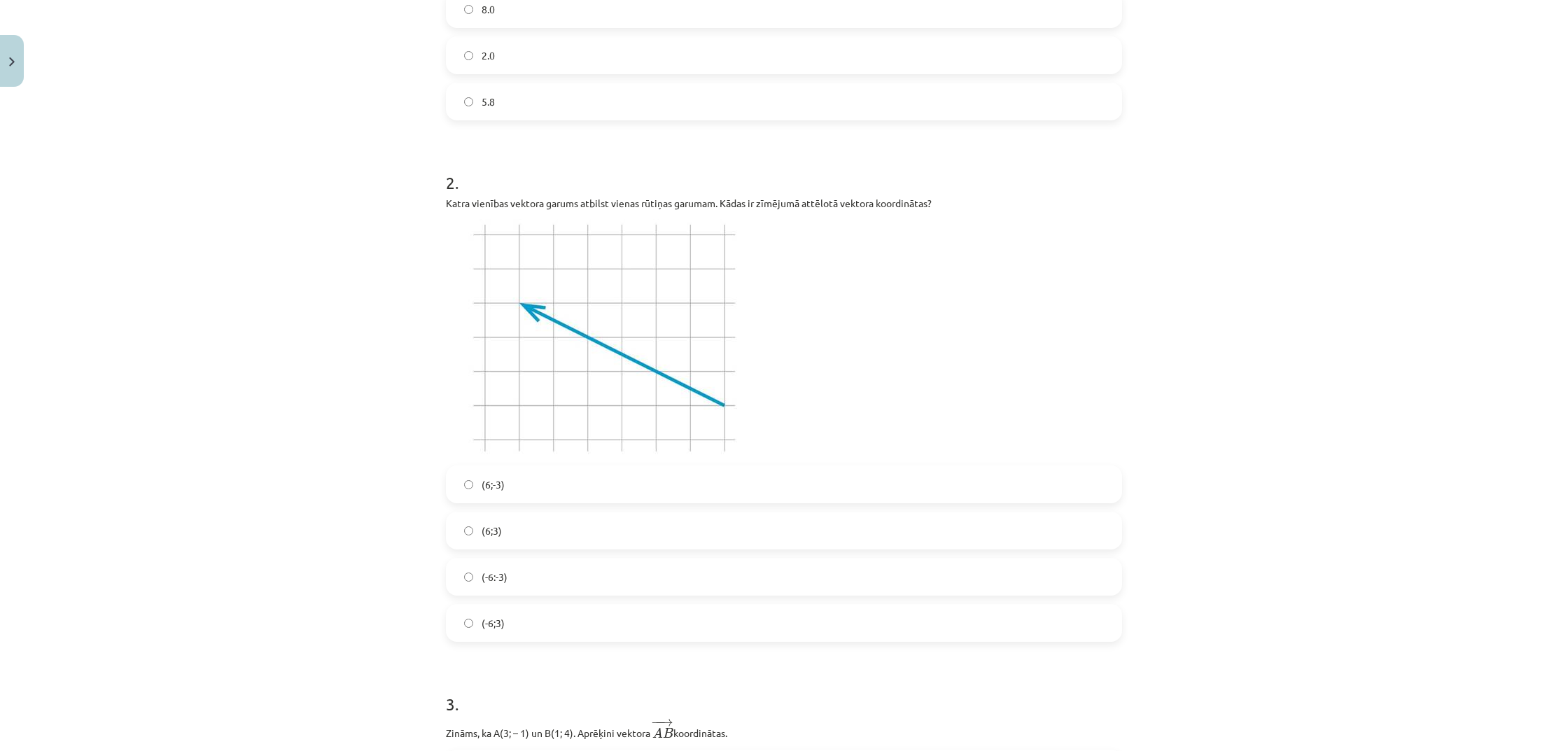
scroll to position [416, 0]
click at [534, 626] on label "(-6;3)" at bounding box center [784, 621] width 673 height 35
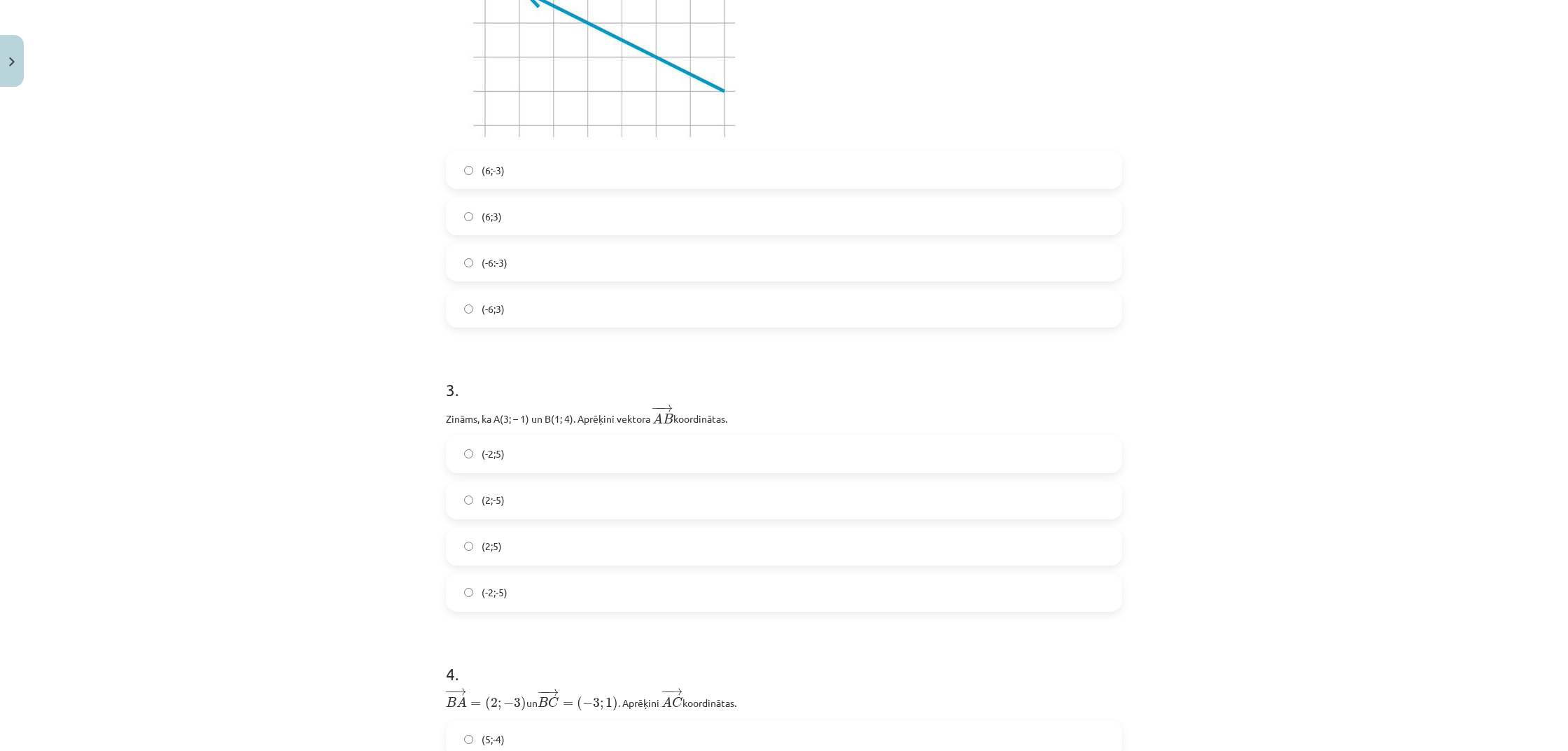
scroll to position [729, 0]
click at [631, 598] on label "(-2;-5)" at bounding box center [784, 592] width 673 height 35
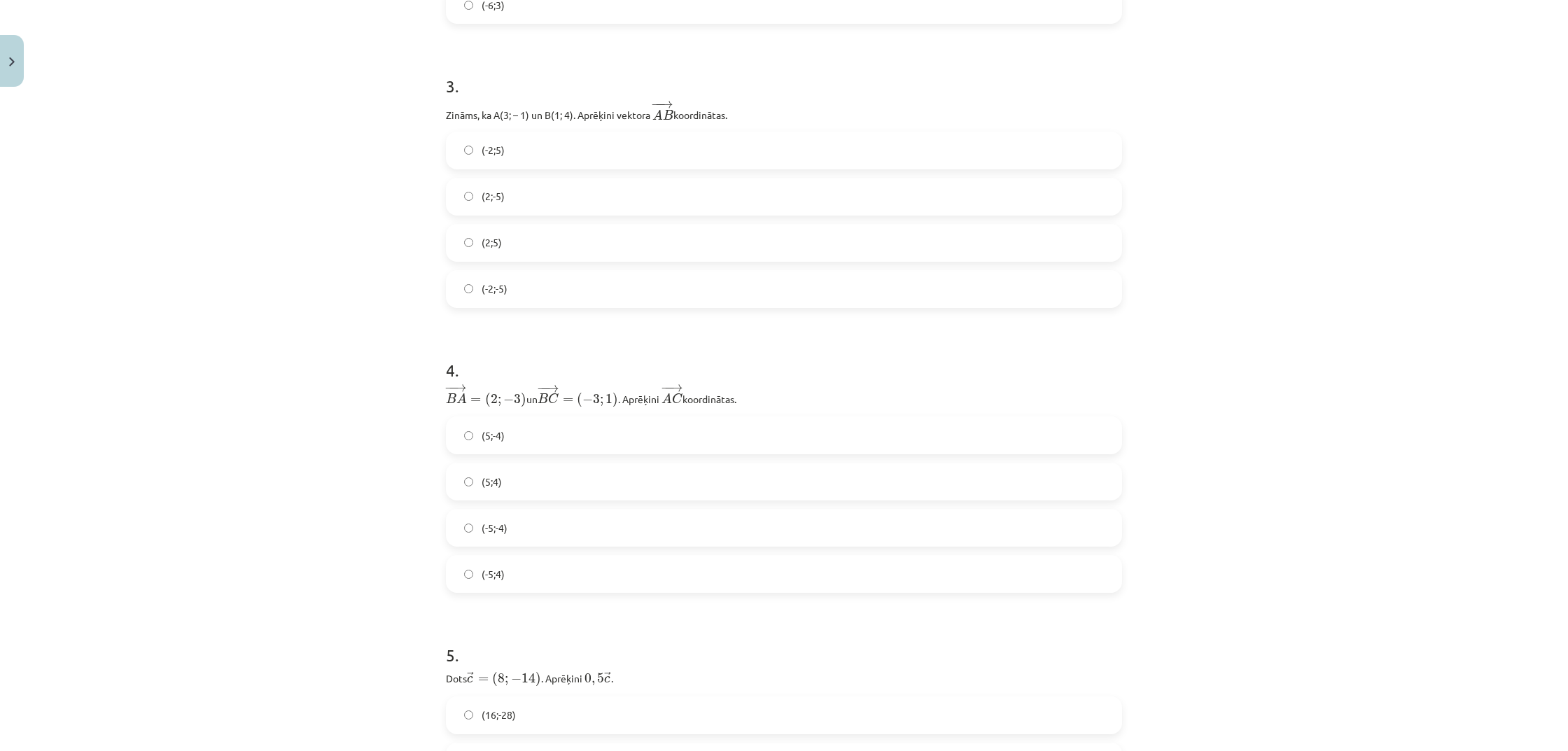
scroll to position [1041, 0]
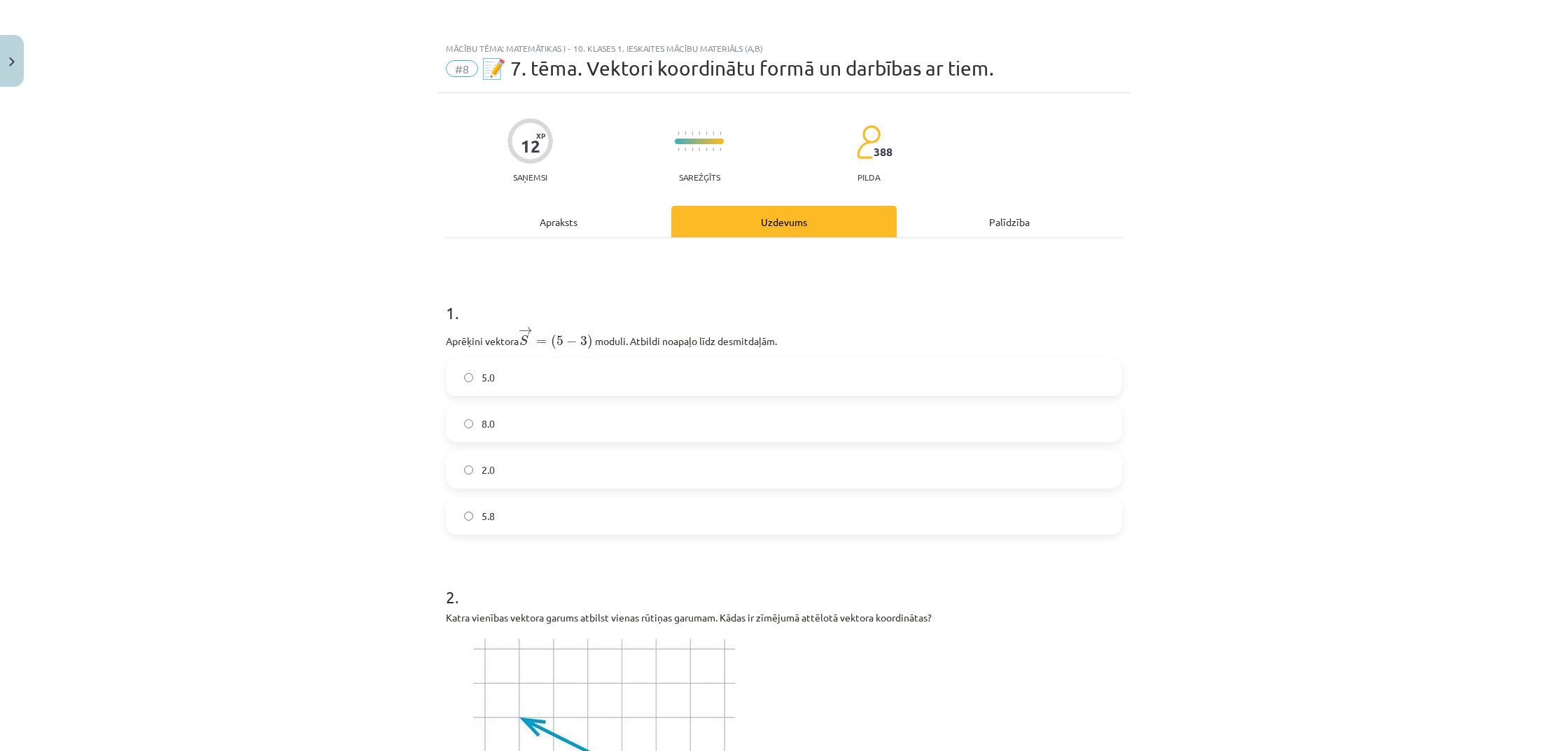
scroll to position [0, 0]
click at [580, 218] on div "Apraksts" at bounding box center [558, 222] width 225 height 31
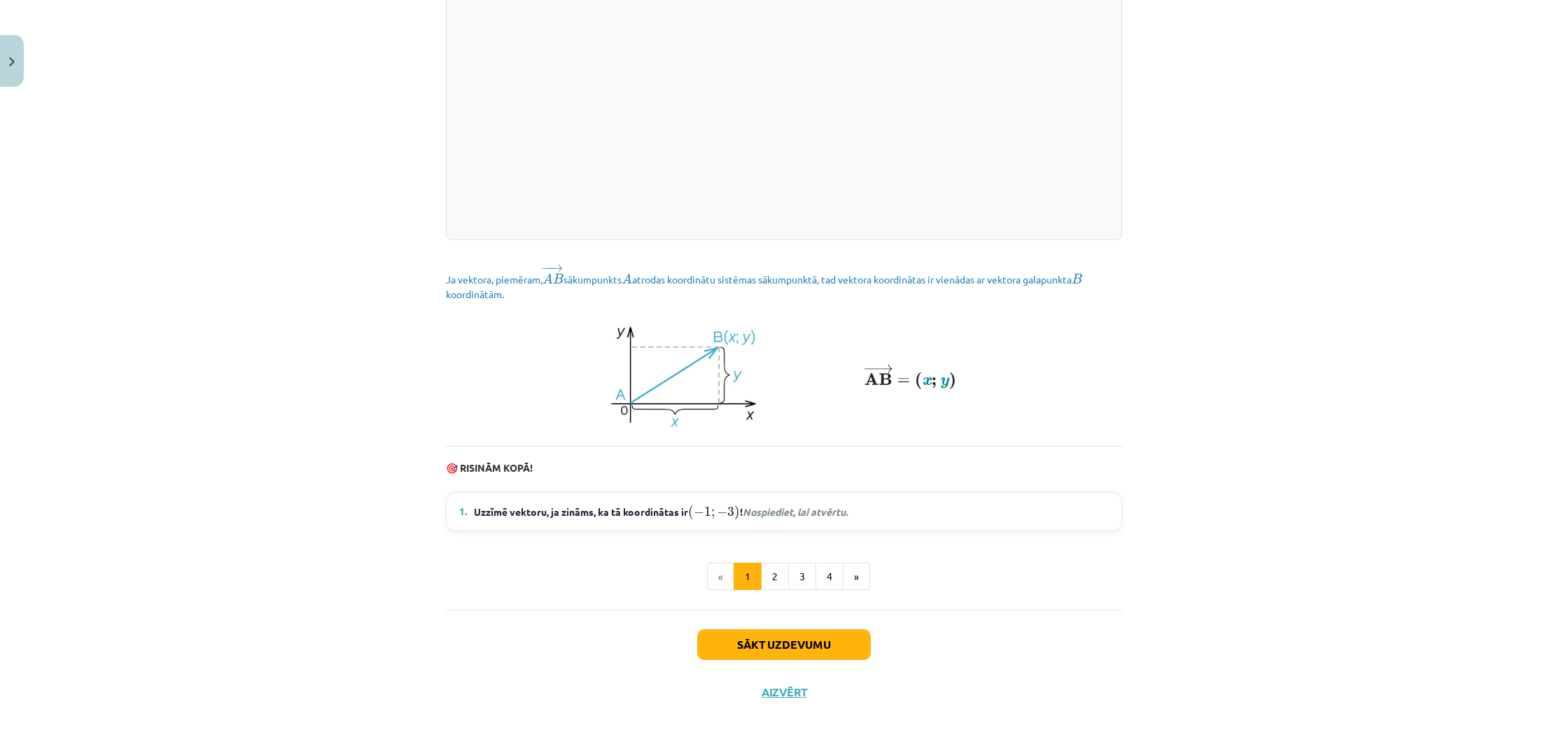
scroll to position [1708, 0]
click at [658, 517] on span "Uzzīmē vektoru, ja zināms, ka tā koordinātas ir ( − 1 ; − 3 ) ( − 1 ; − 3 ) ! N…" at bounding box center [660, 511] width 374 height 18
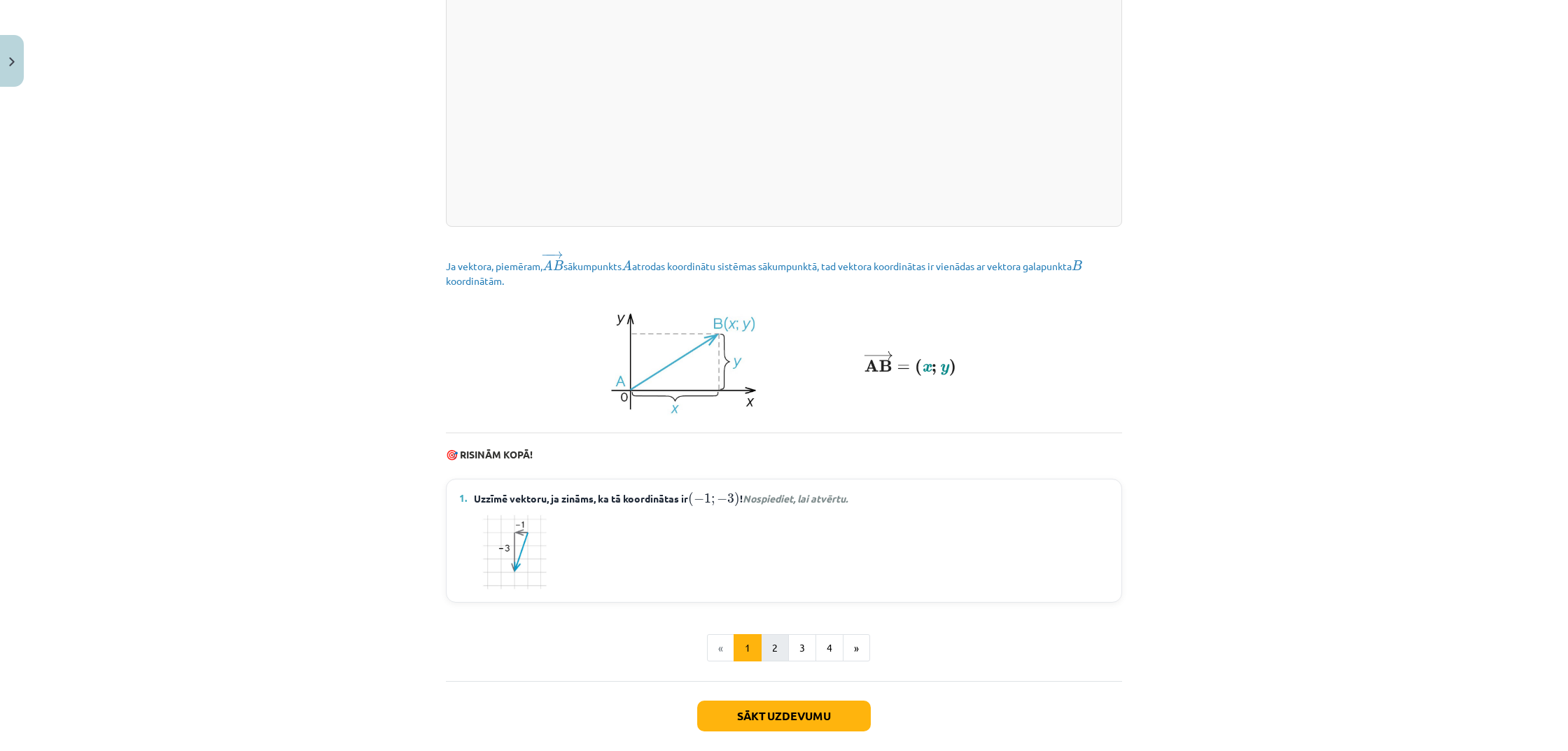
click at [775, 662] on button "2" at bounding box center [775, 649] width 28 height 28
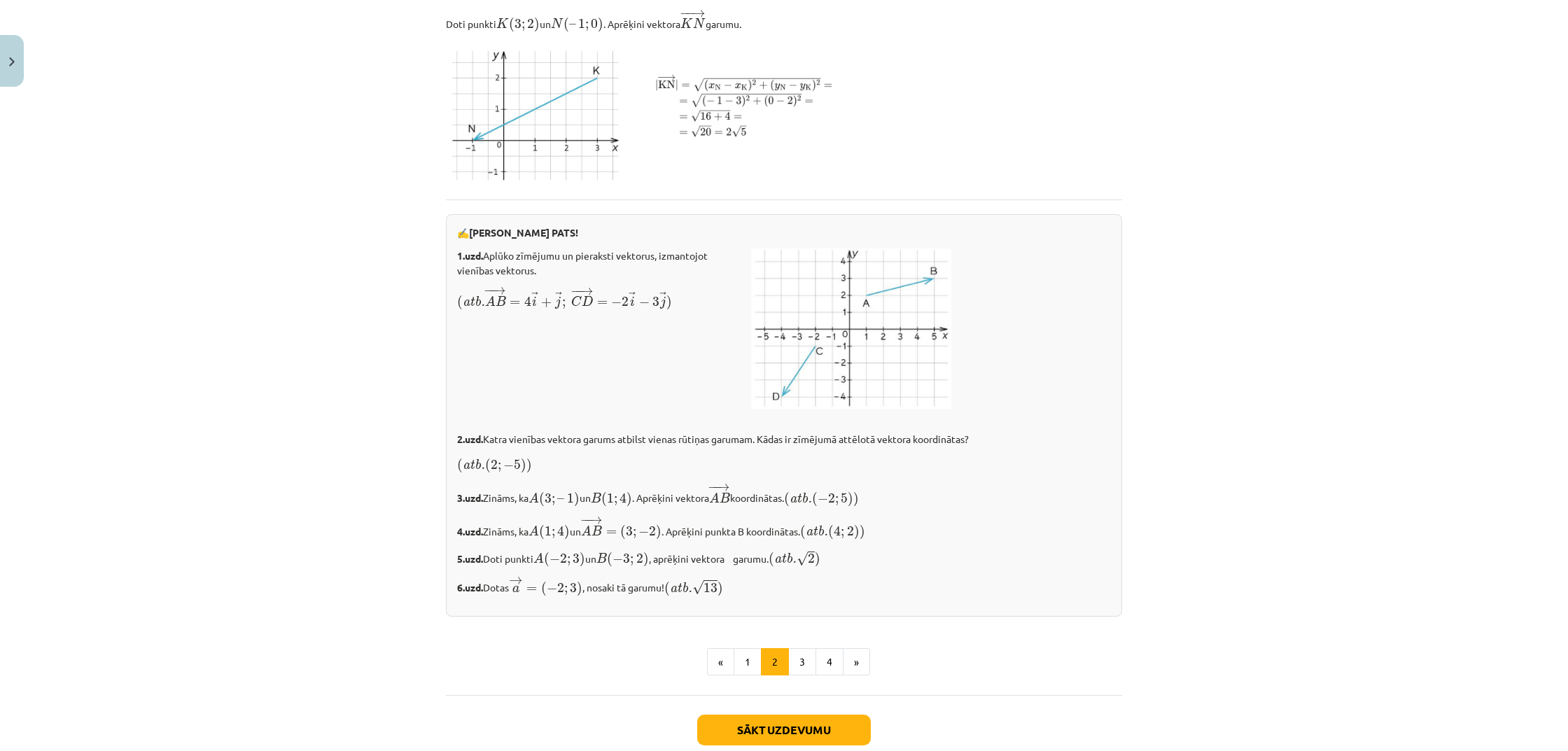
scroll to position [2054, 0]
click at [793, 675] on button "3" at bounding box center [802, 661] width 28 height 28
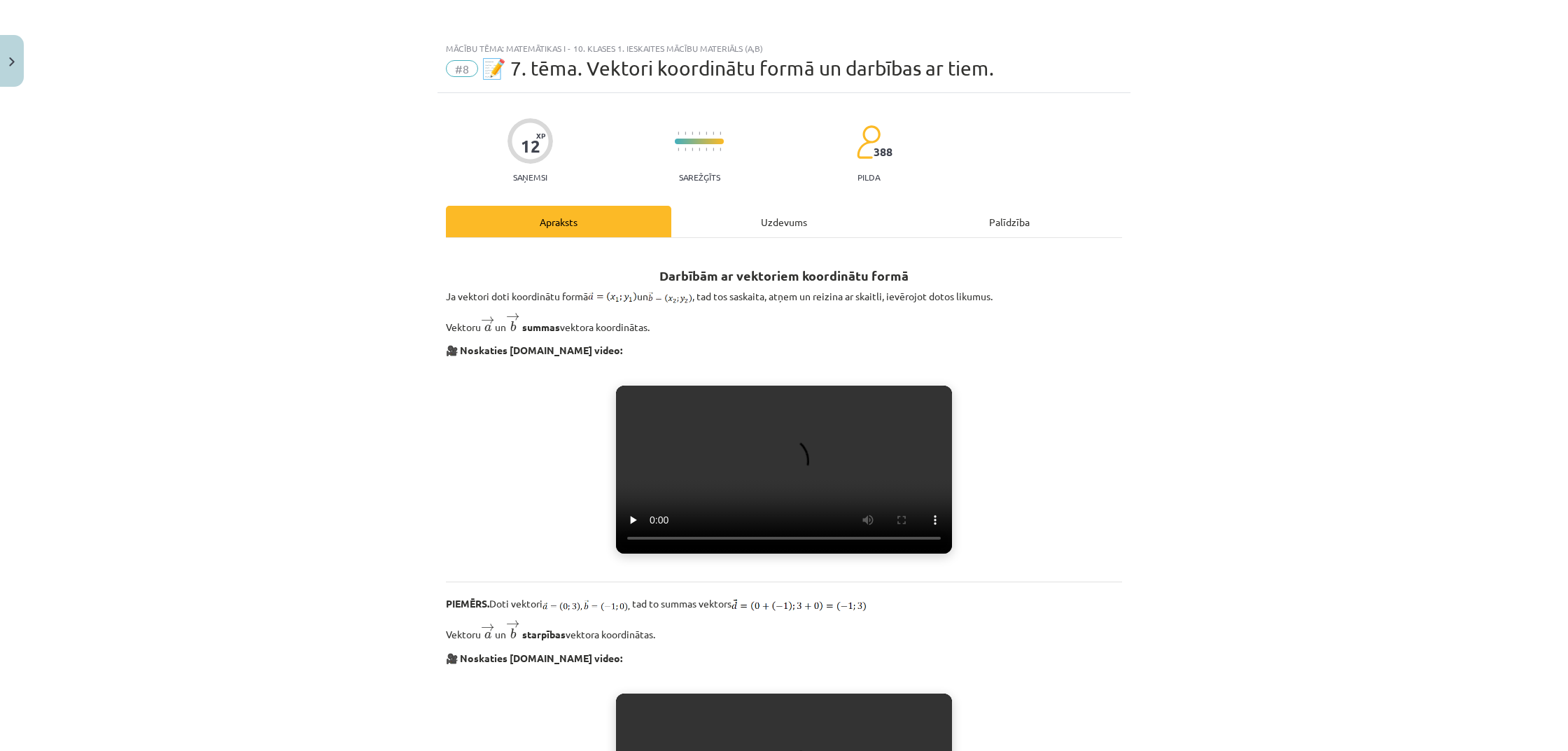
scroll to position [0, 0]
click at [815, 213] on div "Uzdevums" at bounding box center [784, 222] width 225 height 31
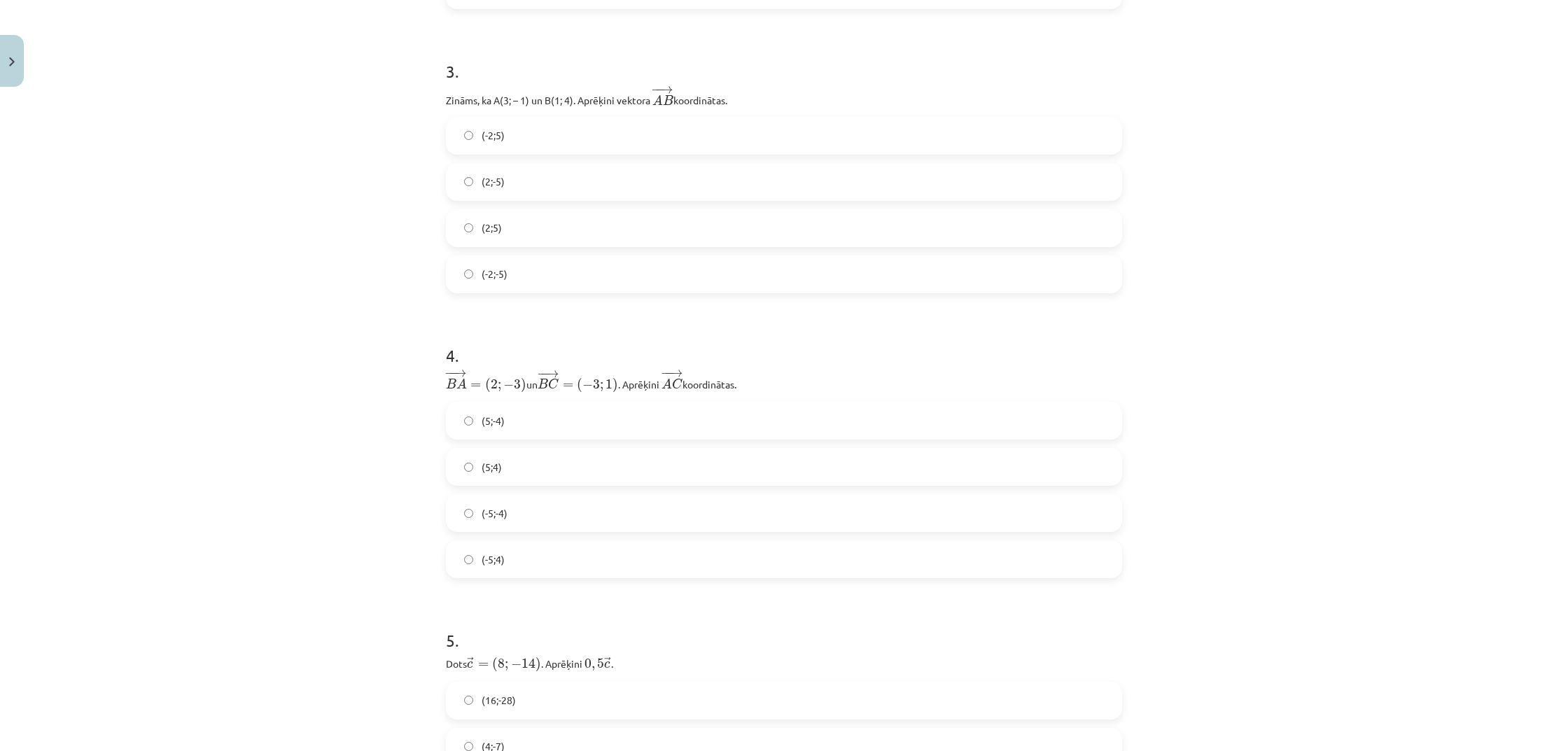
scroll to position [1066, 0]
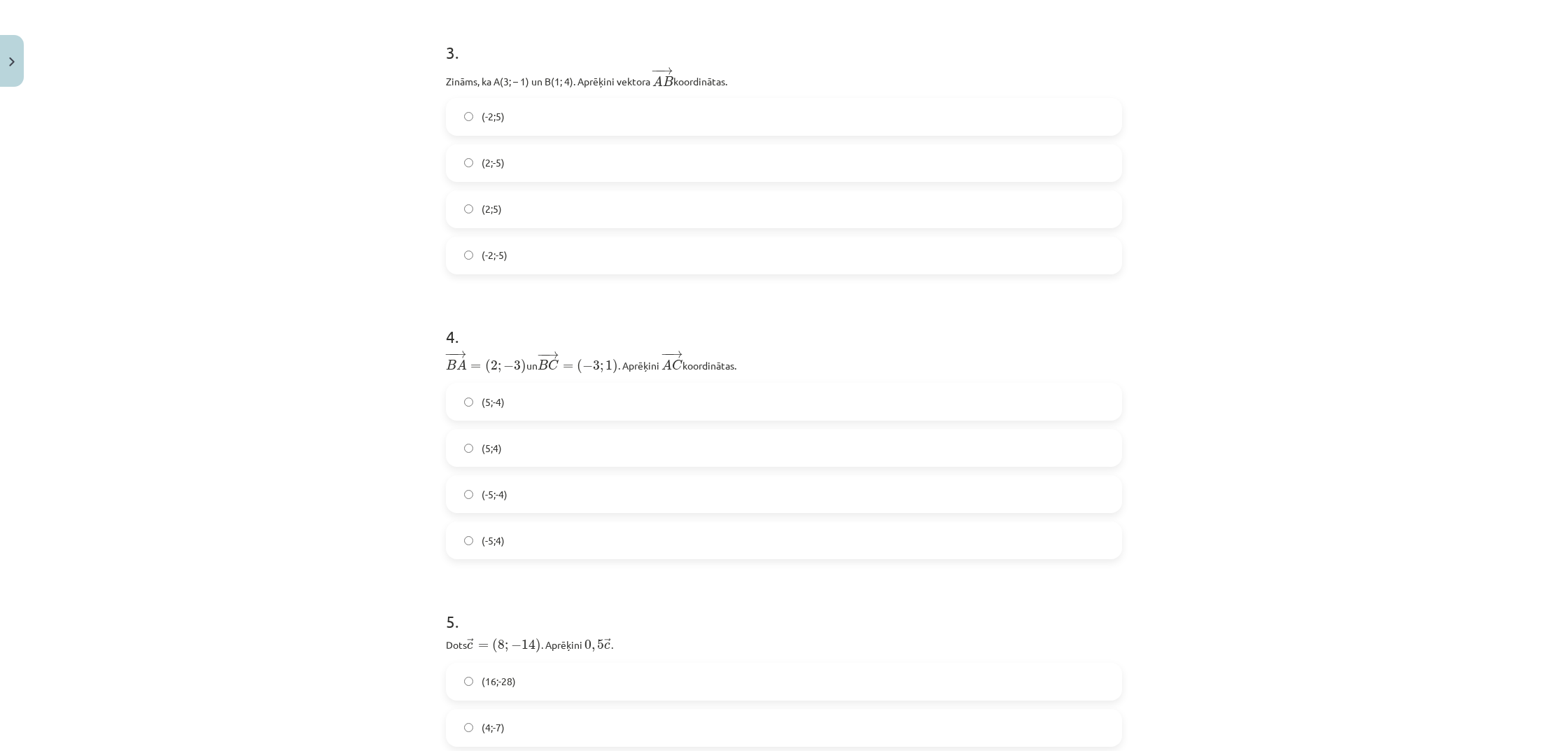
click at [581, 487] on label "(-5;-4)" at bounding box center [784, 494] width 673 height 35
click at [580, 399] on label "(5;-4)" at bounding box center [784, 402] width 673 height 35
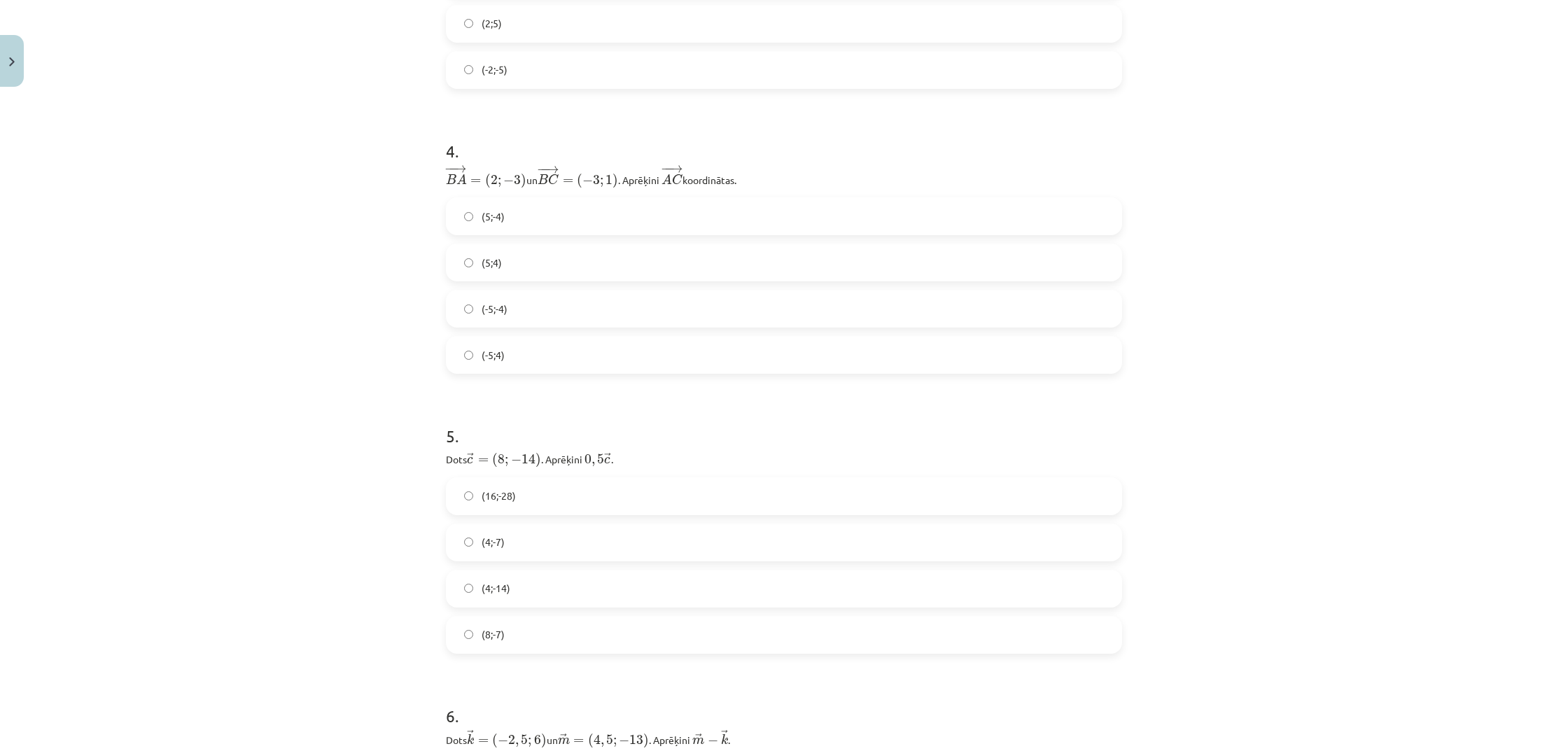
scroll to position [1253, 0]
click at [557, 539] on label "(4;-7)" at bounding box center [784, 541] width 673 height 35
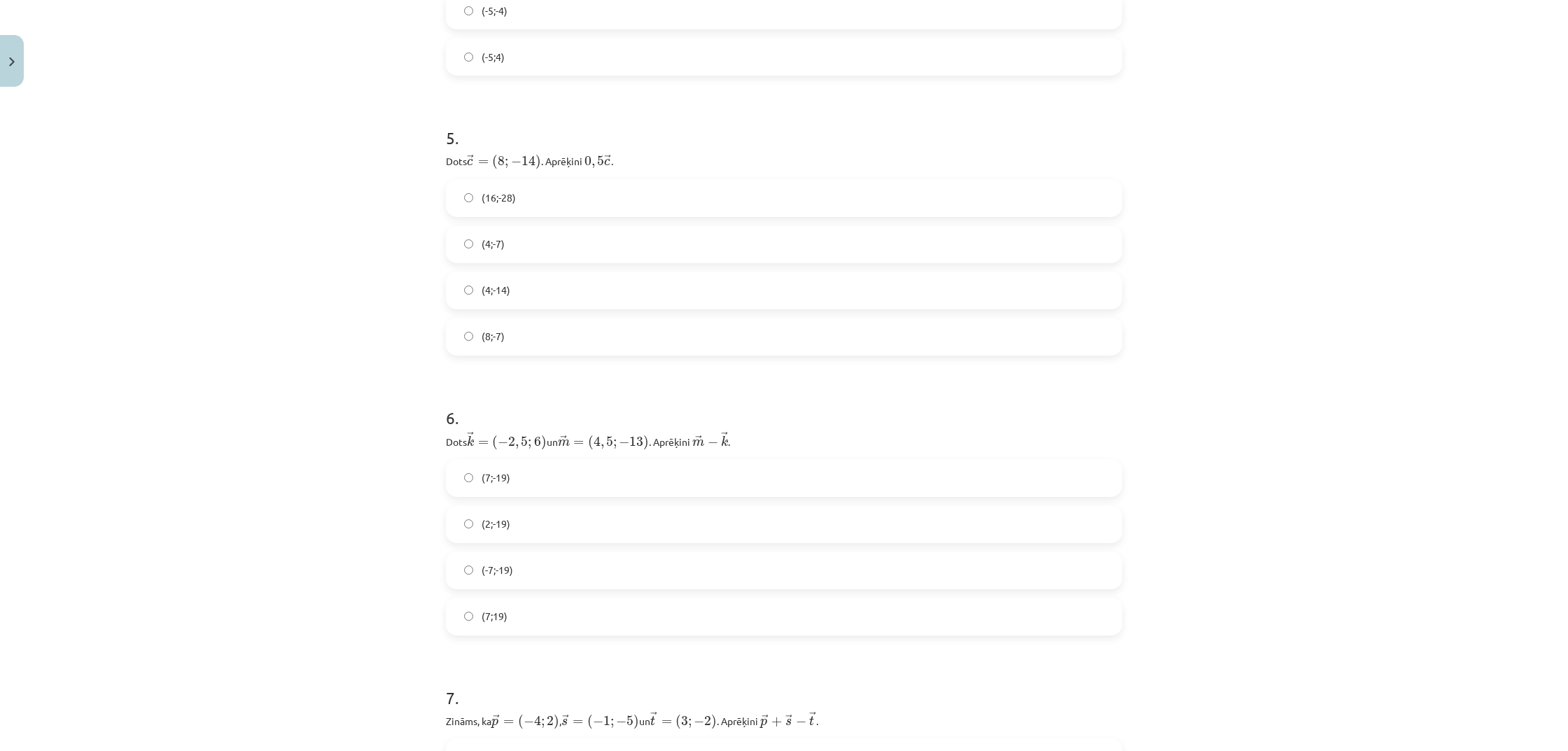
click at [534, 570] on label "(-7;-19)" at bounding box center [784, 570] width 673 height 35
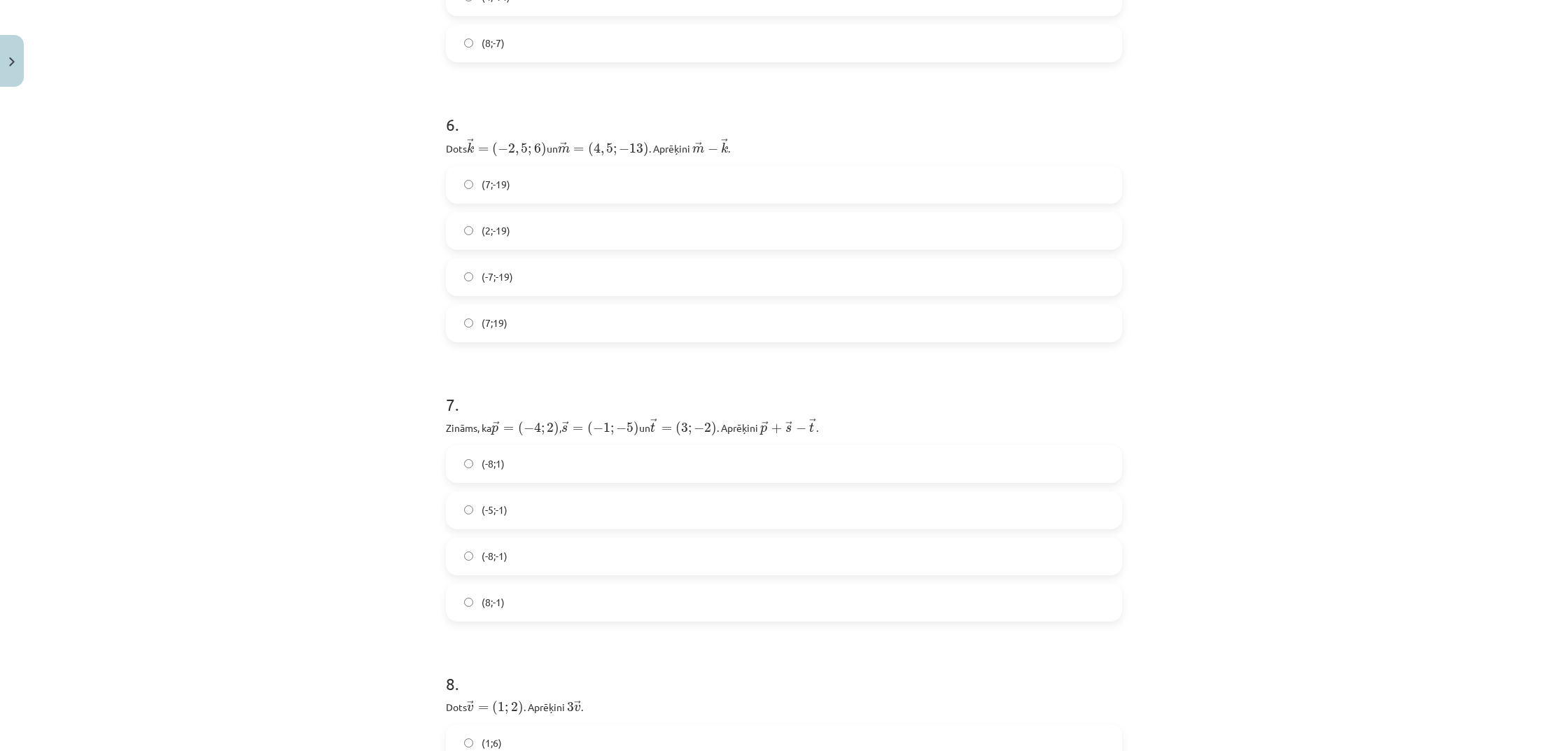
click at [487, 556] on span "(-8;-1)" at bounding box center [494, 556] width 26 height 15
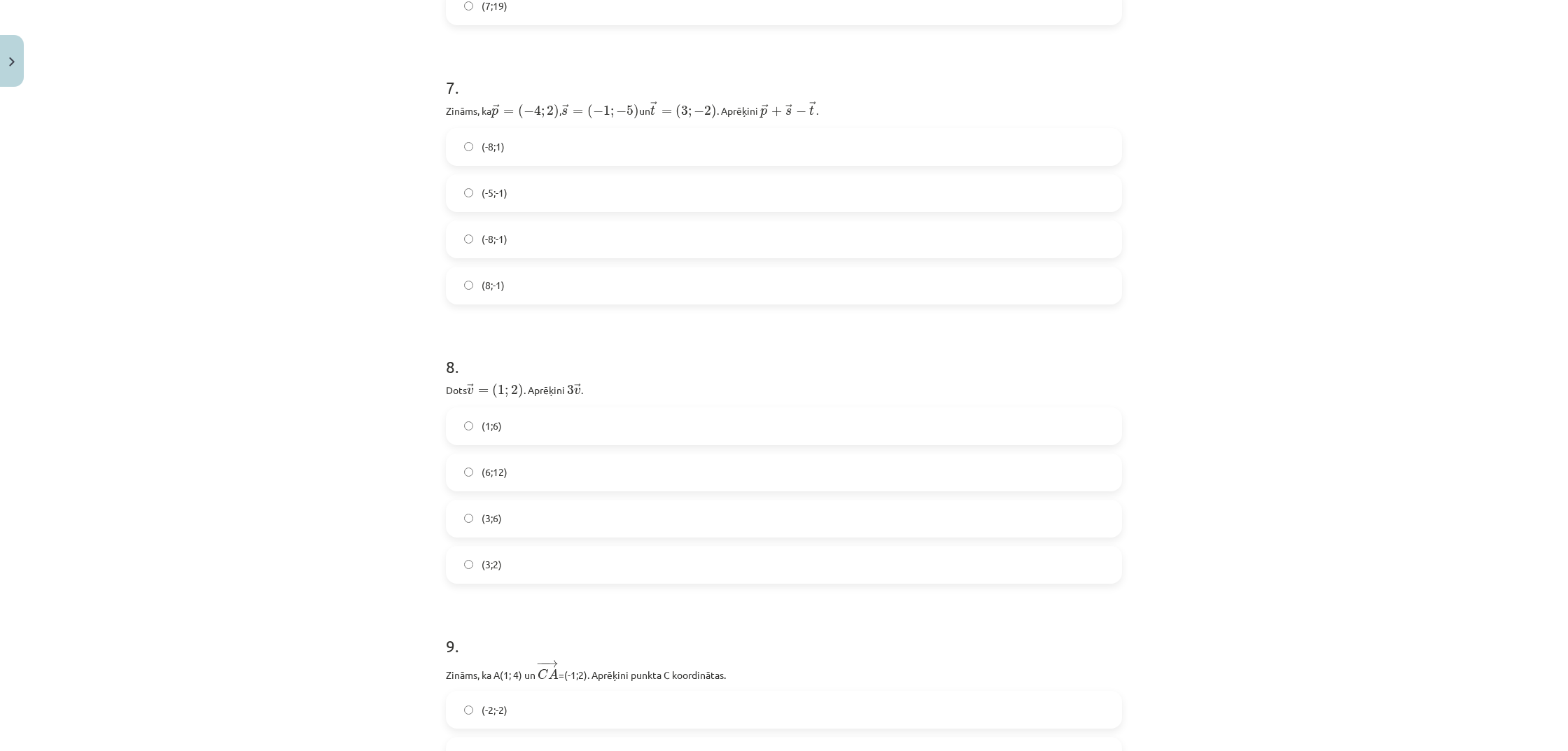
scroll to position [2160, 0]
click at [501, 529] on label "(3;6)" at bounding box center [784, 519] width 673 height 35
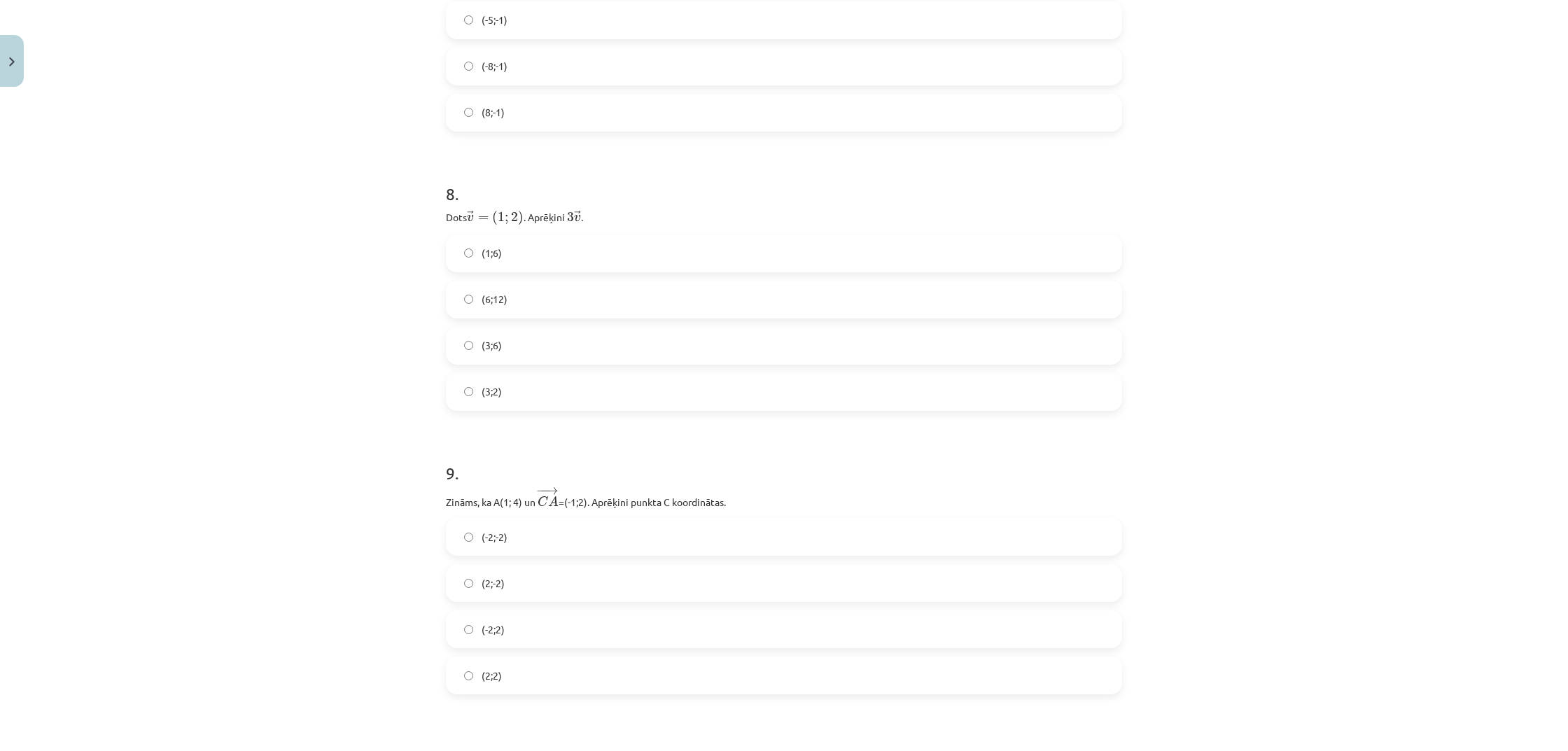
scroll to position [2372, 0]
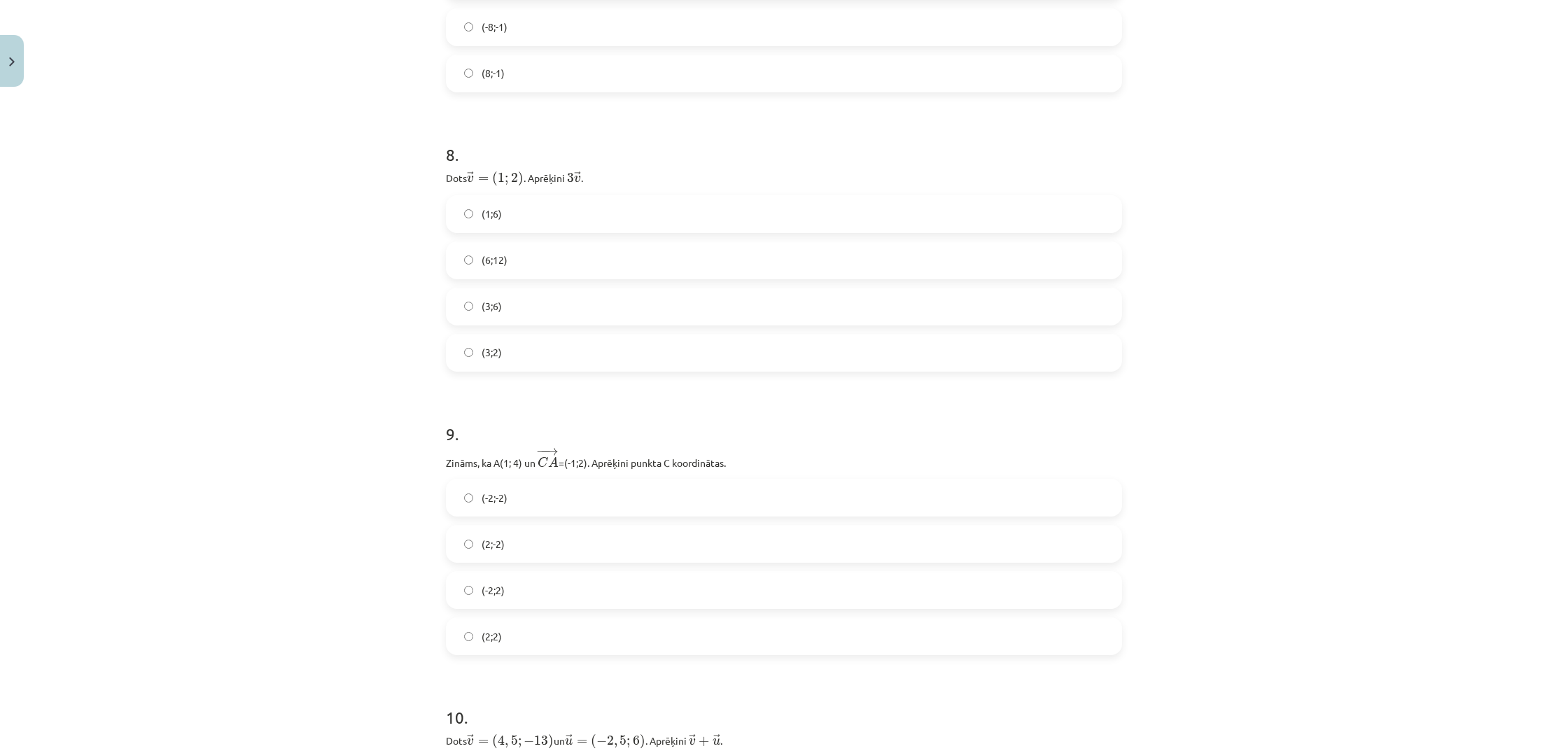
click at [527, 585] on label "(-2;2)" at bounding box center [784, 590] width 673 height 35
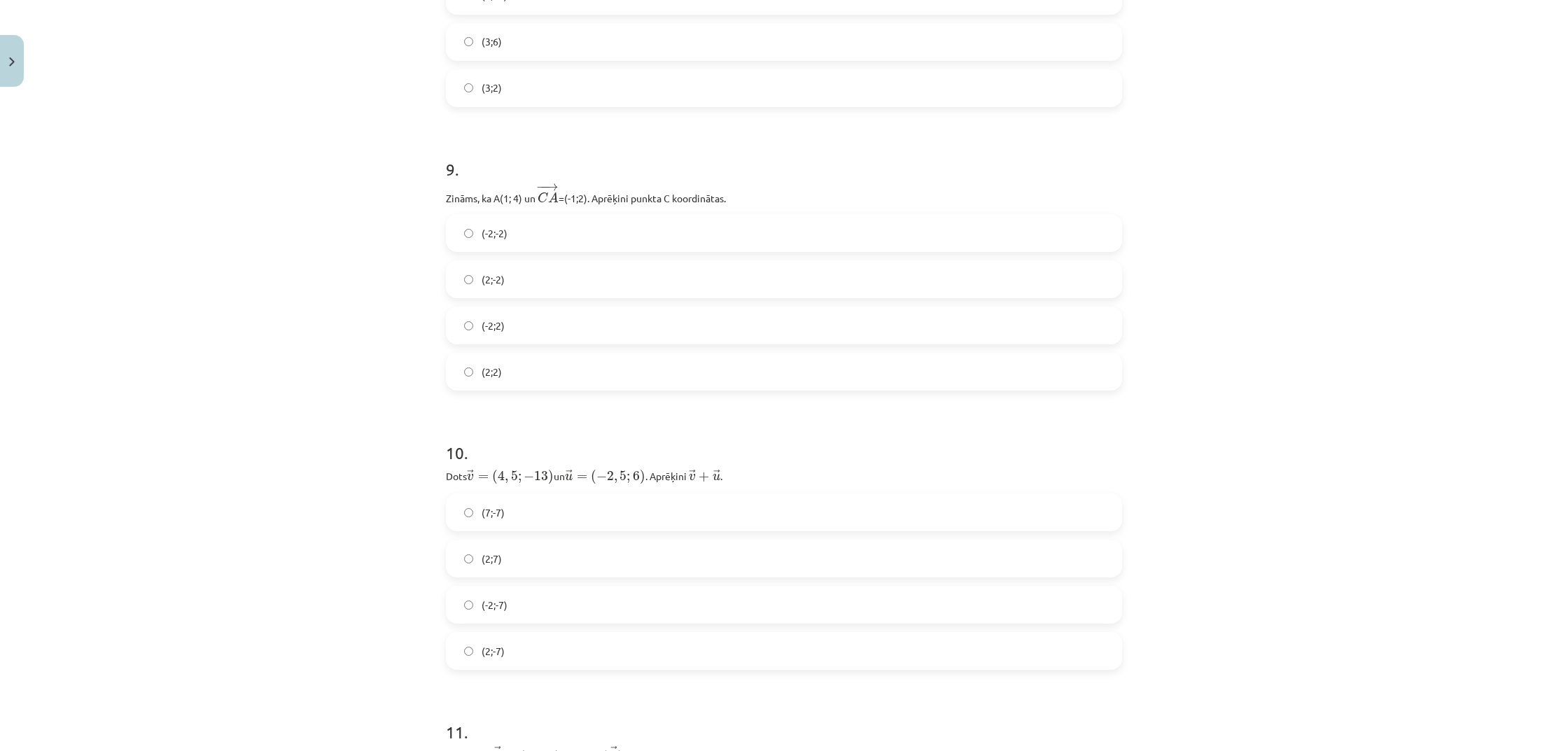
scroll to position [2672, 0]
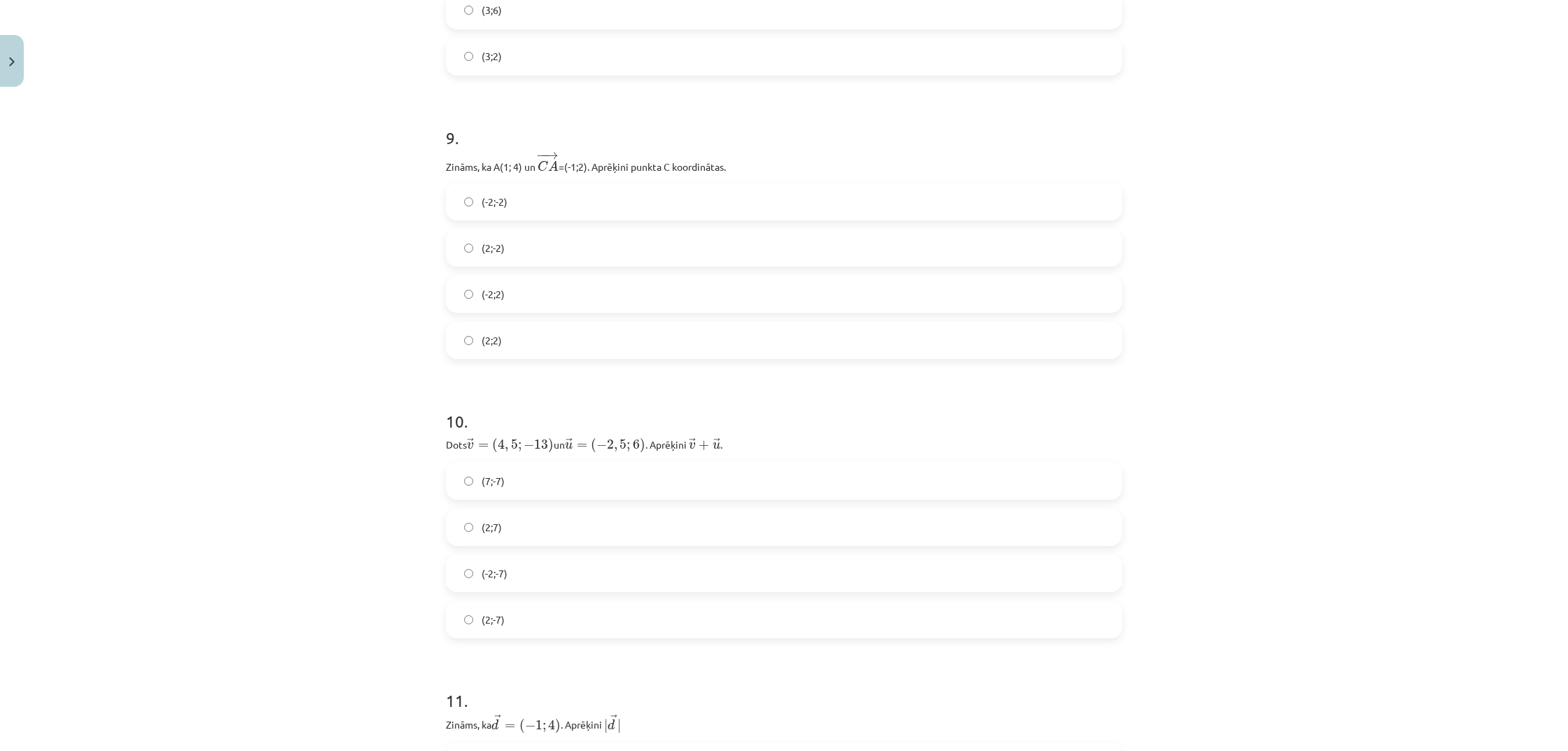
click at [524, 621] on label "(2;-7)" at bounding box center [784, 620] width 673 height 35
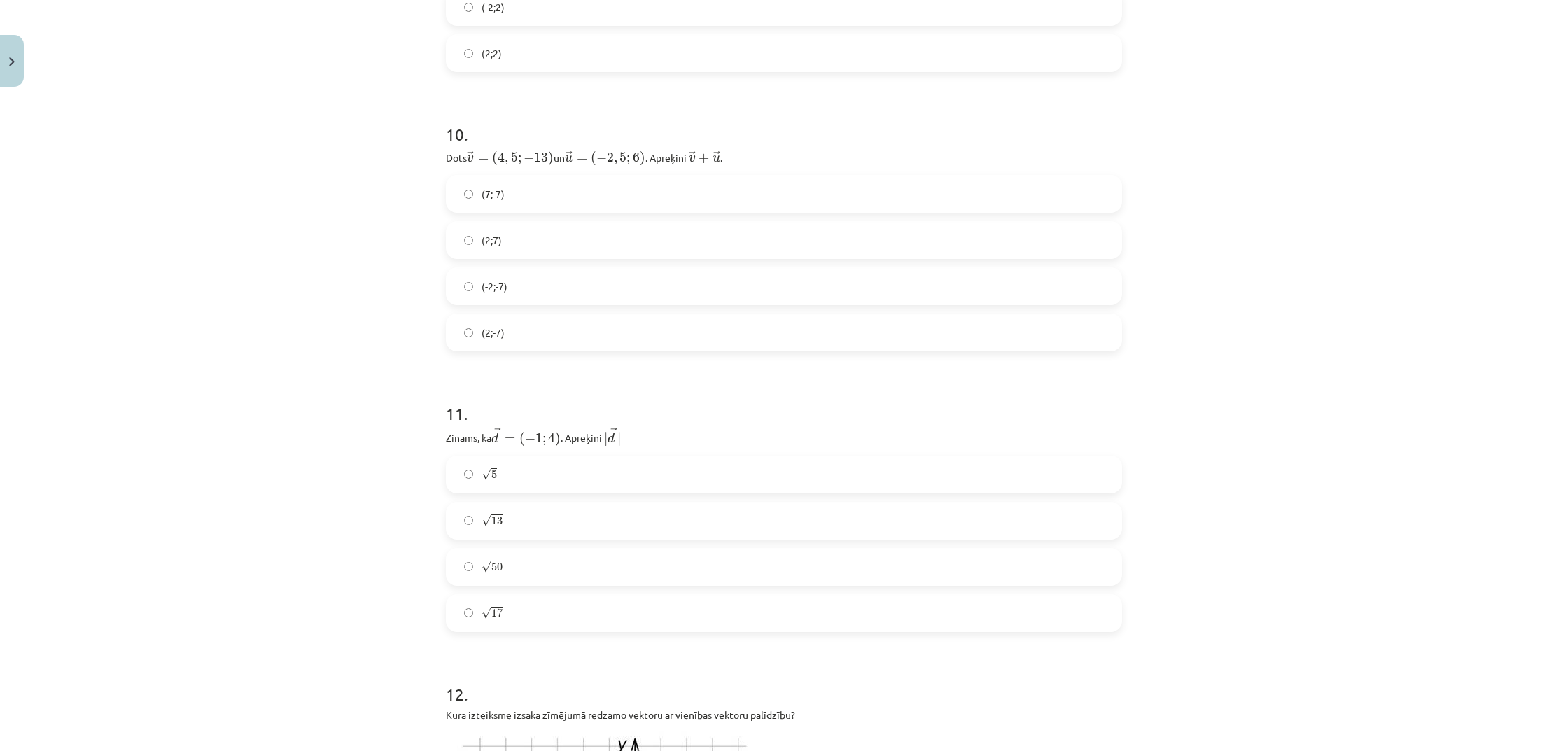
click at [481, 620] on label "√ 17 17" at bounding box center [784, 613] width 673 height 35
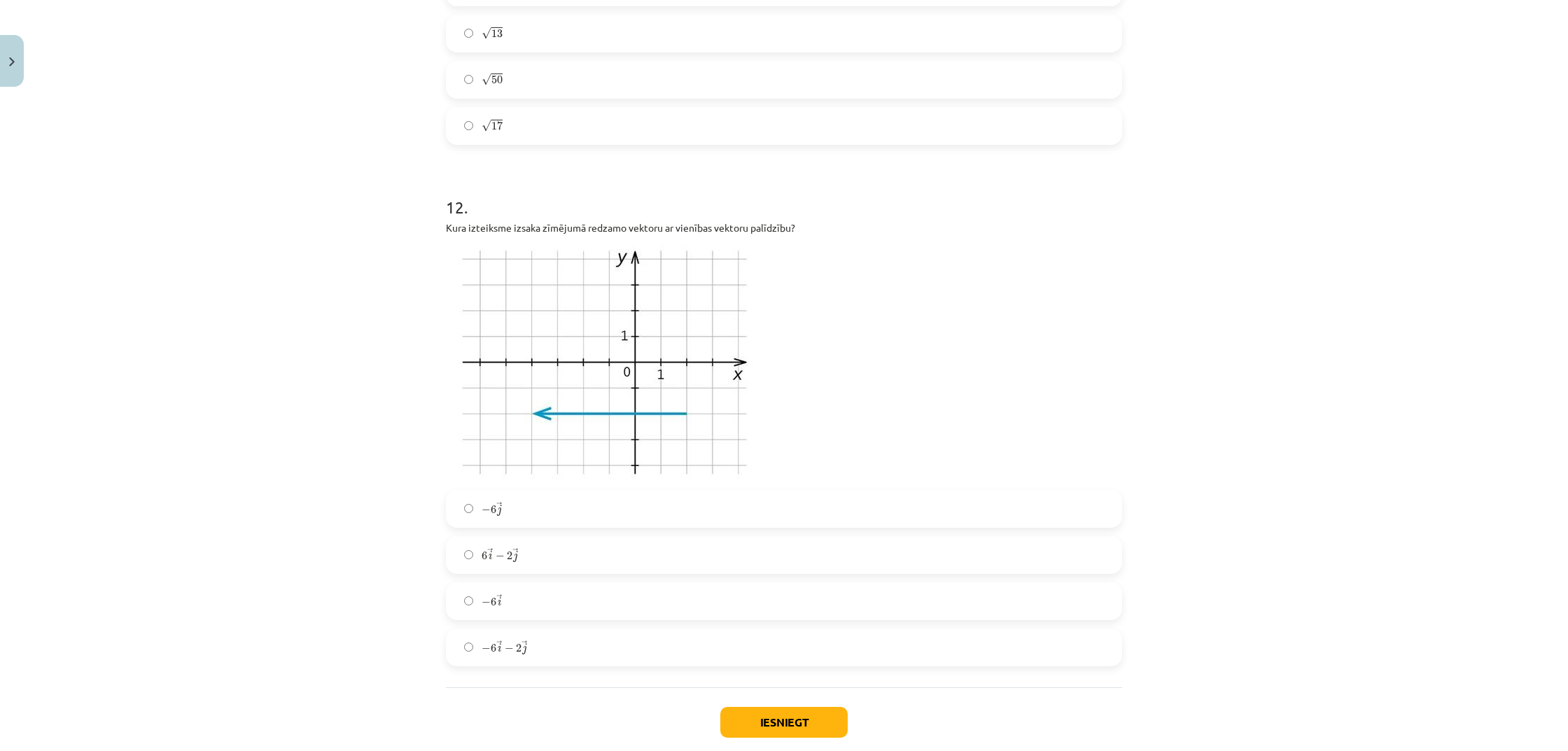
scroll to position [3444, 0]
click at [631, 602] on label "− 6 → i − 6 i →" at bounding box center [784, 600] width 673 height 35
click at [765, 720] on button "Iesniegt" at bounding box center [784, 721] width 128 height 31
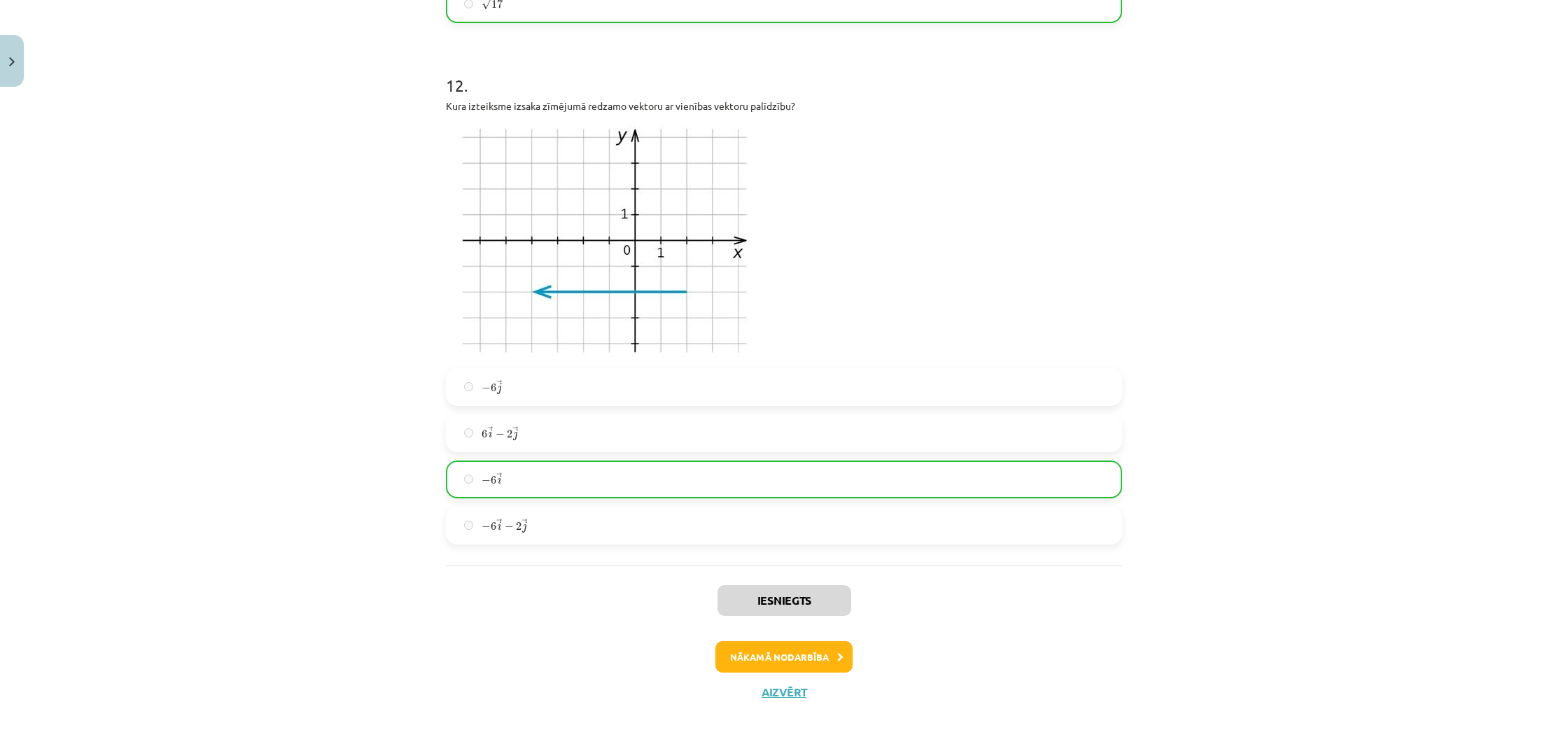
scroll to position [3565, 0]
click at [771, 655] on button "Nākamā nodarbība" at bounding box center [784, 657] width 137 height 32
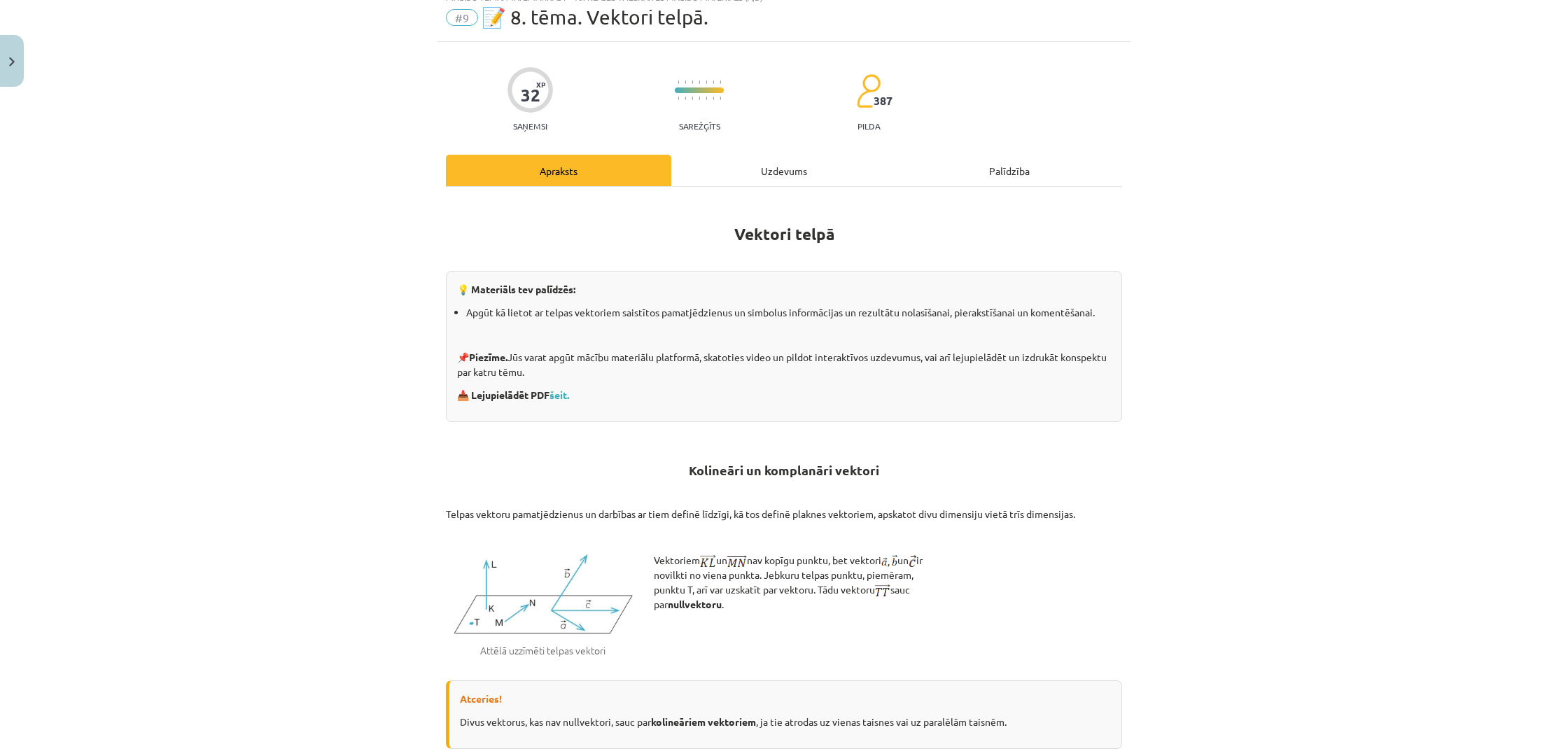
scroll to position [49, 0]
click at [702, 93] on progress at bounding box center [699, 93] width 49 height 6
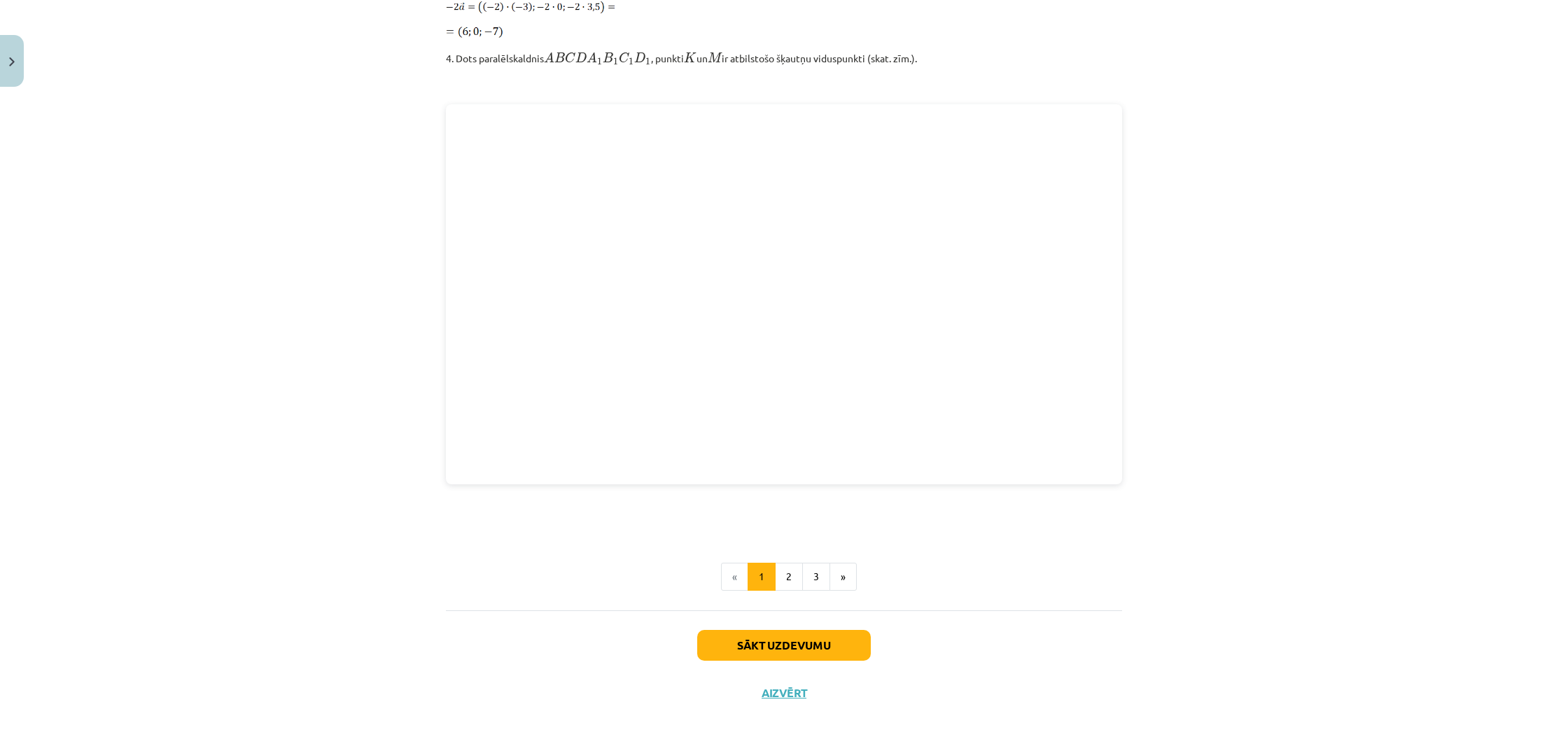
scroll to position [1702, 0]
click at [766, 693] on button "Aizvērt" at bounding box center [784, 694] width 53 height 14
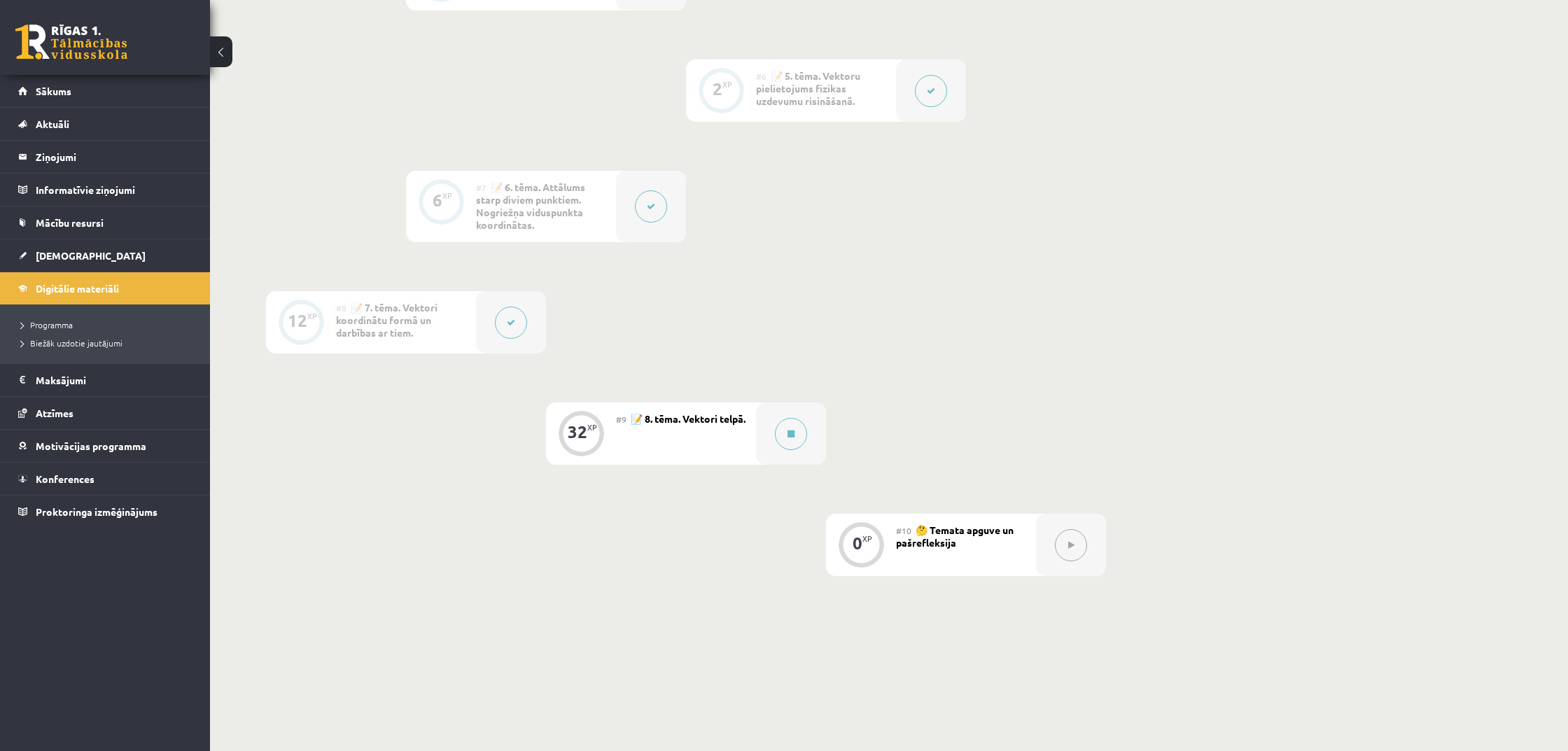
scroll to position [903, 0]
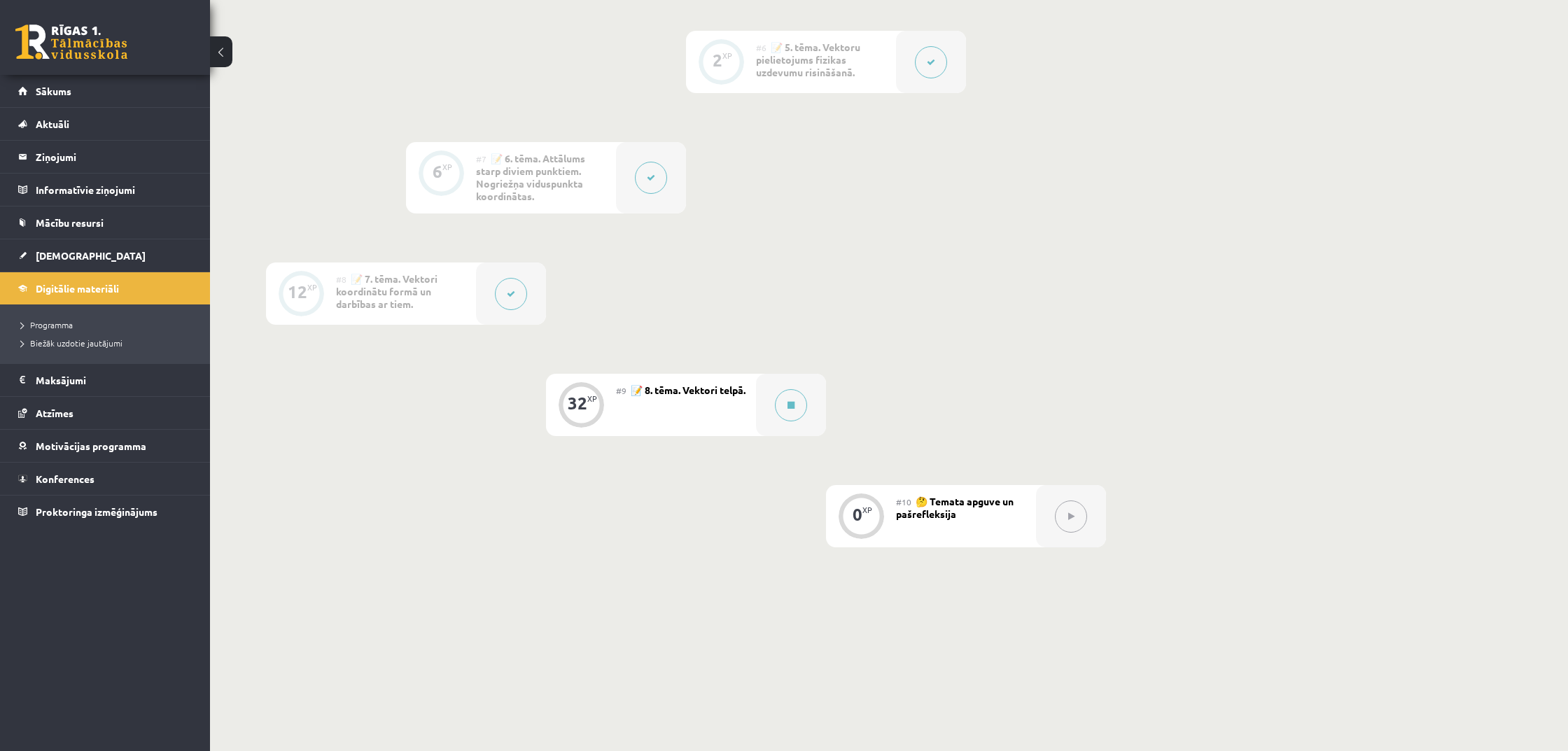
click at [1069, 512] on icon at bounding box center [1071, 516] width 6 height 8
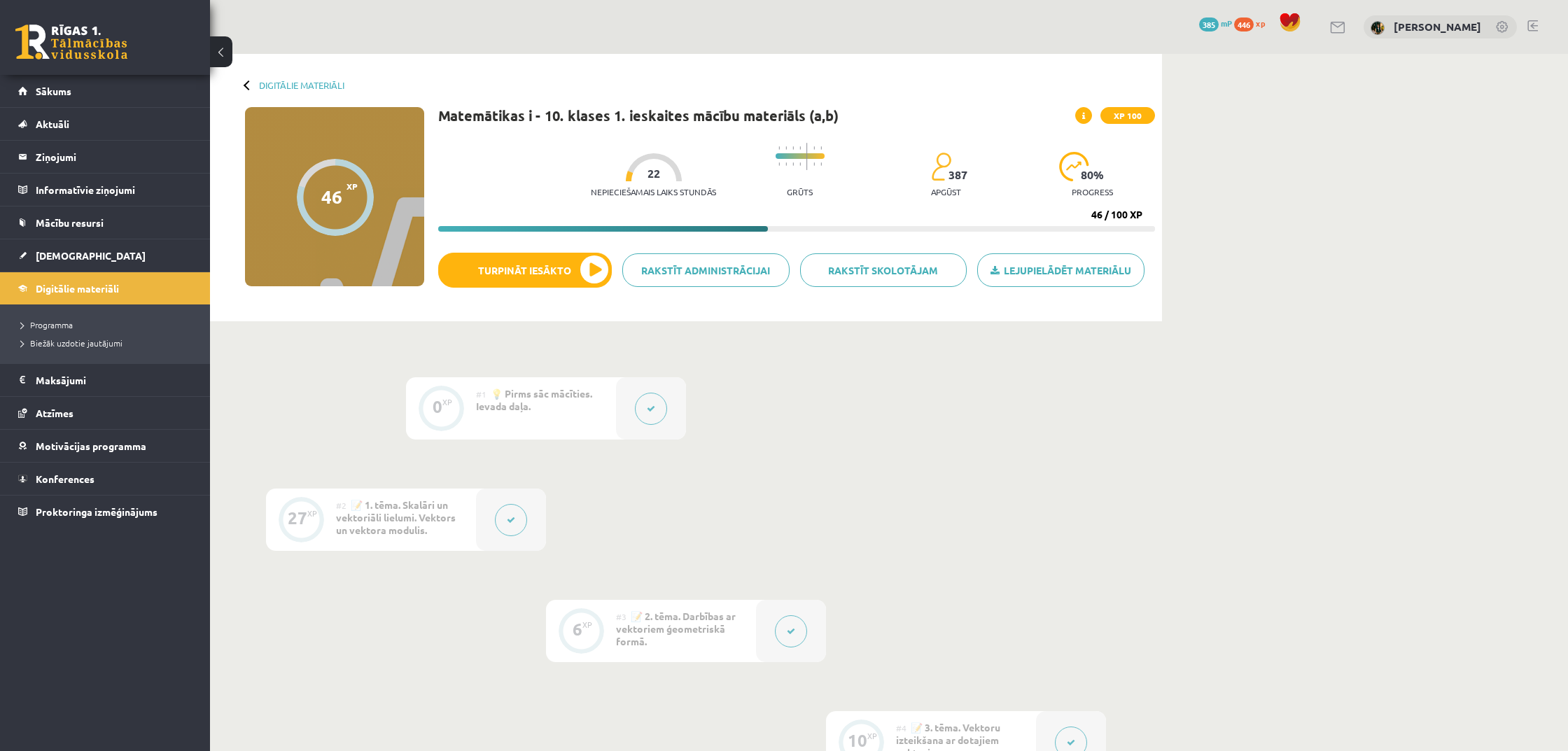
scroll to position [0, 0]
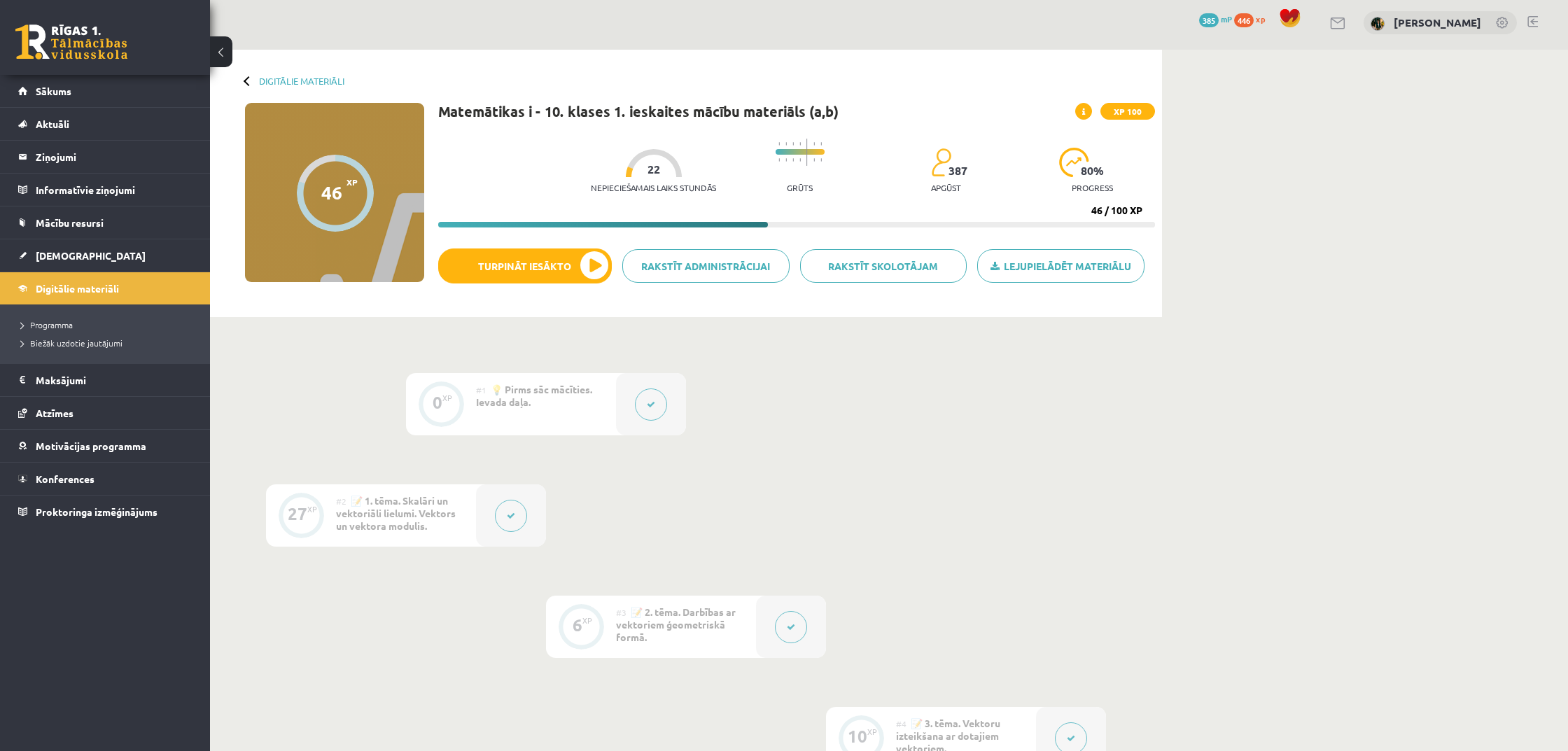
click at [516, 294] on div "Lejupielādēt materiālu Rakstīt skolotājam Rakstīt administrācijai Turpināt iesā…" at bounding box center [796, 271] width 716 height 46
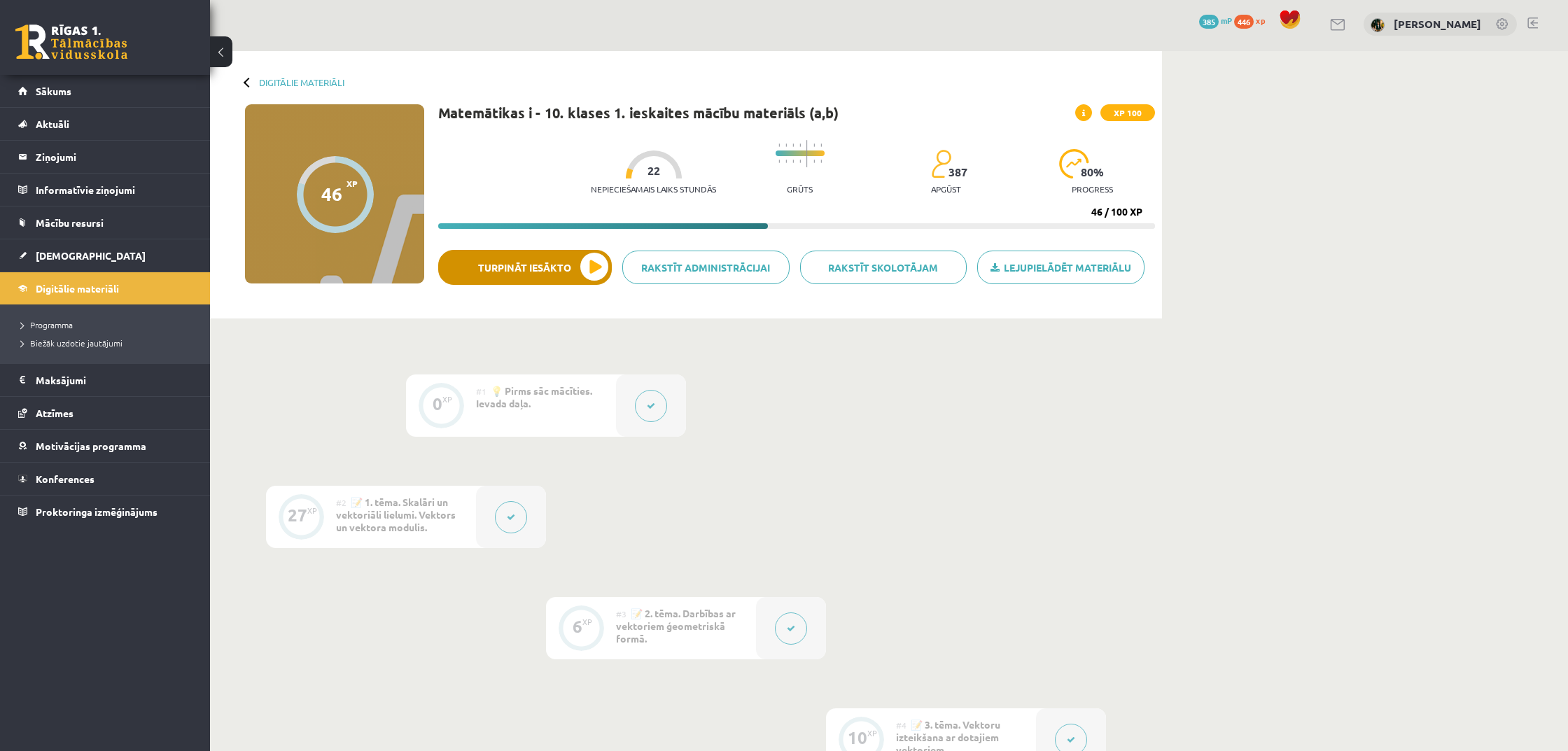
click at [526, 274] on button "Turpināt iesākto" at bounding box center [525, 267] width 174 height 35
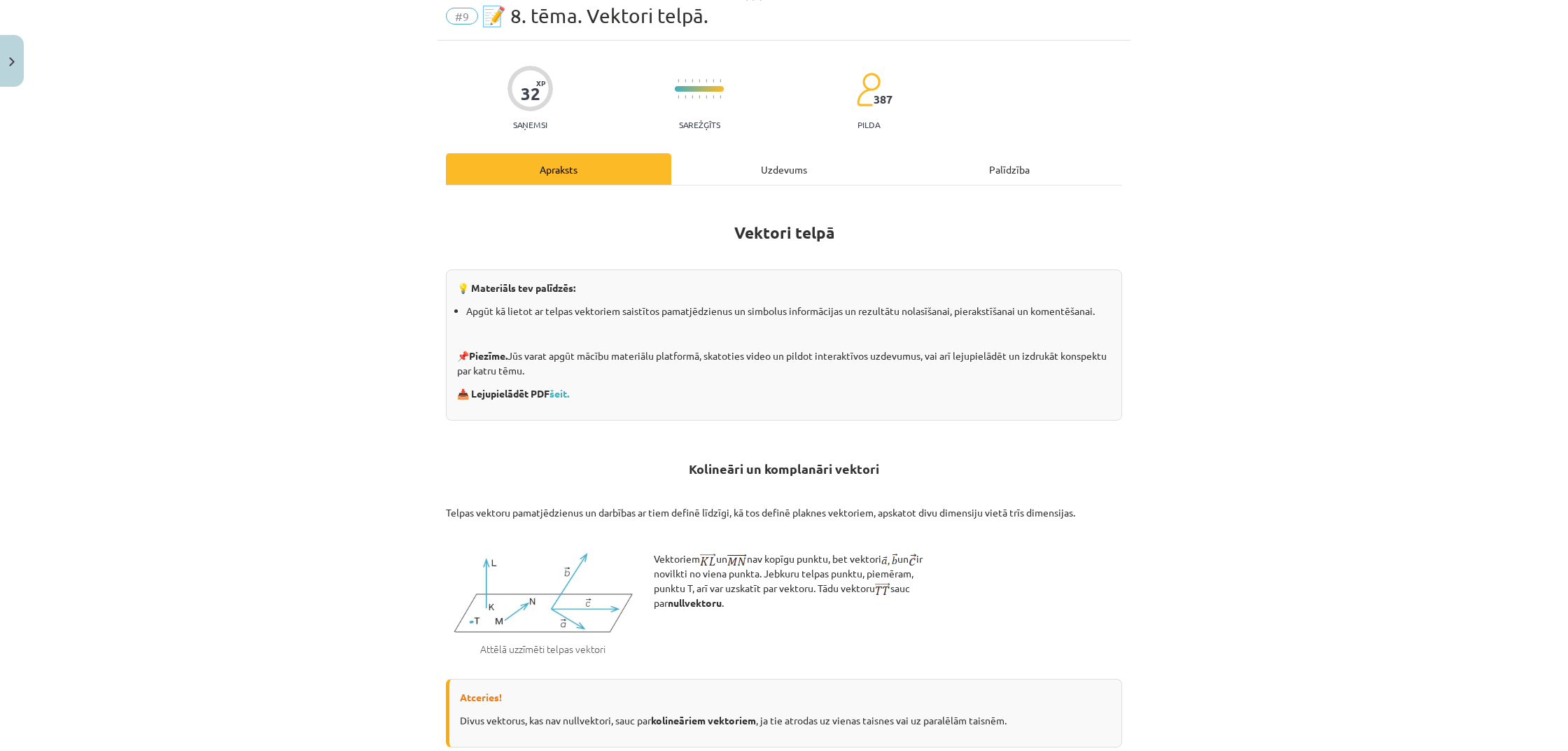
scroll to position [53, 0]
click at [566, 392] on link "šeit." at bounding box center [559, 393] width 19 height 13
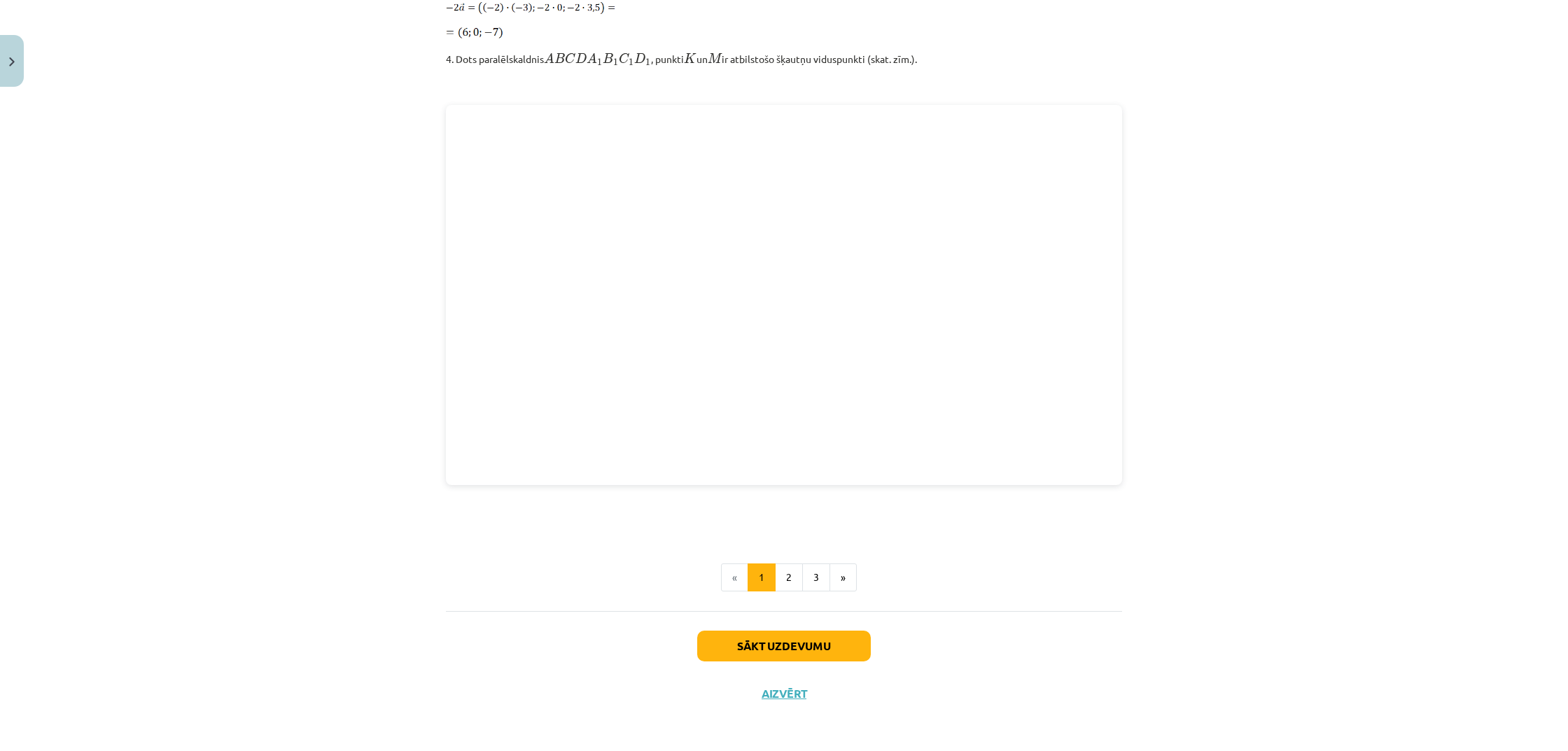
scroll to position [1702, 0]
click at [785, 576] on button "2" at bounding box center [789, 579] width 28 height 28
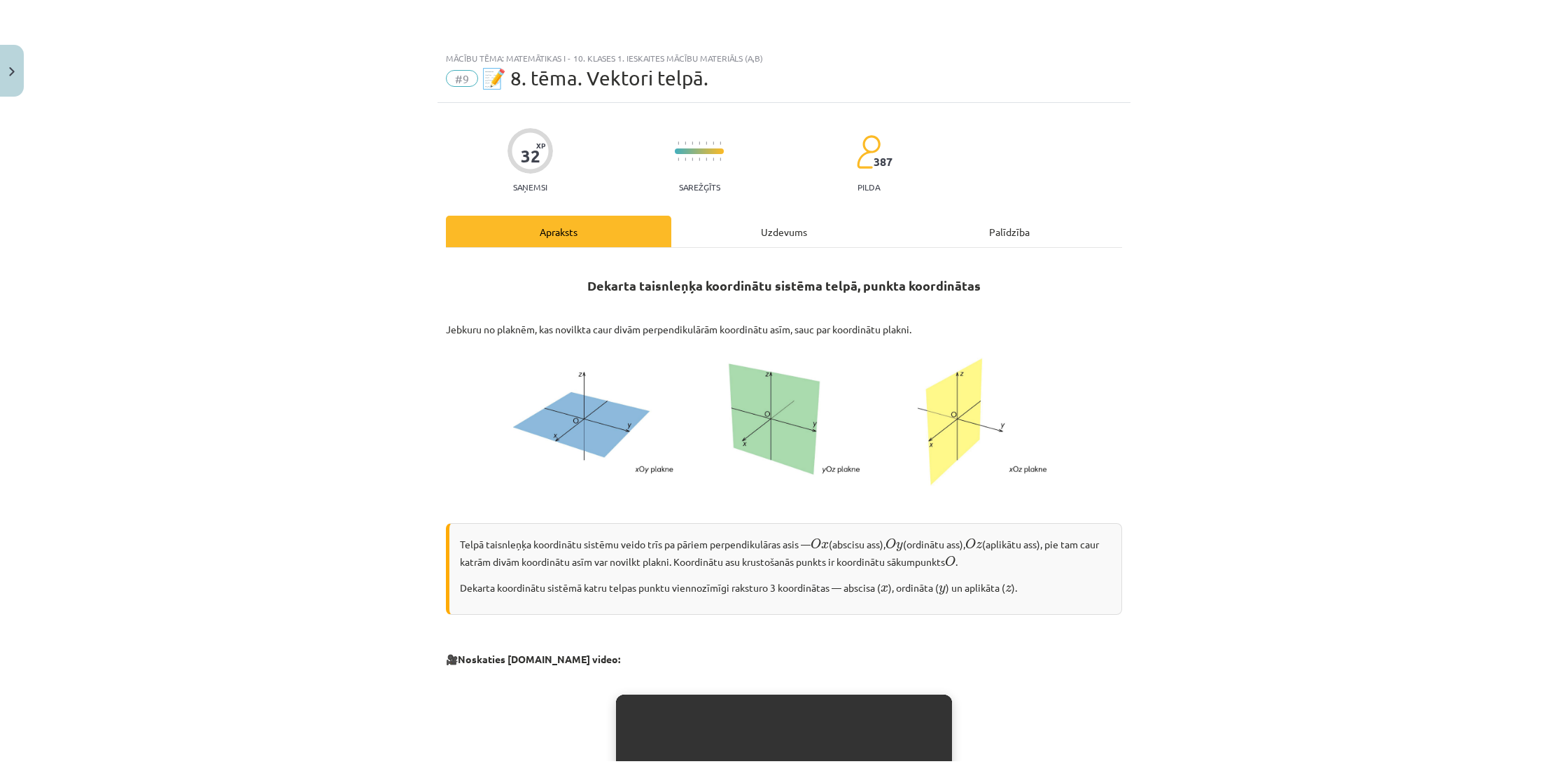
scroll to position [0, 0]
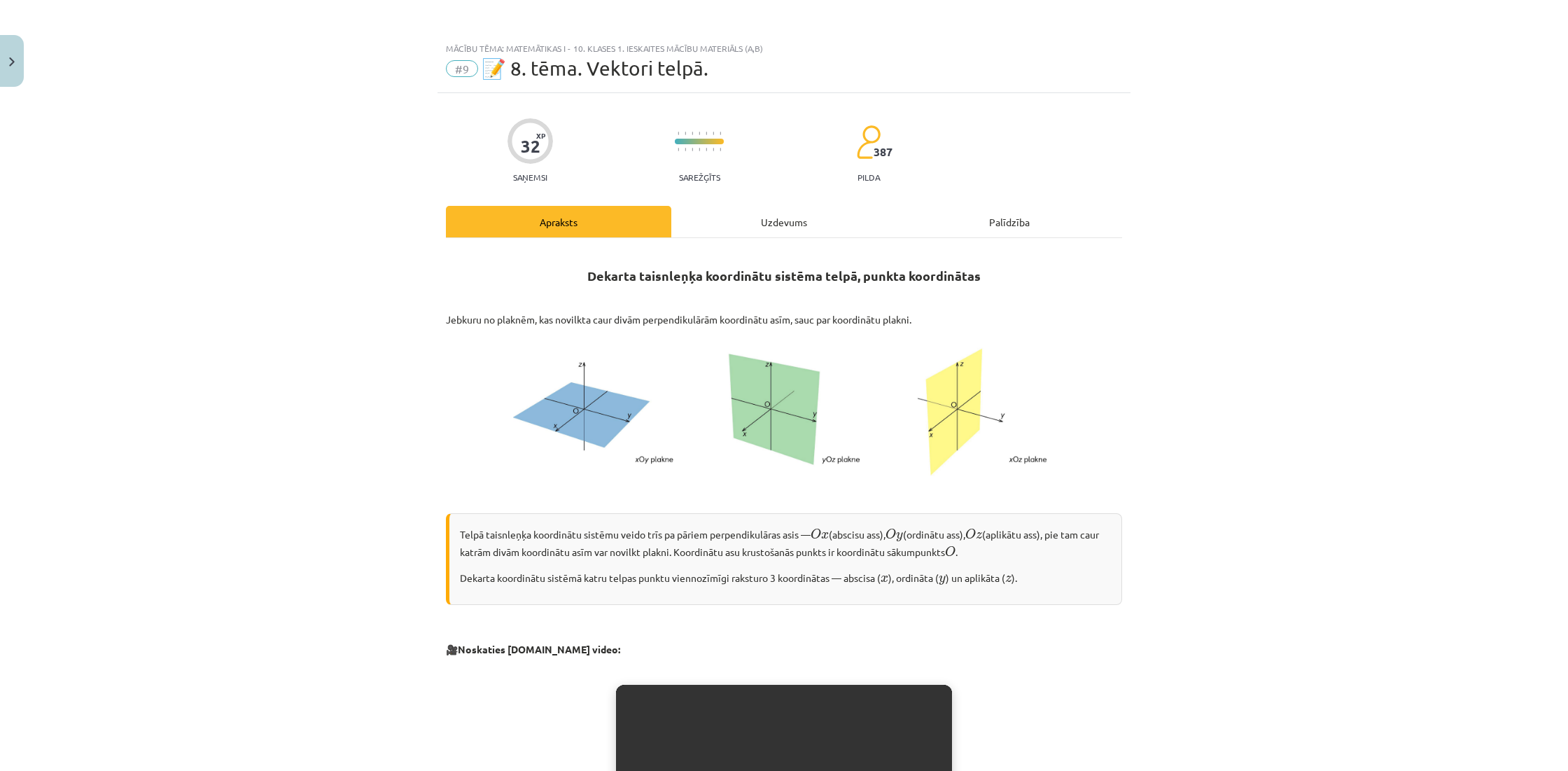
click at [16, 72] on button "Close" at bounding box center [12, 60] width 24 height 51
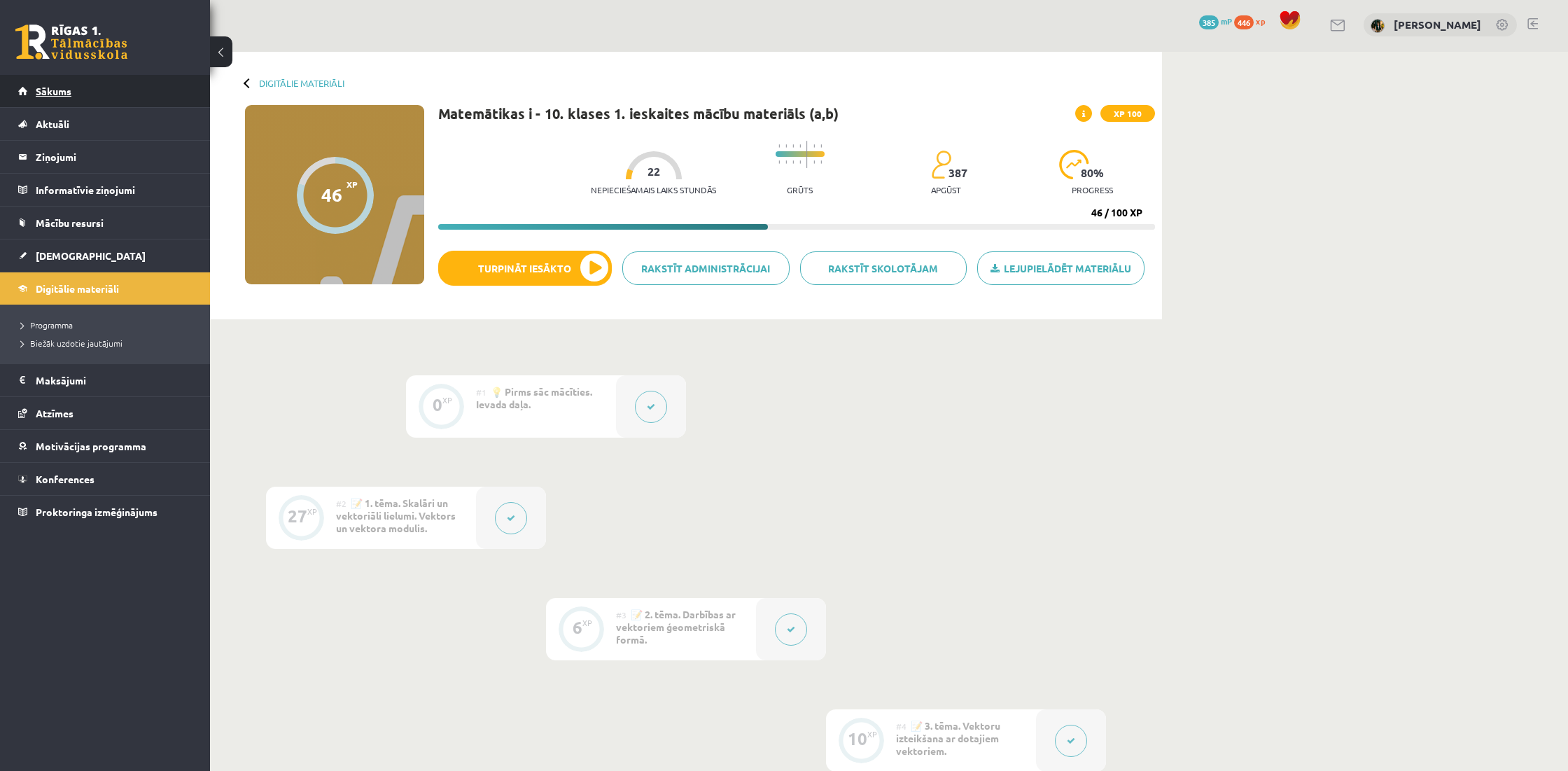
click at [138, 84] on link "Sākums" at bounding box center [105, 90] width 175 height 32
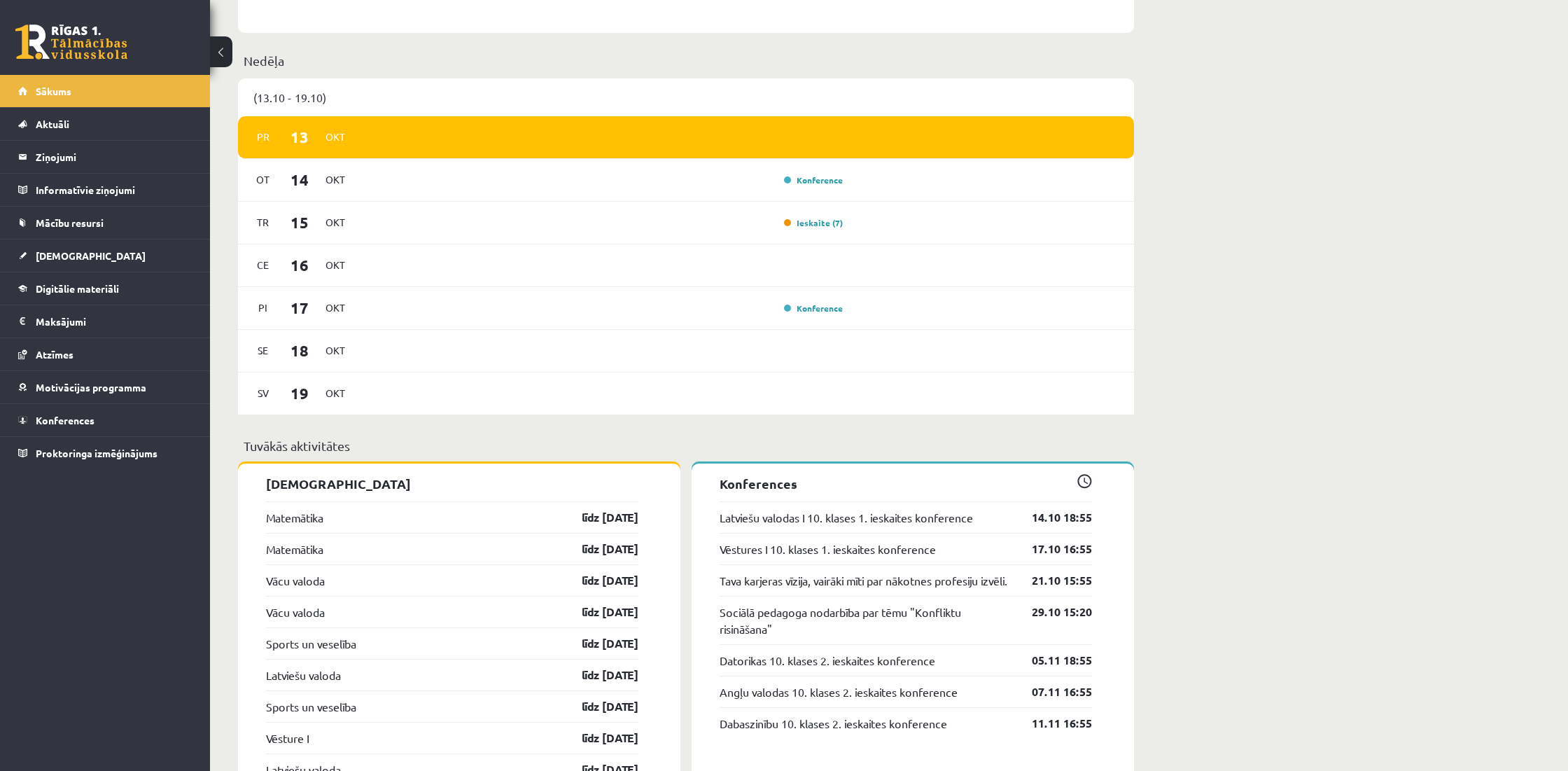
scroll to position [861, 0]
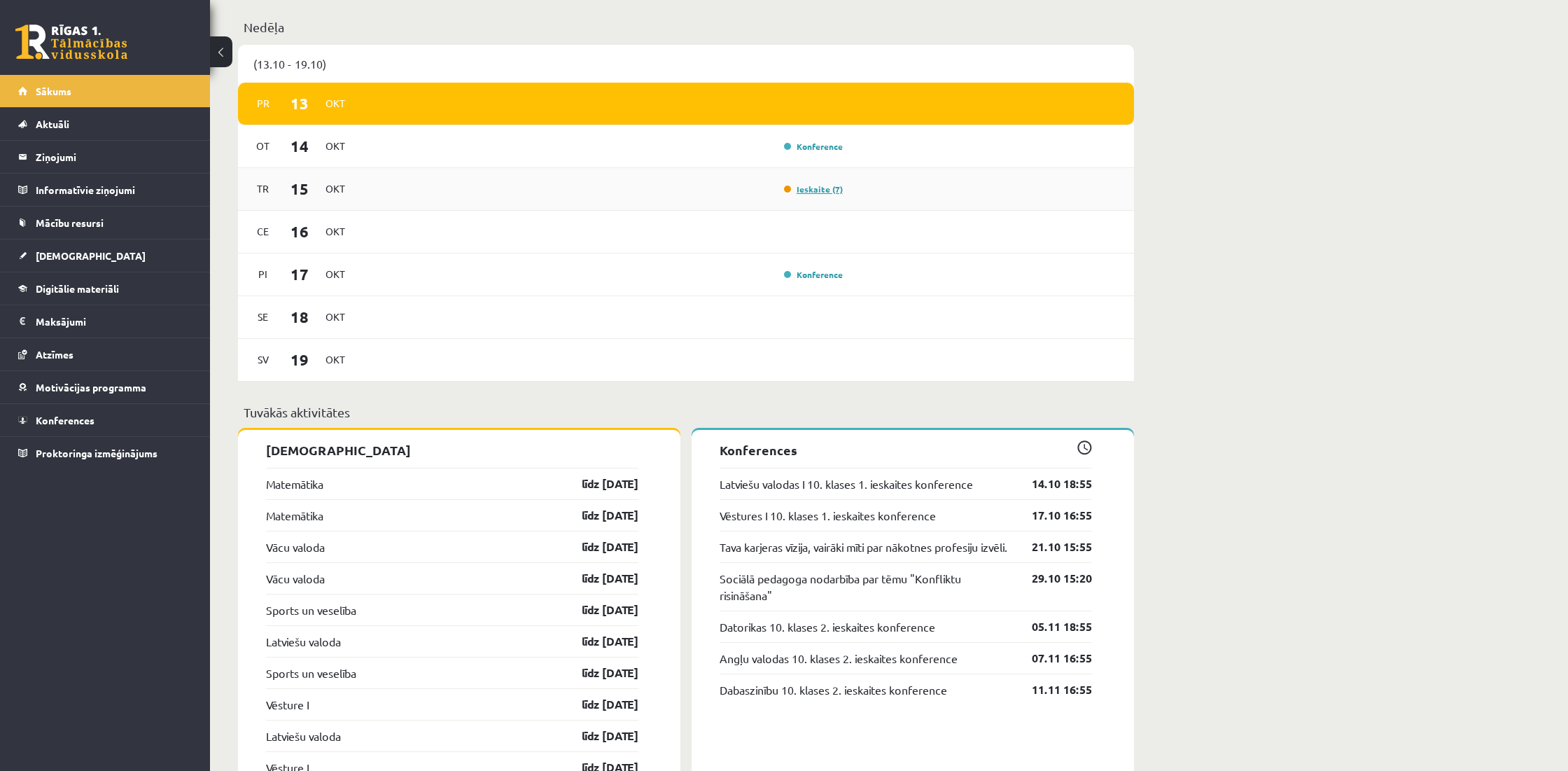
click at [810, 193] on link "Ieskaite (7)" at bounding box center [813, 189] width 59 height 11
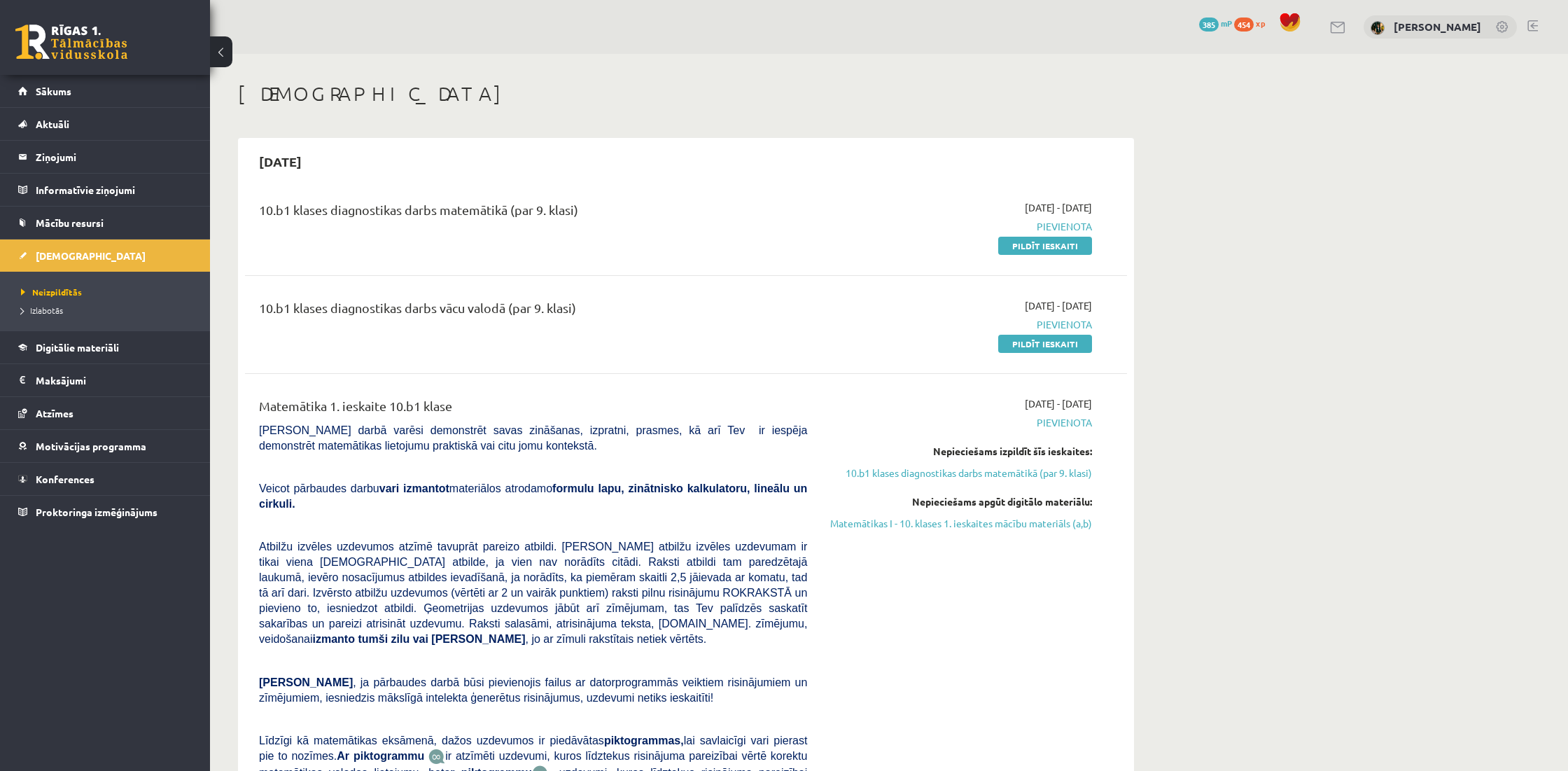
click at [1531, 23] on link at bounding box center [1532, 25] width 10 height 11
